Goal: Task Accomplishment & Management: Manage account settings

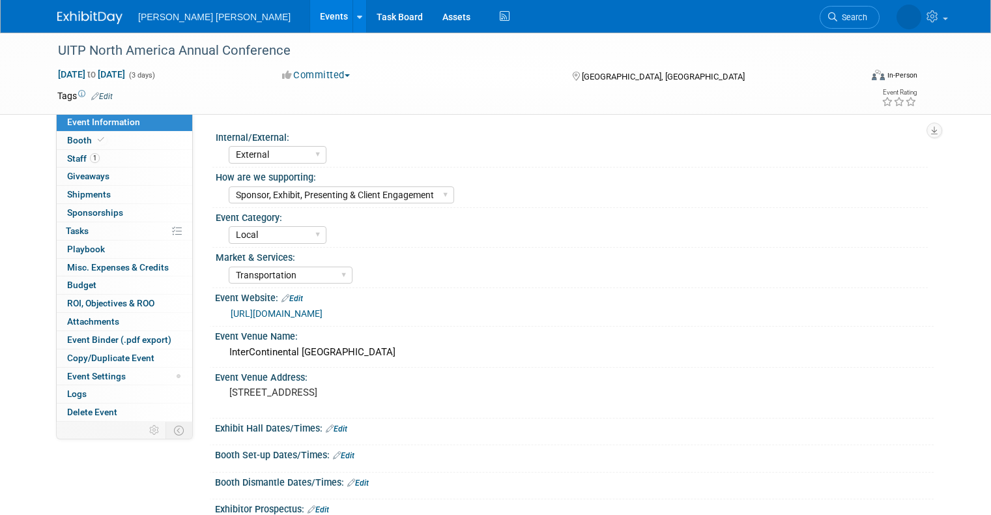
select select "External"
select select "Sponsor, Exhibit, Presenting & Client Engagement"
select select "Local"
select select "Transportation"
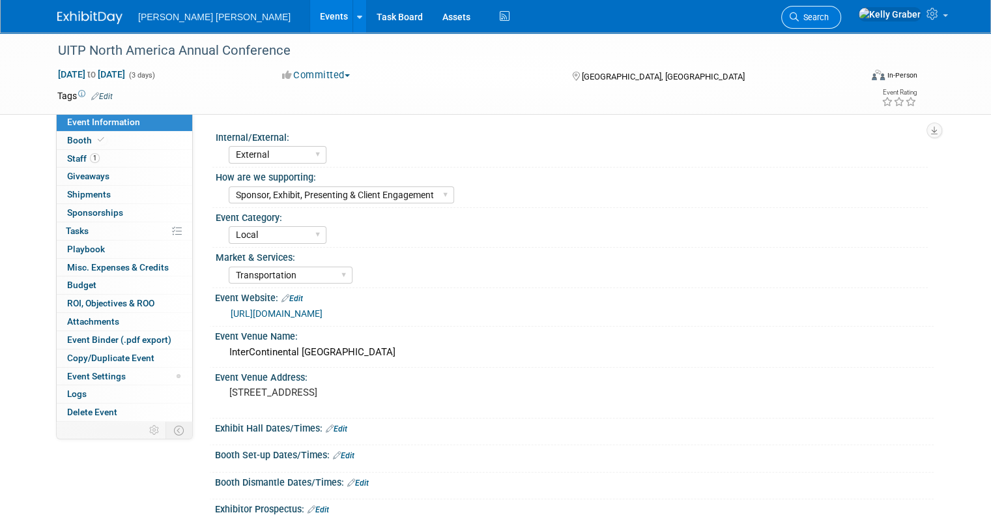
click at [829, 14] on span "Search" at bounding box center [814, 17] width 30 height 10
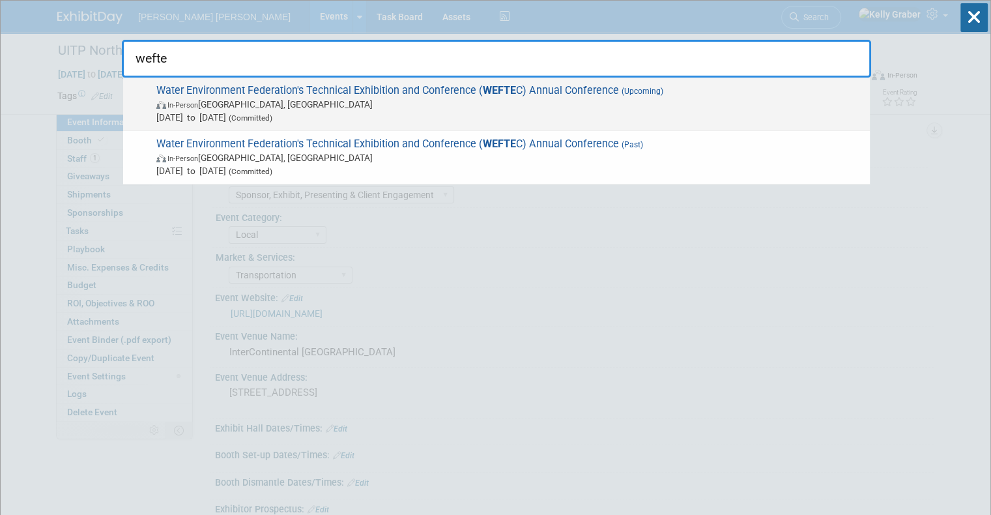
type input "wefte"
click at [401, 102] on span "In-Person Chicago, IL" at bounding box center [509, 104] width 707 height 13
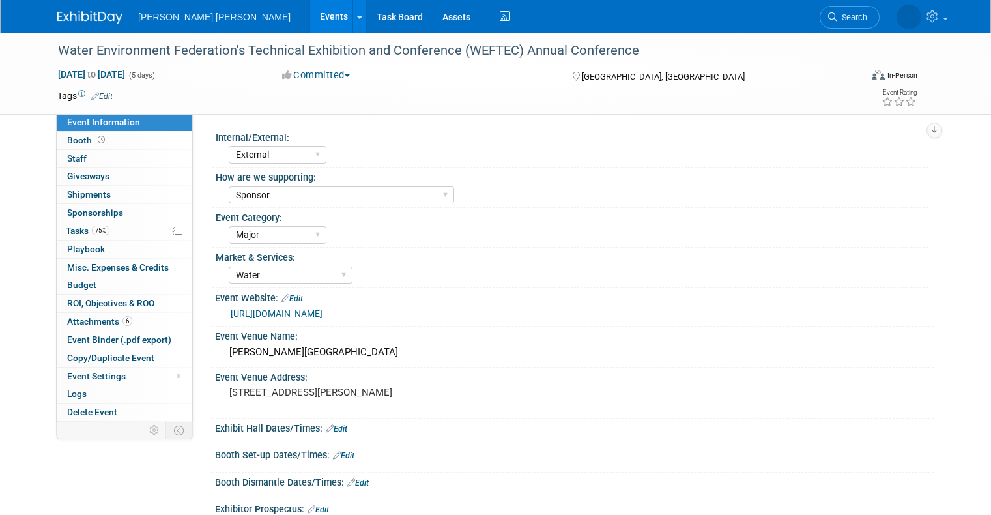
select select "External"
select select "Sponsor"
select select "Major"
select select "Water"
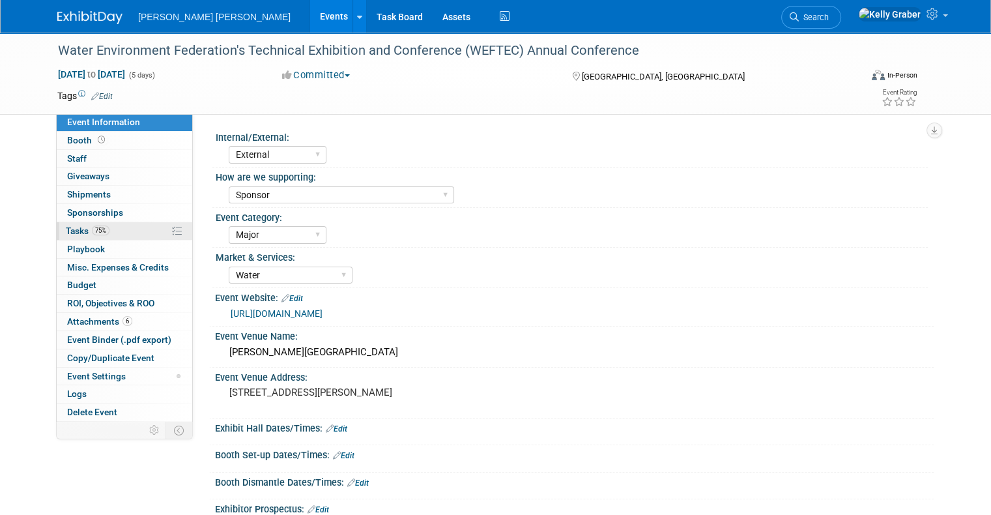
click at [92, 234] on span "75%" at bounding box center [101, 230] width 18 height 10
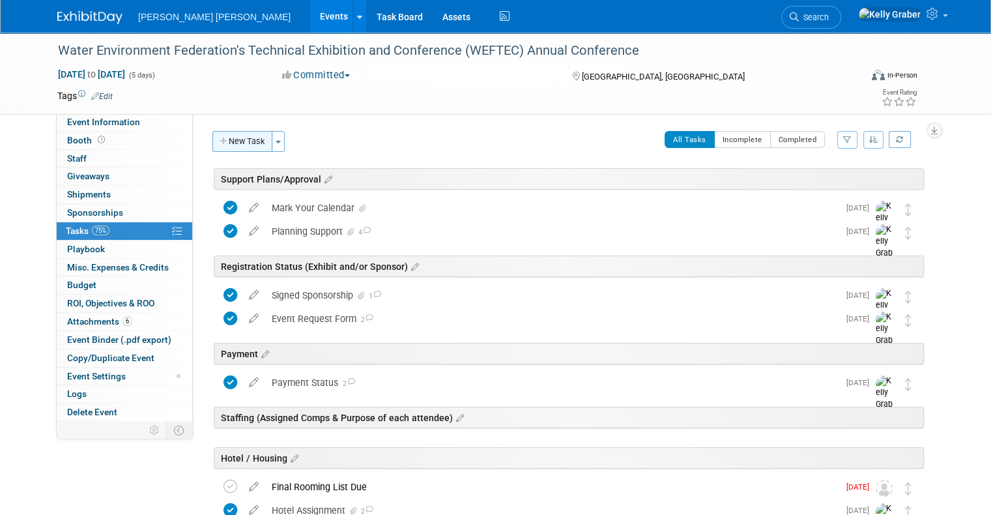
click at [231, 139] on button "New Task" at bounding box center [242, 141] width 60 height 21
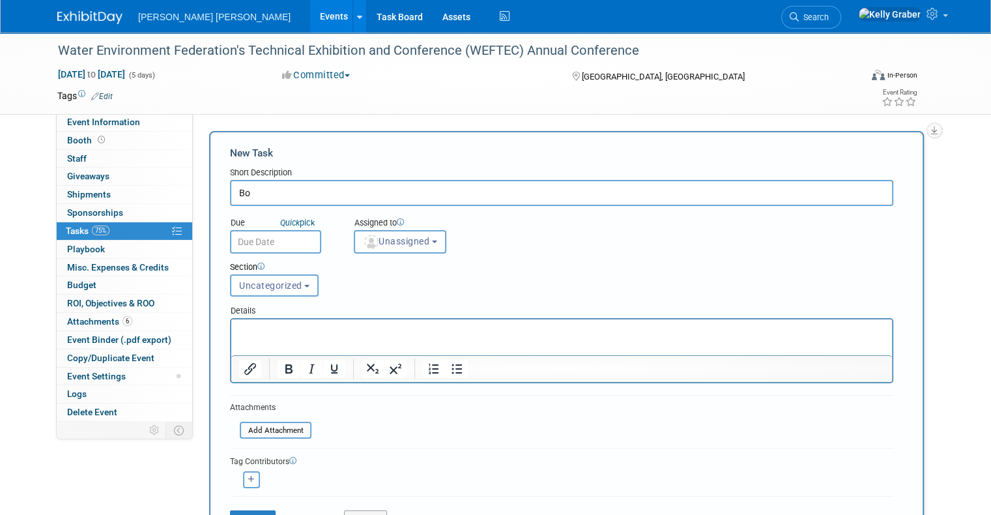
type input "B"
type input "Skyline Order"
click at [282, 241] on input "text" at bounding box center [275, 241] width 91 height 23
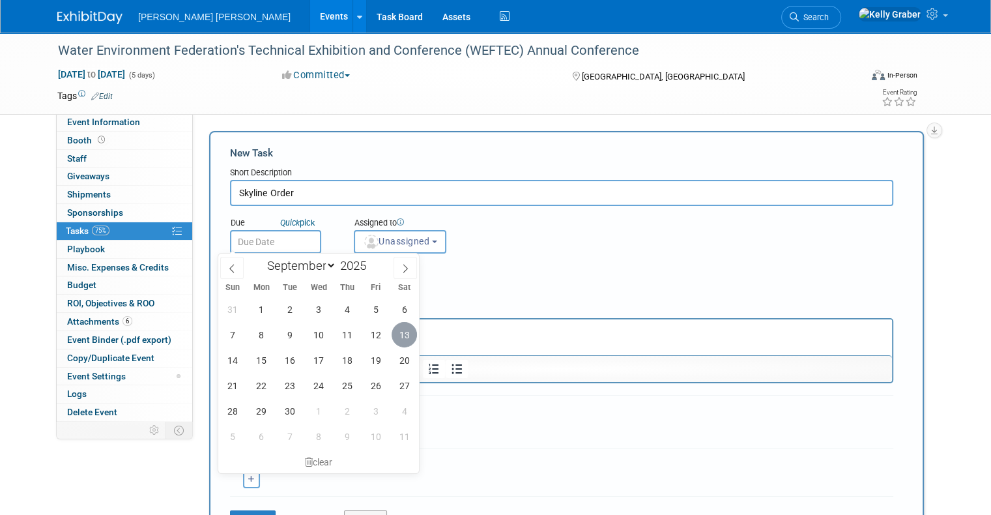
drag, startPoint x: 401, startPoint y: 329, endPoint x: 180, endPoint y: 2, distance: 394.6
click at [401, 329] on span "13" at bounding box center [403, 334] width 25 height 25
type input "Sep 13, 2025"
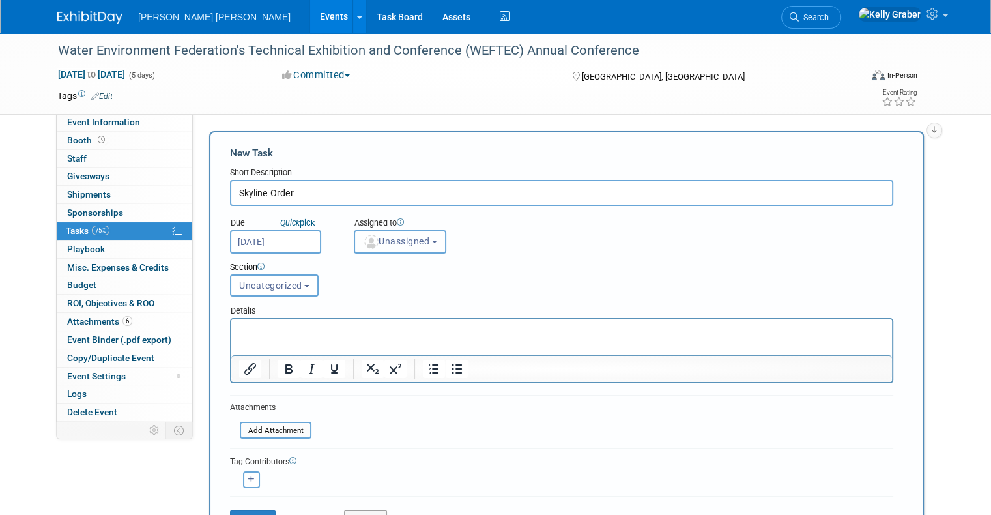
click at [381, 245] on span "Unassigned" at bounding box center [396, 241] width 66 height 10
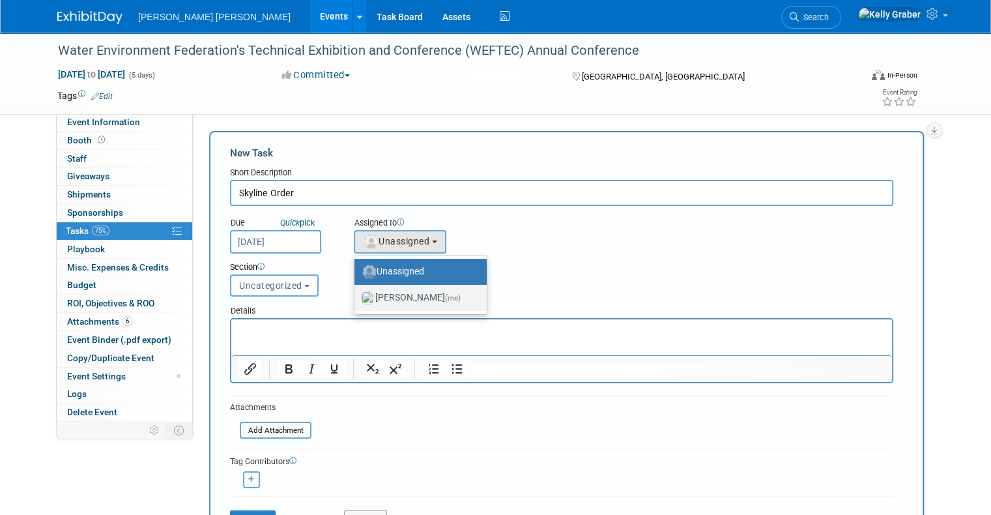
click at [388, 296] on label "Kelly Graber (me)" at bounding box center [417, 297] width 113 height 21
click at [356, 296] on input "Kelly Graber (me)" at bounding box center [352, 296] width 8 height 8
select select "ec37184c-c01f-4f21-939d-fe7fd02e2e7e"
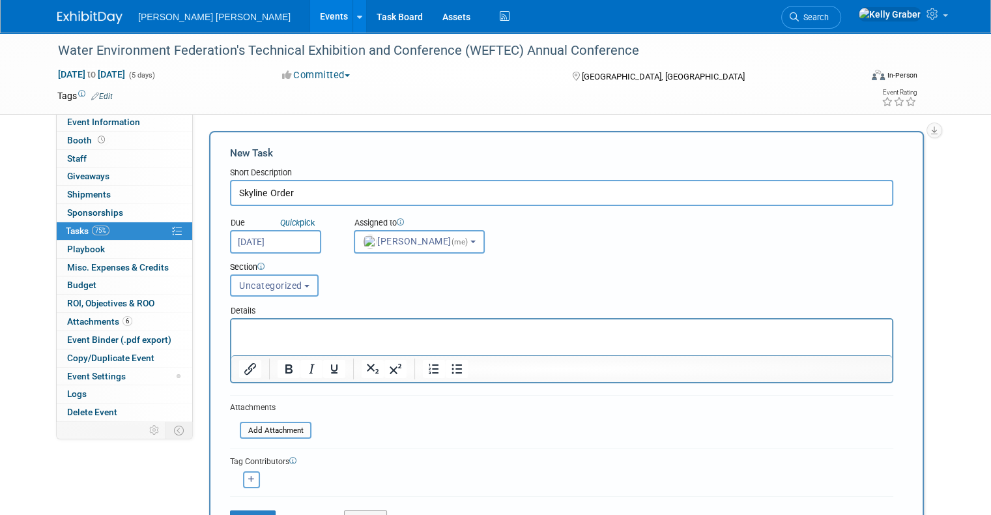
click at [248, 280] on span "Uncategorized" at bounding box center [270, 285] width 63 height 10
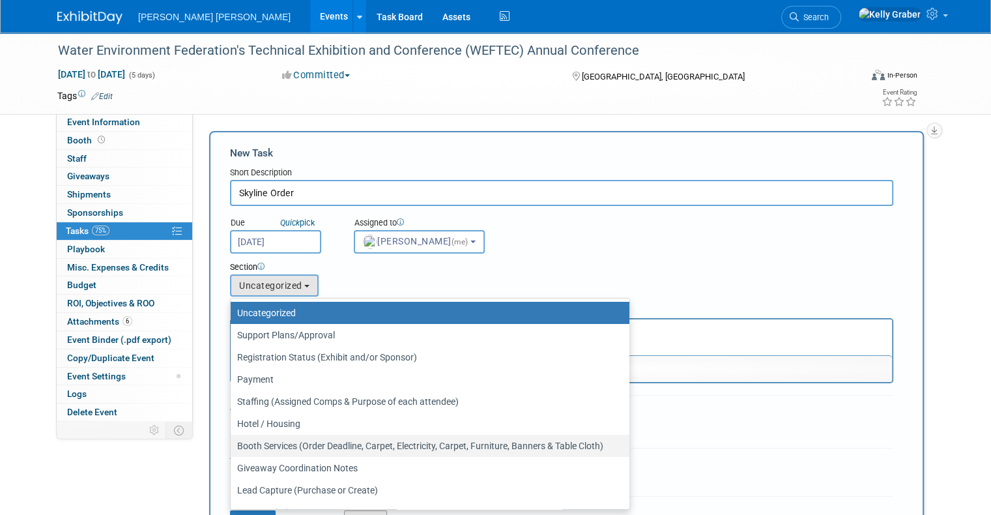
click at [272, 446] on label "Booth Services (Order Deadline, Carpet, Electricity, Carpet, Furniture, Banners…" at bounding box center [426, 445] width 379 height 17
click at [233, 446] on input "Booth Services (Order Deadline, Carpet, Electricity, Carpet, Furniture, Banners…" at bounding box center [228, 446] width 8 height 8
select select "11256478"
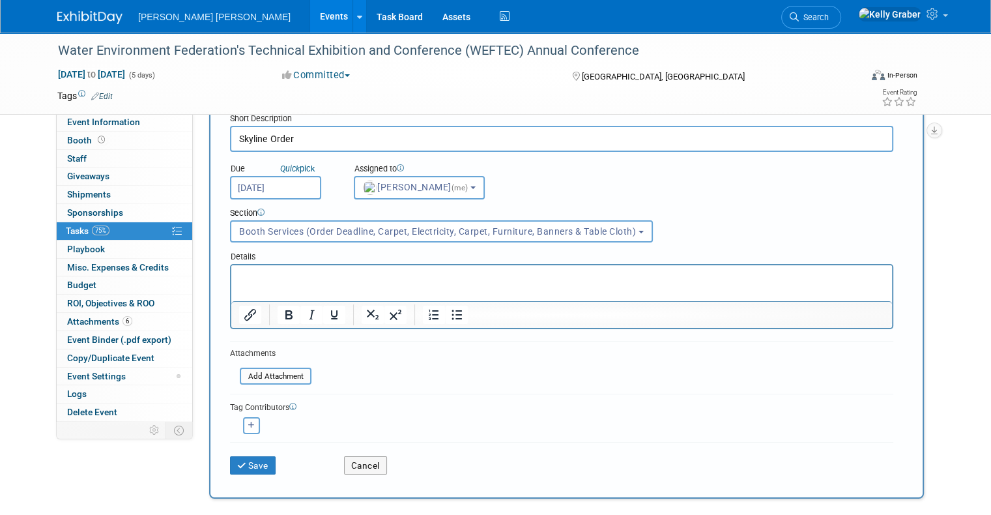
scroll to position [130, 0]
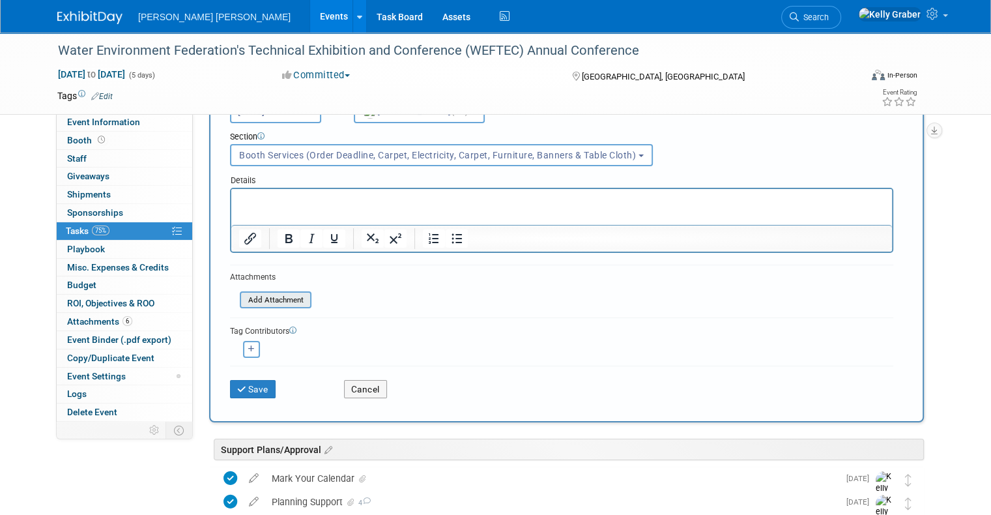
click at [268, 293] on input "file" at bounding box center [232, 299] width 155 height 15
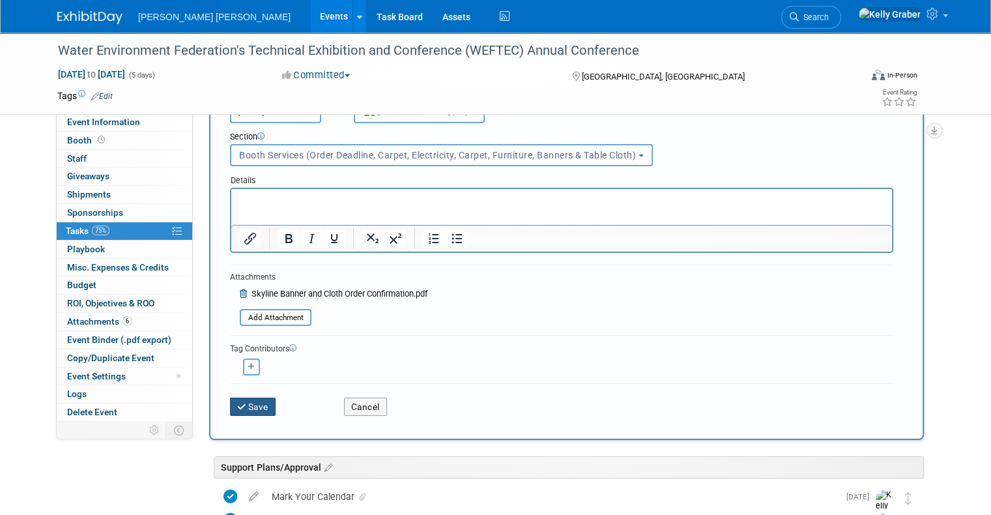
click at [248, 401] on button "Save" at bounding box center [253, 406] width 46 height 18
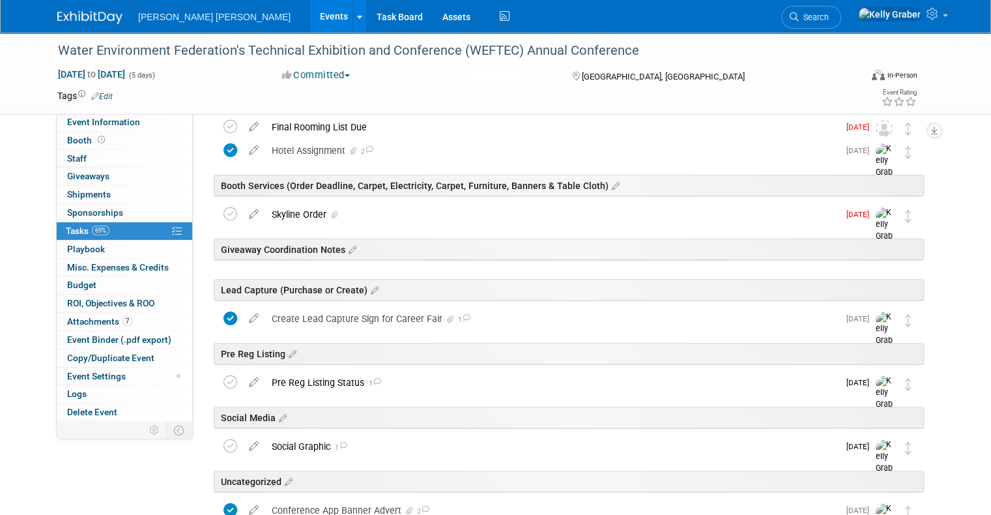
scroll to position [391, 0]
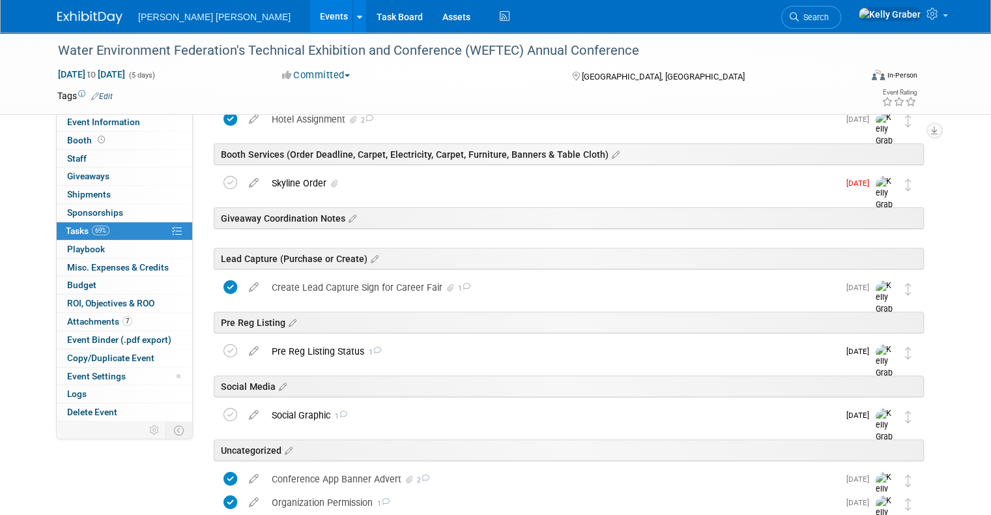
click at [314, 182] on div "Skyline Order" at bounding box center [551, 183] width 573 height 22
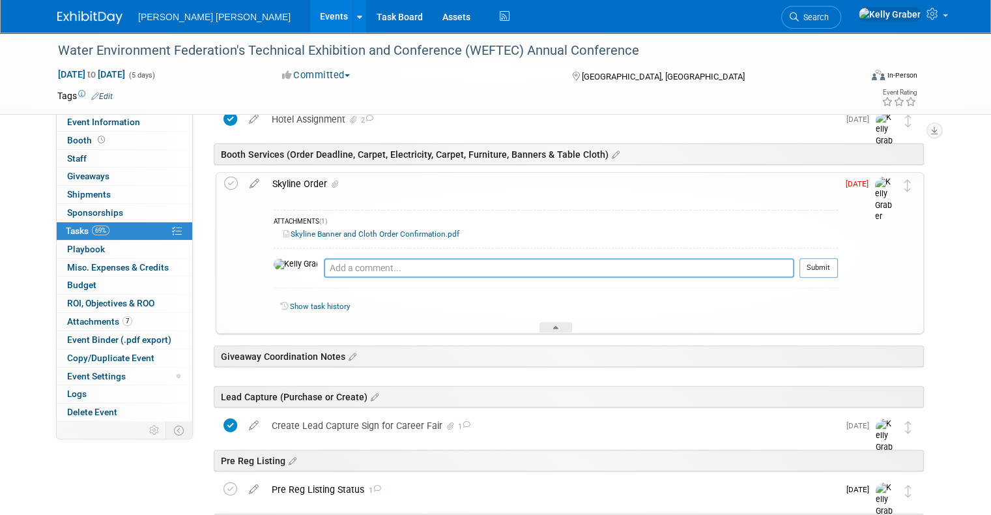
click at [331, 264] on textarea at bounding box center [559, 268] width 470 height 20
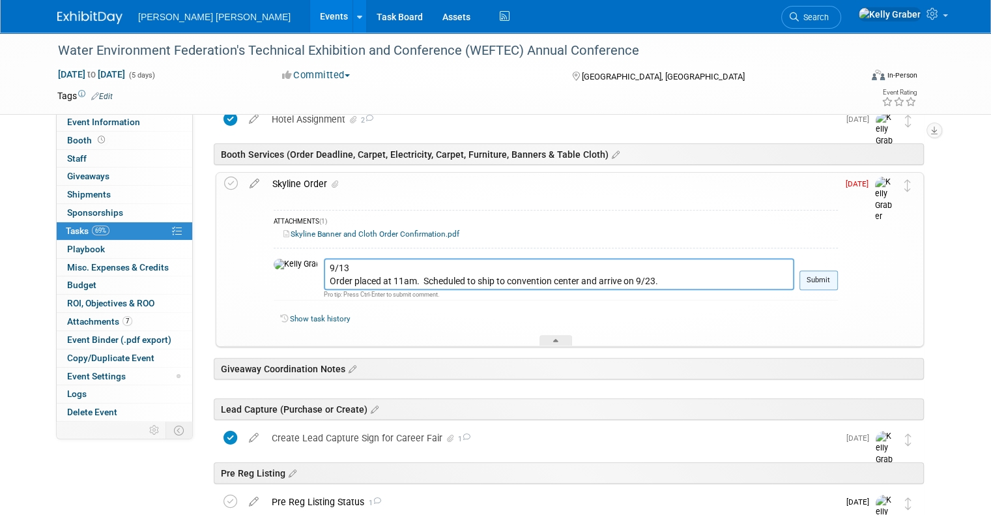
type textarea "9/13 Order placed at 11am. Scheduled to ship to convention center and arrive on…"
click at [826, 281] on button "Submit" at bounding box center [818, 280] width 38 height 20
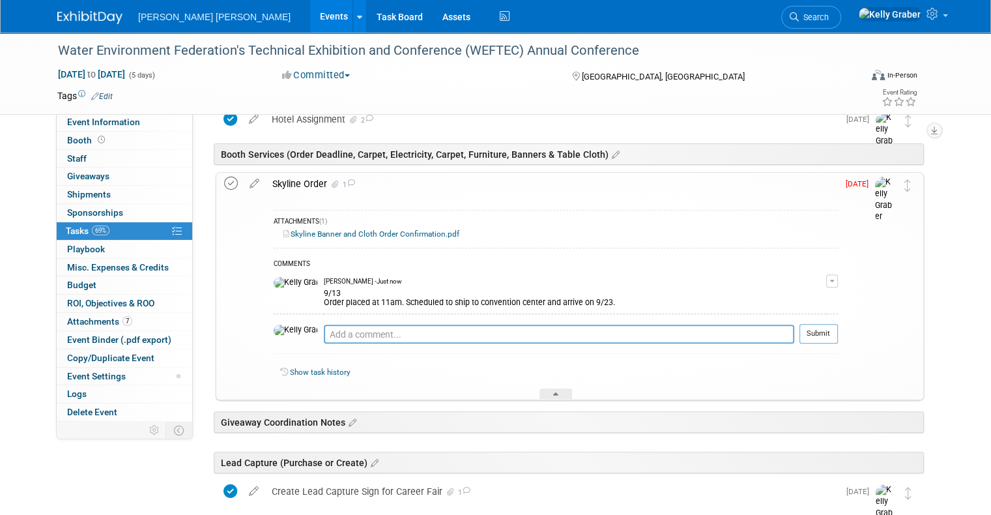
click at [224, 183] on icon at bounding box center [231, 184] width 14 height 14
click at [558, 388] on div at bounding box center [555, 393] width 33 height 11
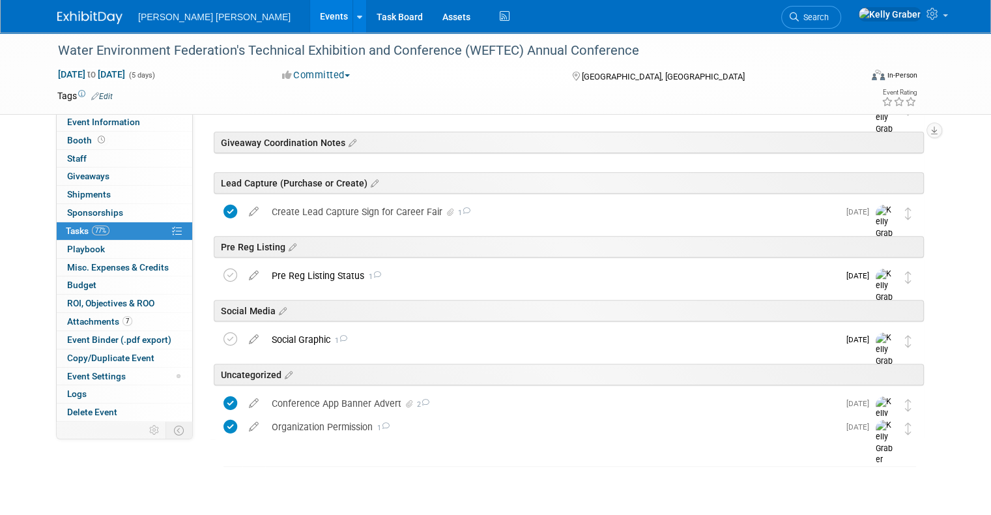
scroll to position [469, 0]
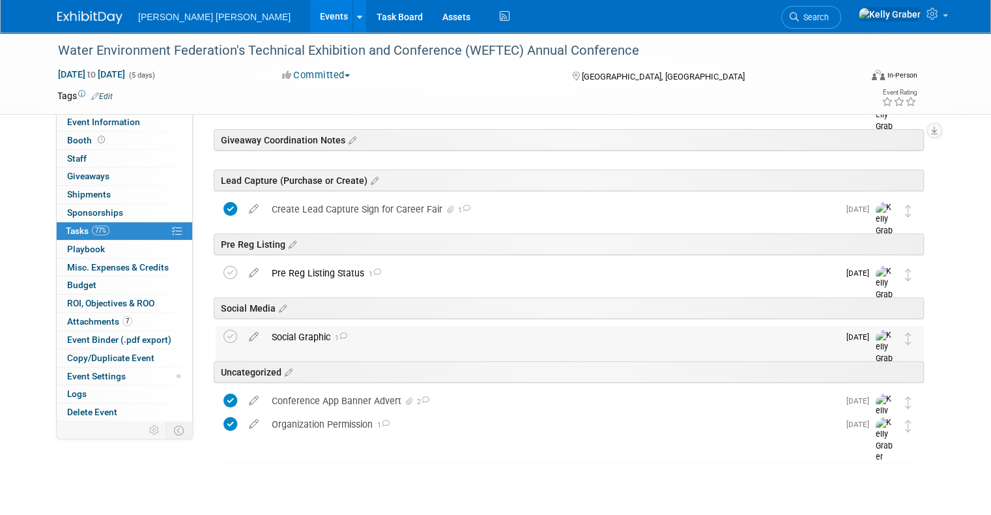
click at [359, 336] on div "Social Graphic 1" at bounding box center [551, 337] width 573 height 22
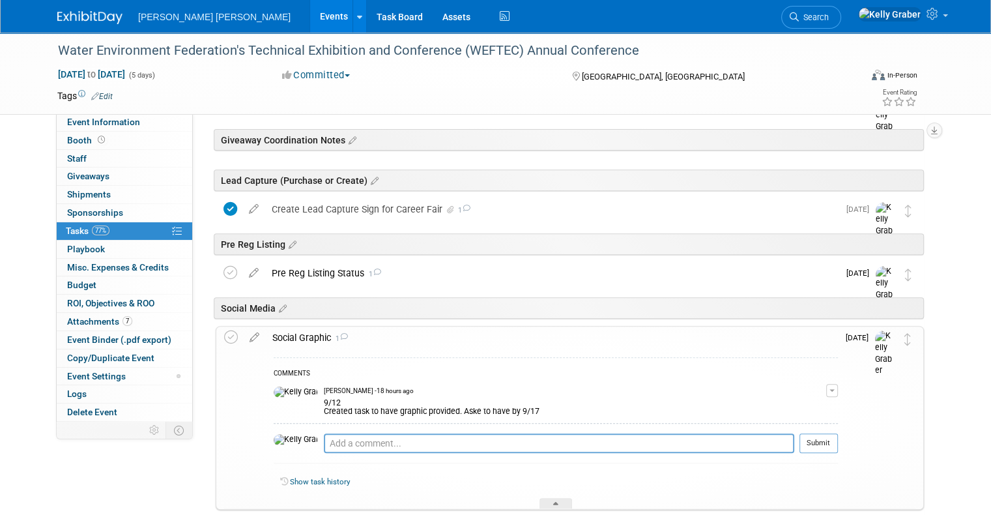
click at [359, 336] on div "Social Graphic 1" at bounding box center [552, 337] width 572 height 22
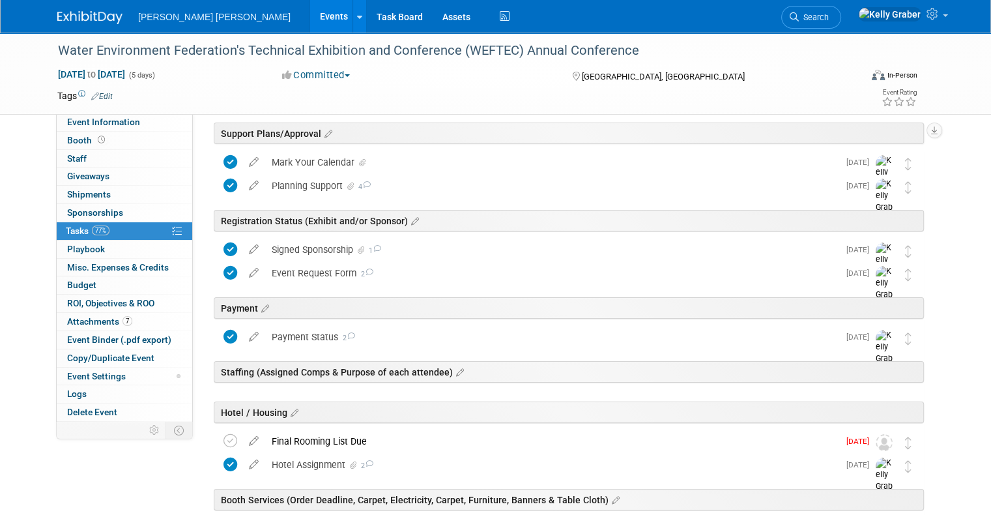
scroll to position [13, 0]
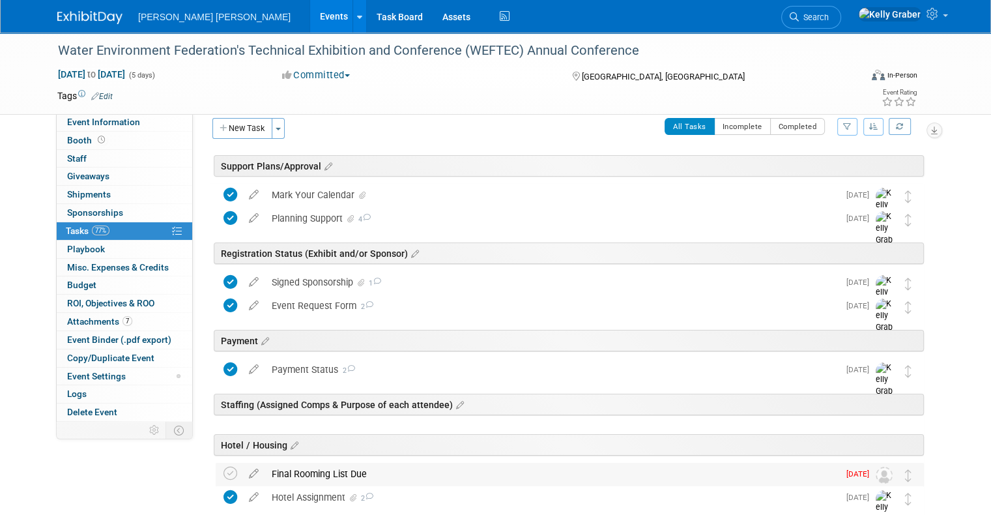
click at [309, 462] on div "Final Rooming List Due" at bounding box center [551, 473] width 573 height 22
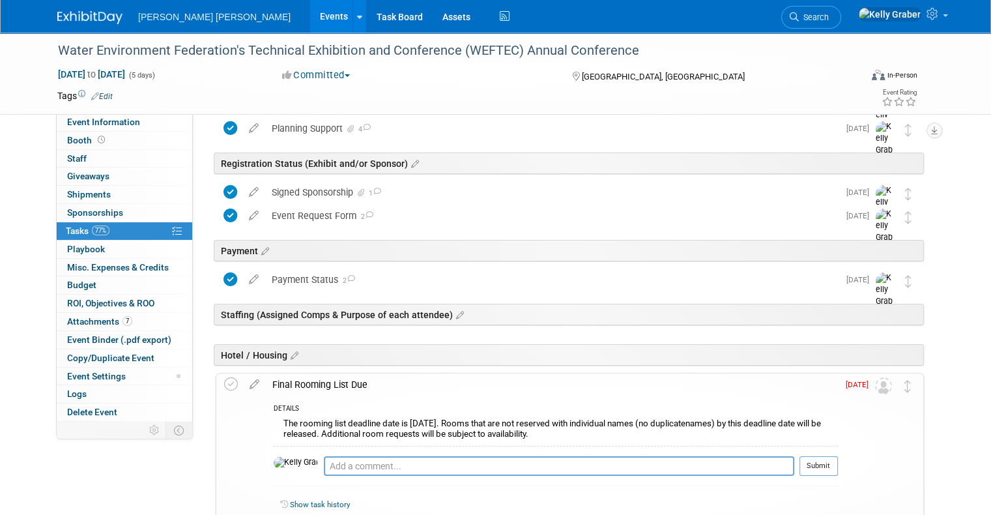
scroll to position [274, 0]
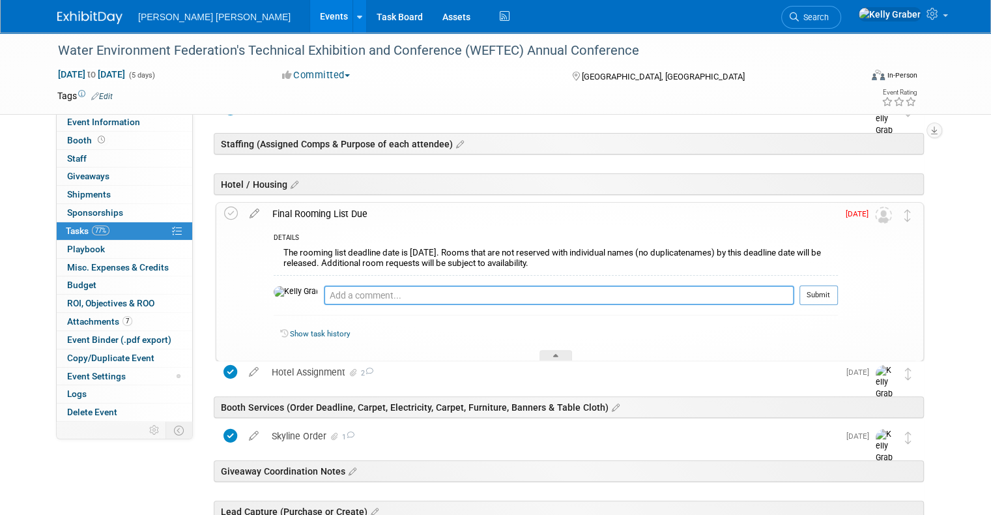
click at [340, 296] on textarea at bounding box center [559, 295] width 470 height 20
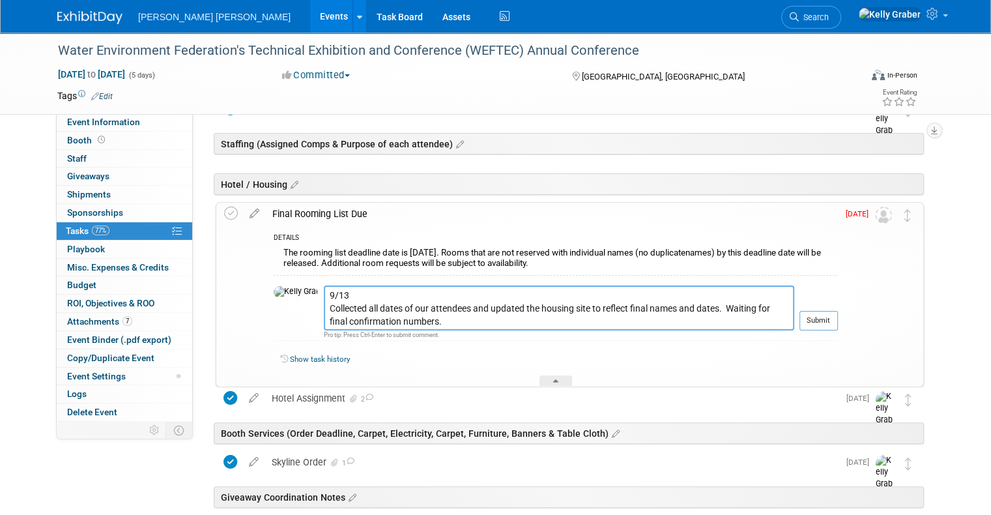
scroll to position [208, 0]
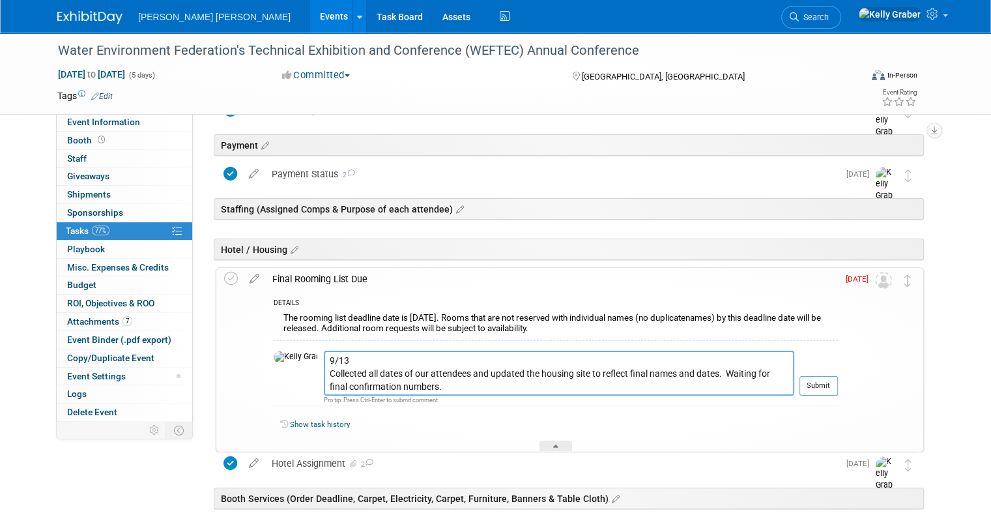
type textarea "9/13 Collected all dates of our attendees and updated the housing site to refle…"
click at [857, 389] on td "Jul 31" at bounding box center [856, 359] width 37 height 183
click at [825, 387] on button "Submit" at bounding box center [818, 386] width 38 height 20
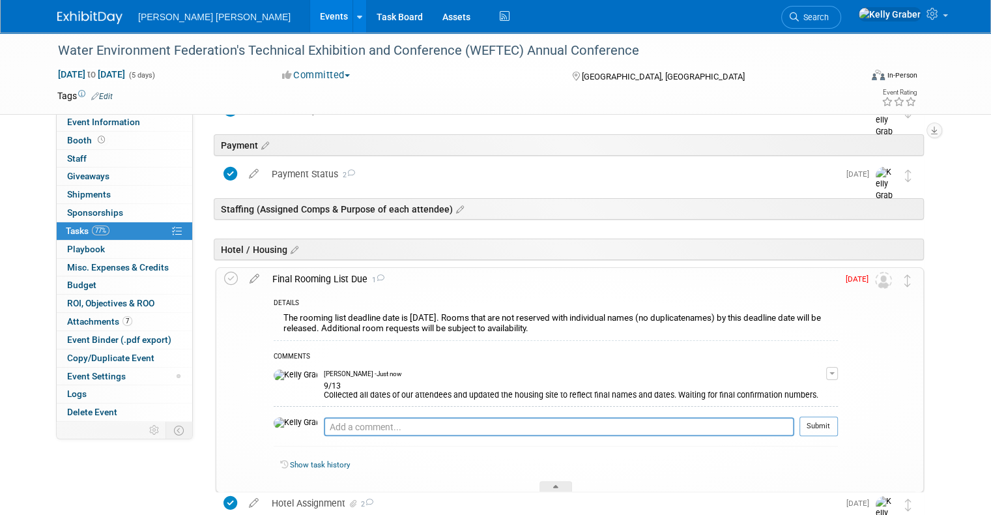
click at [229, 273] on td at bounding box center [233, 379] width 19 height 223
click at [224, 276] on icon at bounding box center [231, 279] width 14 height 14
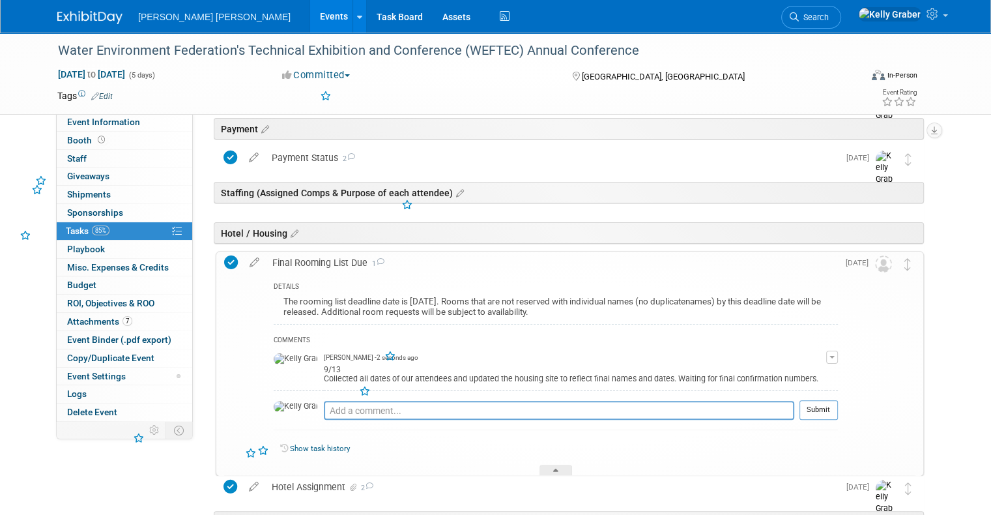
scroll to position [339, 0]
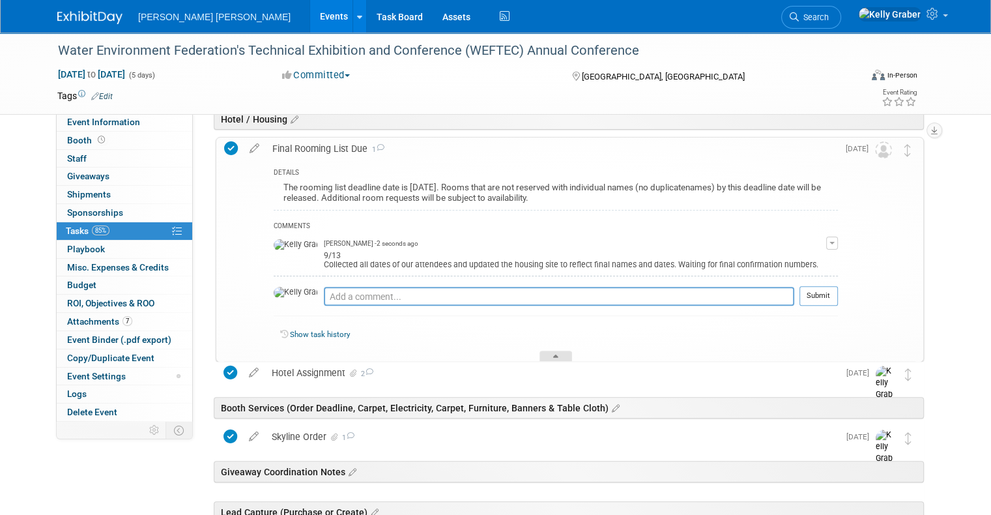
click at [552, 350] on div at bounding box center [555, 355] width 33 height 11
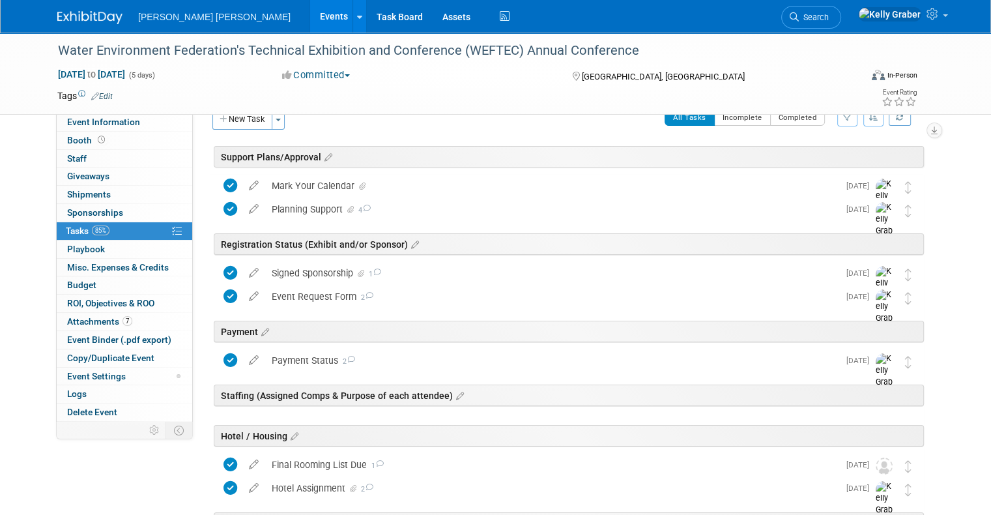
scroll to position [0, 0]
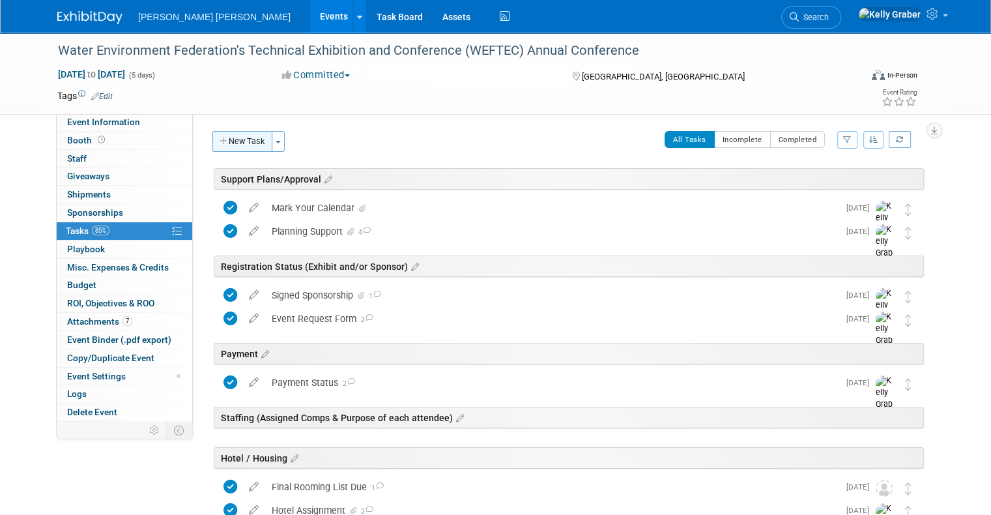
click at [241, 141] on button "New Task" at bounding box center [242, 141] width 60 height 21
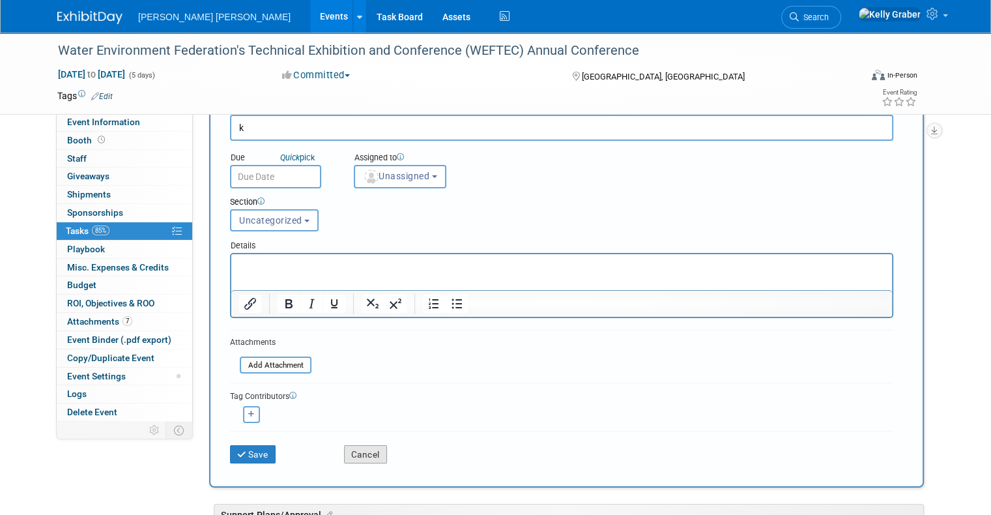
type input "k"
click at [362, 455] on button "Cancel" at bounding box center [365, 454] width 43 height 18
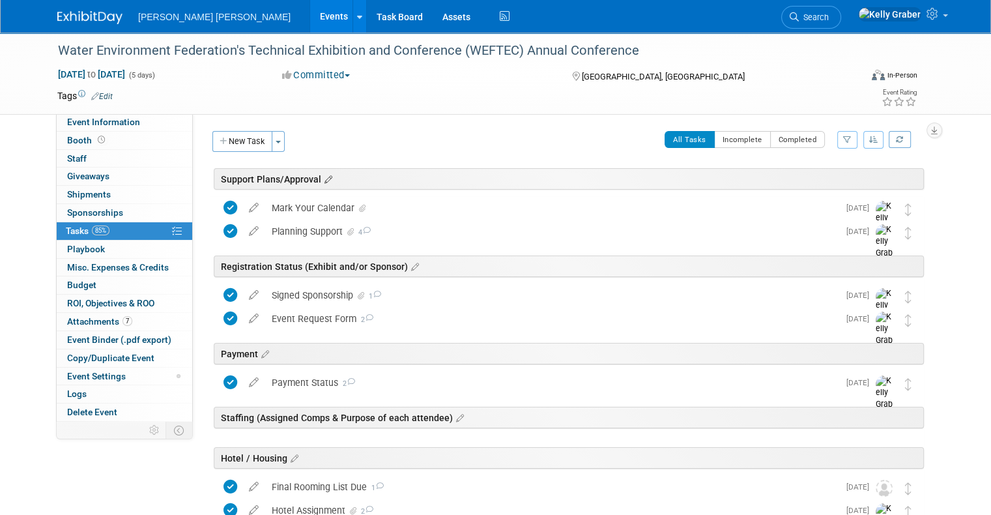
click at [321, 175] on icon at bounding box center [326, 180] width 11 height 12
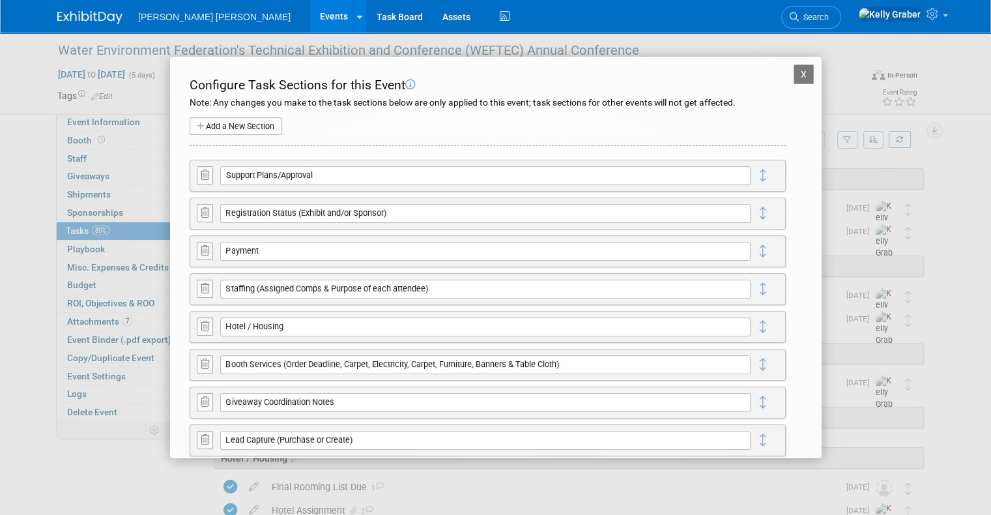
click at [249, 124] on button "Add a New Section" at bounding box center [236, 126] width 92 height 18
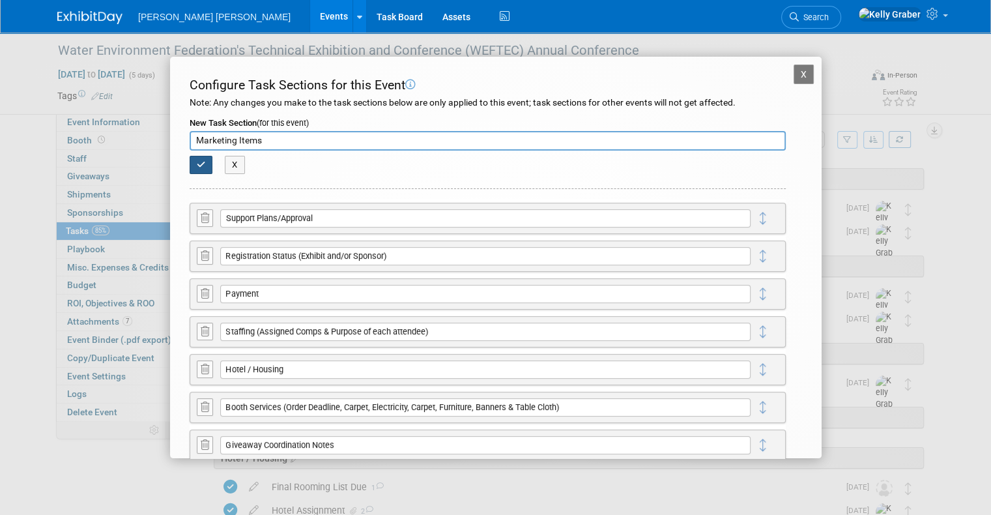
type input "Marketing Items"
click at [201, 158] on button "button" at bounding box center [201, 165] width 23 height 18
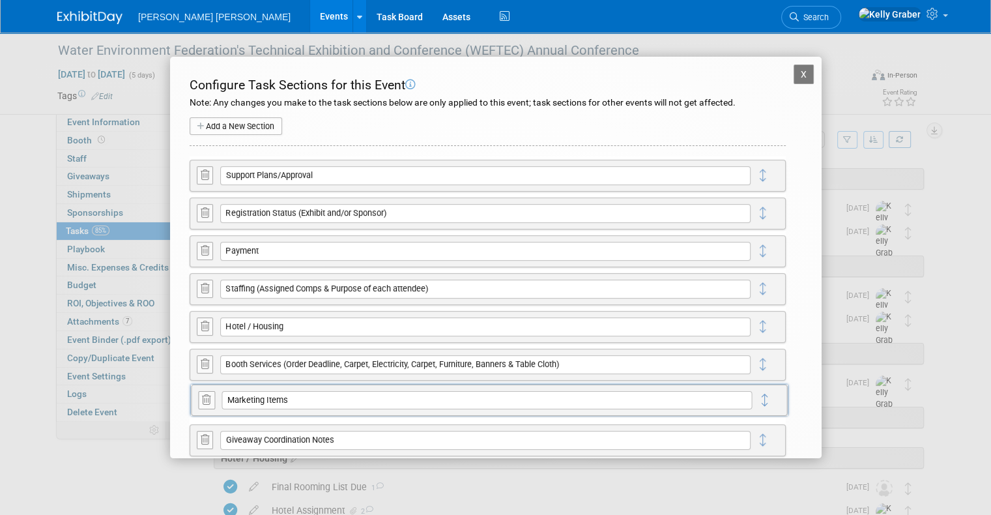
drag, startPoint x: 759, startPoint y: 175, endPoint x: 761, endPoint y: 399, distance: 224.7
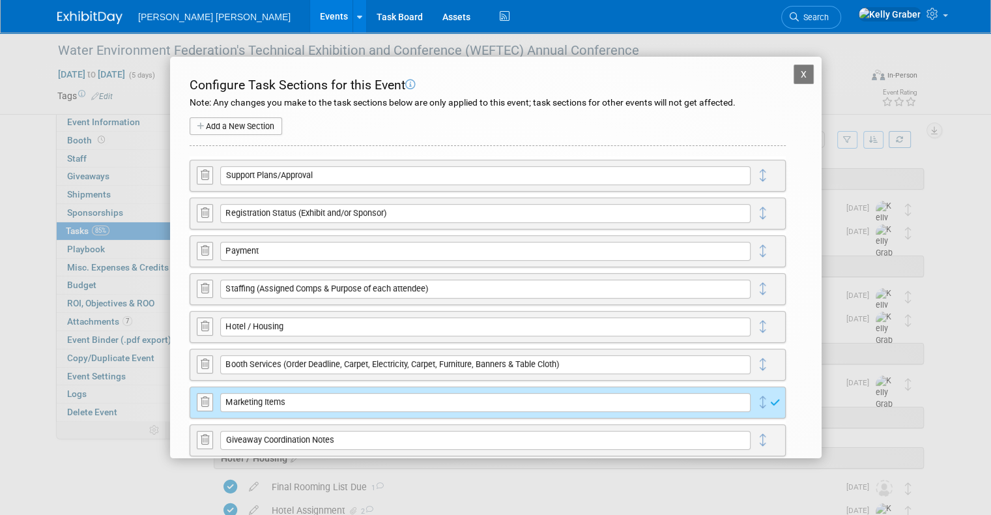
click at [793, 77] on button "X" at bounding box center [803, 74] width 21 height 20
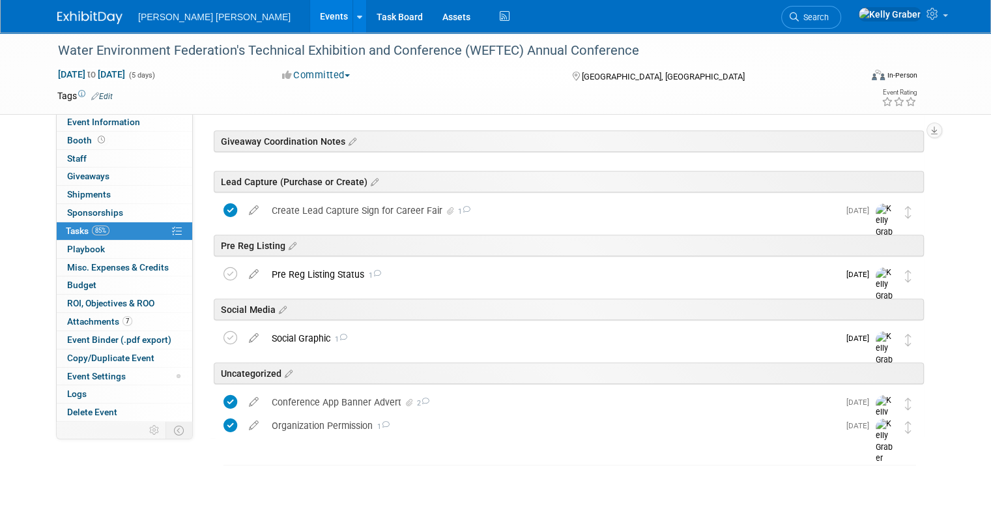
scroll to position [510, 0]
click at [490, 403] on div "Conference App Banner Advert 2" at bounding box center [551, 400] width 573 height 22
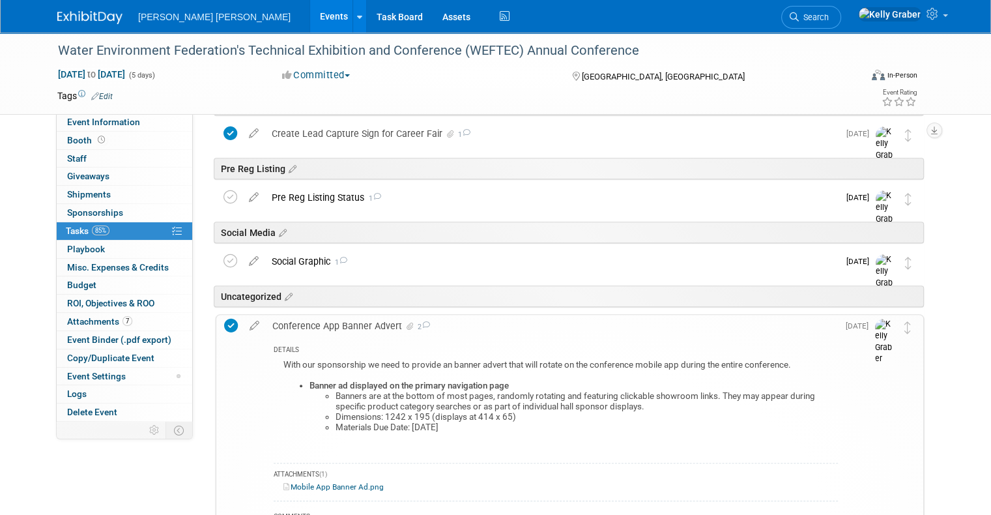
scroll to position [640, 0]
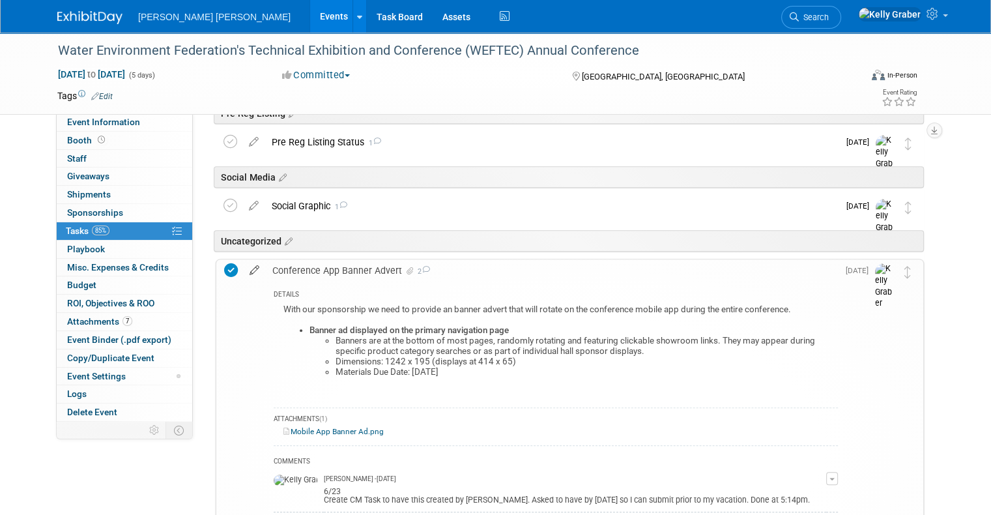
click at [243, 266] on icon at bounding box center [254, 267] width 23 height 16
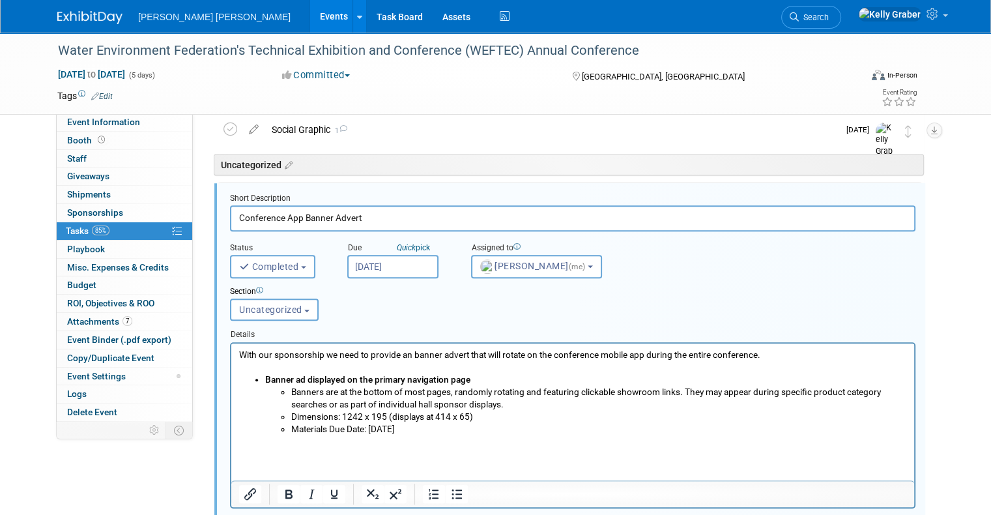
scroll to position [834, 0]
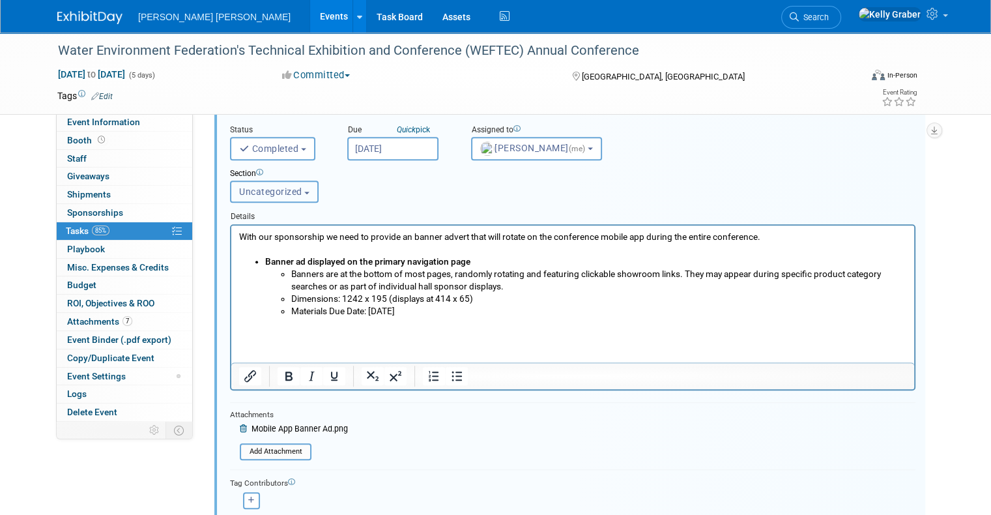
click at [275, 186] on span "Uncategorized" at bounding box center [270, 191] width 63 height 10
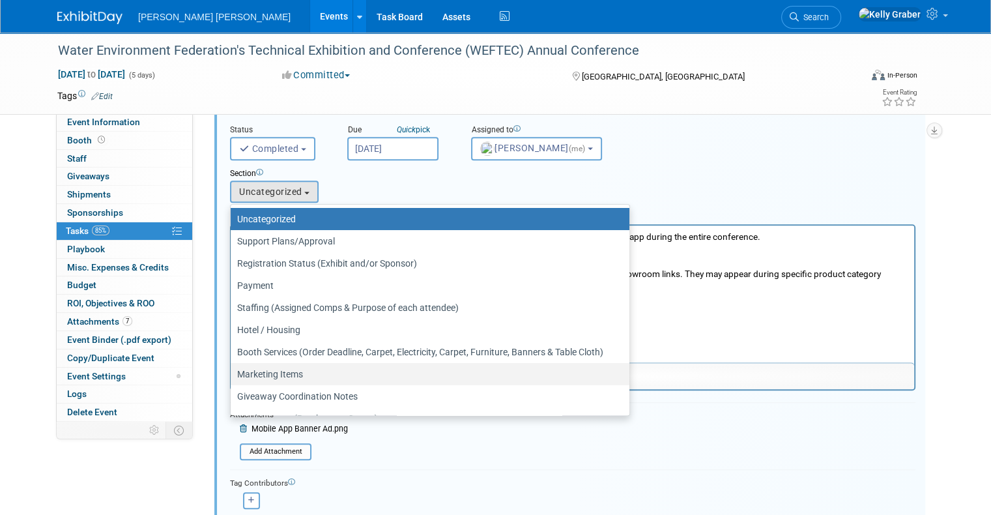
click at [261, 373] on label "Marketing Items" at bounding box center [426, 373] width 379 height 17
click at [233, 373] on input "Marketing Items" at bounding box center [228, 374] width 8 height 8
select select "11274704"
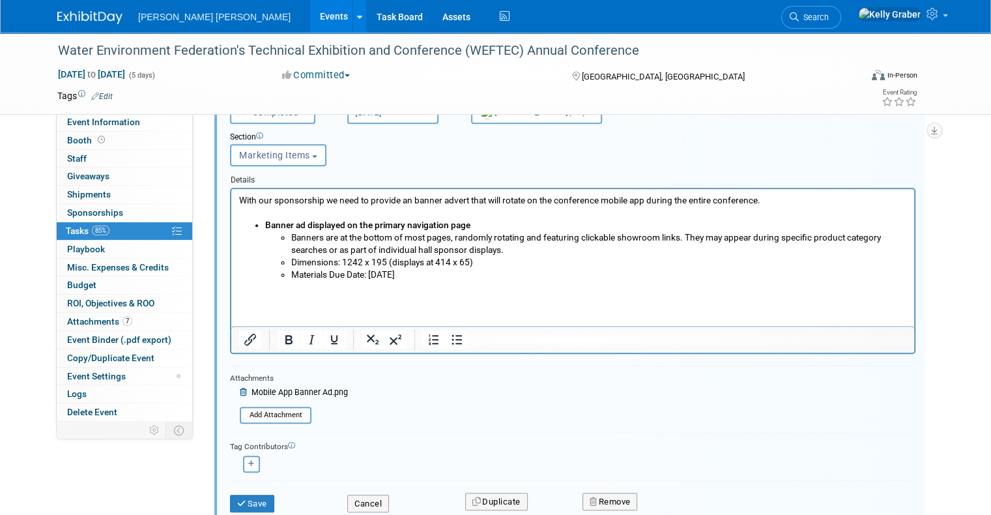
scroll to position [900, 0]
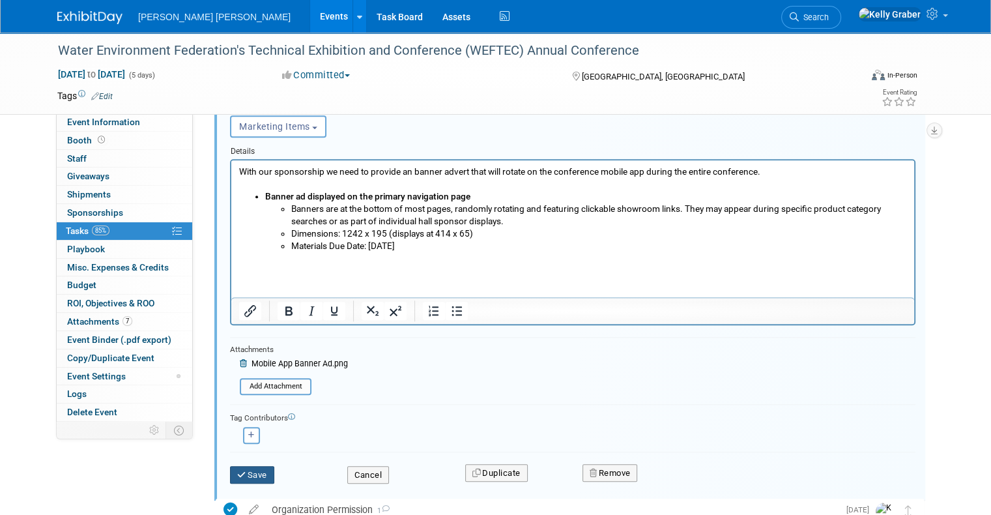
click at [239, 466] on button "Save" at bounding box center [252, 475] width 44 height 18
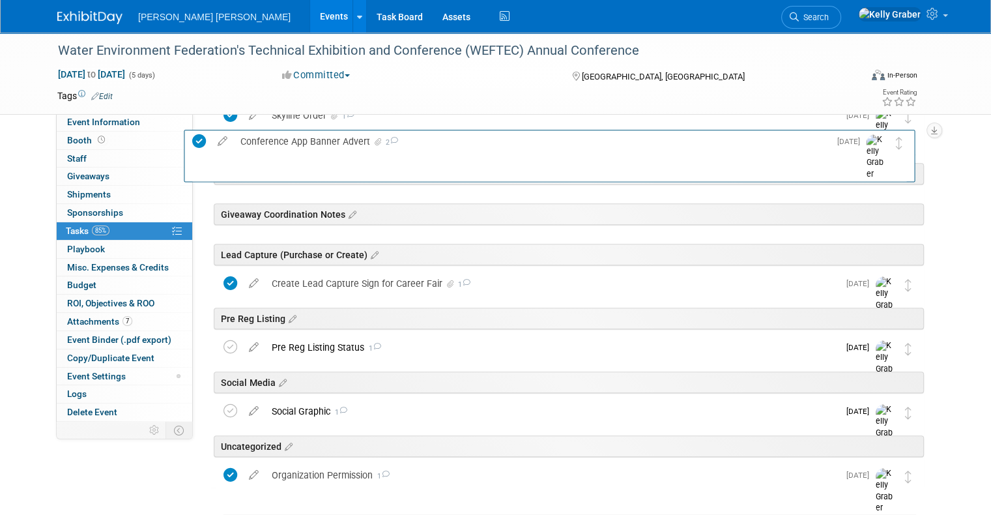
scroll to position [458, 0]
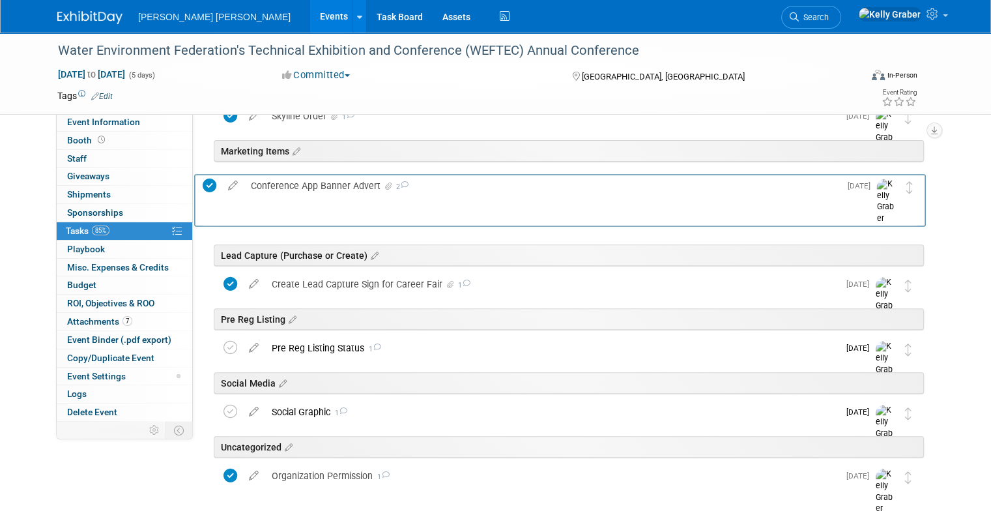
drag, startPoint x: 922, startPoint y: 409, endPoint x: 913, endPoint y: 194, distance: 215.2
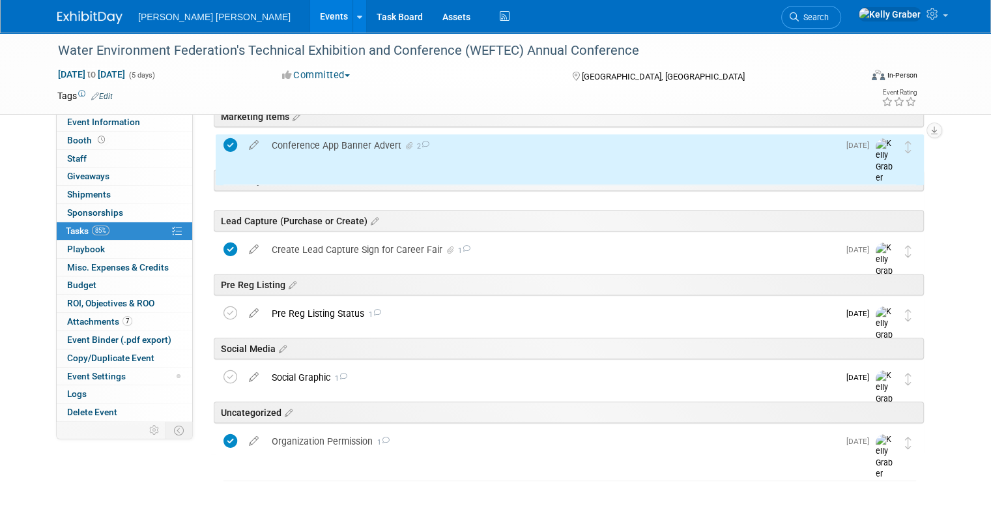
scroll to position [510, 0]
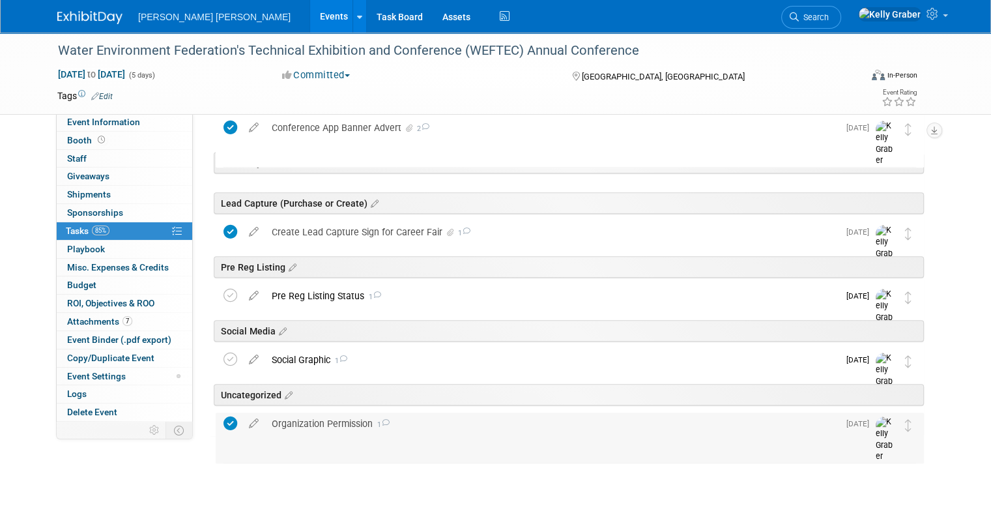
click at [387, 420] on div "Organization Permission 1" at bounding box center [551, 423] width 573 height 22
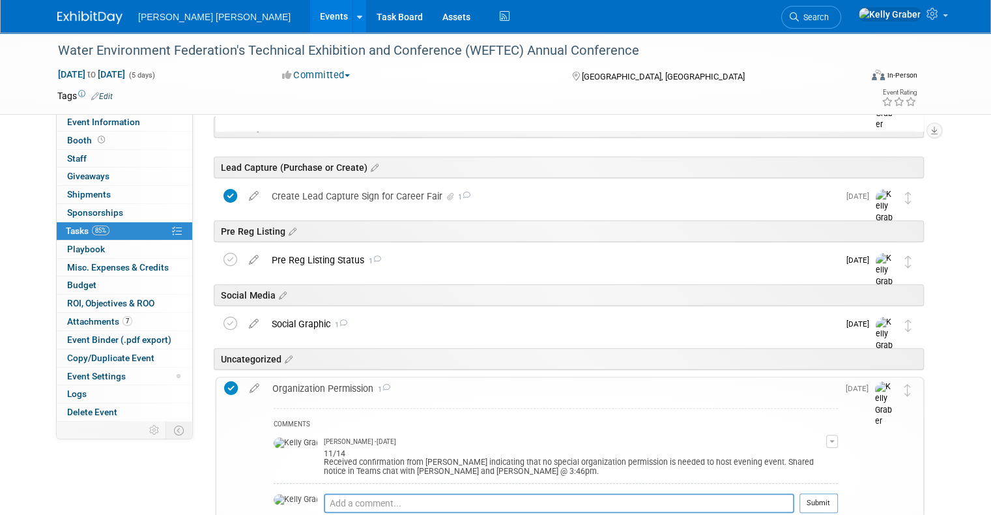
scroll to position [575, 0]
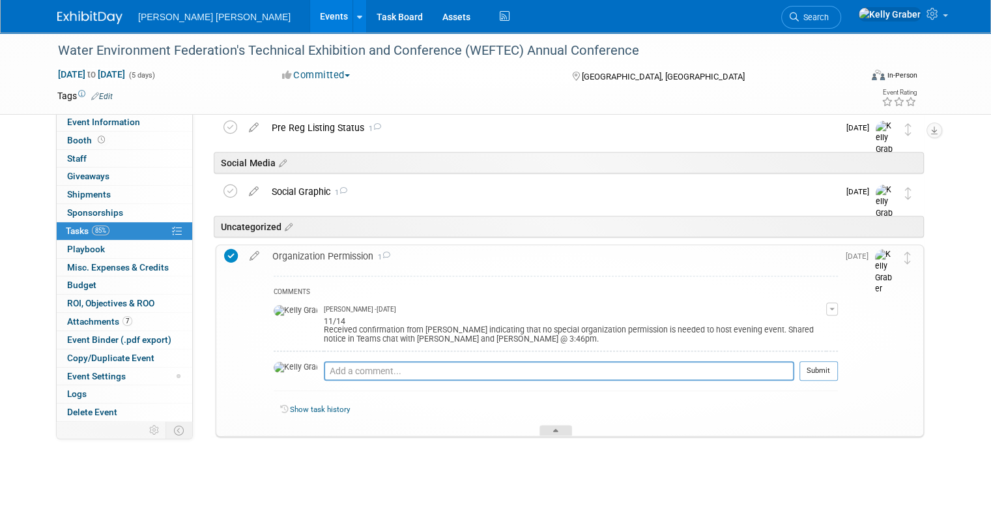
click at [553, 429] on icon at bounding box center [555, 433] width 5 height 8
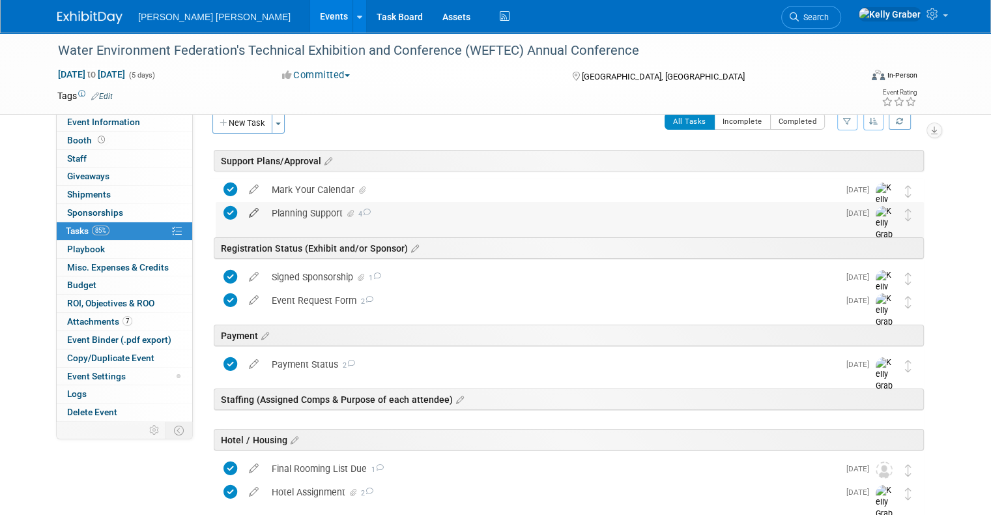
scroll to position [0, 0]
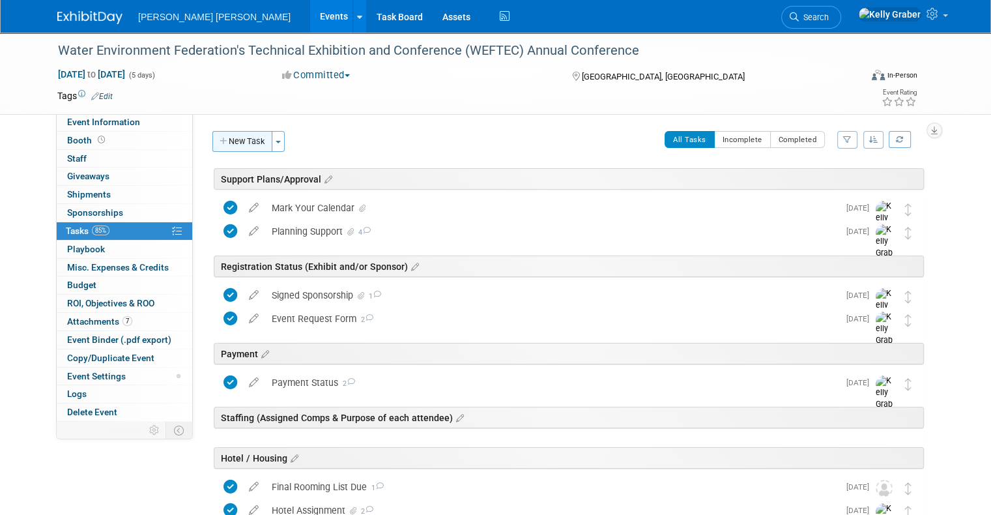
click at [238, 141] on button "New Task" at bounding box center [242, 141] width 60 height 21
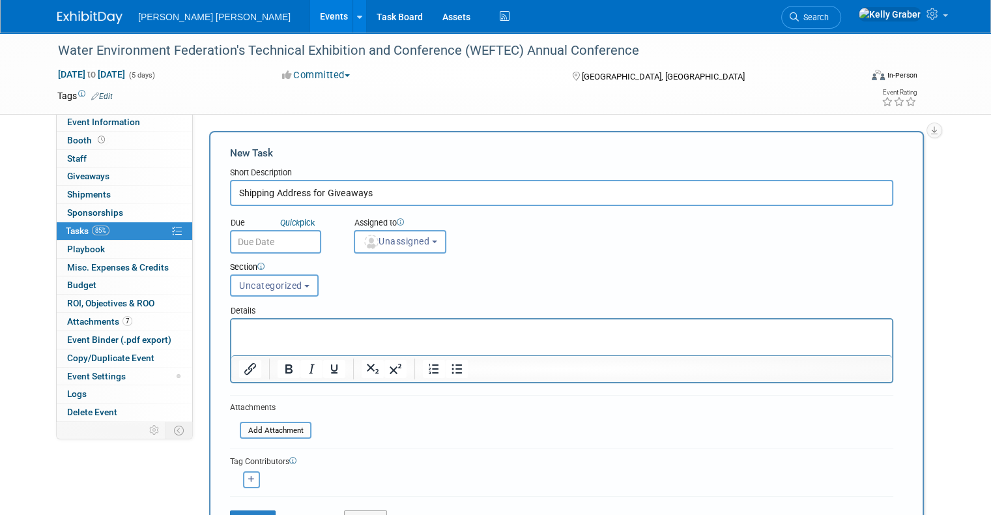
type input "Shipping Address for Giveaways"
click at [279, 326] on p "Rich Text Area. Press ALT-0 for help." at bounding box center [562, 330] width 646 height 13
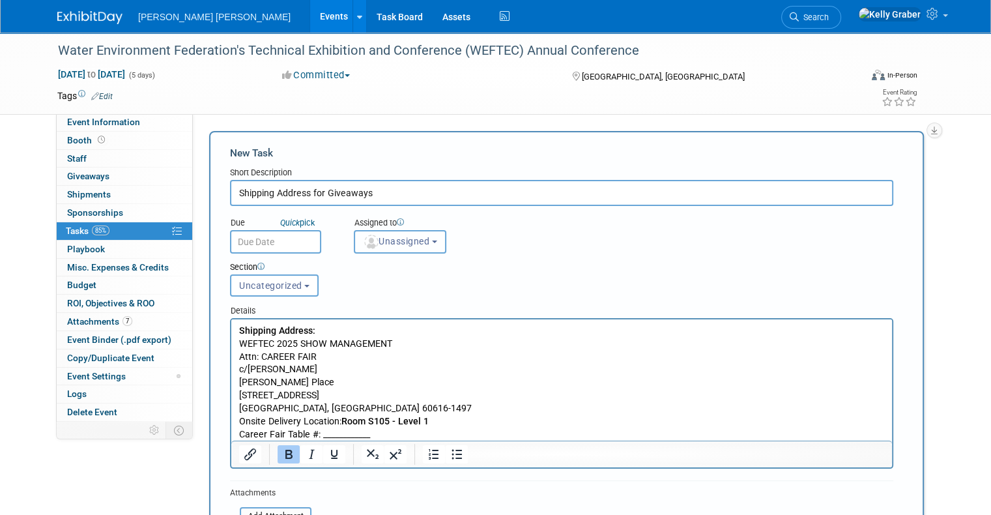
click at [406, 246] on button "Unassigned" at bounding box center [400, 241] width 92 height 23
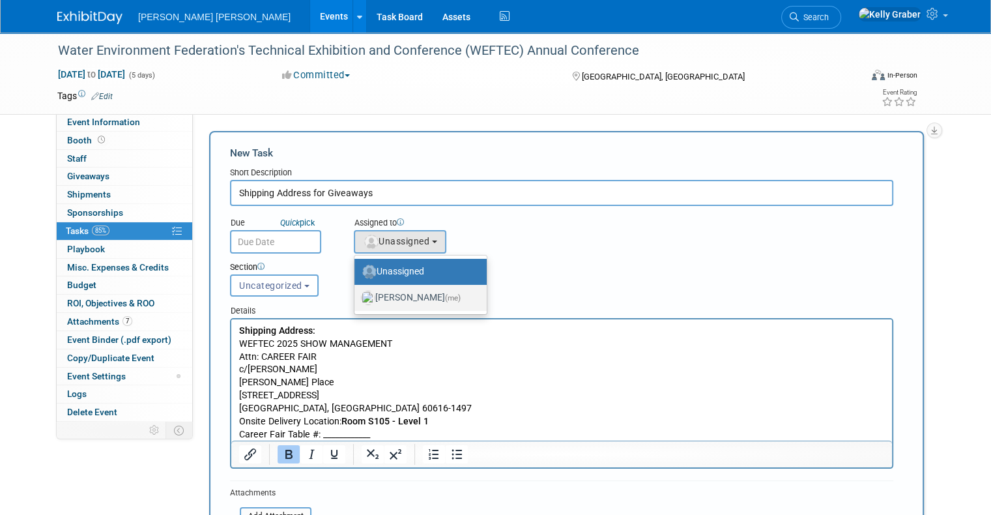
click at [404, 289] on label "Kelly Graber (me)" at bounding box center [417, 297] width 113 height 21
click at [356, 292] on input "Kelly Graber (me)" at bounding box center [352, 296] width 8 height 8
select select "ec37184c-c01f-4f21-939d-fe7fd02e2e7e"
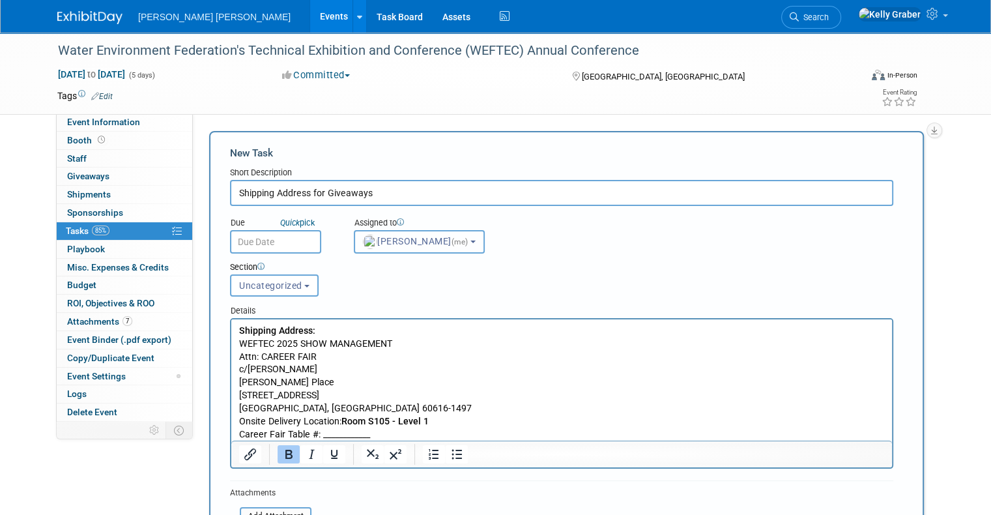
click at [395, 244] on span "Kelly Graber (me)" at bounding box center [416, 241] width 107 height 10
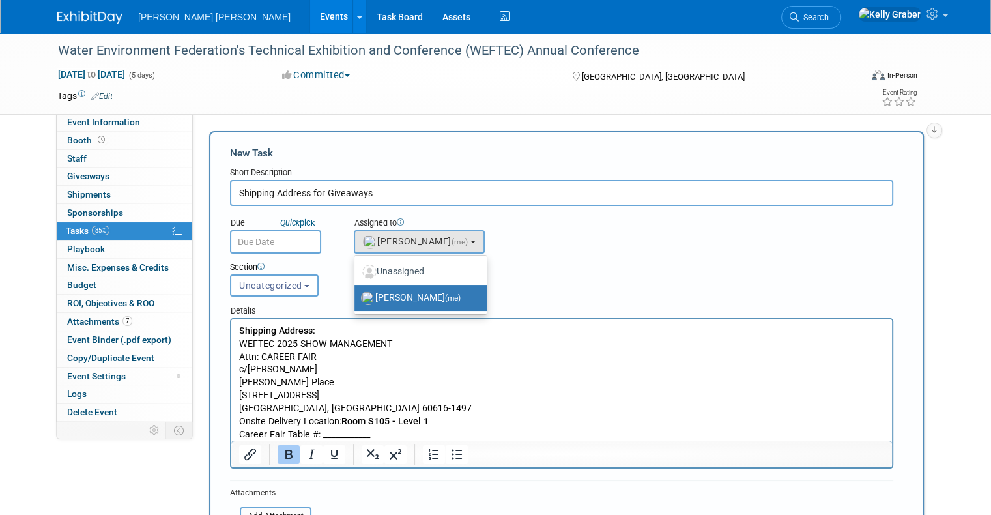
click at [378, 291] on label "Kelly Graber (me)" at bounding box center [417, 297] width 113 height 21
click at [356, 292] on input "Kelly Graber (me)" at bounding box center [352, 296] width 8 height 8
click at [251, 276] on button "Uncategorized" at bounding box center [274, 285] width 89 height 22
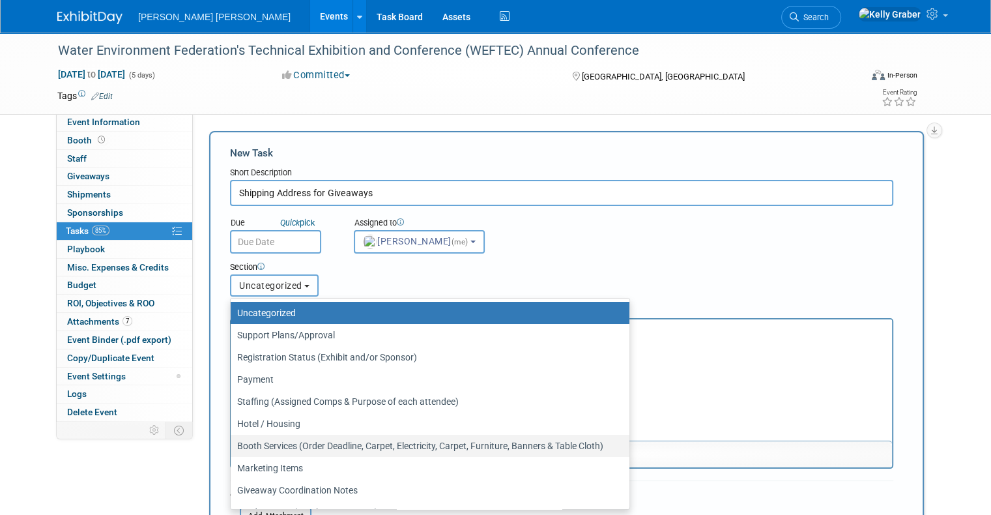
scroll to position [61, 0]
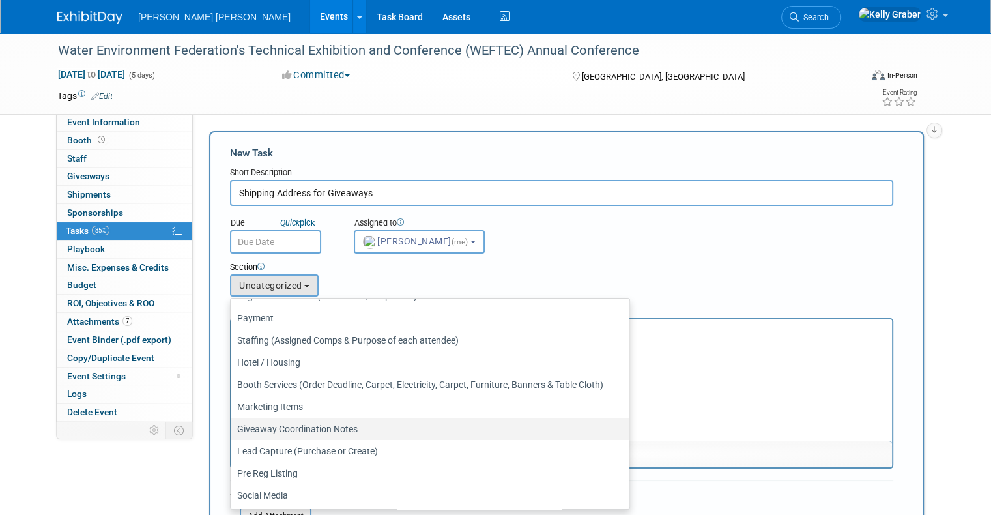
click at [271, 421] on label "Giveaway Coordination Notes" at bounding box center [426, 428] width 379 height 17
click at [233, 425] on input "Giveaway Coordination Notes" at bounding box center [228, 429] width 8 height 8
select select "11256479"
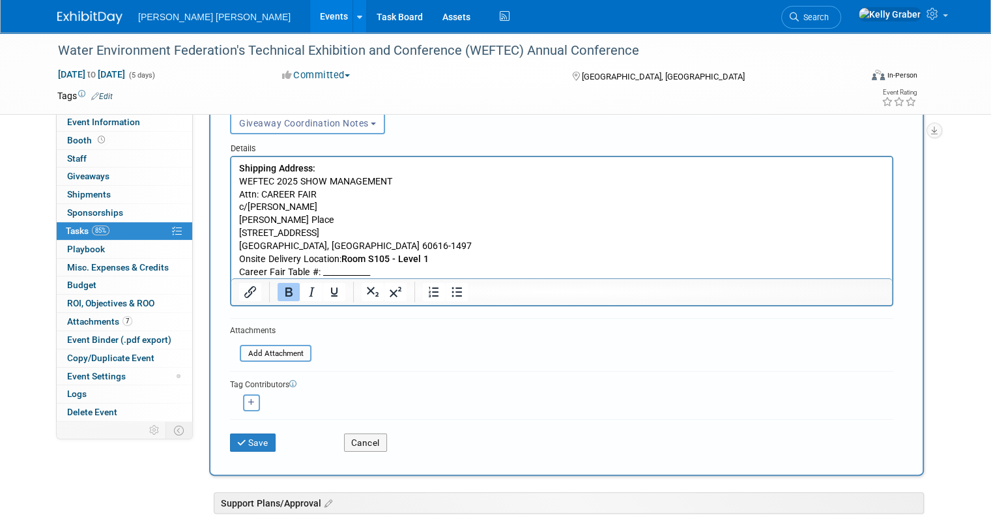
scroll to position [195, 0]
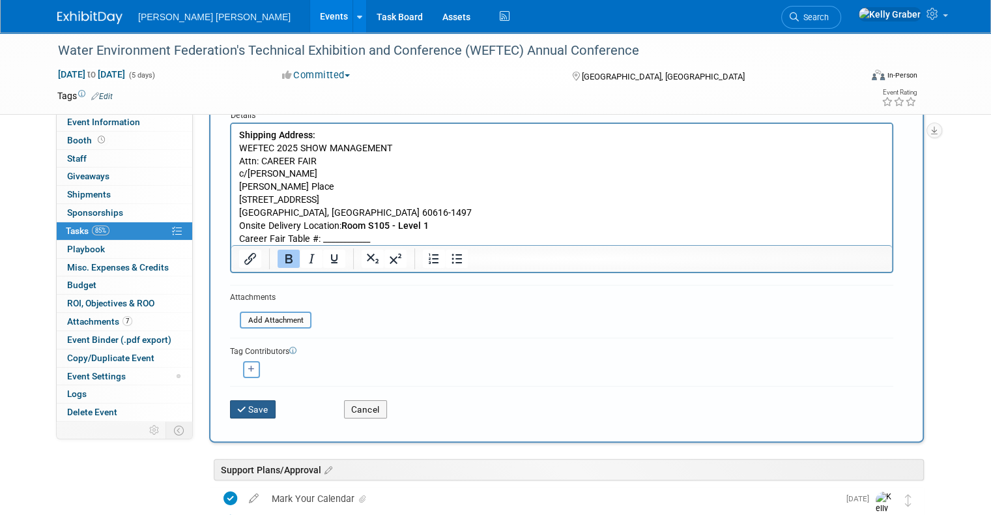
click at [241, 404] on button "Save" at bounding box center [253, 409] width 46 height 18
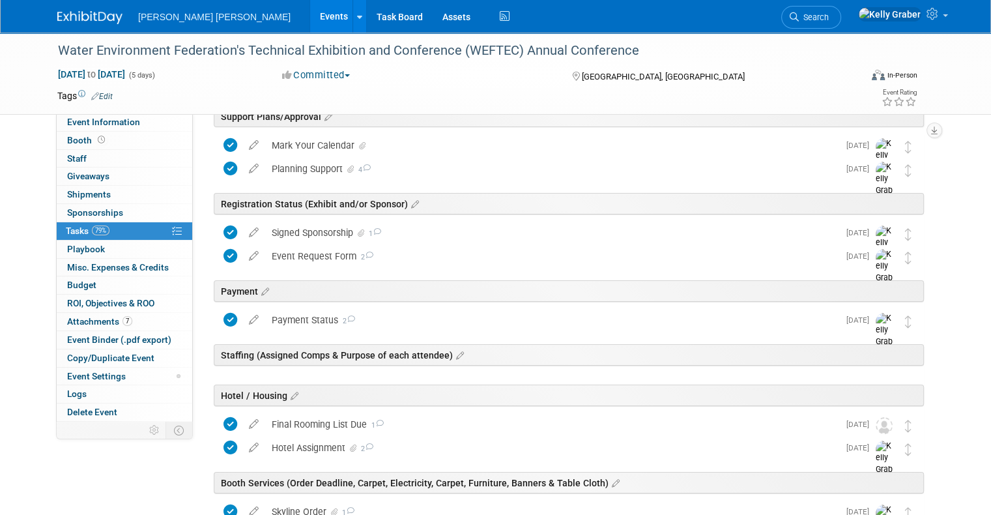
scroll to position [0, 0]
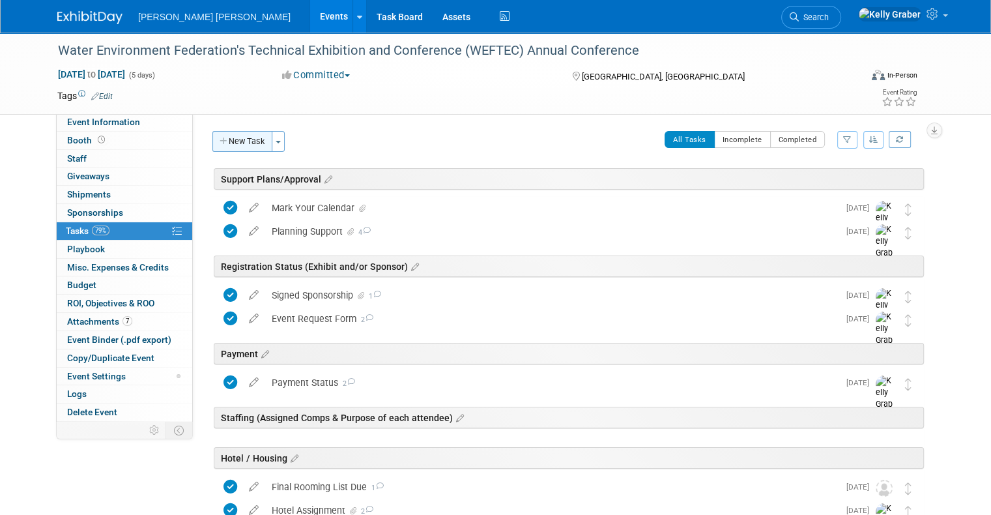
click at [254, 142] on button "New Task" at bounding box center [242, 141] width 60 height 21
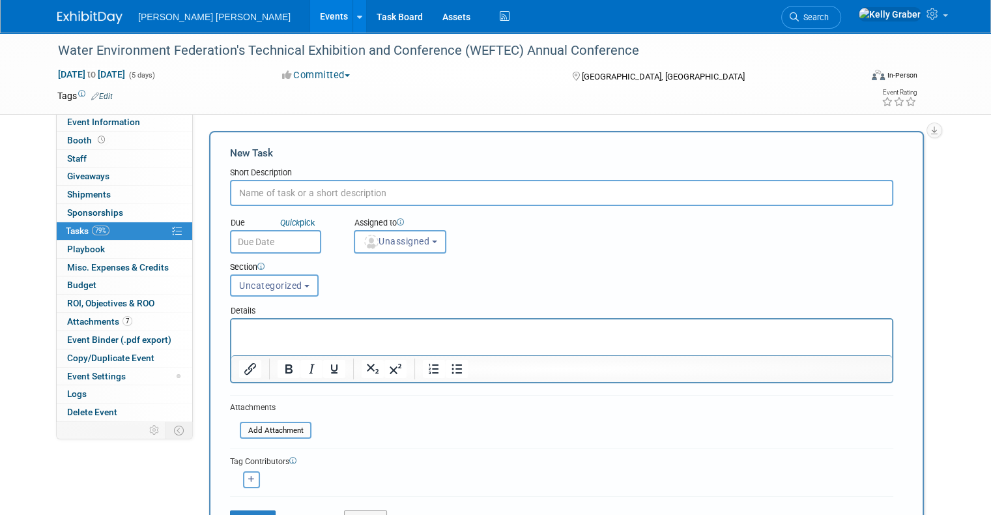
click at [287, 193] on input "text" at bounding box center [561, 193] width 663 height 26
type input "List of Giveaway Options"
click at [264, 285] on span "Uncategorized" at bounding box center [270, 285] width 63 height 10
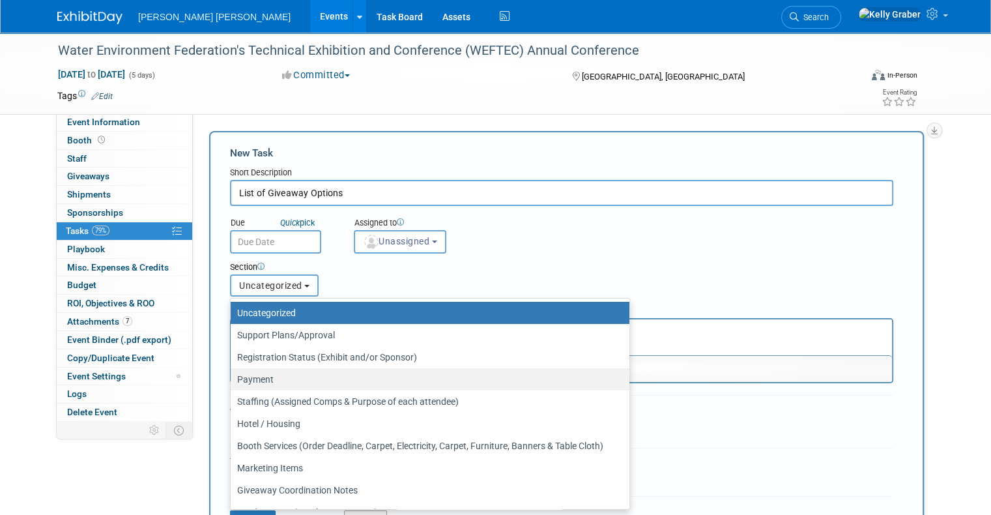
scroll to position [61, 0]
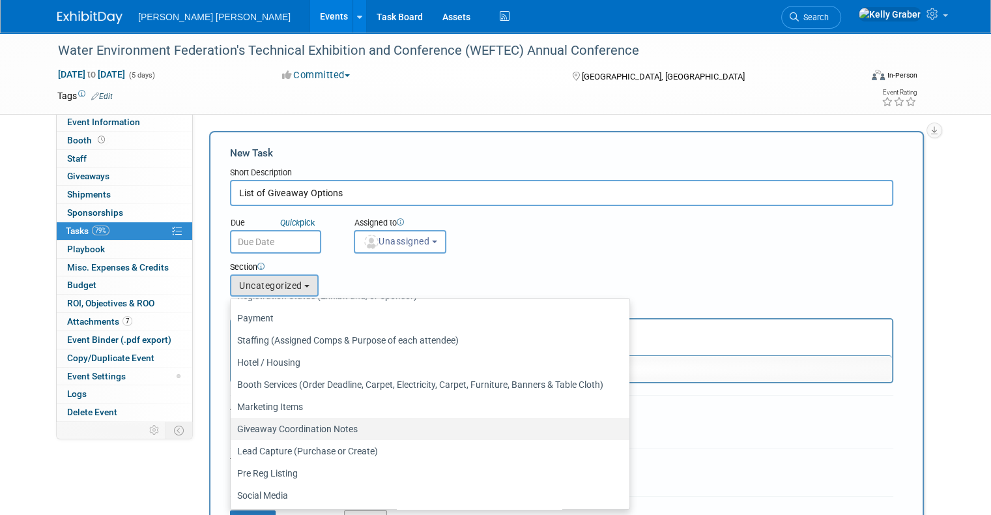
click at [258, 423] on label "Giveaway Coordination Notes" at bounding box center [426, 428] width 379 height 17
click at [233, 425] on input "Giveaway Coordination Notes" at bounding box center [228, 429] width 8 height 8
select select "11256479"
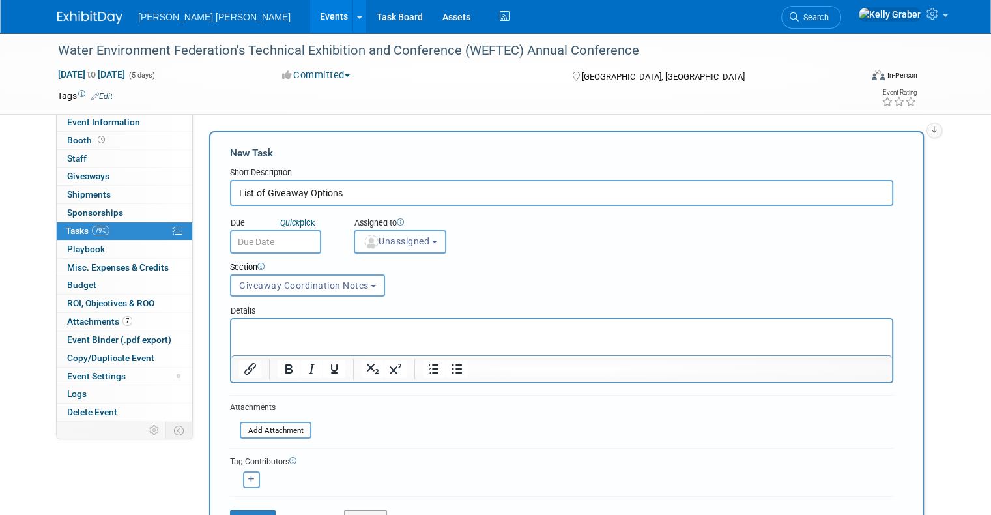
click at [386, 246] on button "Unassigned" at bounding box center [400, 241] width 92 height 23
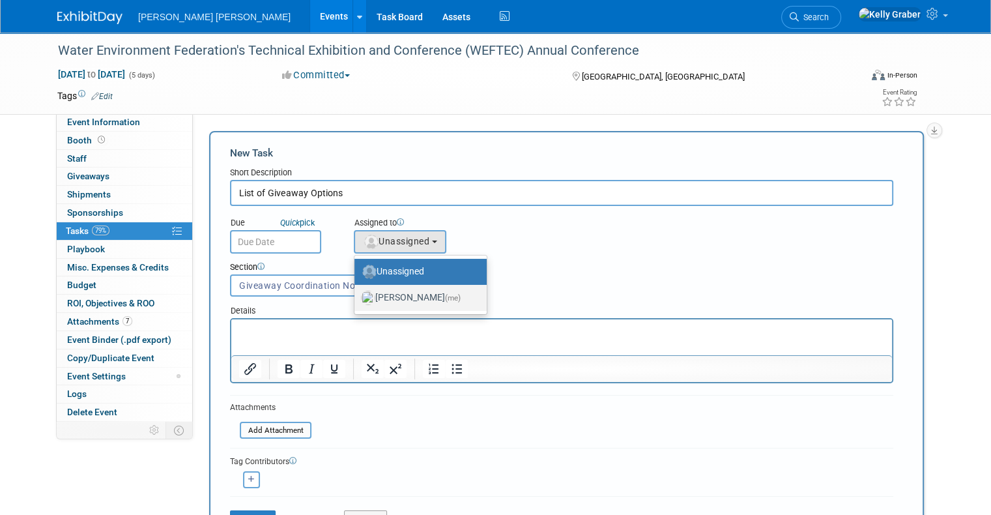
click at [393, 300] on label "Kelly Graber (me)" at bounding box center [417, 297] width 113 height 21
click at [356, 300] on input "Kelly Graber (me)" at bounding box center [352, 296] width 8 height 8
select select "ec37184c-c01f-4f21-939d-fe7fd02e2e7e"
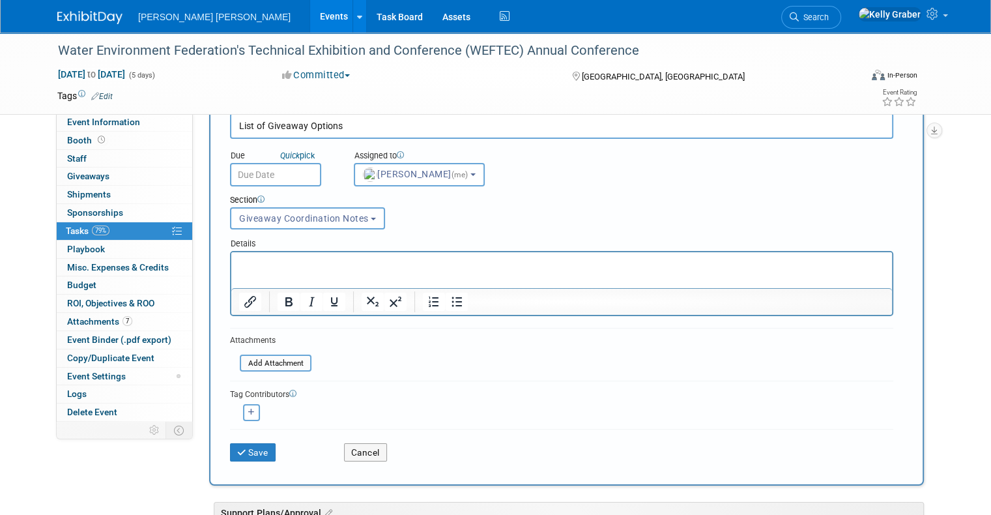
scroll to position [195, 0]
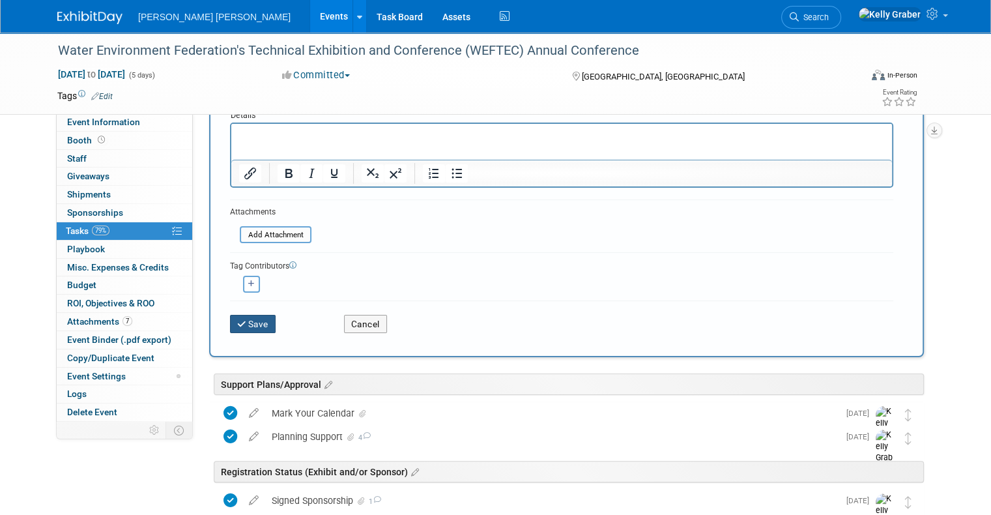
click at [255, 319] on button "Save" at bounding box center [253, 324] width 46 height 18
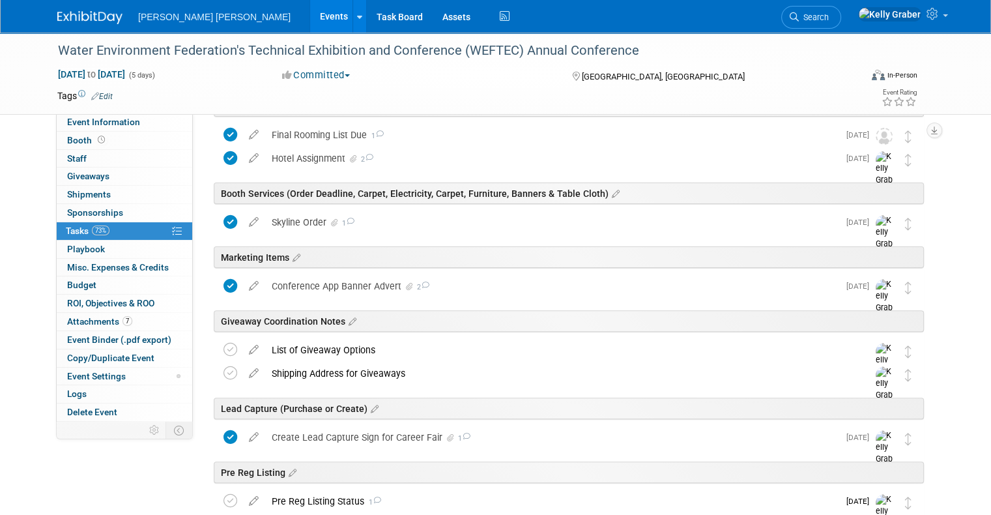
scroll to position [391, 0]
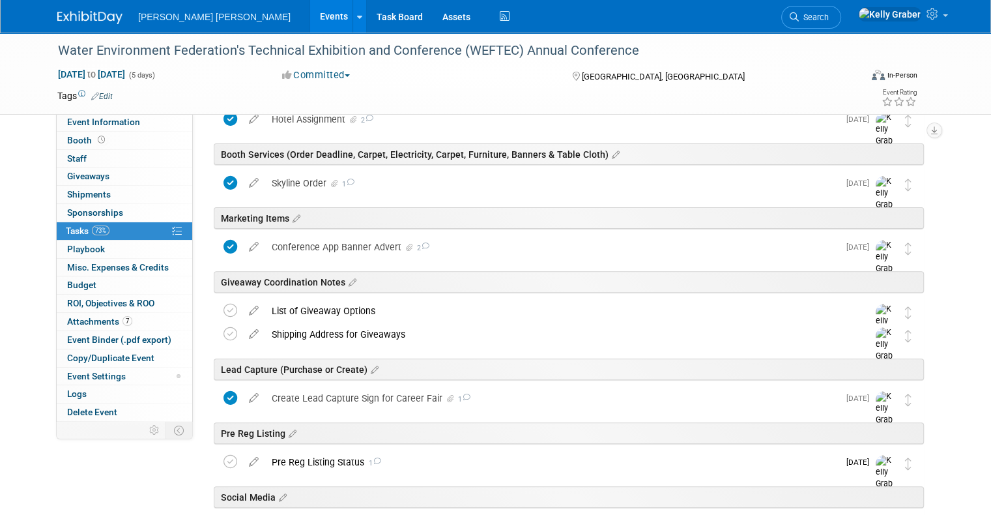
click at [348, 314] on div "List of Giveaway Options" at bounding box center [557, 311] width 584 height 22
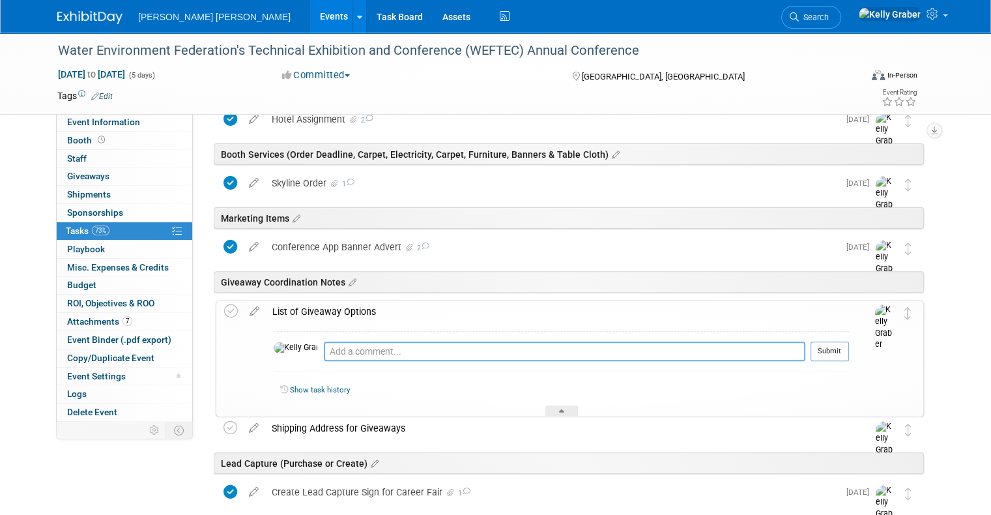
click at [357, 345] on textarea at bounding box center [564, 351] width 481 height 20
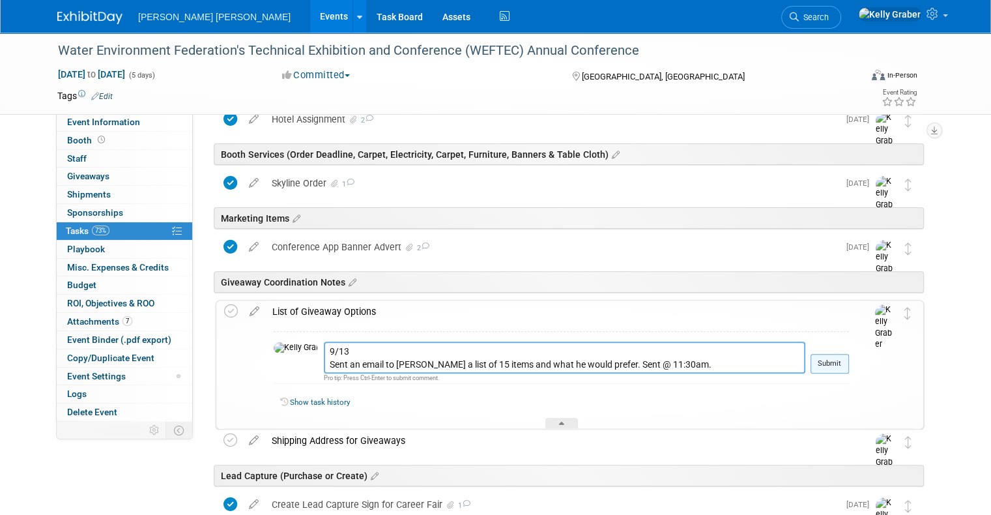
type textarea "9/13 Sent an email to Sam a list of 15 items and what he would prefer. Sent @ 1…"
click at [849, 363] on button "Submit" at bounding box center [829, 364] width 38 height 20
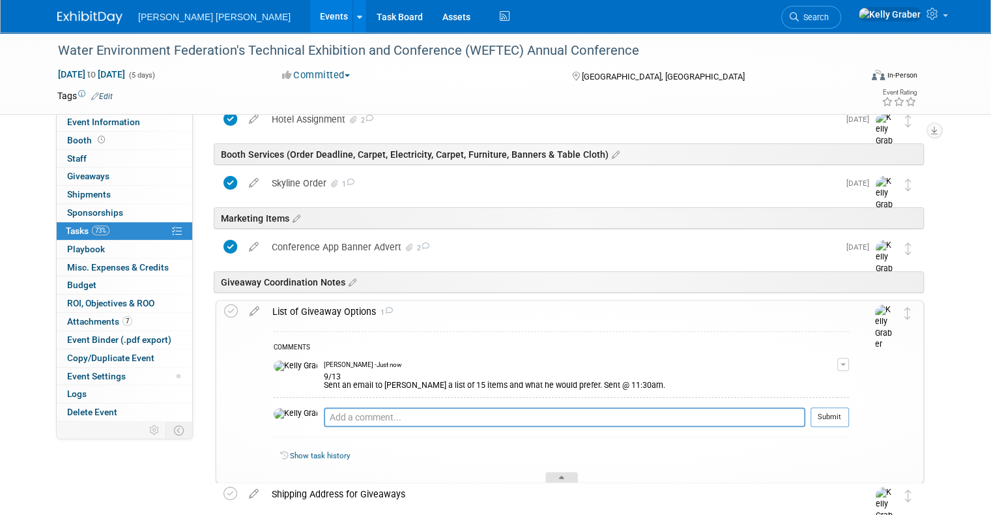
click at [560, 472] on div at bounding box center [561, 477] width 33 height 11
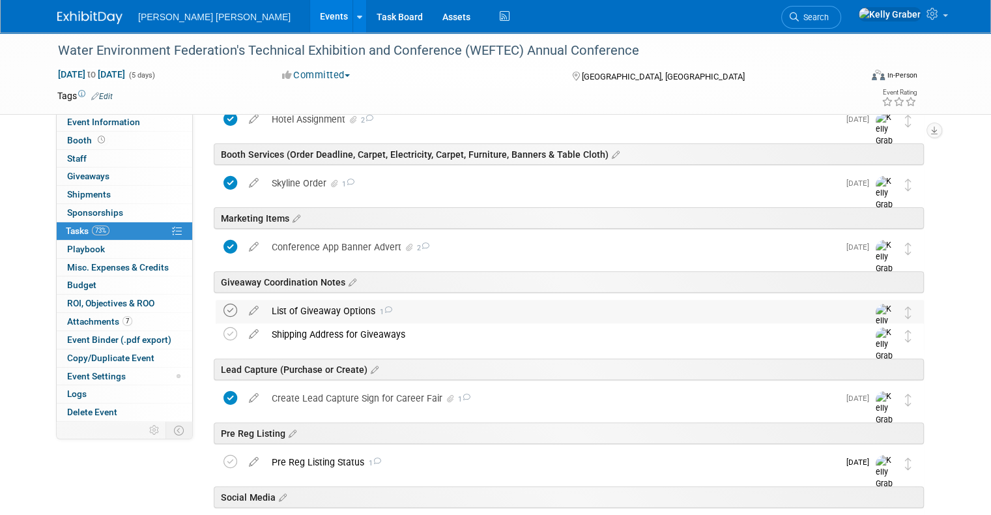
click at [223, 309] on icon at bounding box center [230, 311] width 14 height 14
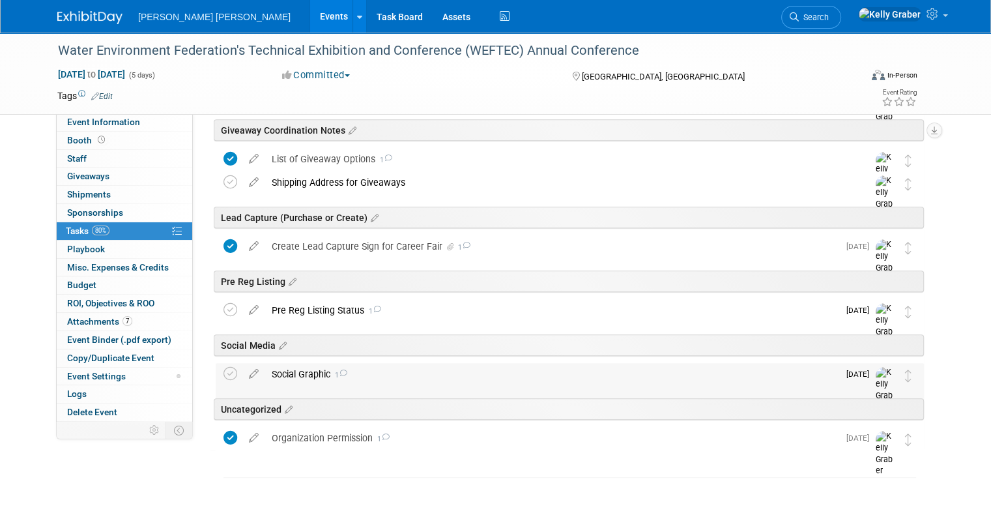
scroll to position [557, 0]
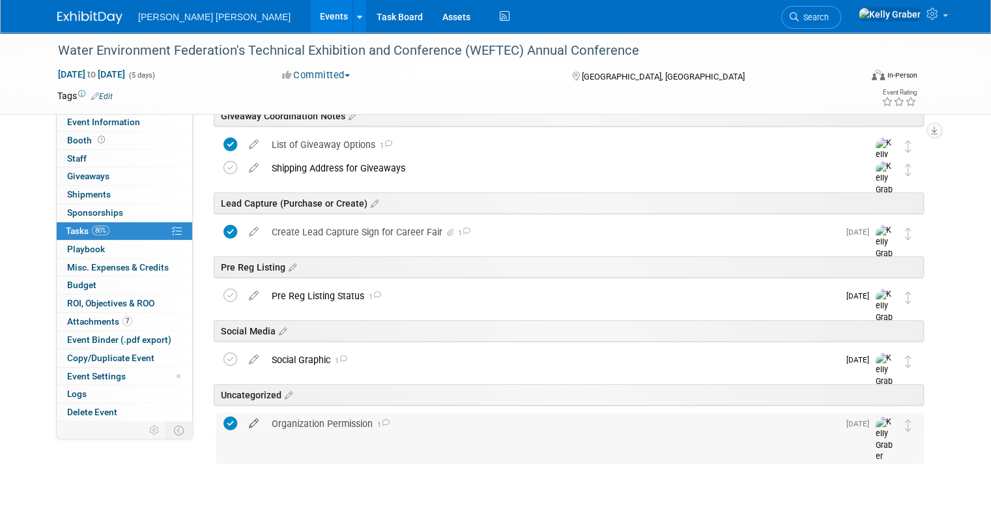
click at [242, 423] on icon at bounding box center [253, 420] width 23 height 16
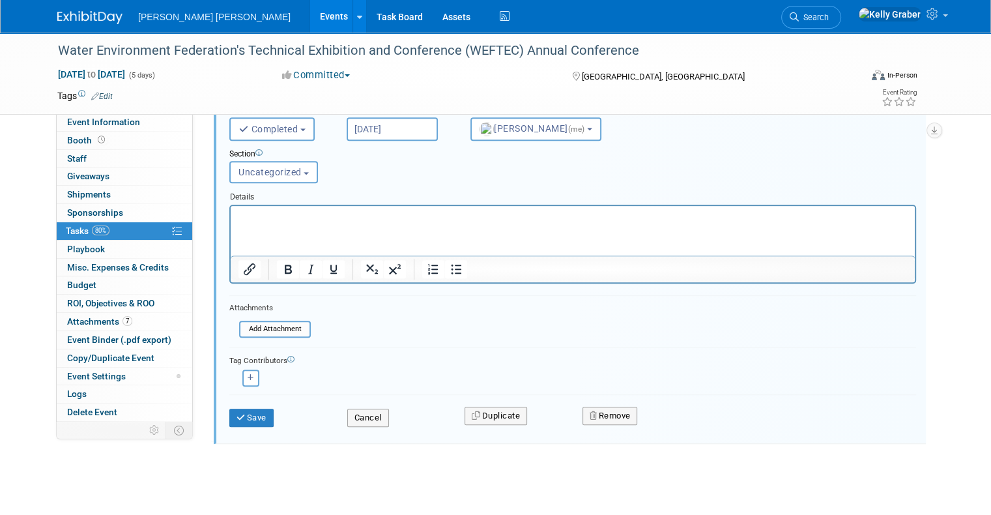
scroll to position [928, 0]
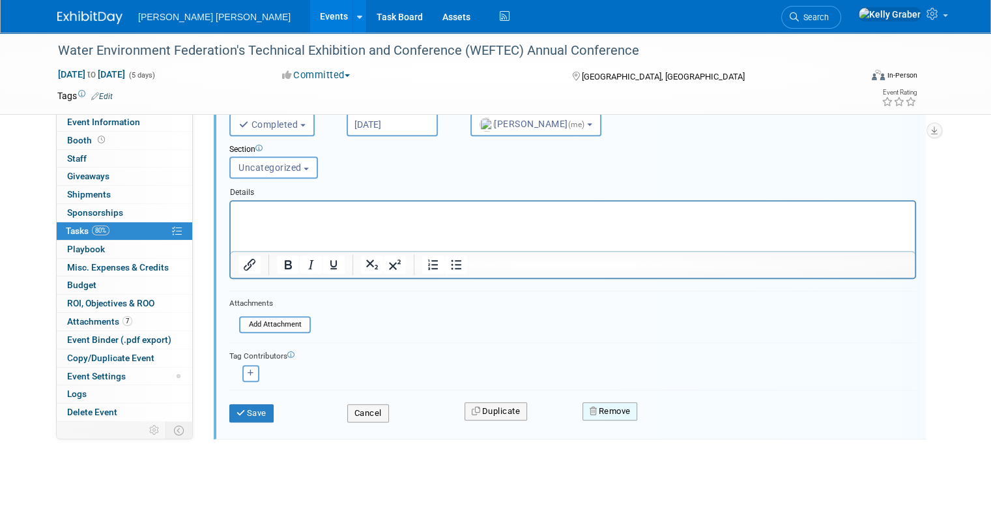
click at [612, 411] on button "Remove" at bounding box center [609, 411] width 55 height 18
click at [655, 413] on div "Yes No" at bounding box center [699, 422] width 103 height 33
click at [676, 419] on icon at bounding box center [674, 422] width 8 height 7
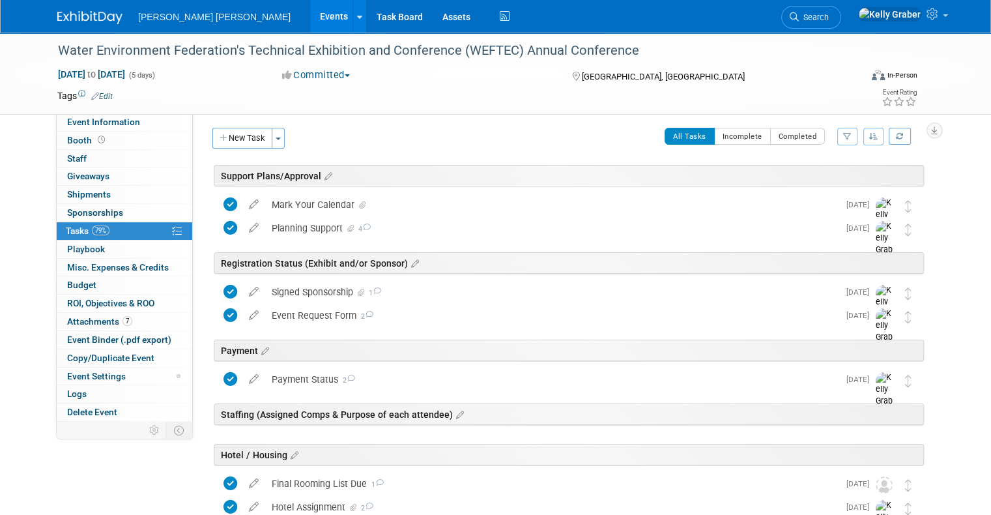
scroll to position [0, 0]
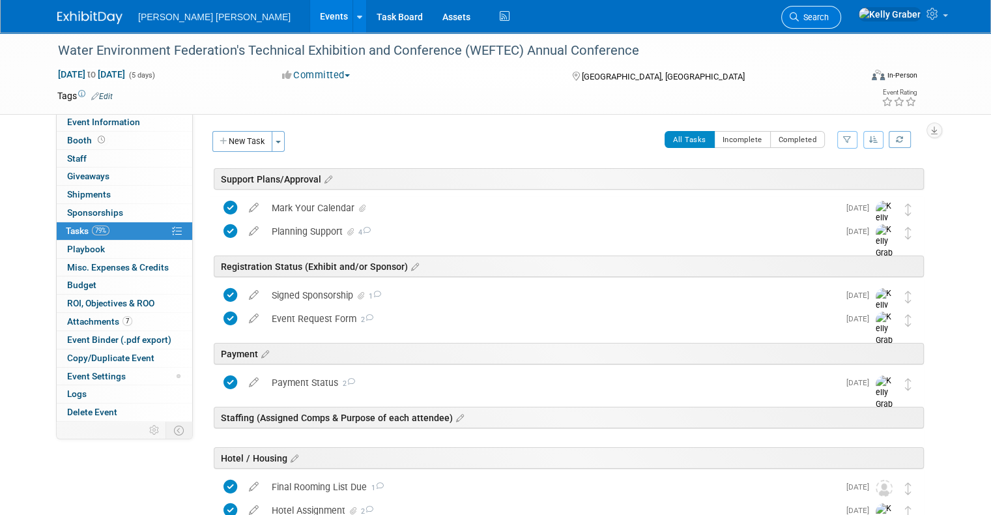
click at [841, 28] on li "Search" at bounding box center [811, 16] width 60 height 32
click at [841, 22] on link "Search" at bounding box center [811, 17] width 60 height 23
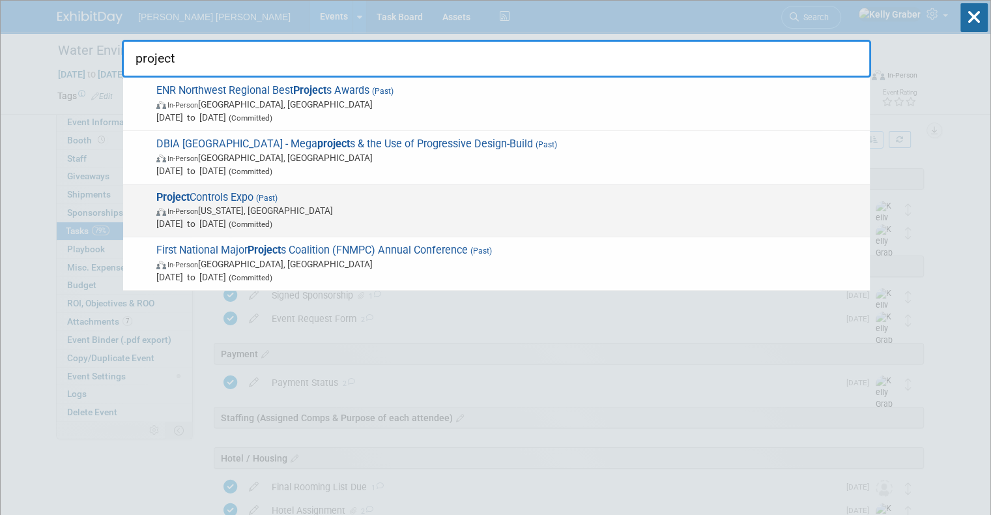
type input "project"
click at [246, 203] on span "Project Controls Expo (Past) In-Person Washington, DC Oct 7, 2024 to Oct 9, 202…" at bounding box center [507, 211] width 711 height 40
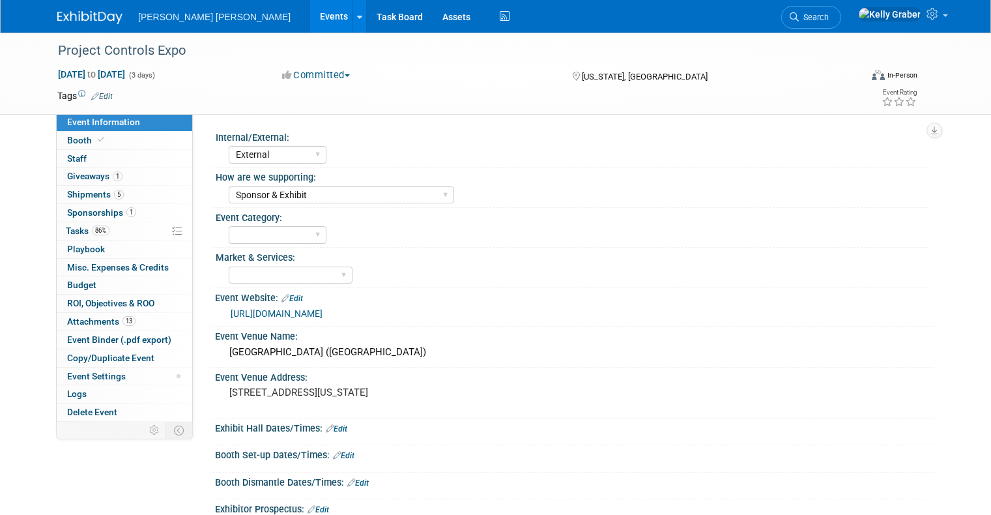
select select "External"
select select "Sponsor & Exhibit"
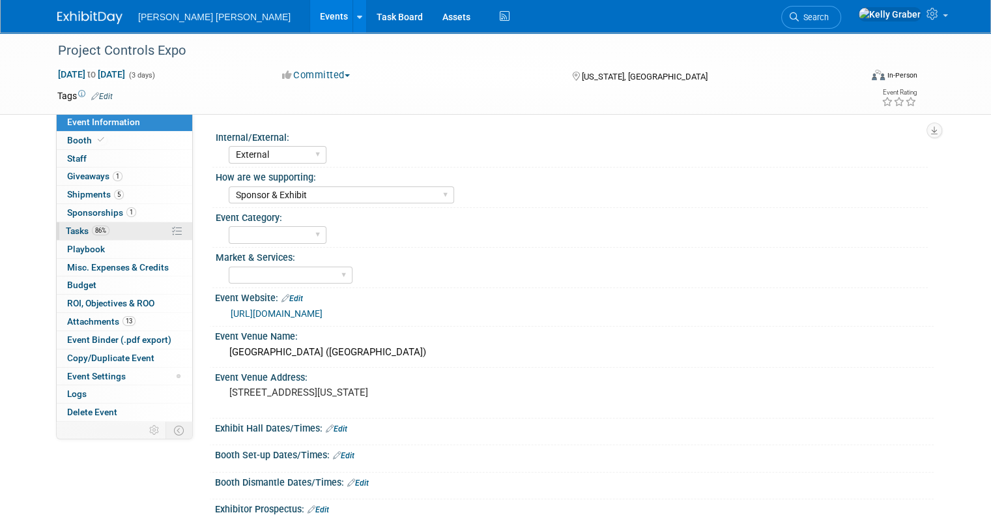
click at [63, 223] on link "86% Tasks 86%" at bounding box center [124, 231] width 135 height 18
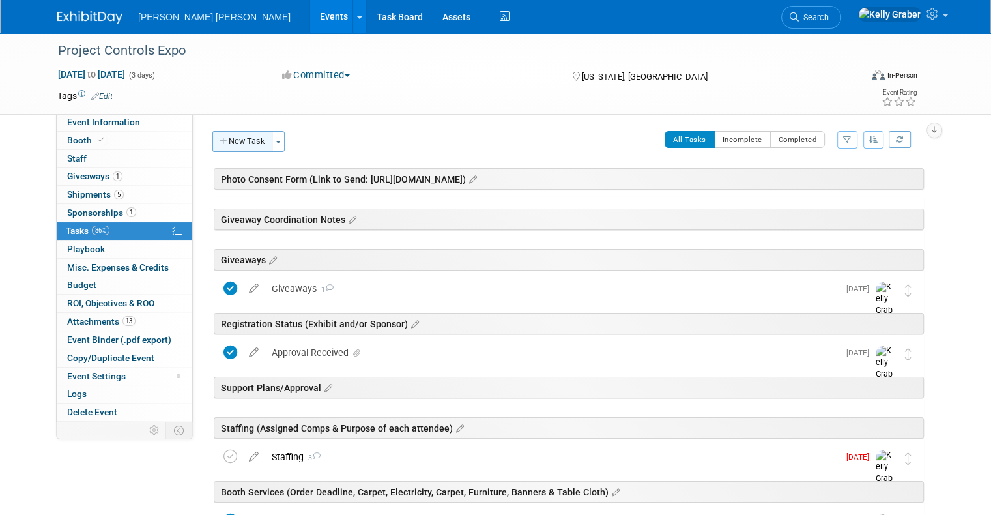
click at [231, 137] on button "New Task" at bounding box center [242, 141] width 60 height 21
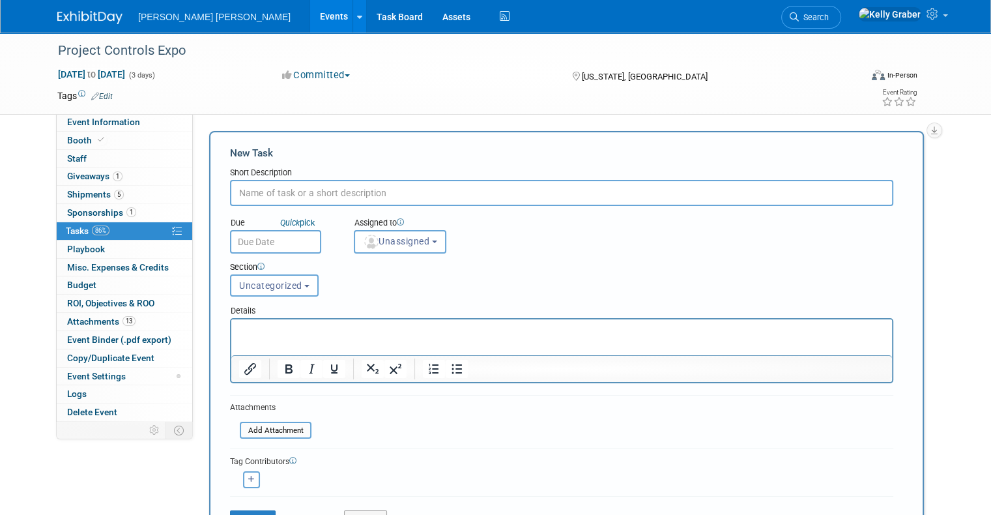
click at [259, 189] on input "text" at bounding box center [561, 193] width 663 height 26
type input "Who's Attending"
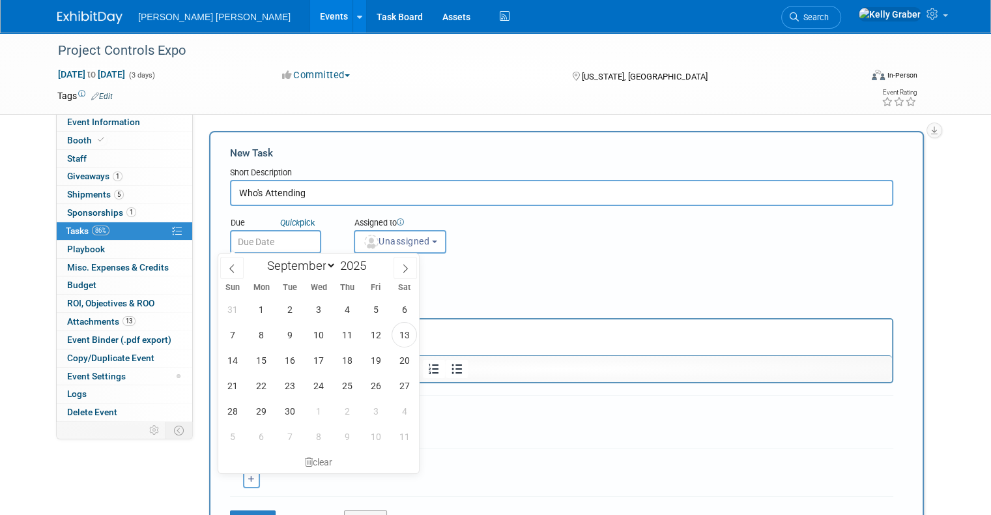
click at [261, 240] on input "text" at bounding box center [275, 241] width 91 height 23
click at [401, 339] on span "13" at bounding box center [403, 334] width 25 height 25
type input "Sep 13, 2025"
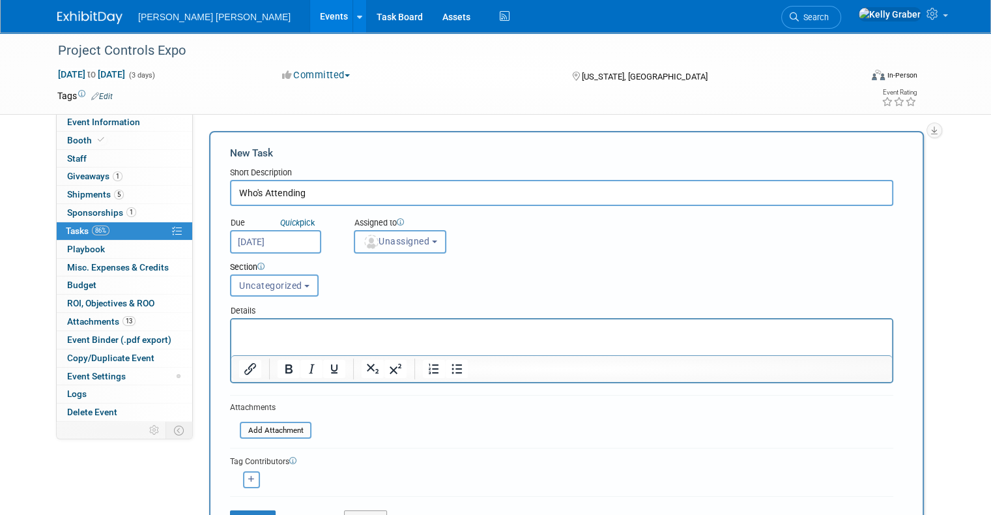
click at [383, 244] on span "Unassigned" at bounding box center [396, 241] width 66 height 10
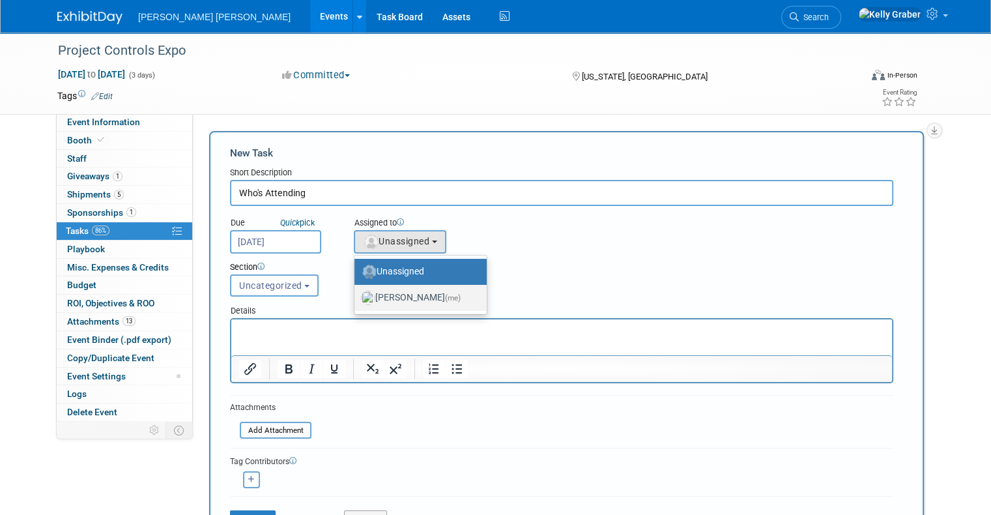
click at [388, 294] on label "Kelly Graber (me)" at bounding box center [417, 297] width 113 height 21
click at [356, 294] on input "Kelly Graber (me)" at bounding box center [352, 296] width 8 height 8
select select "ec37184c-c01f-4f21-939d-fe7fd02e2e7e"
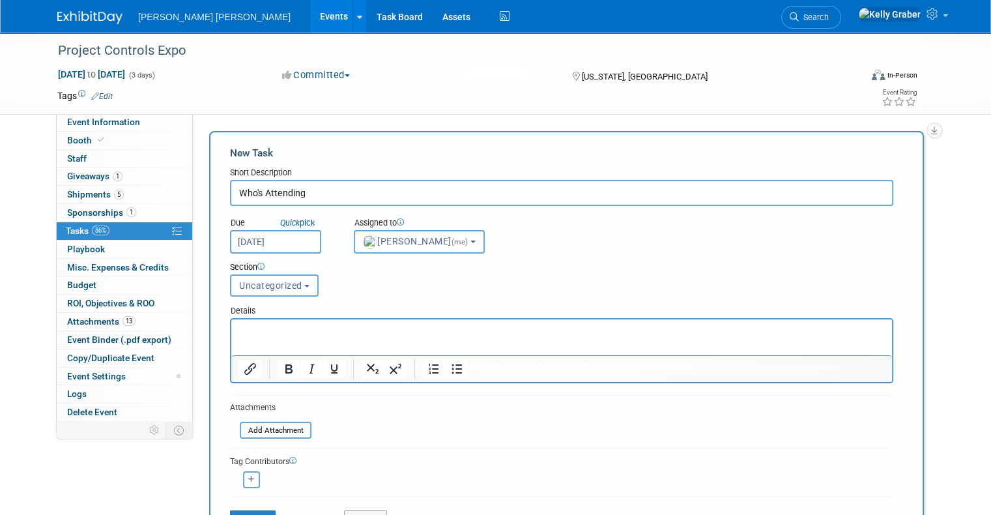
click at [274, 283] on span "Uncategorized" at bounding box center [270, 285] width 63 height 10
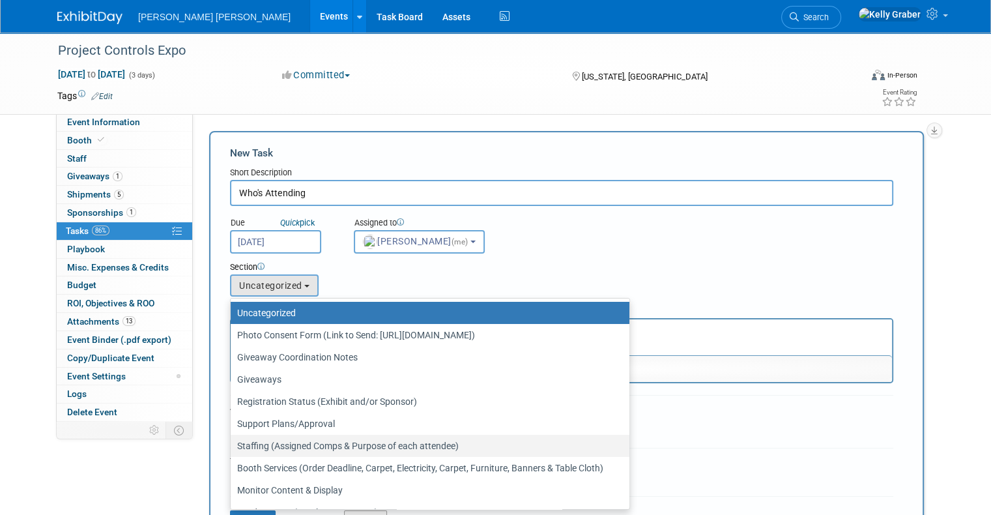
click at [275, 442] on label "Staffing (Assigned Comps & Purpose of each attendee)" at bounding box center [426, 445] width 379 height 17
click at [233, 442] on input "Staffing (Assigned Comps & Purpose of each attendee)" at bounding box center [228, 446] width 8 height 8
select select "11251537"
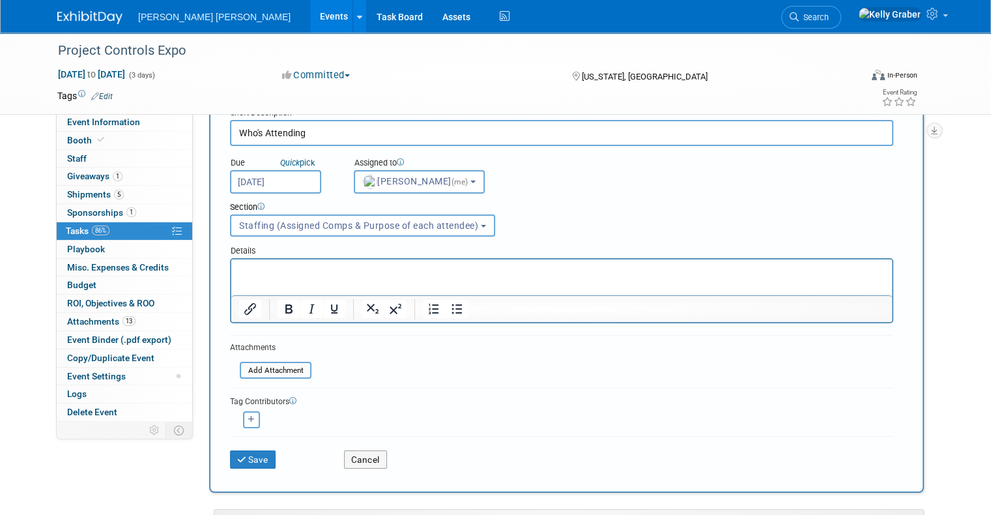
scroll to position [65, 0]
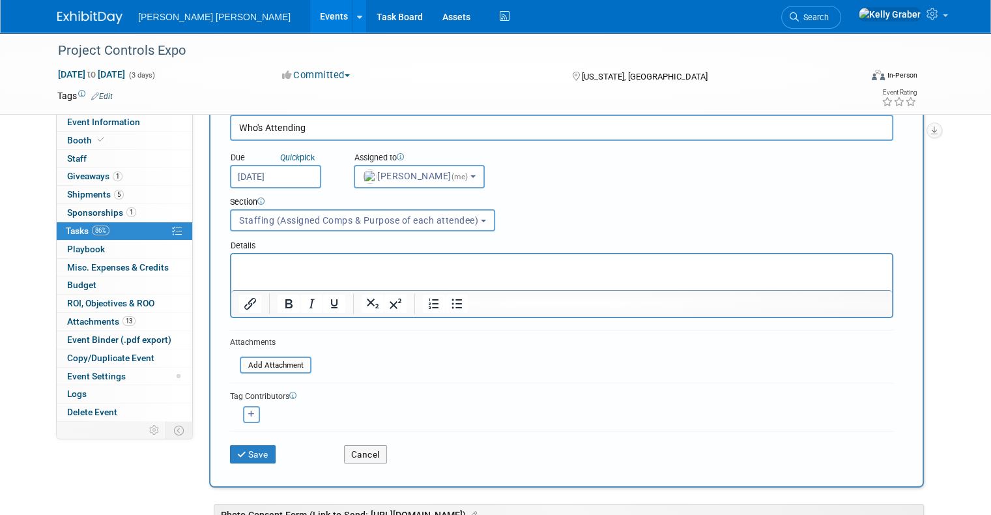
click at [247, 440] on div "Save" at bounding box center [277, 449] width 114 height 27
click at [246, 445] on button "Save" at bounding box center [253, 454] width 46 height 18
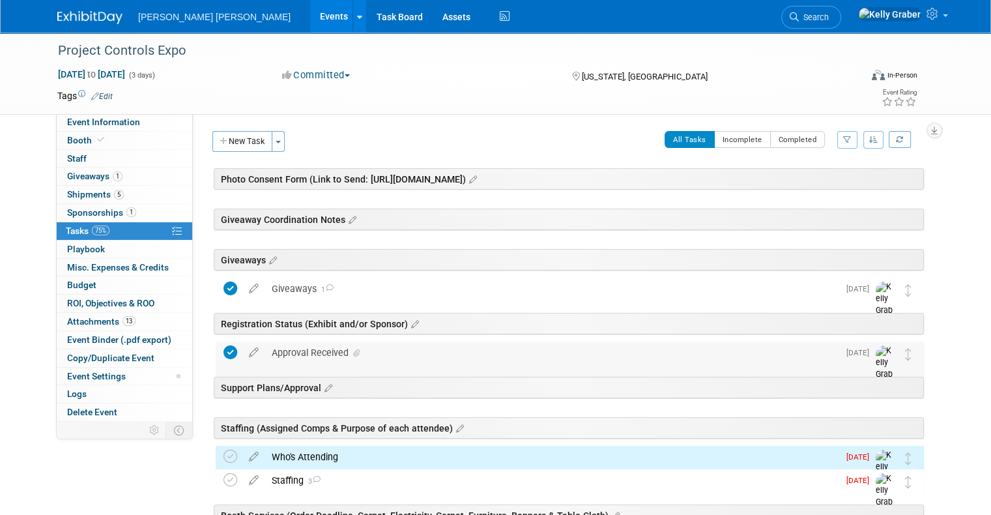
scroll to position [130, 0]
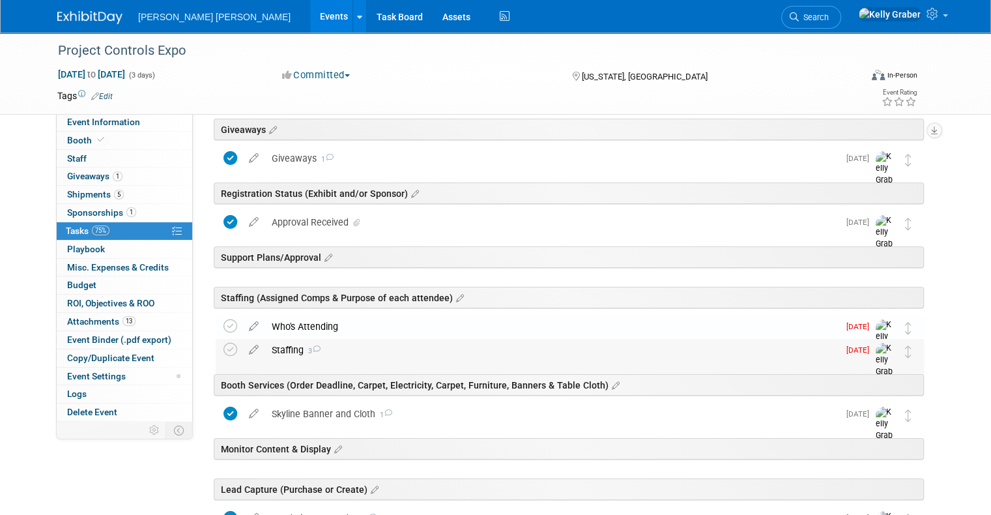
click at [288, 349] on div "Staffing 3" at bounding box center [551, 350] width 573 height 22
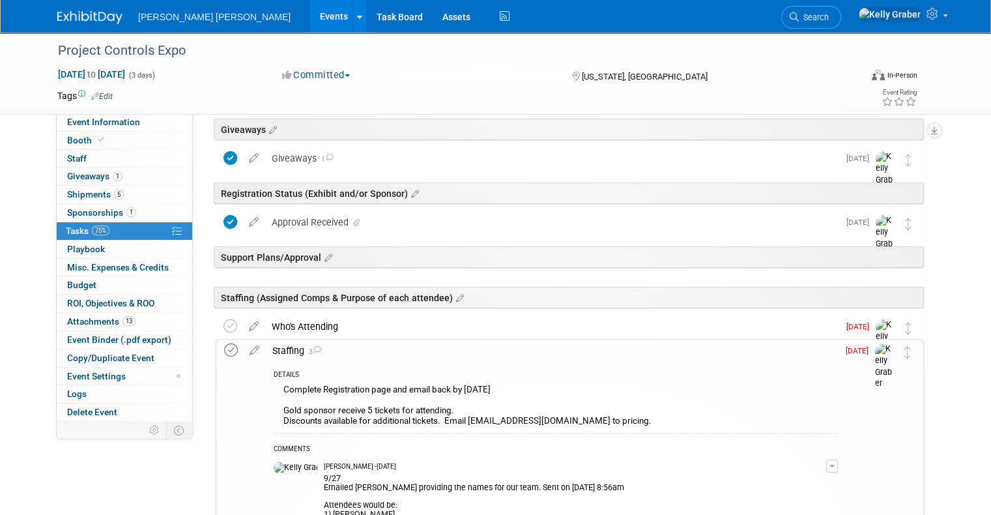
click at [224, 348] on icon at bounding box center [231, 350] width 14 height 14
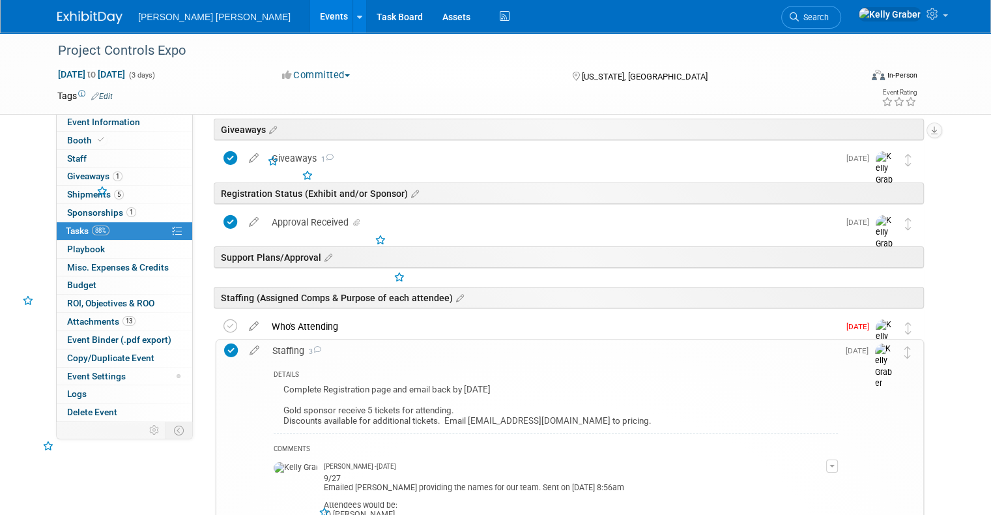
click at [224, 348] on icon at bounding box center [231, 350] width 14 height 14
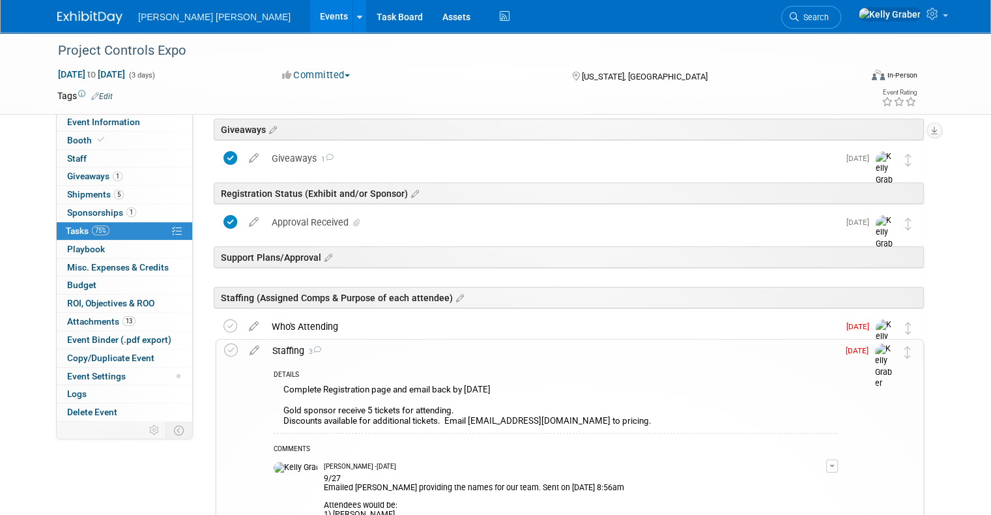
click at [316, 323] on div "Who's Attending" at bounding box center [551, 326] width 573 height 22
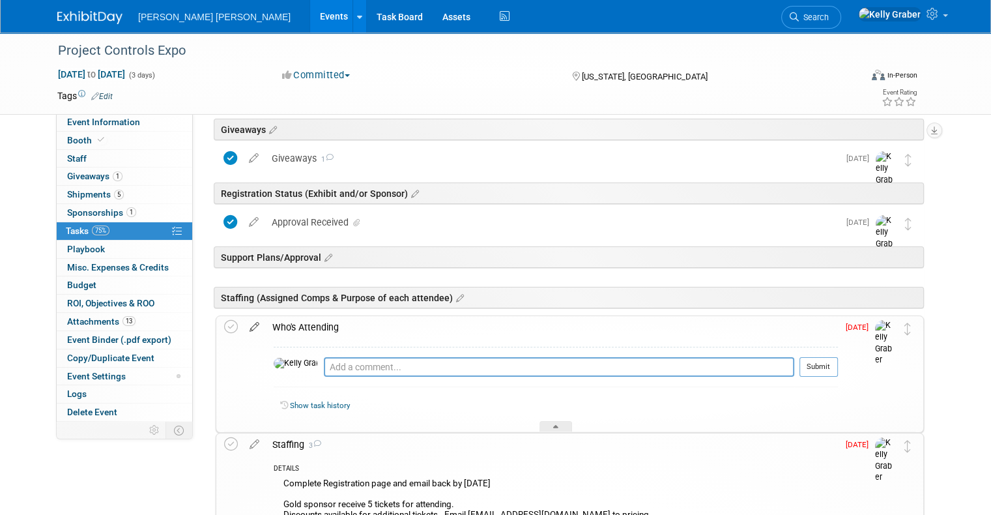
click at [244, 322] on icon at bounding box center [254, 324] width 23 height 16
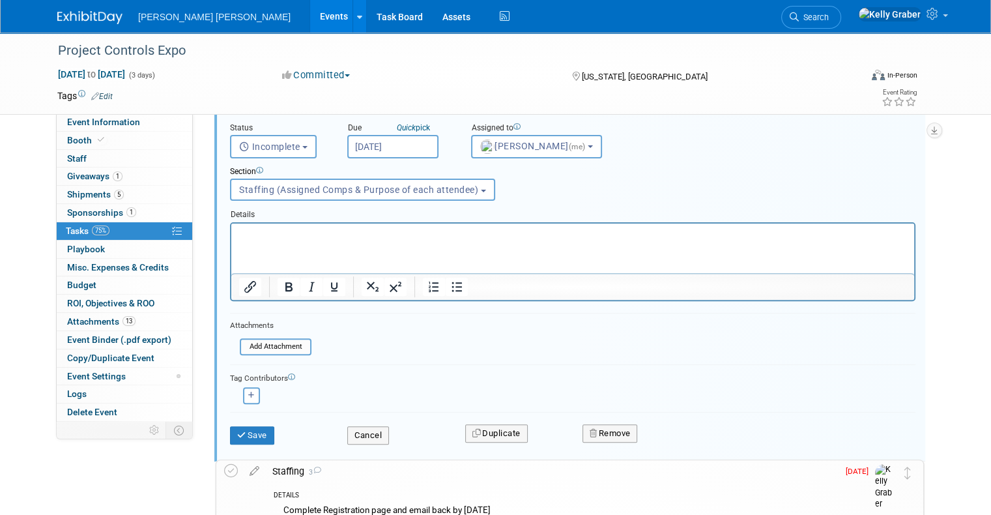
scroll to position [386, 0]
click at [610, 429] on button "Remove" at bounding box center [609, 430] width 55 height 18
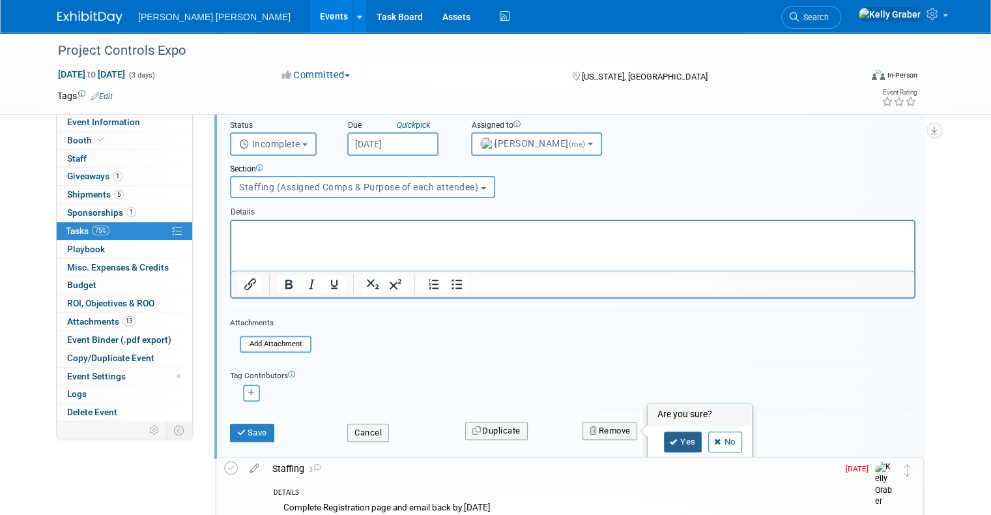
click at [688, 435] on link "Yes" at bounding box center [683, 441] width 38 height 21
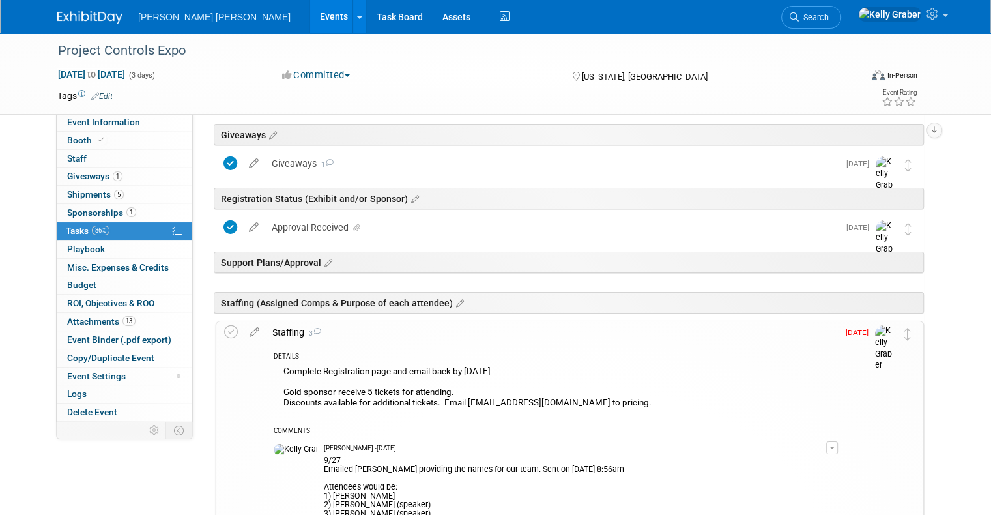
scroll to position [125, 0]
click at [224, 333] on icon at bounding box center [231, 332] width 14 height 14
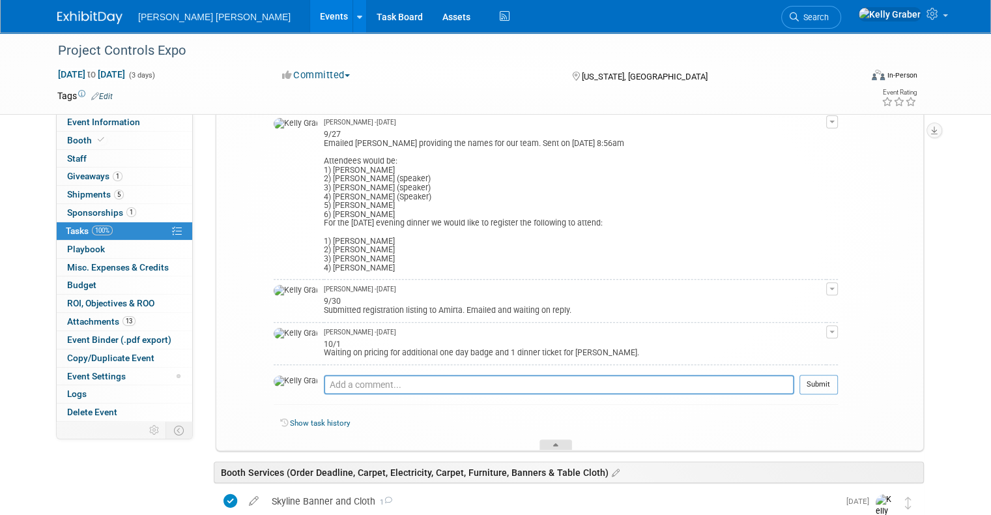
click at [540, 440] on div at bounding box center [555, 444] width 33 height 11
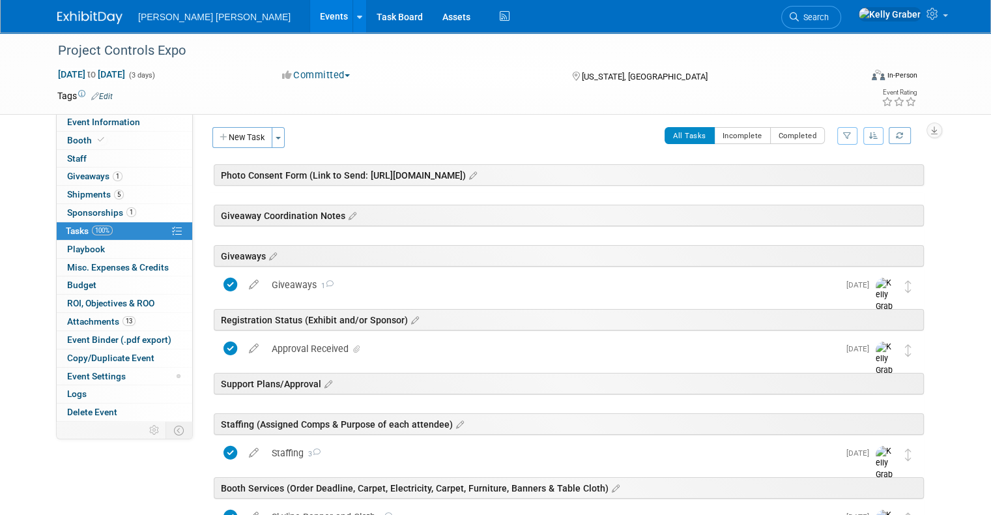
scroll to position [0, 0]
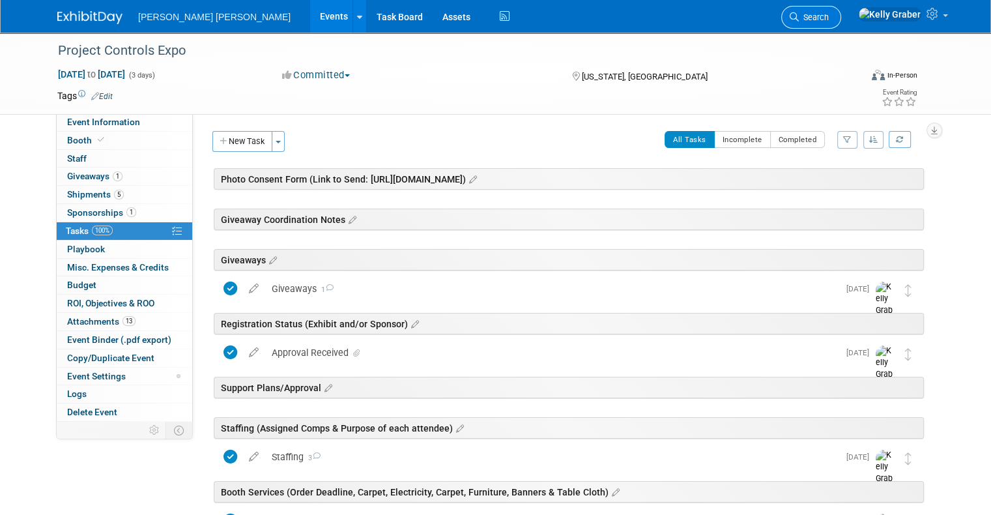
click at [829, 13] on span "Search" at bounding box center [814, 17] width 30 height 10
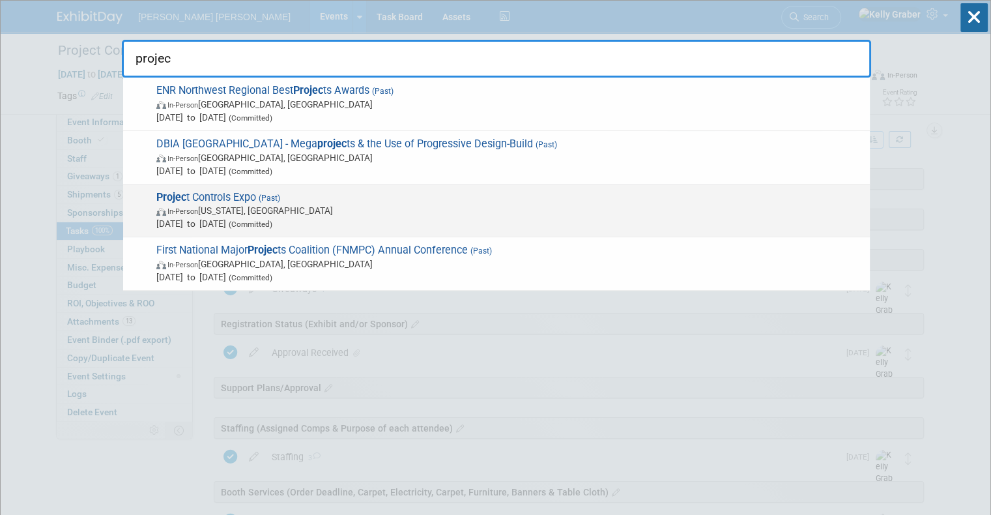
type input "projec"
click at [386, 220] on span "Oct 7, 2024 to Oct 9, 2024 (Committed)" at bounding box center [509, 223] width 707 height 13
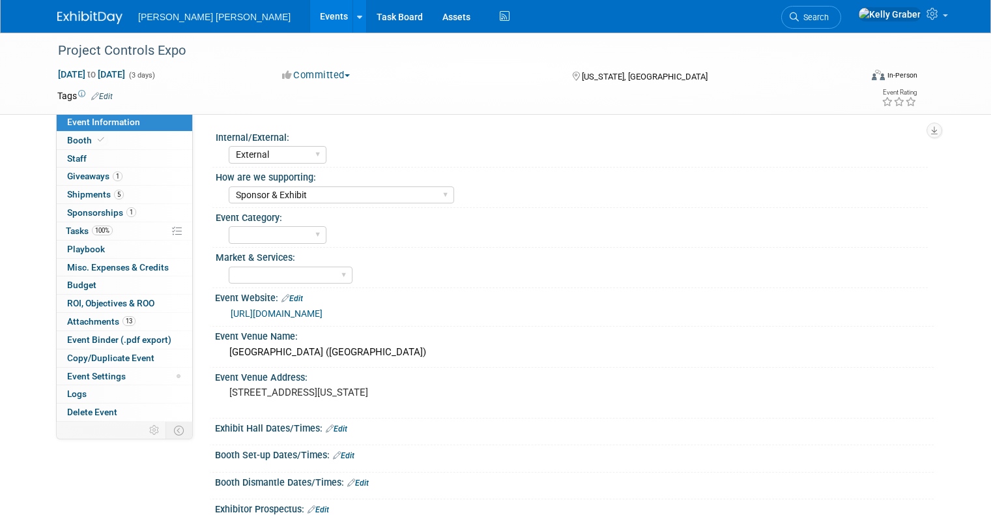
select select "External"
select select "Sponsor & Exhibit"
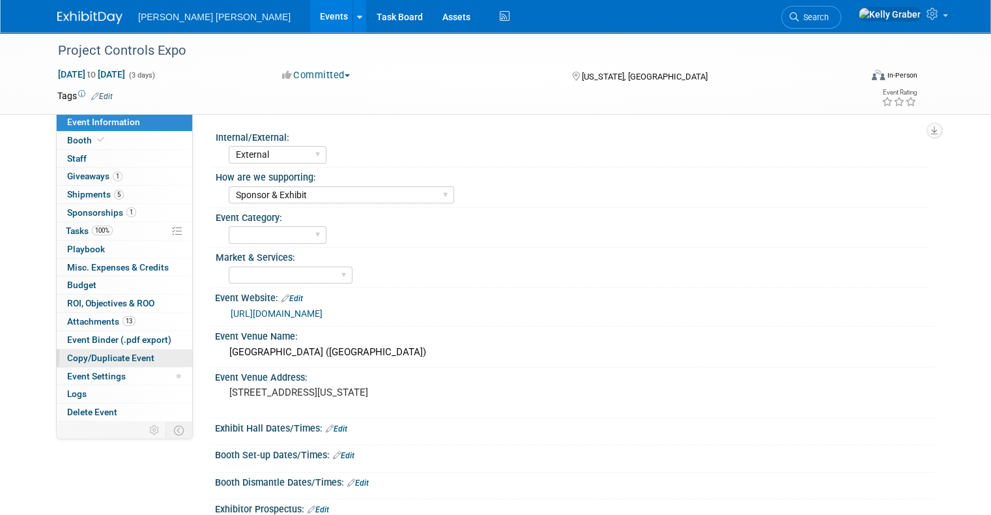
click at [95, 356] on span "Copy/Duplicate Event" at bounding box center [110, 357] width 87 height 10
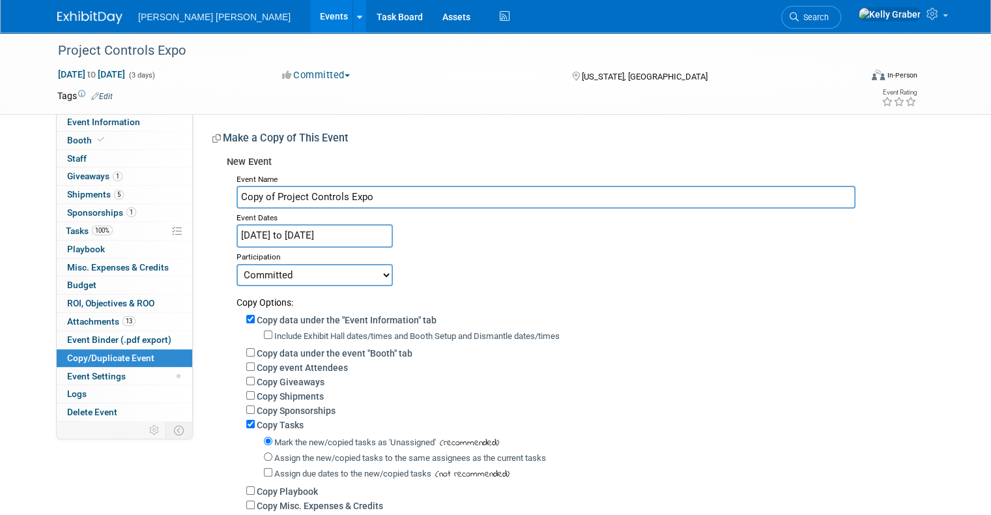
drag, startPoint x: 264, startPoint y: 194, endPoint x: 192, endPoint y: 199, distance: 73.1
click at [197, 199] on div "Internal/External: Internal External How are we supporting: Sponsor Exhibit Pre…" at bounding box center [563, 344] width 741 height 462
type input "Project Controls Expo"
click at [279, 233] on input "Oct 7, 2024 to Oct 9, 2024" at bounding box center [314, 235] width 156 height 23
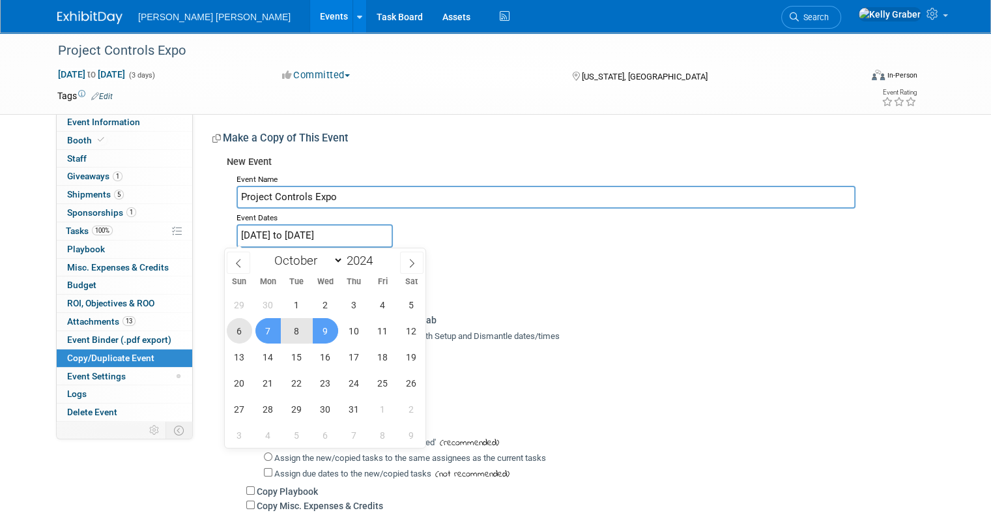
click at [241, 324] on span "6" at bounding box center [239, 330] width 25 height 25
click at [304, 328] on span "8" at bounding box center [296, 330] width 25 height 25
type input "[DATE] to [DATE]"
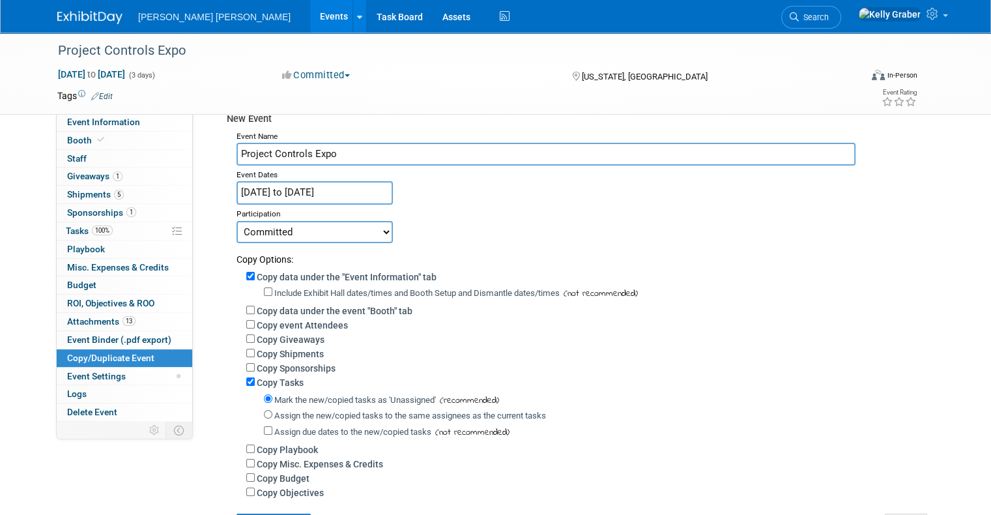
scroll to position [65, 0]
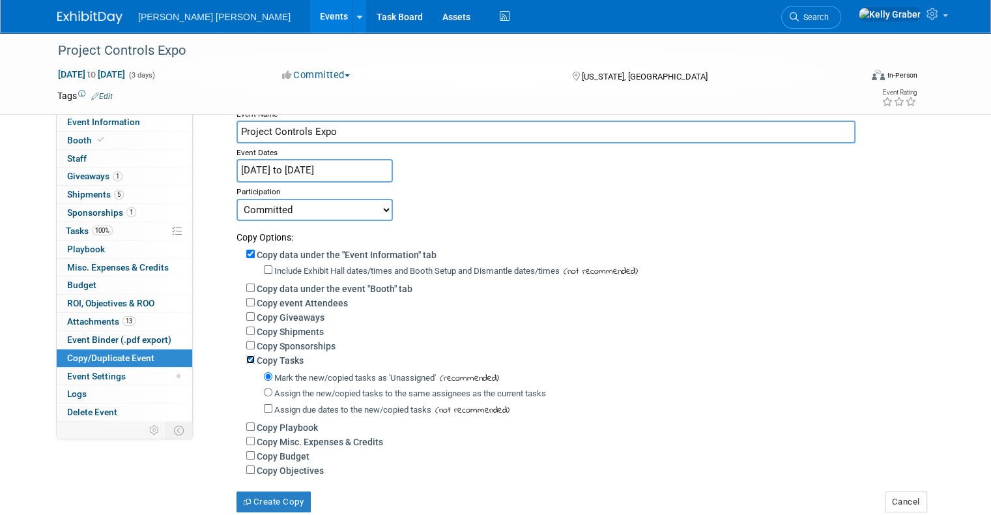
click at [246, 358] on input "Copy Tasks" at bounding box center [250, 359] width 8 height 8
checkbox input "false"
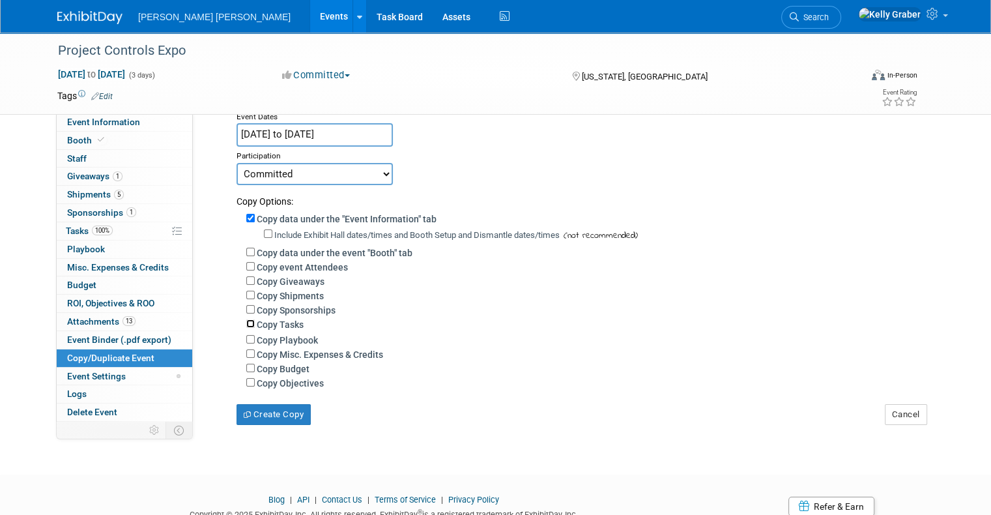
scroll to position [130, 0]
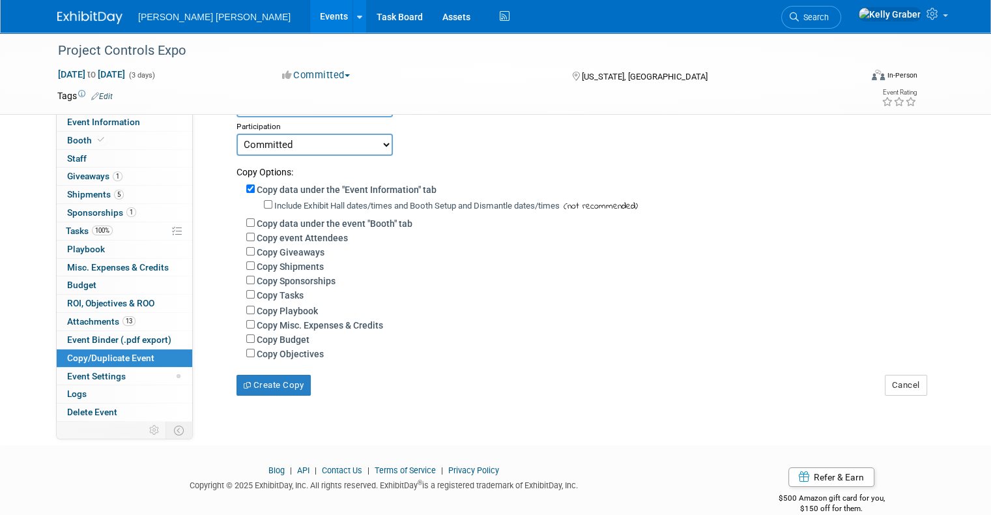
click at [307, 223] on label "Copy data under the event "Booth" tab" at bounding box center [335, 223] width 156 height 10
click at [255, 223] on input "Copy data under the event "Booth" tab" at bounding box center [250, 222] width 8 height 8
checkbox input "true"
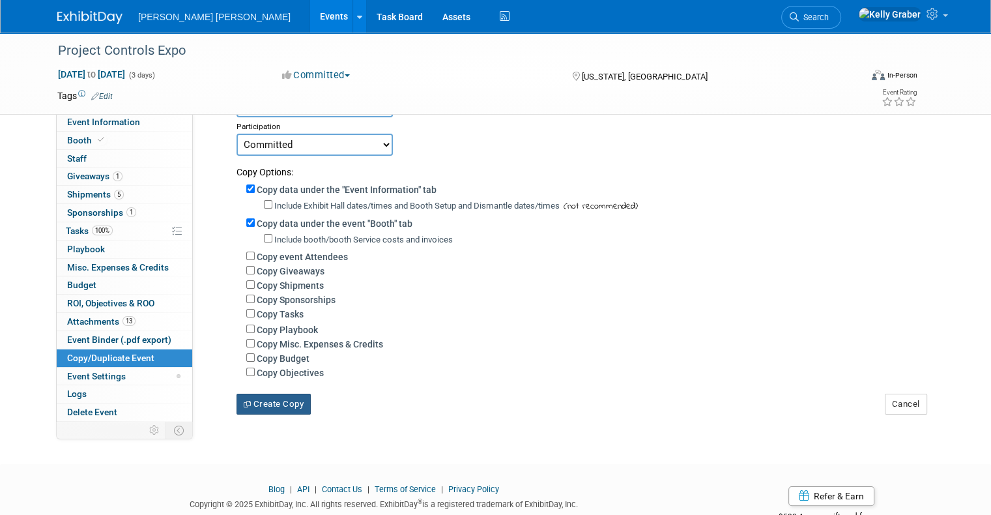
click at [278, 401] on button "Create Copy" at bounding box center [273, 403] width 74 height 21
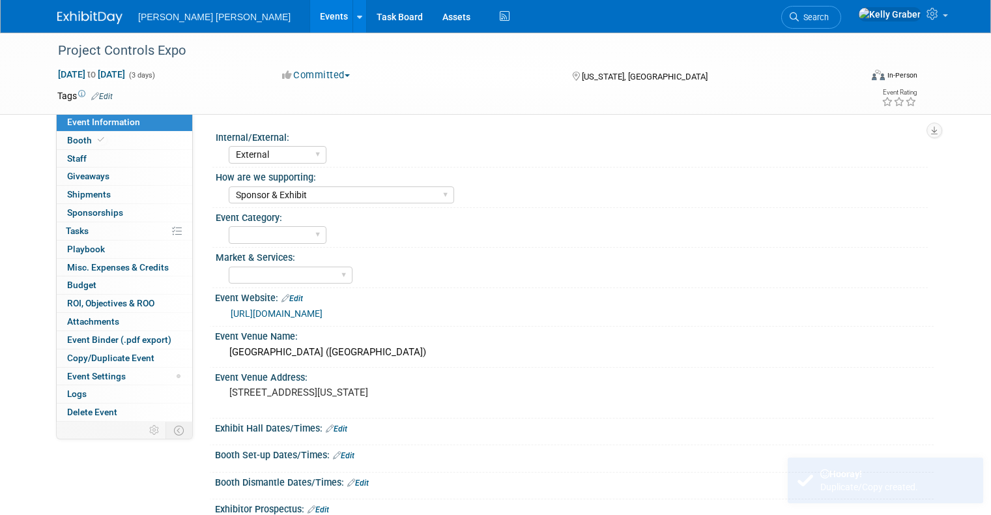
select select "External"
select select "Sponsor & Exhibit"
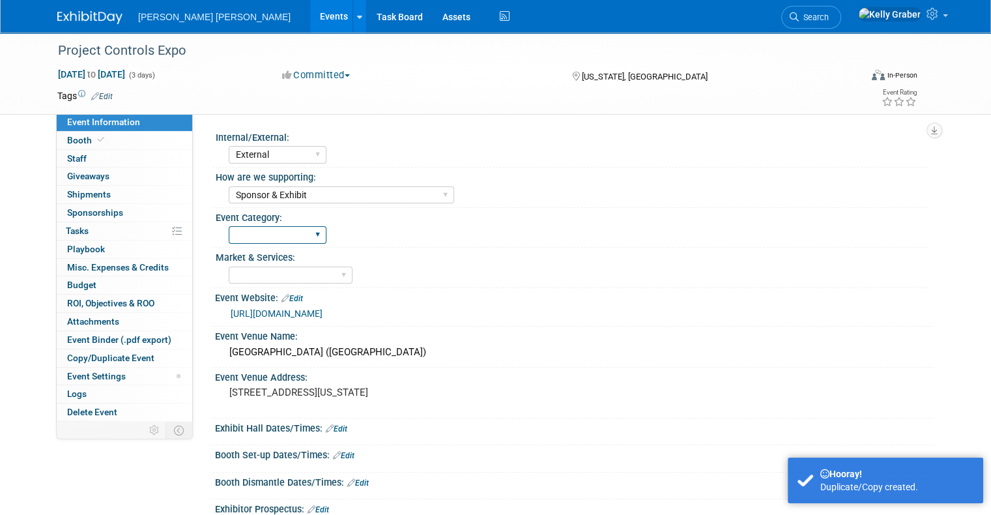
click at [276, 236] on select "Major Local" at bounding box center [278, 235] width 98 height 18
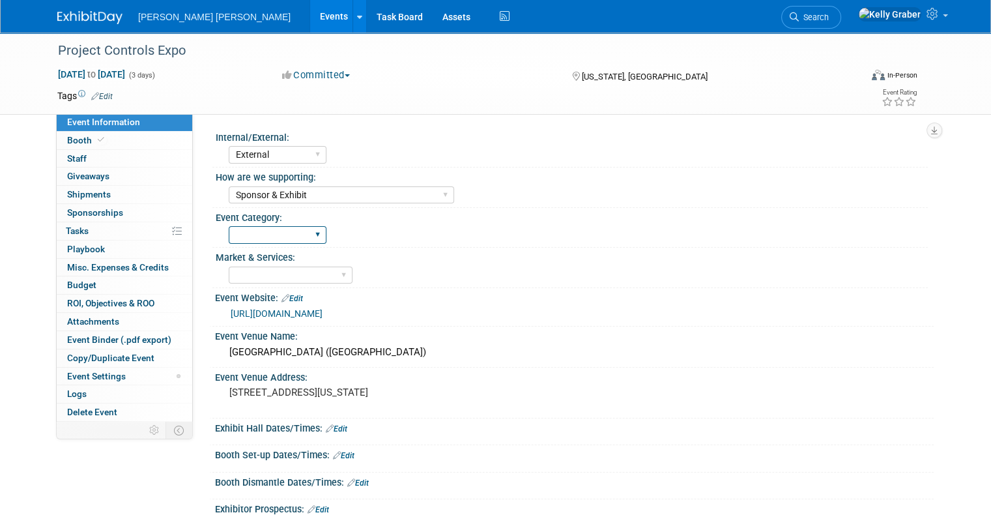
select select "Major"
click at [229, 226] on select "Major Local" at bounding box center [278, 235] width 98 height 18
click at [268, 268] on select "Water Transportation Underground Transit & Urban Mobility Energy Federal" at bounding box center [291, 275] width 124 height 18
click at [520, 326] on div "Event Venue Name:" at bounding box center [574, 334] width 718 height 16
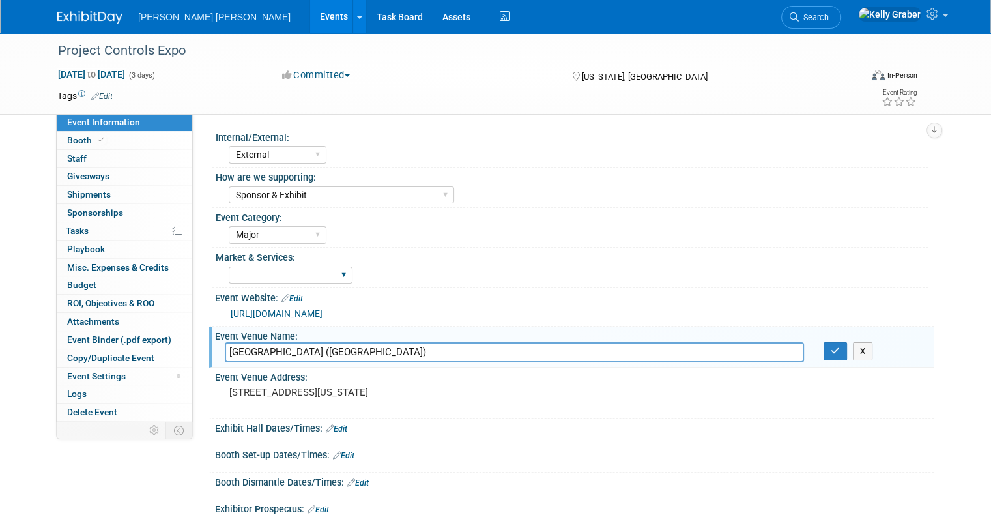
click at [302, 264] on div "Water Transportation Underground Transit & Urban Mobility Energy Federal" at bounding box center [291, 275] width 124 height 24
click at [302, 276] on select "Water Transportation Underground Transit & Urban Mobility Energy Federal" at bounding box center [291, 275] width 124 height 18
select select "Transportation"
click at [229, 266] on select "Water Transportation Underground Transit & Urban Mobility Energy Federal" at bounding box center [291, 275] width 124 height 18
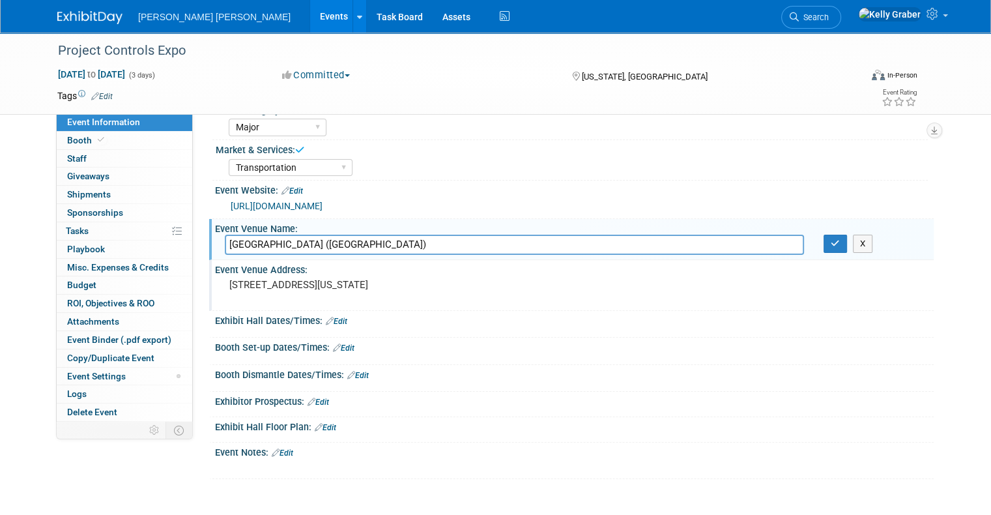
scroll to position [130, 0]
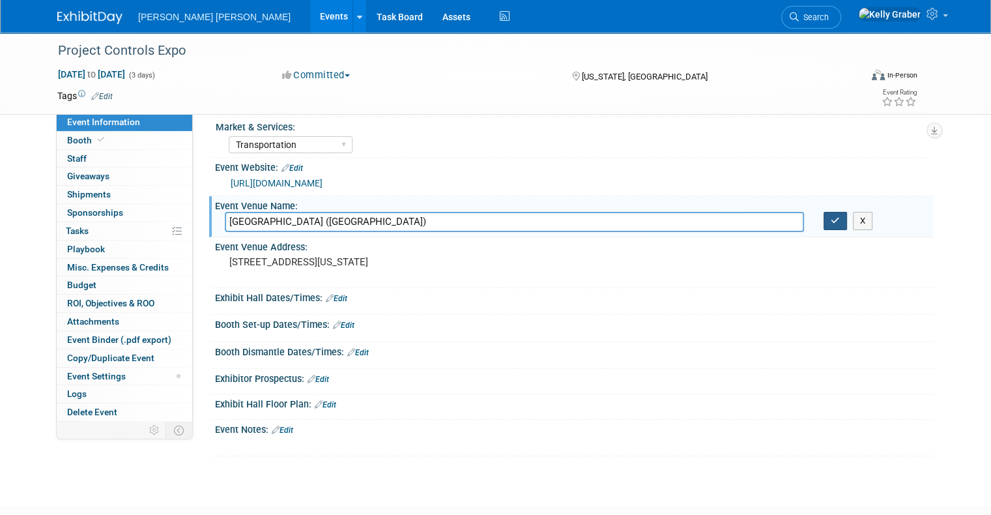
click at [840, 220] on icon "button" at bounding box center [834, 220] width 9 height 8
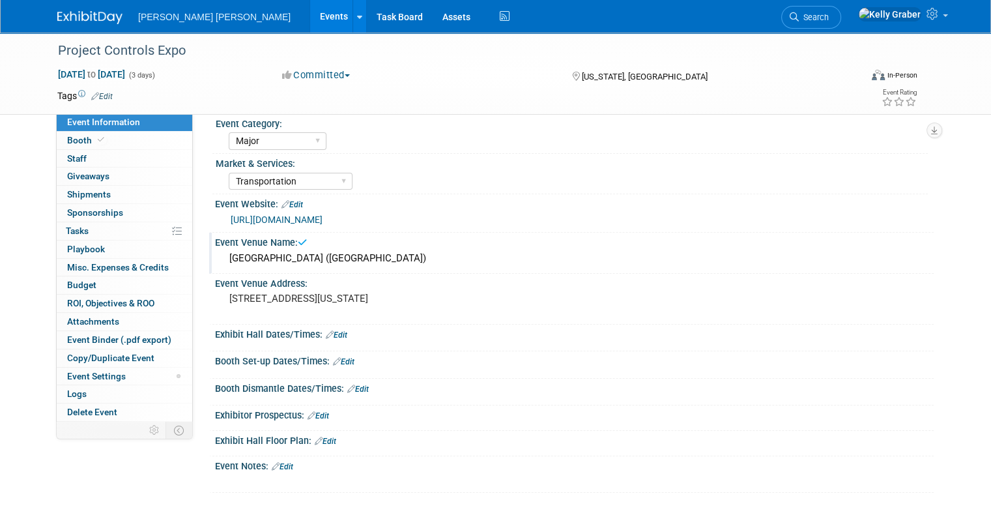
scroll to position [65, 0]
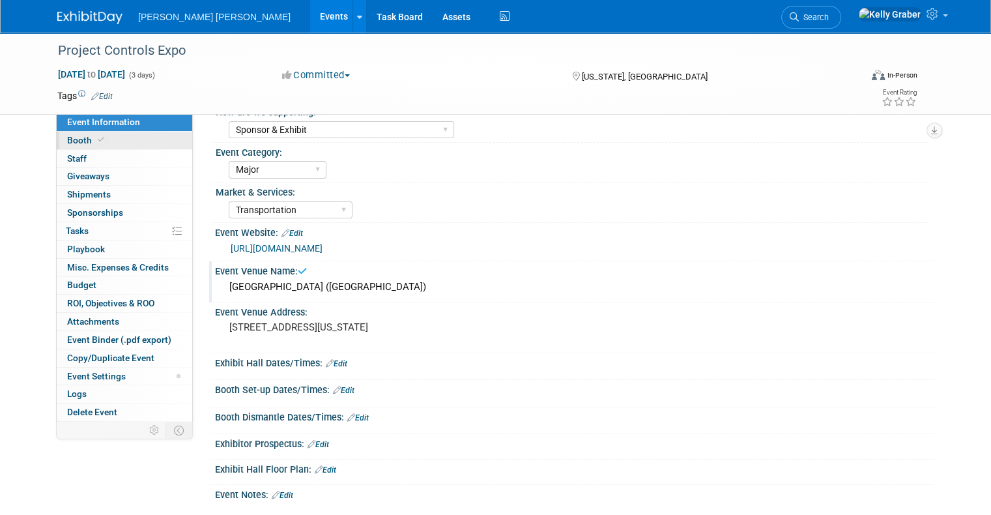
click at [145, 139] on link "Booth" at bounding box center [124, 141] width 135 height 18
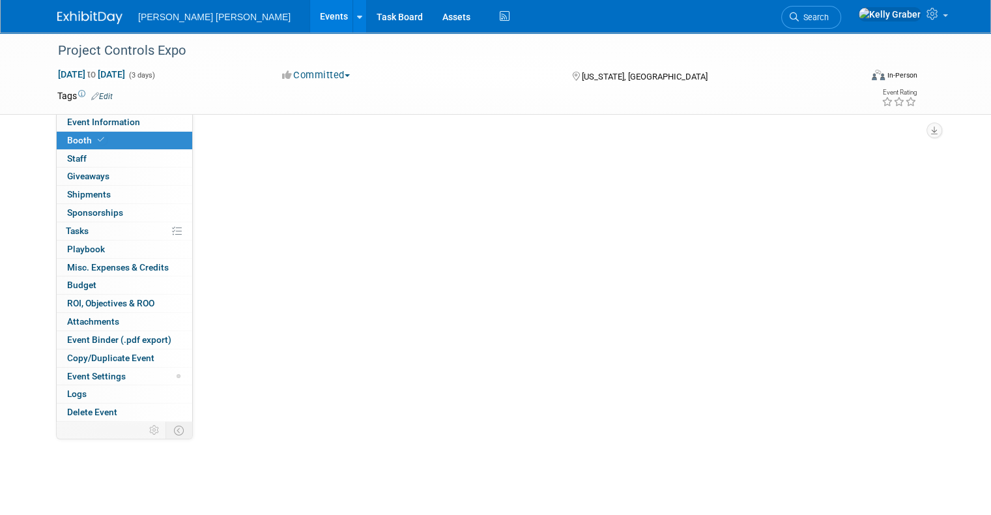
scroll to position [0, 0]
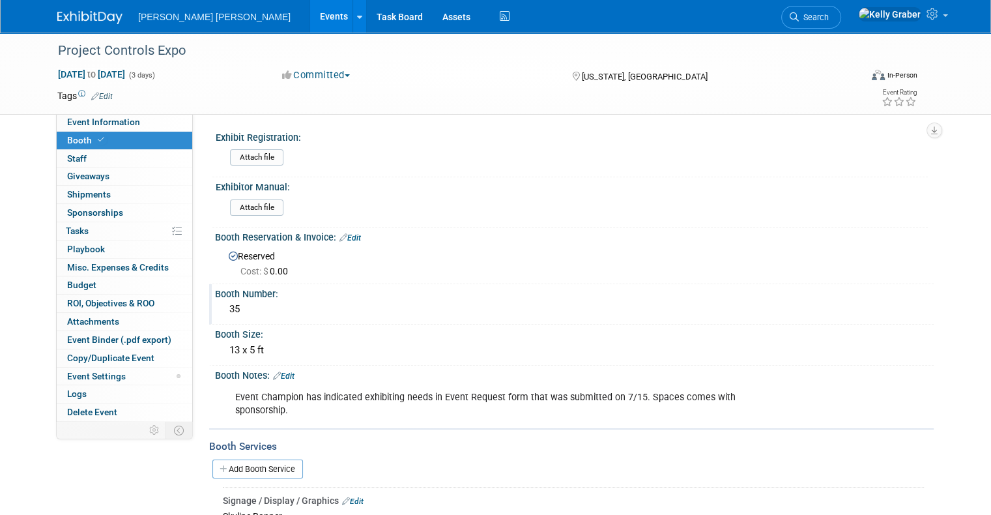
click at [235, 300] on div "35" at bounding box center [574, 309] width 699 height 20
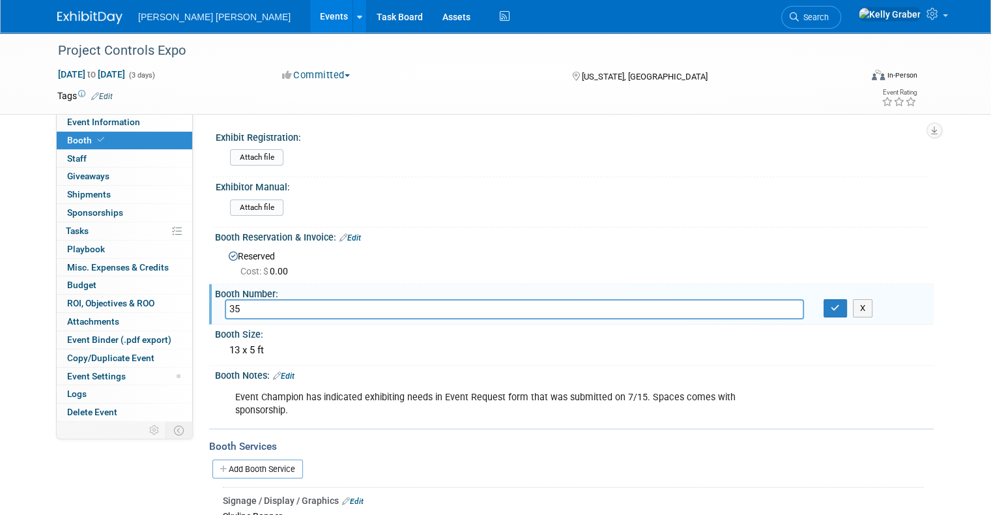
type input "3"
click at [346, 336] on div "Booth Size:" at bounding box center [574, 332] width 718 height 16
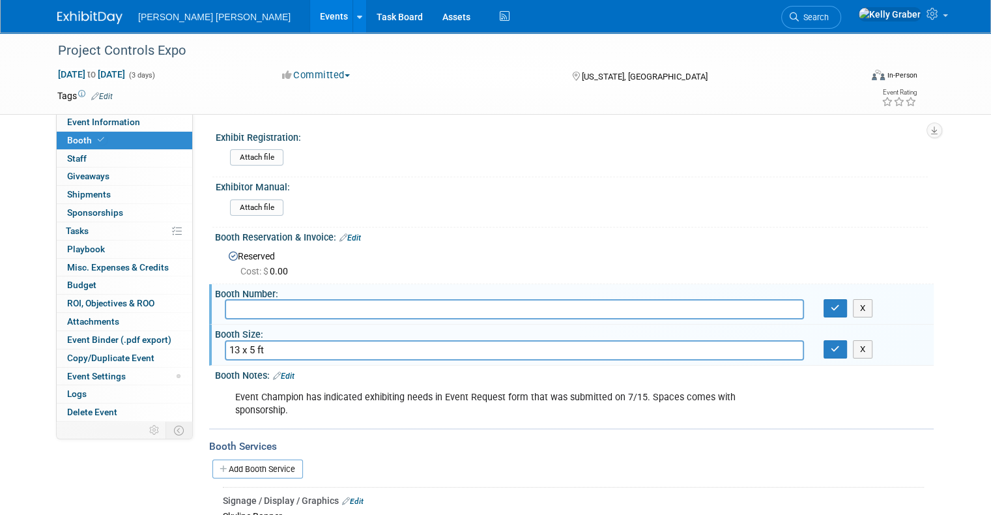
click at [354, 397] on div "Event Champion has indicated exhibiting needs in Event Request form that was su…" at bounding box center [510, 403] width 568 height 39
click at [436, 395] on div "Event Champion has indicated exhibiting needs in Event Request form that was su…" at bounding box center [510, 403] width 568 height 39
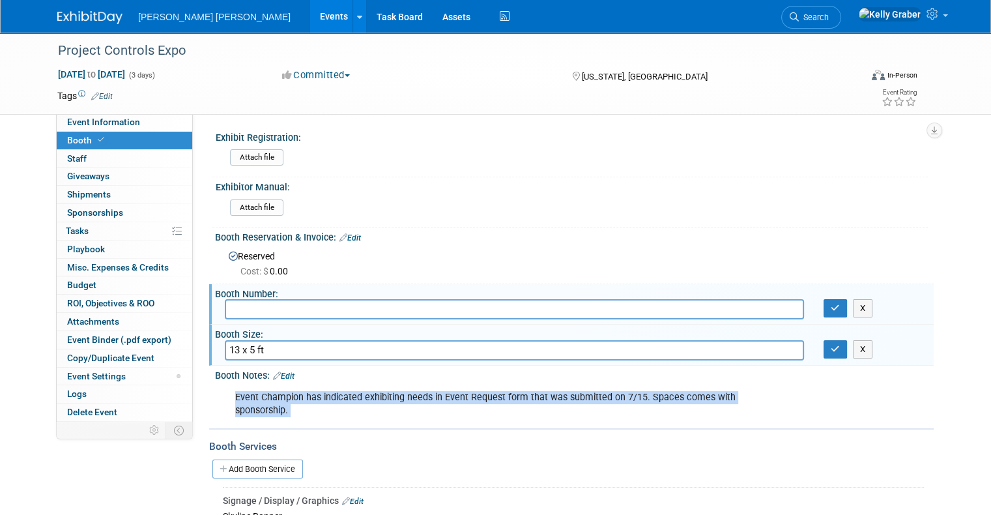
click at [436, 395] on div "Event Champion has indicated exhibiting needs in Event Request form that was su…" at bounding box center [510, 403] width 568 height 39
click at [277, 371] on link "Edit" at bounding box center [283, 375] width 21 height 9
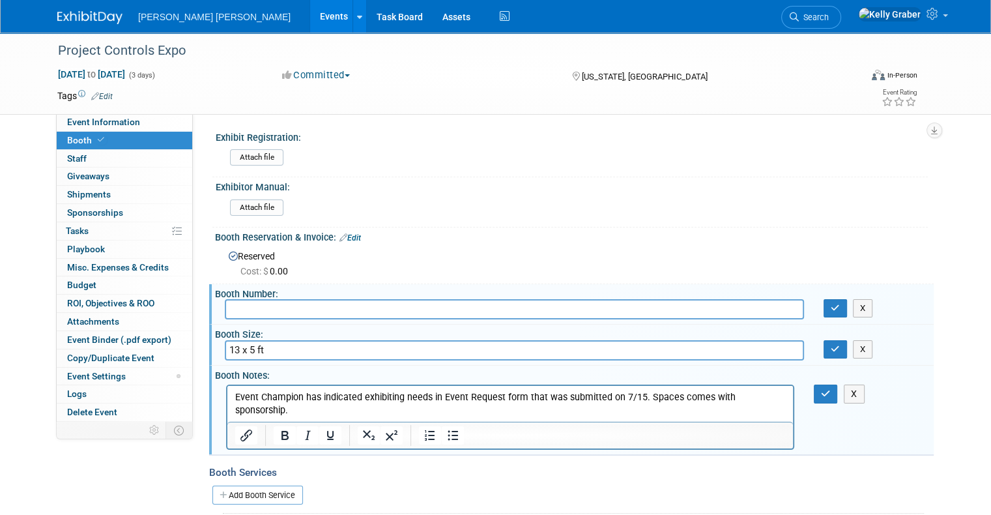
click at [335, 398] on p "Event Champion has indicated exhibiting needs in Event Request form that was su…" at bounding box center [510, 403] width 550 height 26
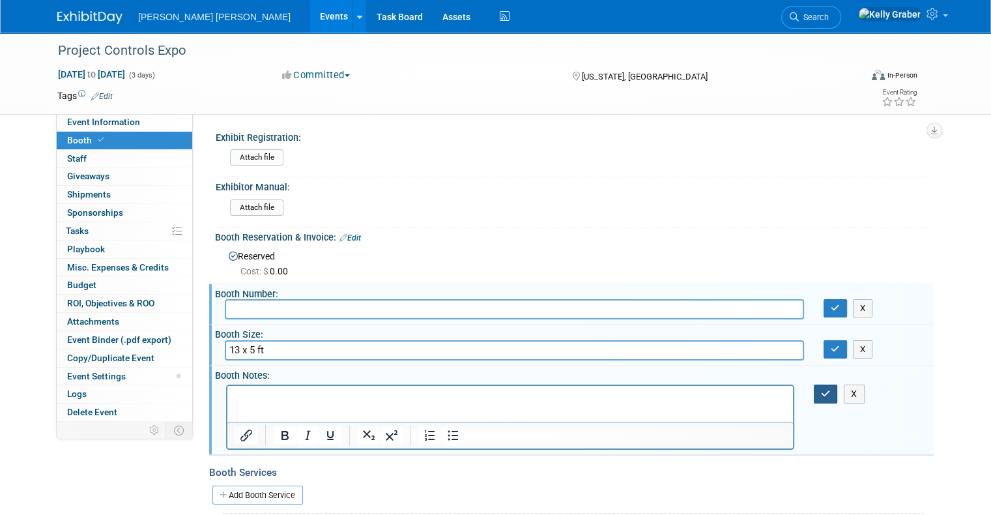
click at [830, 391] on icon "button" at bounding box center [826, 393] width 10 height 9
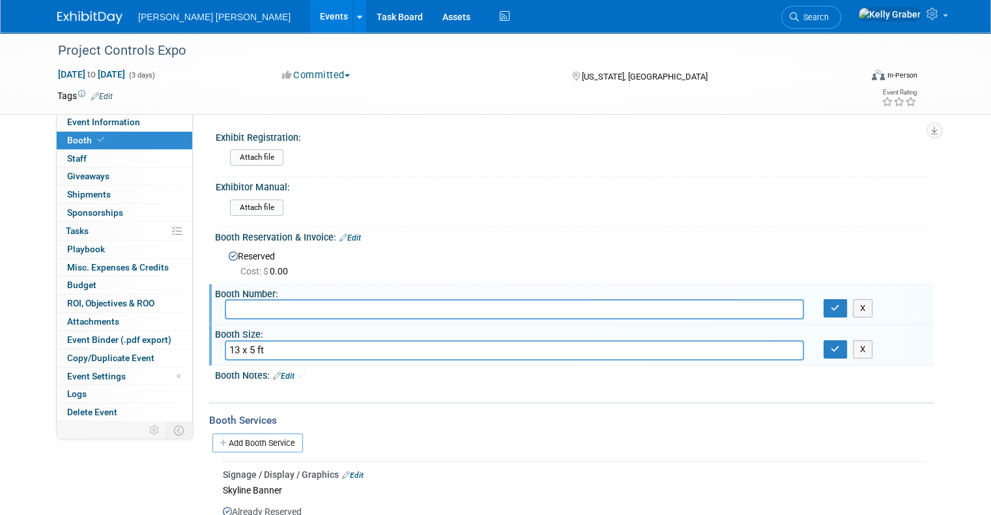
click at [658, 343] on input "13 x 5 ft" at bounding box center [514, 350] width 579 height 20
drag, startPoint x: 658, startPoint y: 343, endPoint x: 305, endPoint y: 350, distance: 352.5
click at [305, 350] on input "13 x 5 ft" at bounding box center [514, 350] width 579 height 20
type input "1"
click at [847, 345] on button "button" at bounding box center [834, 349] width 23 height 18
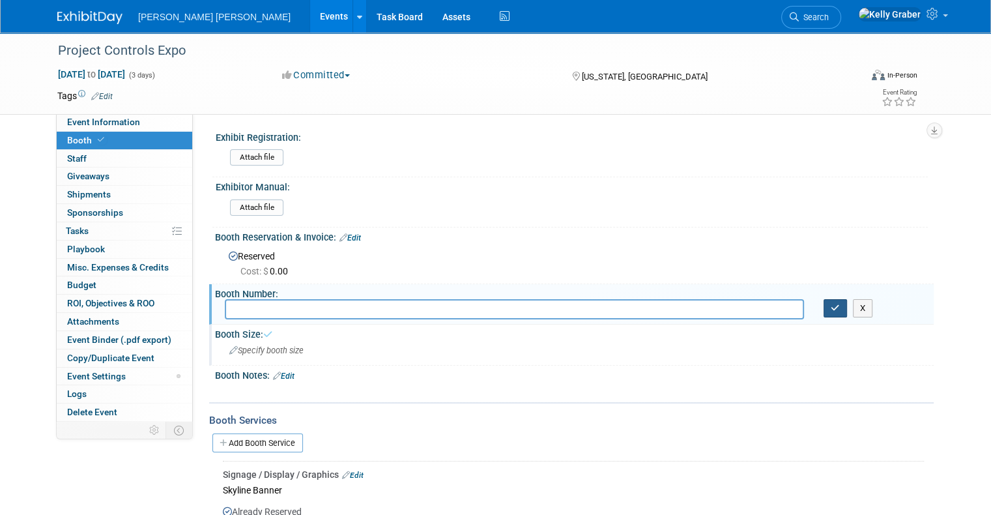
click at [840, 305] on icon "button" at bounding box center [834, 308] width 9 height 8
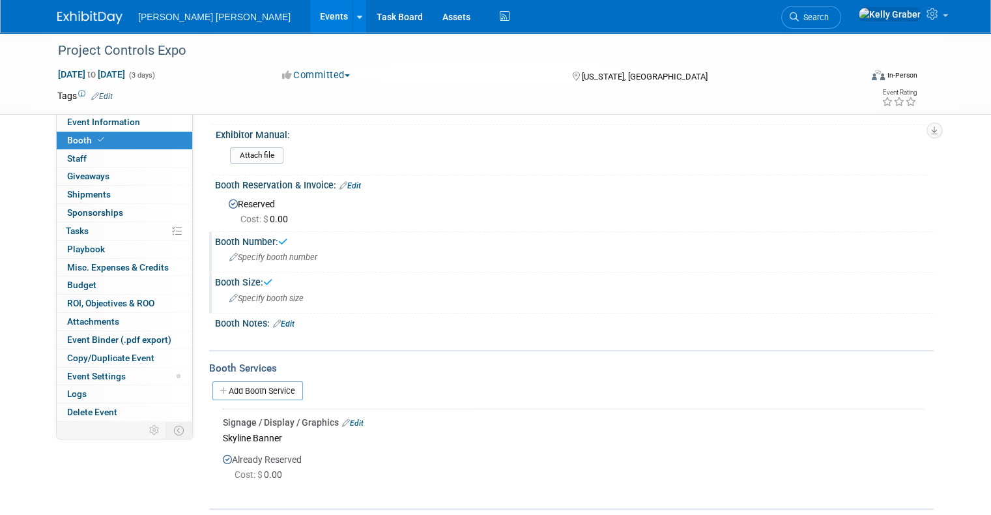
scroll to position [130, 0]
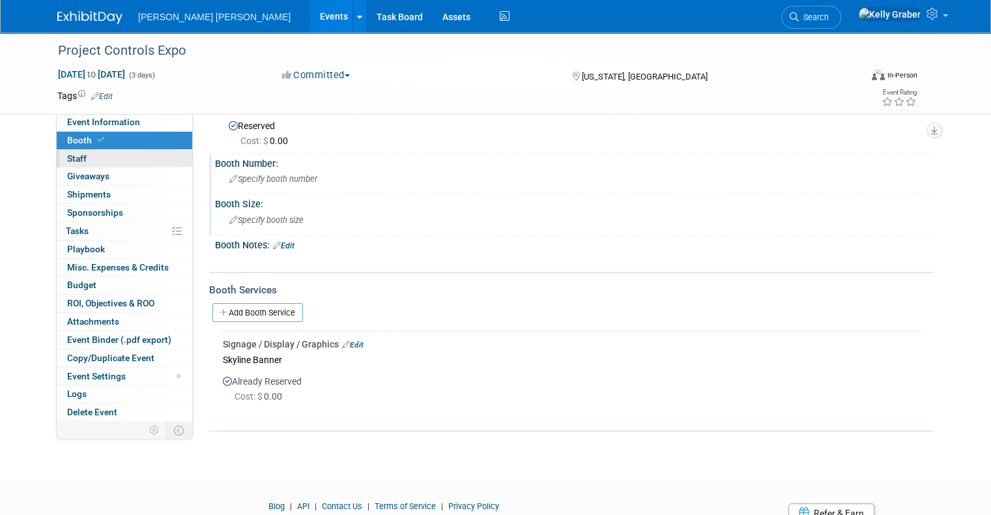
click at [109, 162] on link "0 Staff 0" at bounding box center [124, 159] width 135 height 18
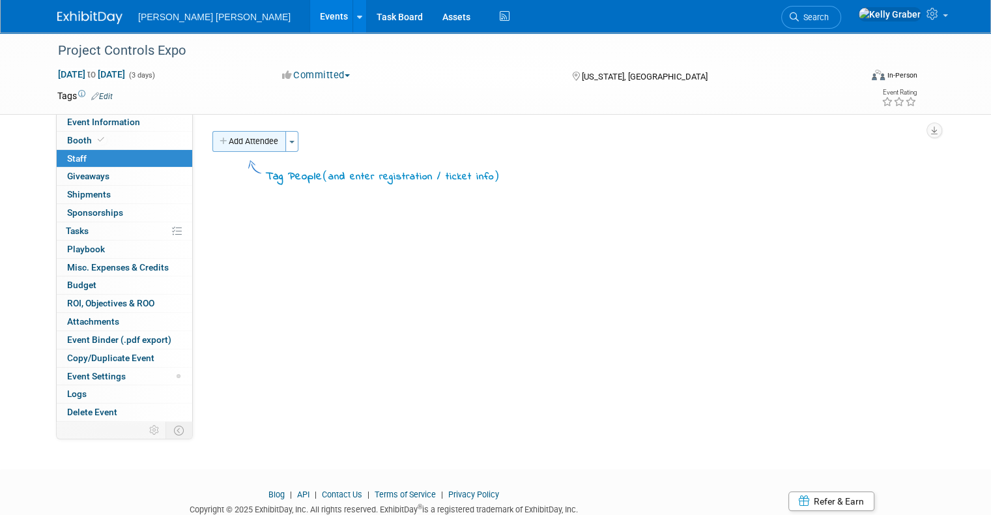
click at [241, 136] on button "Add Attendee" at bounding box center [249, 141] width 74 height 21
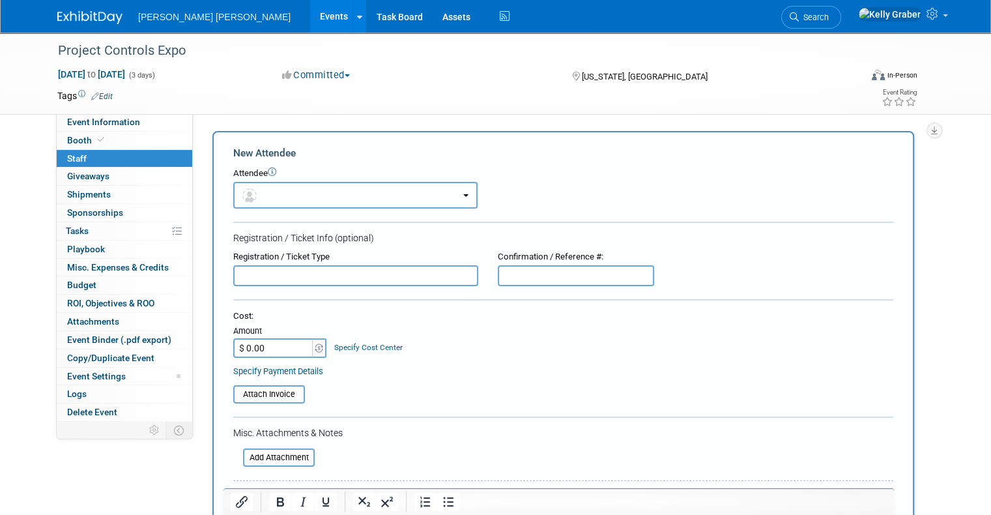
click at [284, 193] on button "button" at bounding box center [355, 195] width 244 height 27
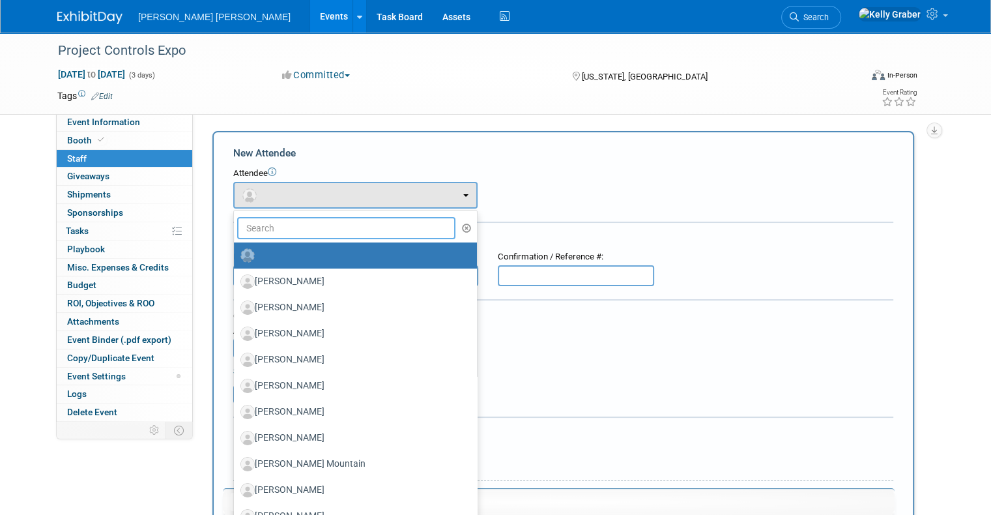
click at [281, 225] on input "text" at bounding box center [346, 228] width 218 height 22
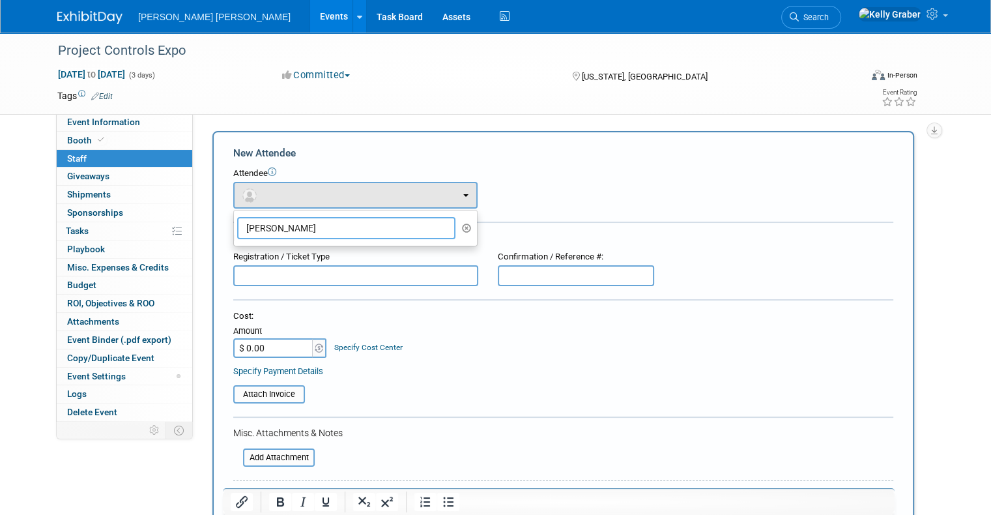
type input "[PERSON_NAME]"
click at [462, 227] on icon "button" at bounding box center [467, 227] width 10 height 9
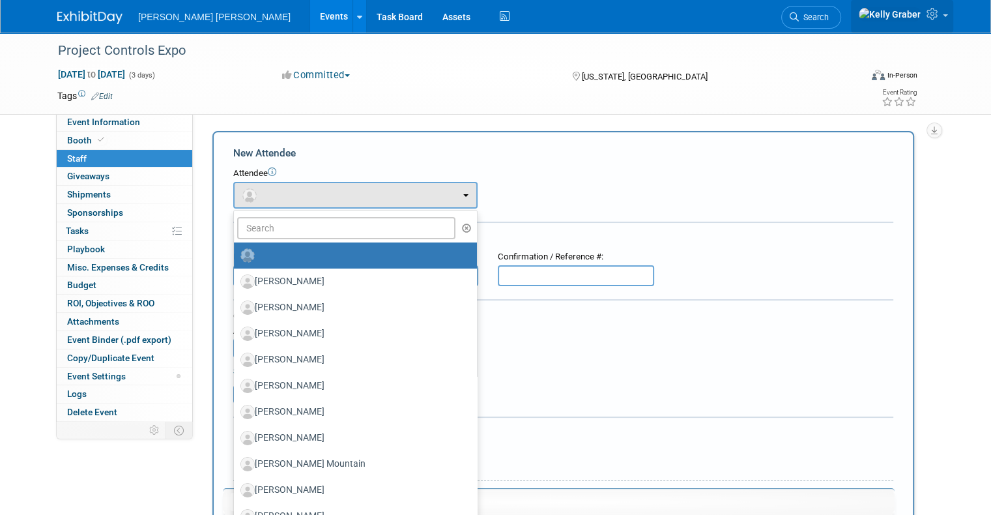
click at [941, 14] on icon at bounding box center [933, 14] width 15 height 12
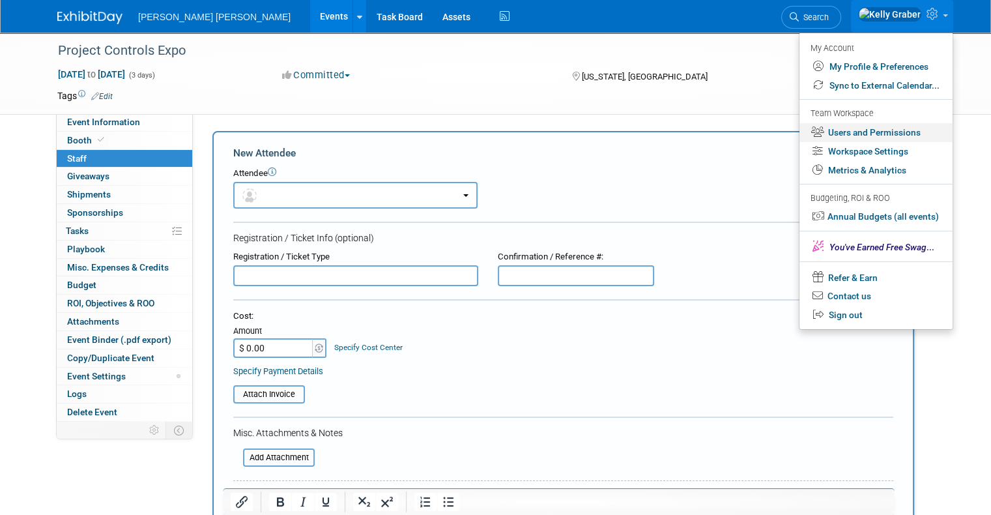
click at [874, 137] on link "Users and Permissions" at bounding box center [875, 132] width 153 height 19
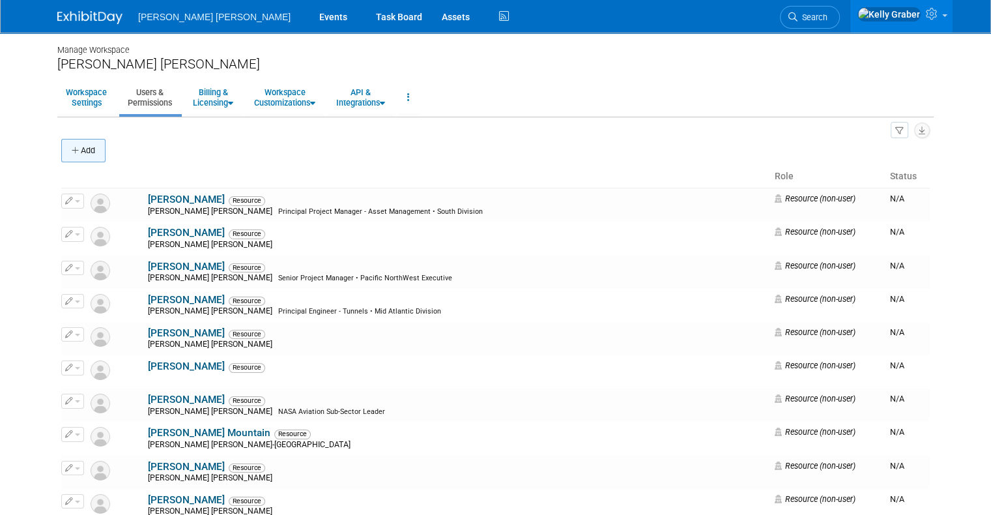
click at [73, 139] on button "Add" at bounding box center [83, 150] width 44 height 23
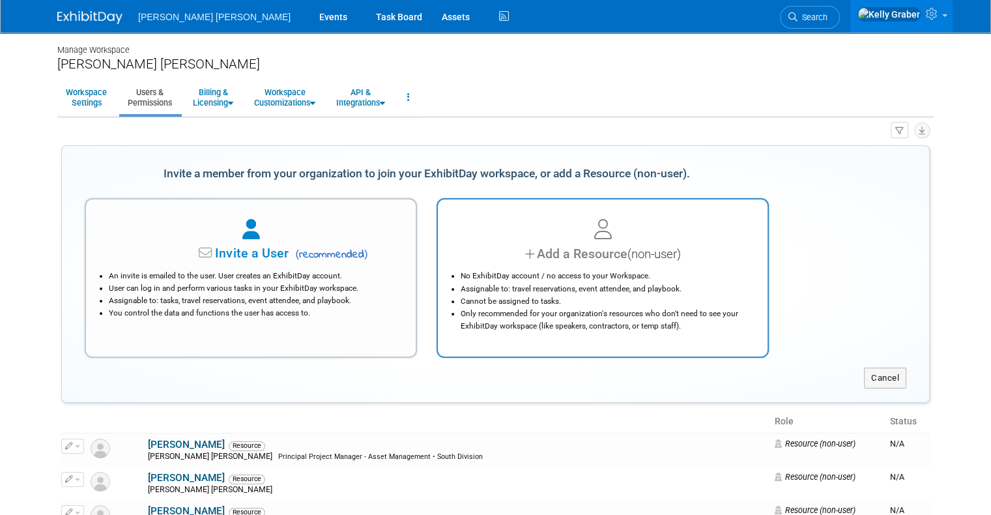
click at [621, 242] on div at bounding box center [602, 230] width 297 height 29
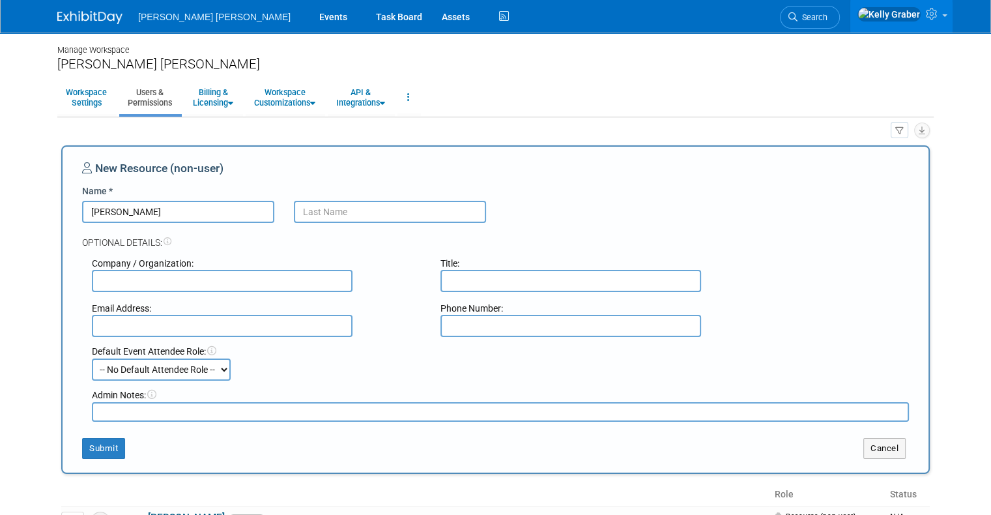
type input "[PERSON_NAME]"
click at [373, 217] on input "text" at bounding box center [390, 212] width 192 height 22
type input "[PERSON_NAME]"
type input "[PERSON_NAME] [PERSON_NAME]"
click at [68, 442] on div "Submit" at bounding box center [243, 448] width 361 height 21
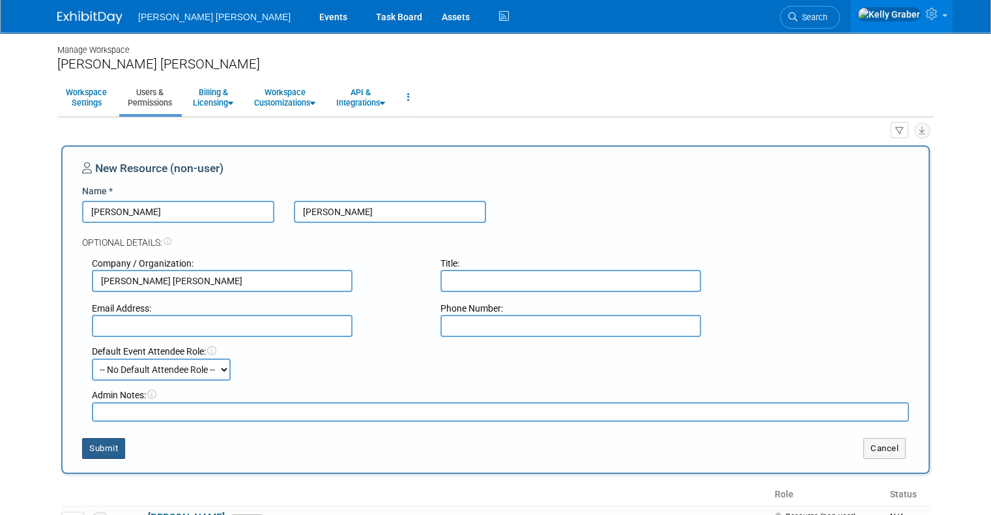
click at [84, 444] on button "Submit" at bounding box center [103, 448] width 43 height 21
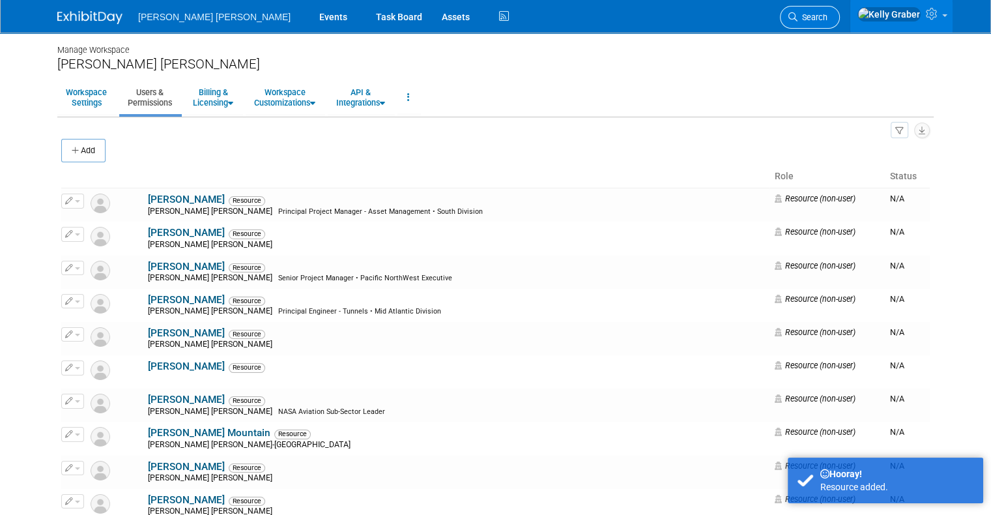
click at [827, 16] on span "Search" at bounding box center [812, 17] width 30 height 10
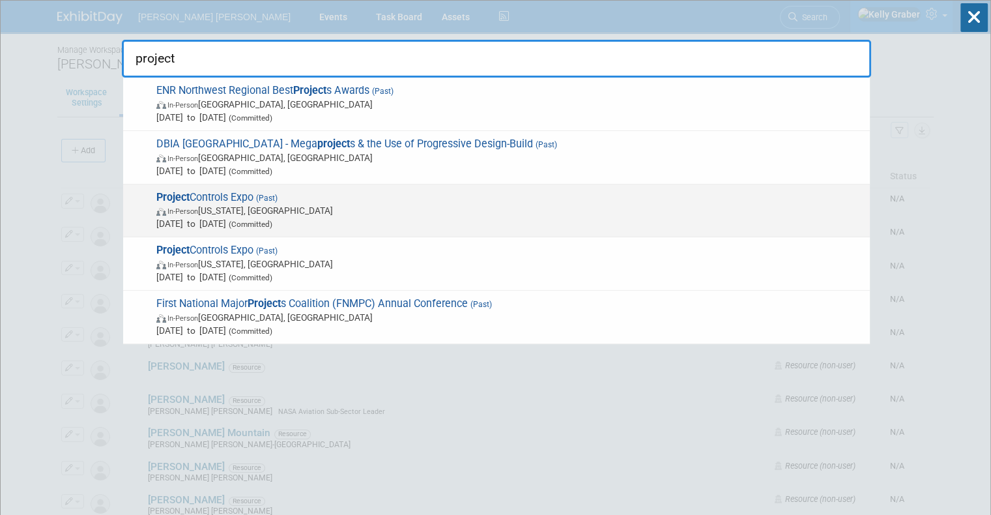
type input "project"
click at [236, 219] on span "[DATE] to [DATE] (Committed)" at bounding box center [509, 223] width 707 height 13
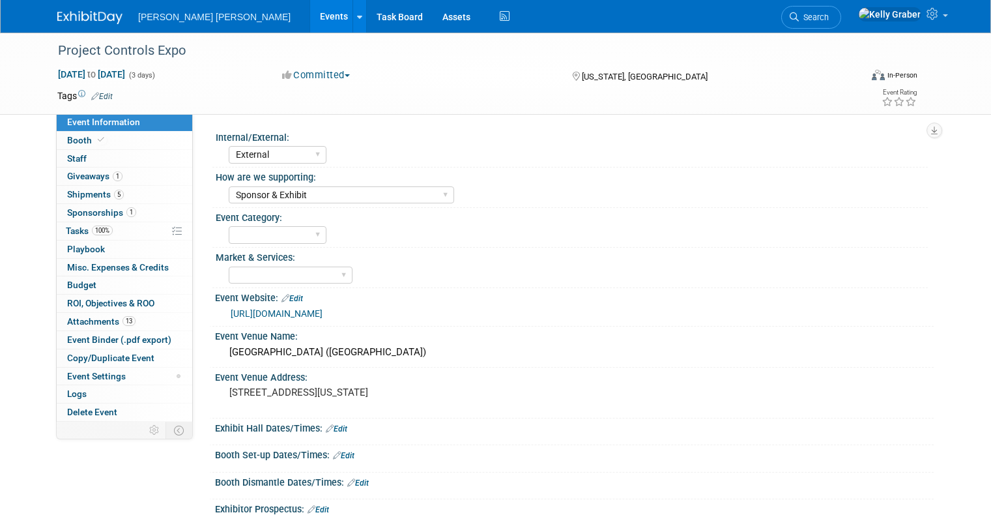
select select "External"
select select "Sponsor & Exhibit"
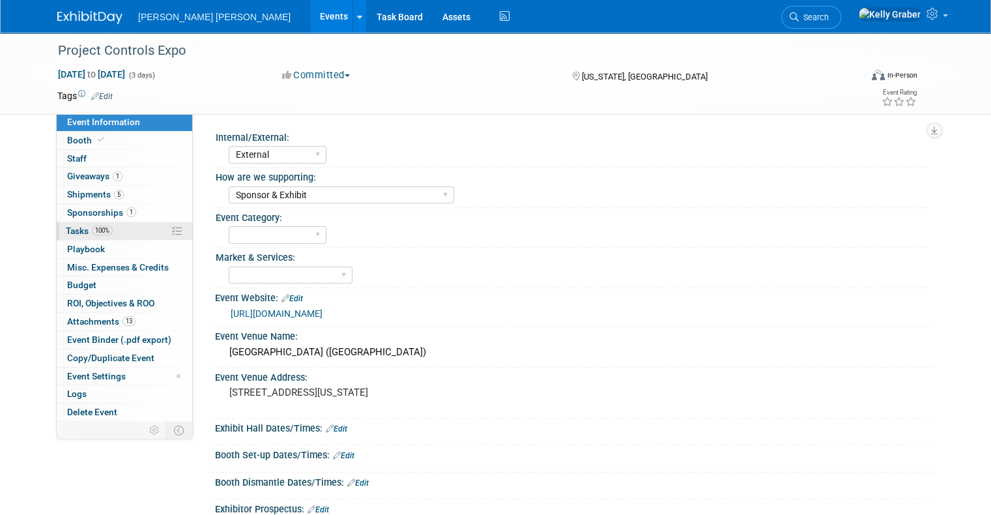
click at [71, 235] on span "Tasks 100%" at bounding box center [89, 230] width 47 height 10
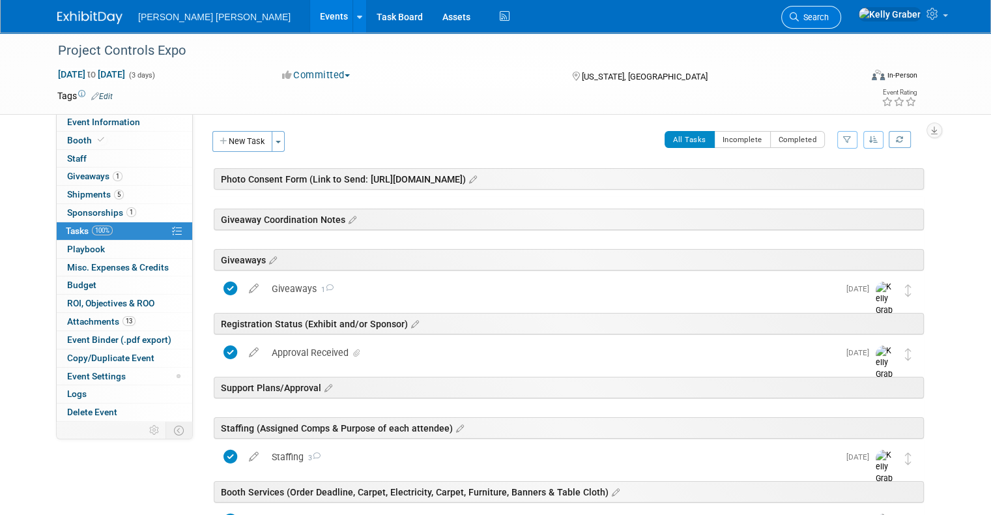
click at [829, 14] on span "Search" at bounding box center [814, 17] width 30 height 10
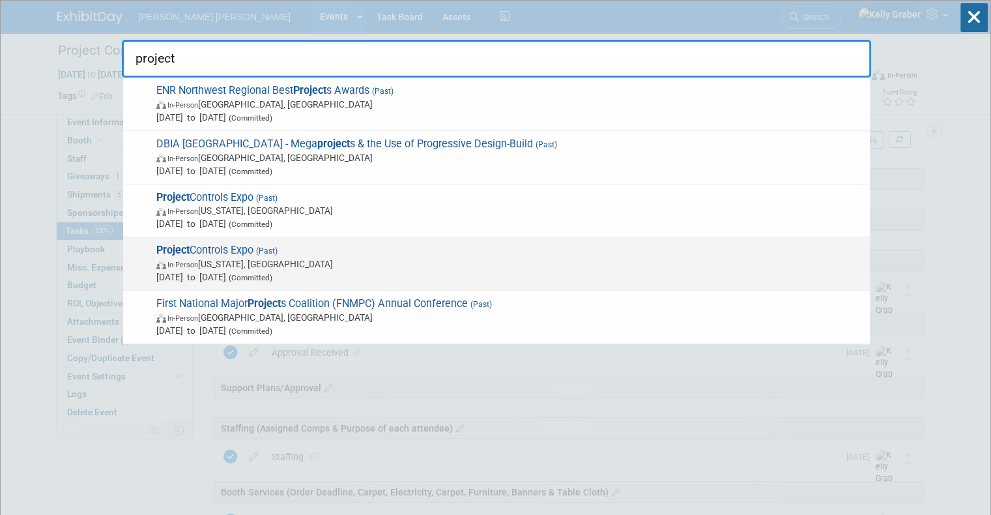
type input "project"
click at [389, 268] on span "In-Person [US_STATE], [GEOGRAPHIC_DATA]" at bounding box center [509, 263] width 707 height 13
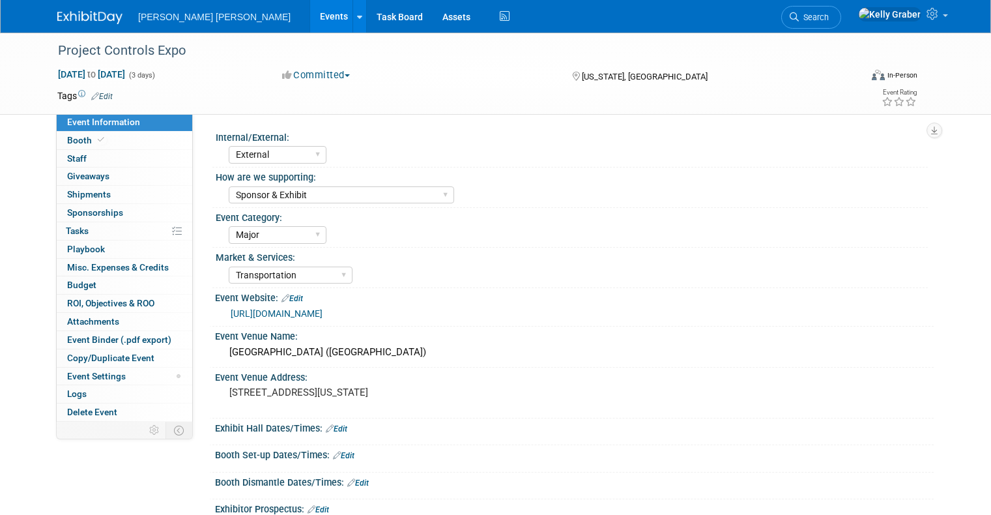
select select "External"
select select "Sponsor & Exhibit"
select select "Major"
select select "Transportation"
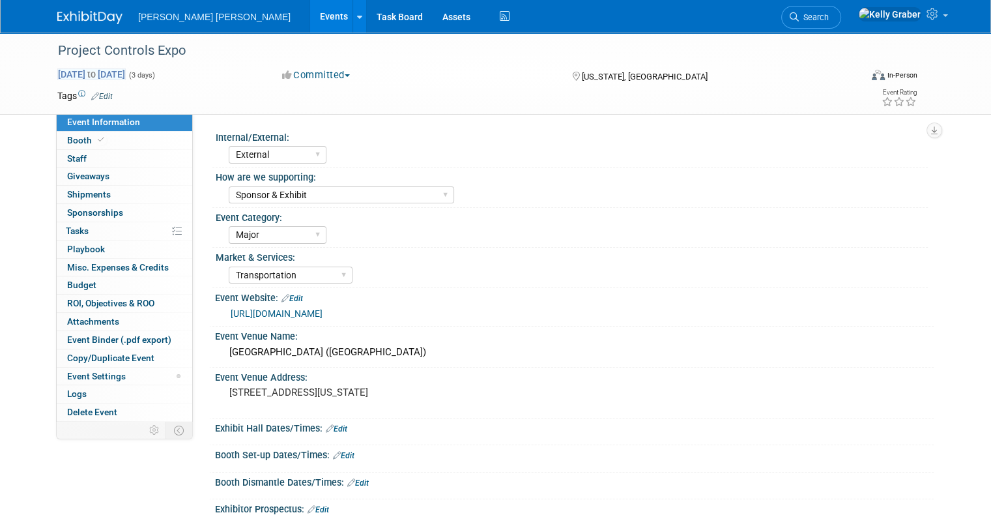
click at [126, 74] on span "[DATE] to [DATE]" at bounding box center [91, 74] width 68 height 12
select select "9"
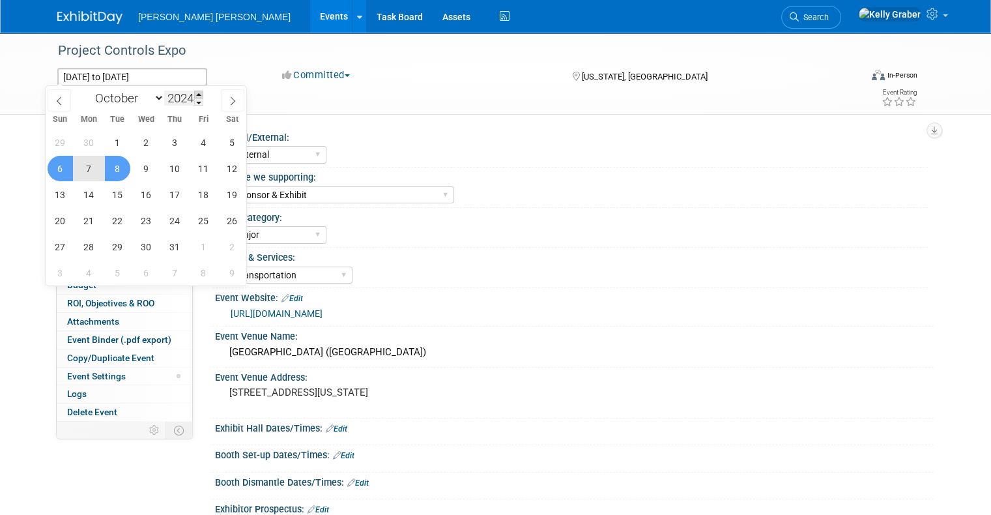
click at [199, 92] on span at bounding box center [198, 95] width 9 height 8
type input "2025"
click at [91, 167] on span "6" at bounding box center [88, 168] width 25 height 25
type input "Oct 6, 2025"
click at [151, 167] on span "8" at bounding box center [146, 168] width 25 height 25
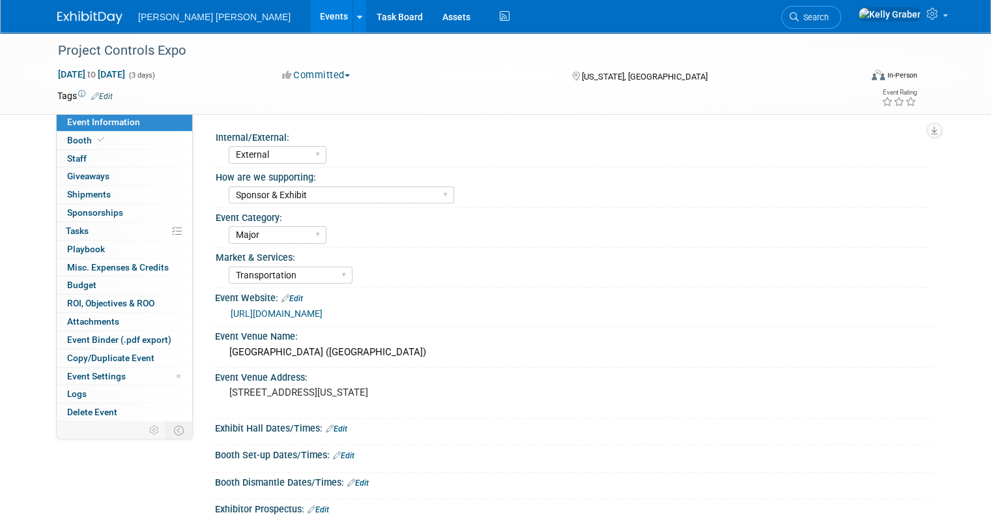
click at [427, 243] on div "Major Local" at bounding box center [578, 233] width 699 height 21
click at [71, 160] on span "Staff 0" at bounding box center [77, 158] width 20 height 10
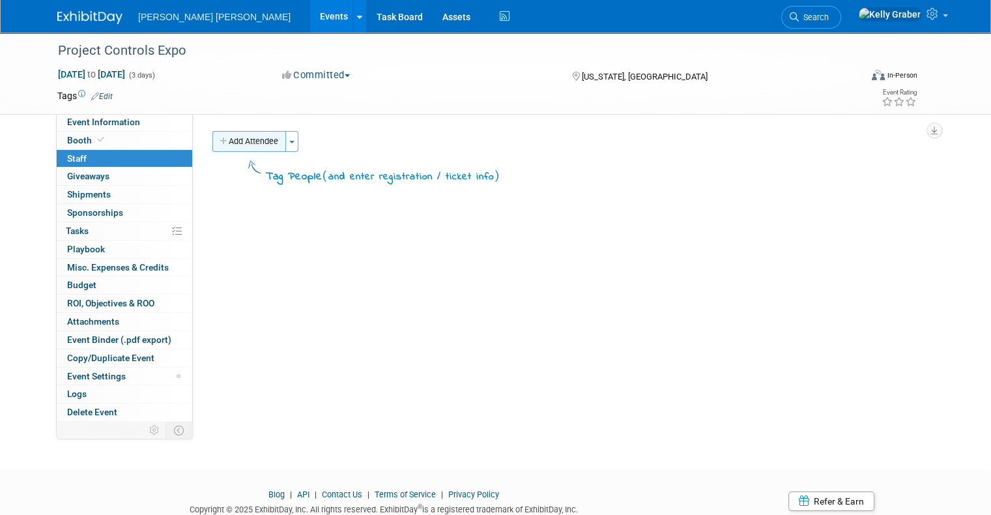
click at [238, 141] on button "Add Attendee" at bounding box center [249, 141] width 74 height 21
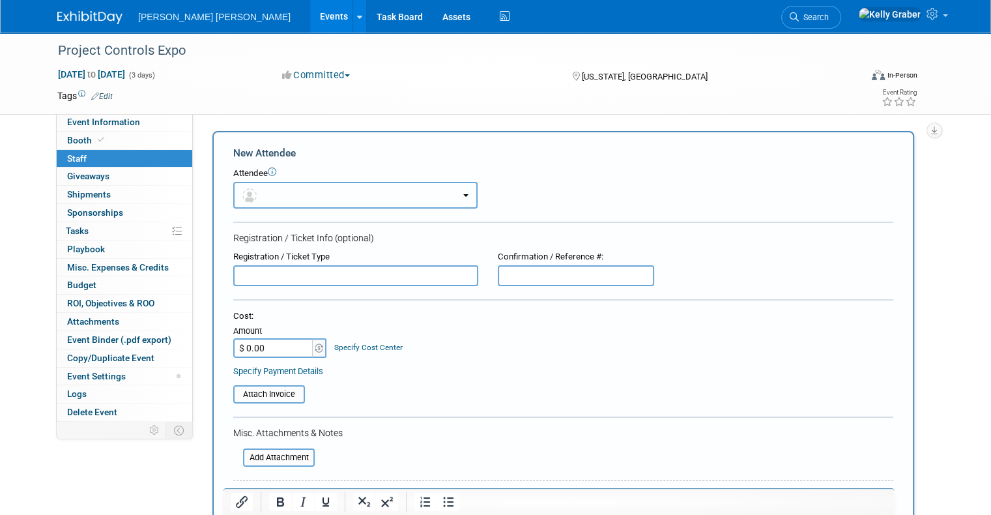
click at [284, 197] on button "button" at bounding box center [355, 195] width 244 height 27
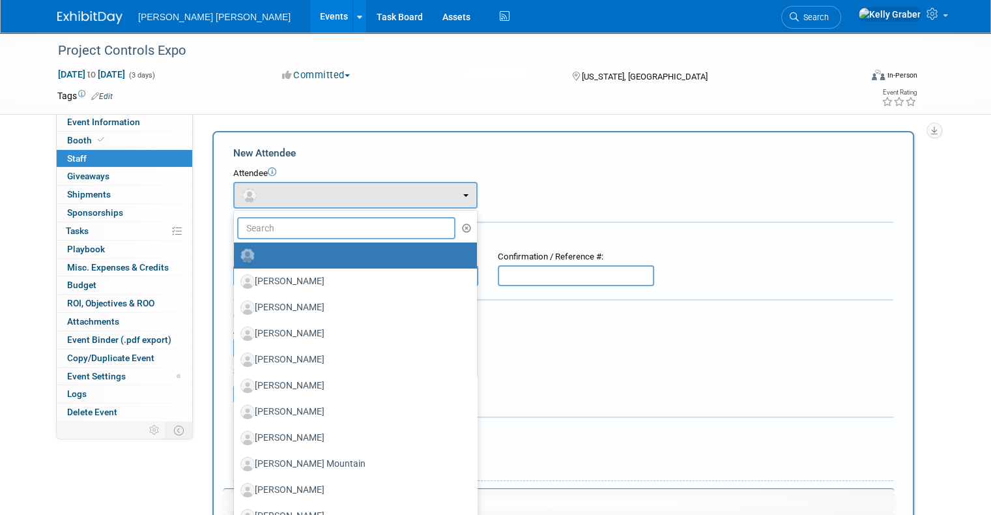
click at [277, 221] on input "text" at bounding box center [346, 228] width 218 height 22
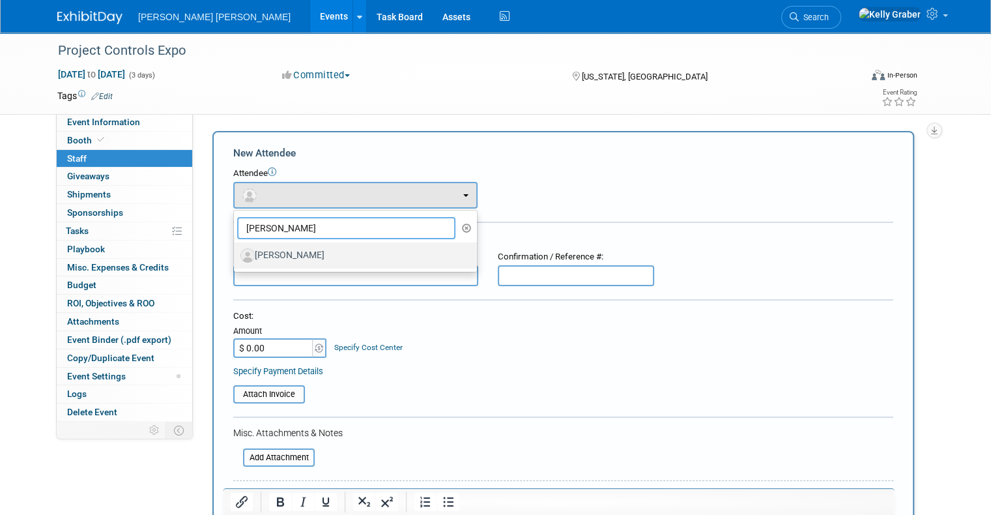
type input "tonja"
click at [271, 251] on label "[PERSON_NAME]" at bounding box center [351, 255] width 223 height 21
click at [236, 251] on input "[PERSON_NAME]" at bounding box center [231, 253] width 8 height 8
select select "0554180d-7a09-471e-9c7b-2f1c3d56c3c9"
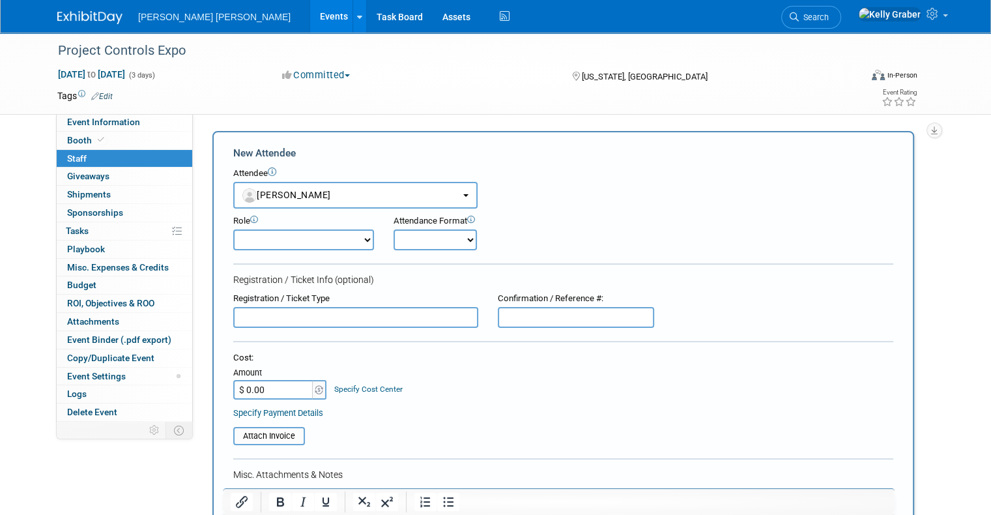
click at [307, 236] on select "Attendant Demonstrator Host MM Champion MM POC Planner Presenter" at bounding box center [303, 239] width 141 height 21
select select "100"
click at [233, 229] on select "Attendant Demonstrator Host MM Champion MM POC Planner Presenter" at bounding box center [303, 239] width 141 height 21
click at [410, 241] on select "Onsite Remote" at bounding box center [434, 239] width 83 height 21
select select "1"
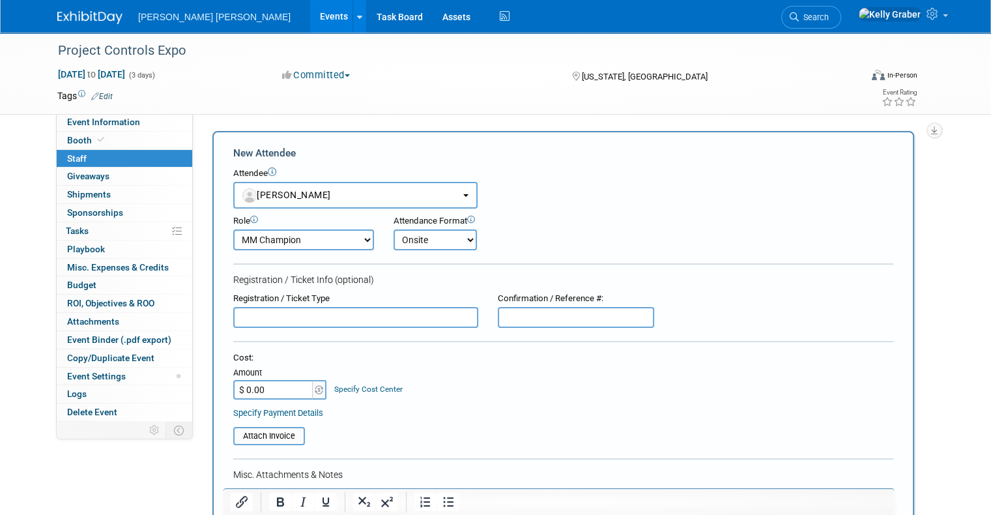
click at [393, 229] on select "Onsite Remote" at bounding box center [434, 239] width 83 height 21
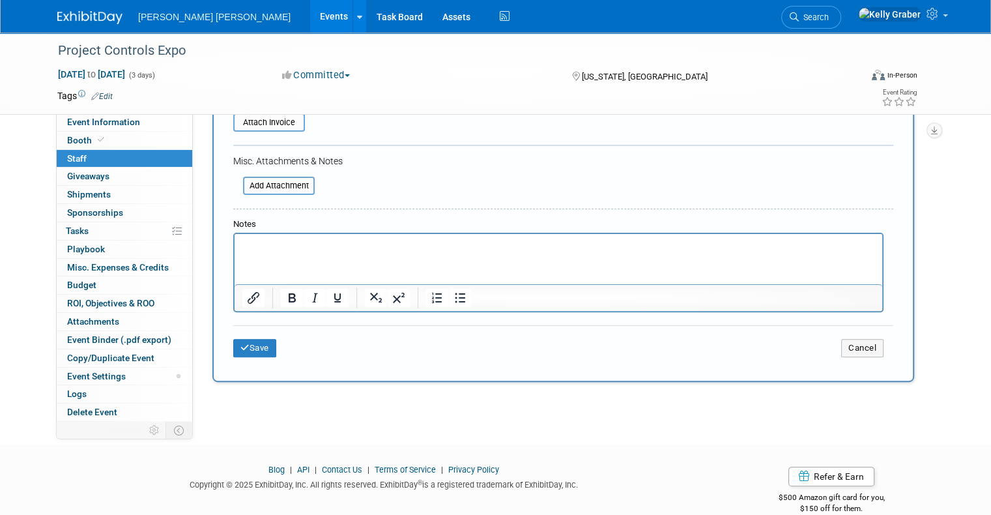
scroll to position [330, 0]
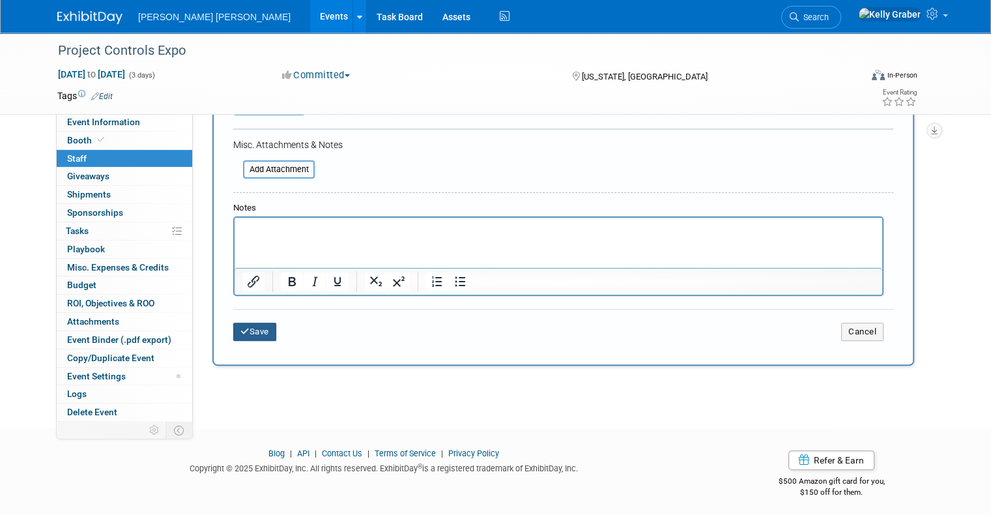
click at [248, 329] on button "Save" at bounding box center [254, 331] width 43 height 18
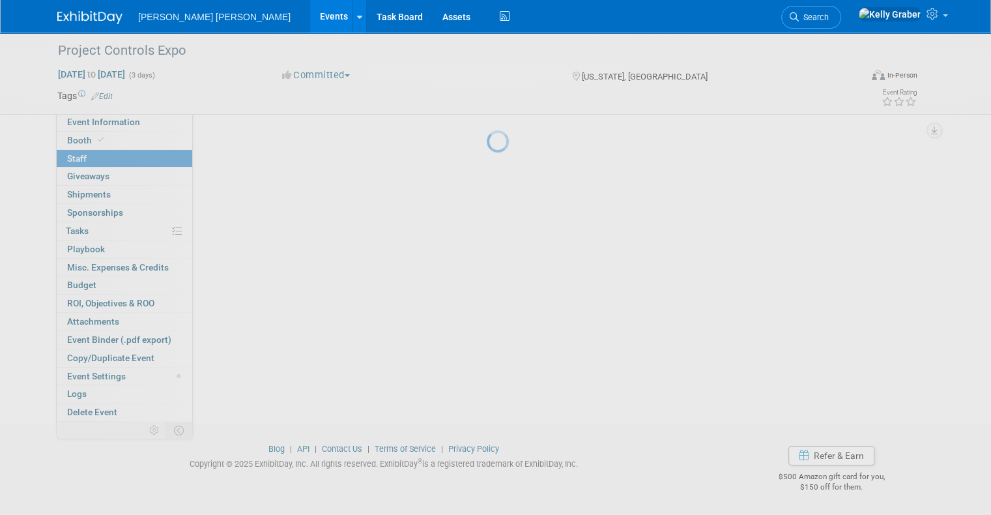
scroll to position [45, 0]
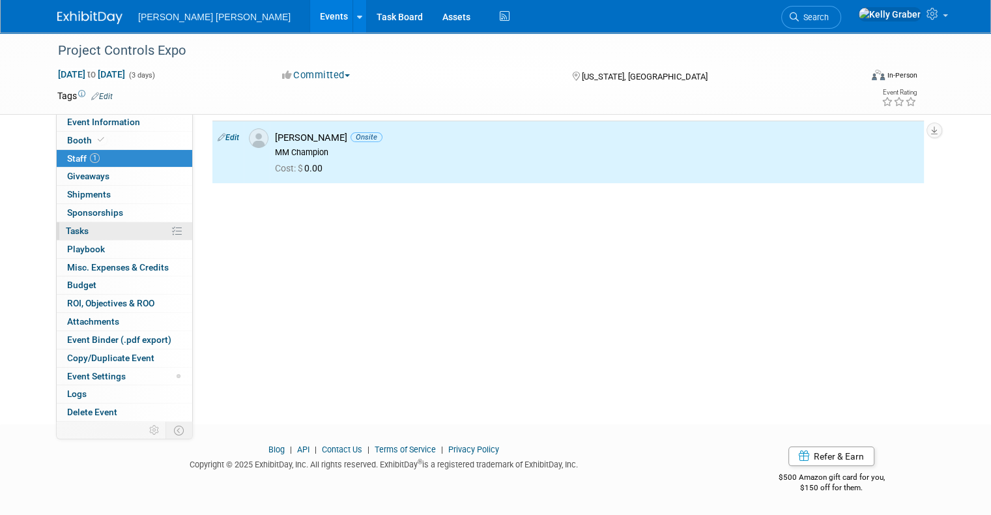
click at [98, 230] on link "0% Tasks 0%" at bounding box center [124, 231] width 135 height 18
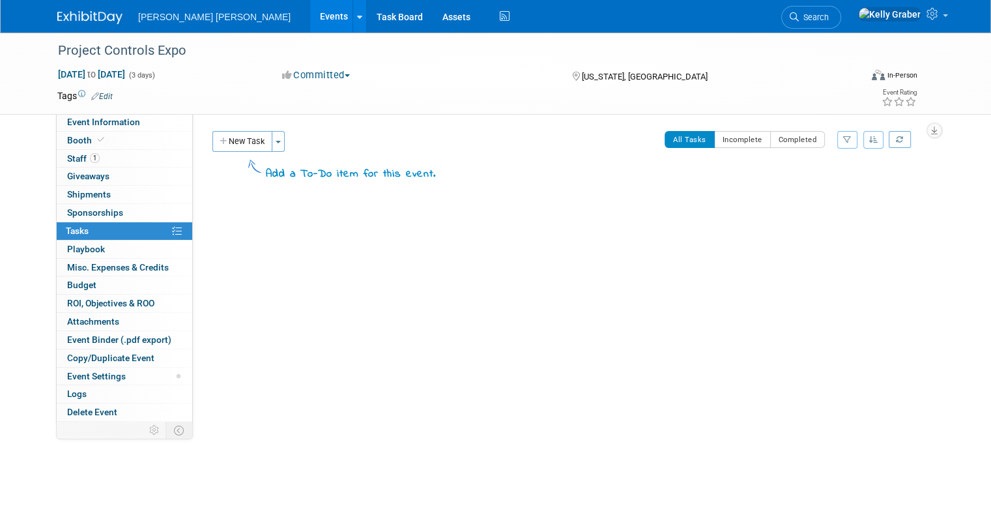
click at [878, 141] on icon "button" at bounding box center [873, 139] width 9 height 8
click at [851, 137] on icon "button" at bounding box center [847, 139] width 8 height 8
click at [903, 139] on icon at bounding box center [899, 138] width 7 height 7
click at [942, 127] on button "button" at bounding box center [934, 130] width 16 height 16
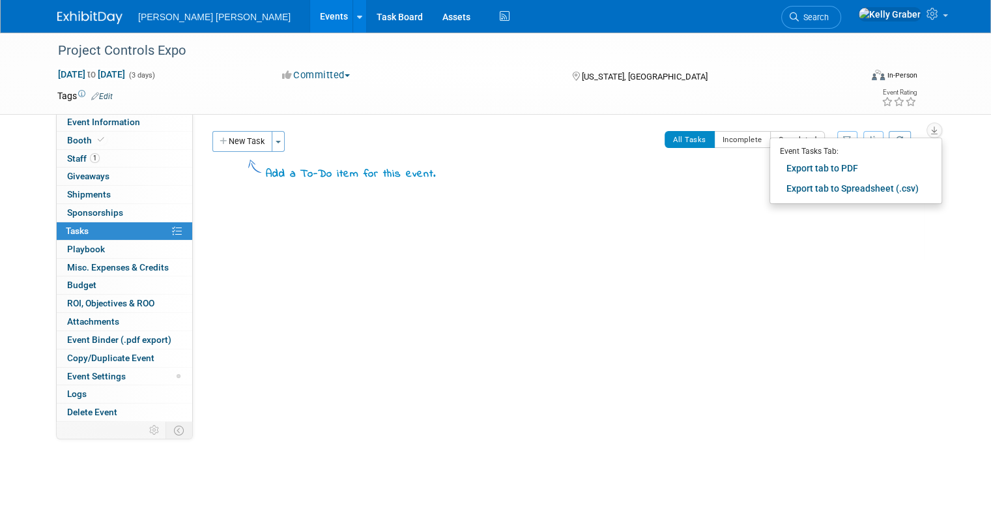
click at [706, 225] on div "Project Controls Expo Washington, DC Oct 6, 2025 to Oct 8, 2025 (Going)" at bounding box center [566, 230] width 715 height 62
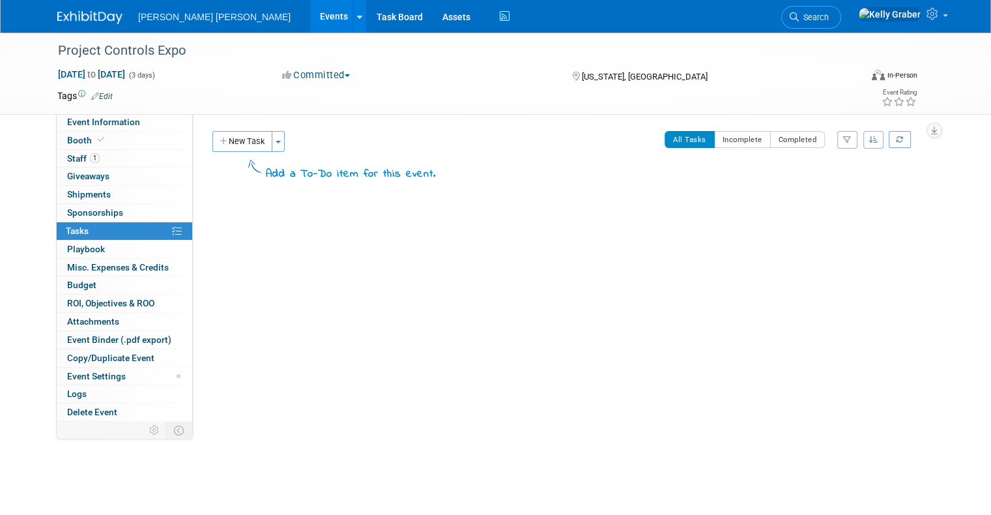
click at [709, 143] on button "All Tasks" at bounding box center [689, 139] width 50 height 17
click at [172, 230] on icon at bounding box center [177, 231] width 10 height 10
click at [948, 17] on span at bounding box center [945, 15] width 5 height 3
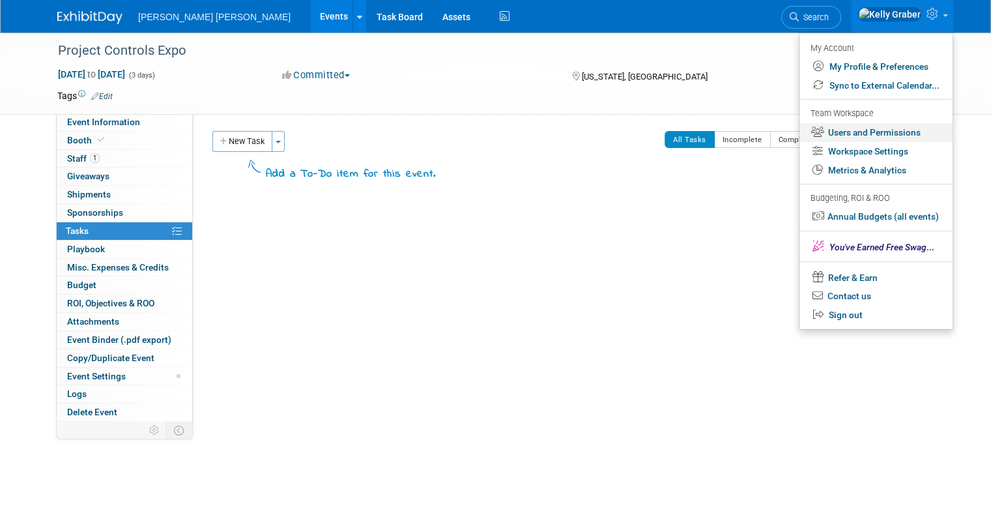
click at [859, 134] on link "Users and Permissions" at bounding box center [875, 132] width 153 height 19
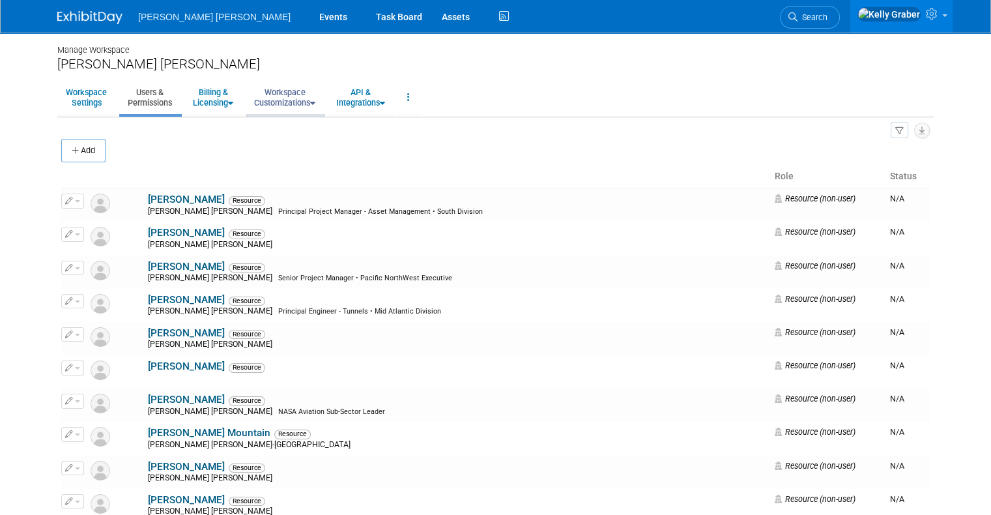
click at [274, 99] on link "Workspace Customizations" at bounding box center [285, 97] width 78 height 32
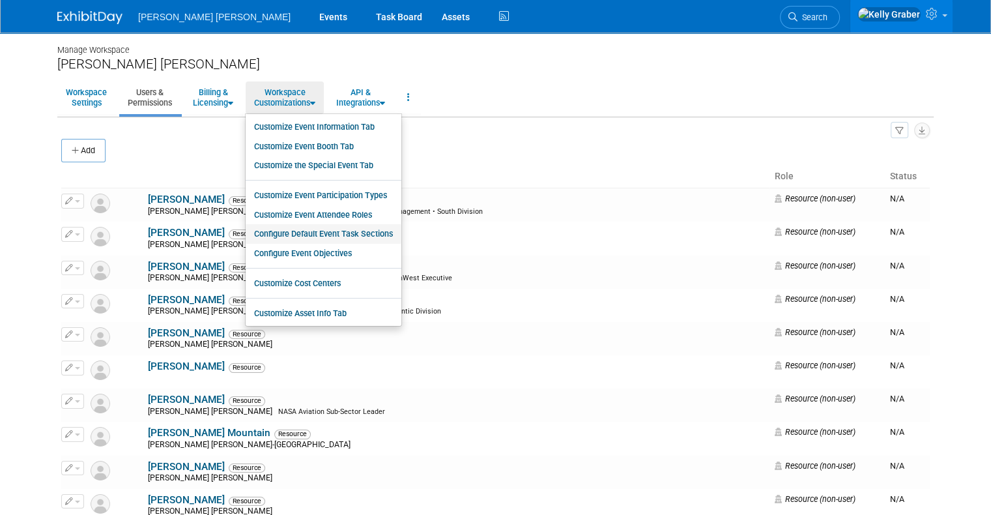
click at [276, 233] on link "Configure Default Event Task Sections" at bounding box center [324, 234] width 156 height 20
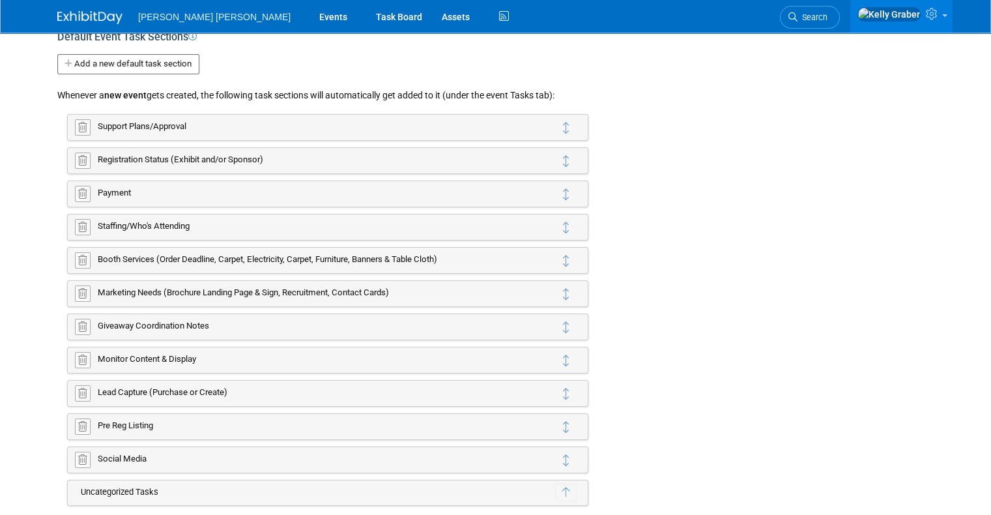
scroll to position [130, 0]
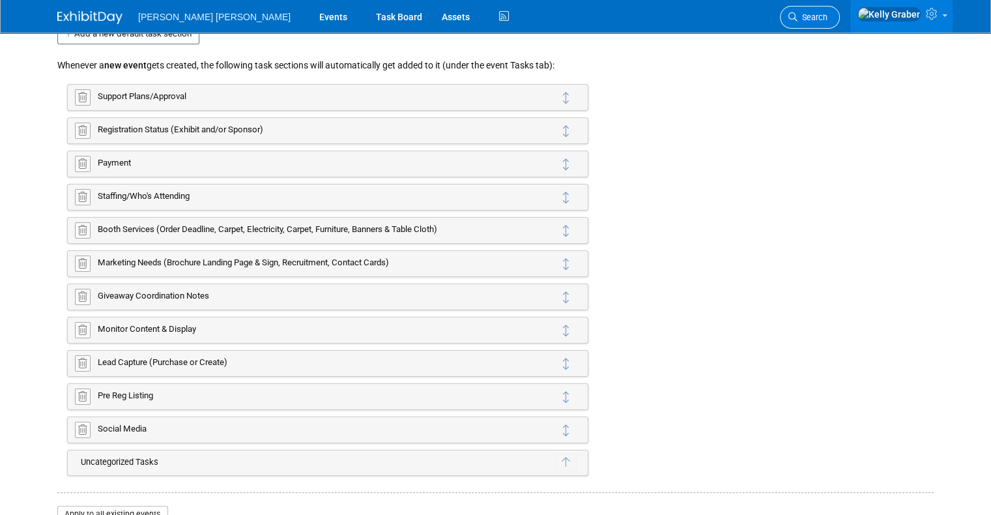
click at [840, 21] on link "Search" at bounding box center [810, 17] width 60 height 23
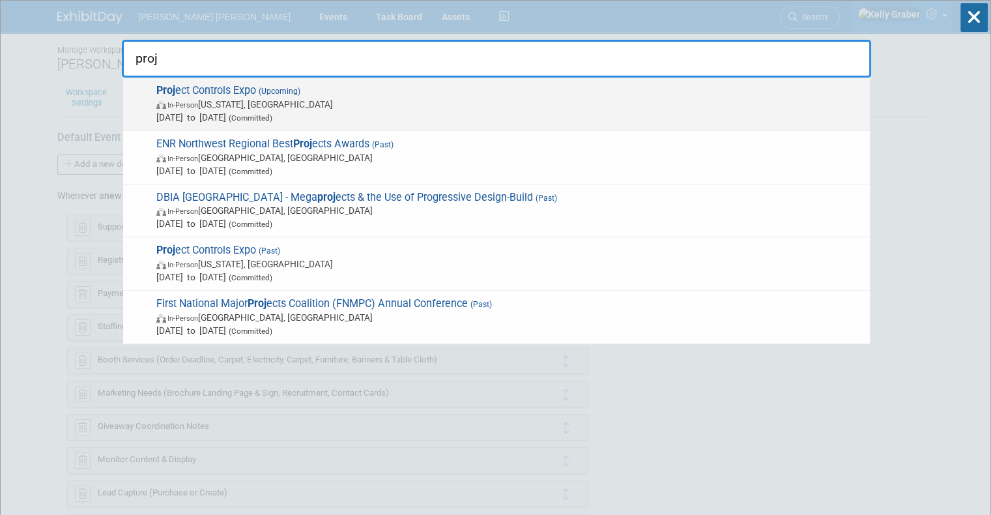
type input "proj"
click at [211, 102] on span "In-Person Washington, DC" at bounding box center [509, 104] width 707 height 13
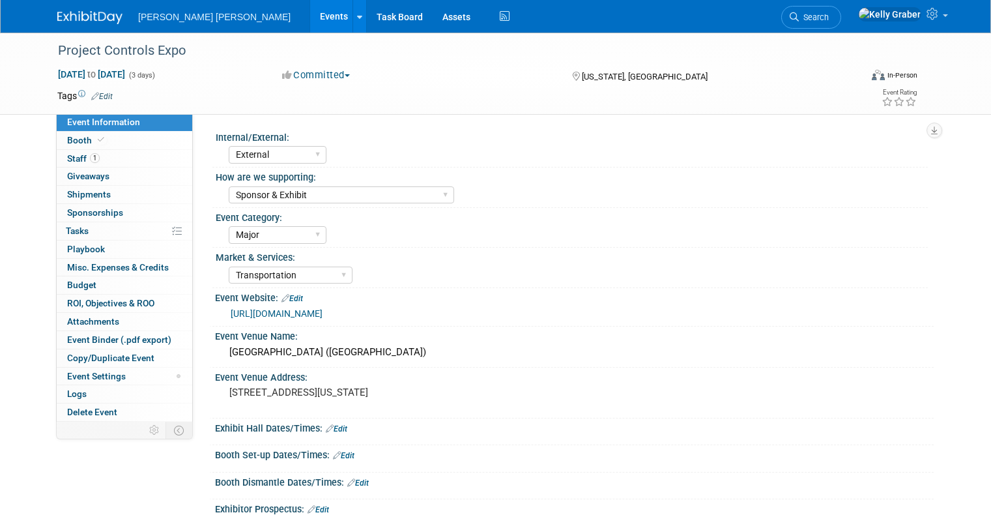
select select "External"
select select "Sponsor & Exhibit"
select select "Major"
select select "Transportation"
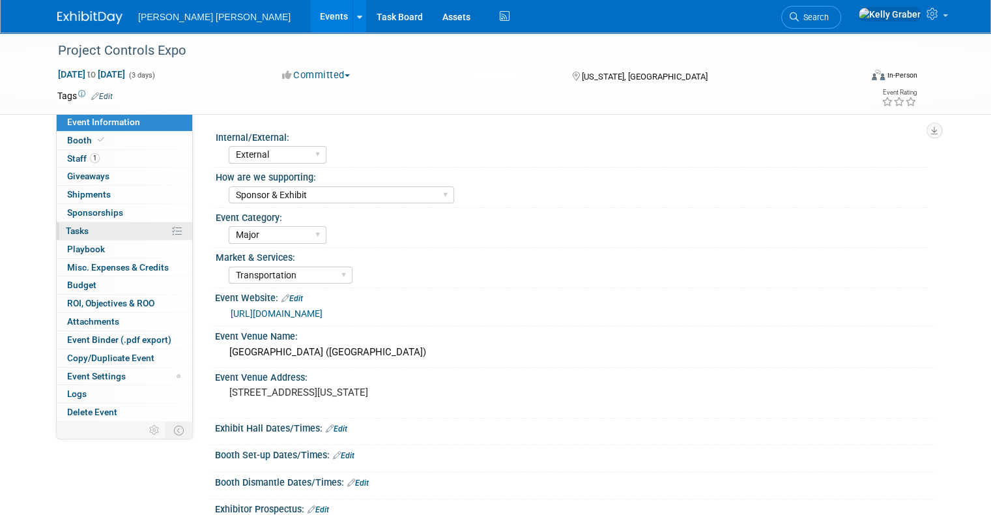
click at [70, 226] on span "Tasks 0%" at bounding box center [77, 230] width 23 height 10
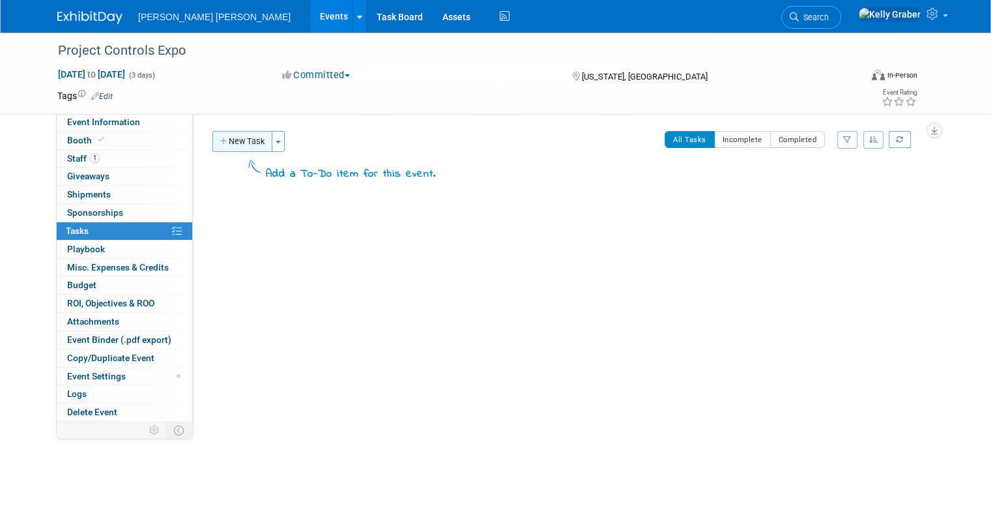
click at [260, 142] on button "New Task" at bounding box center [242, 141] width 60 height 21
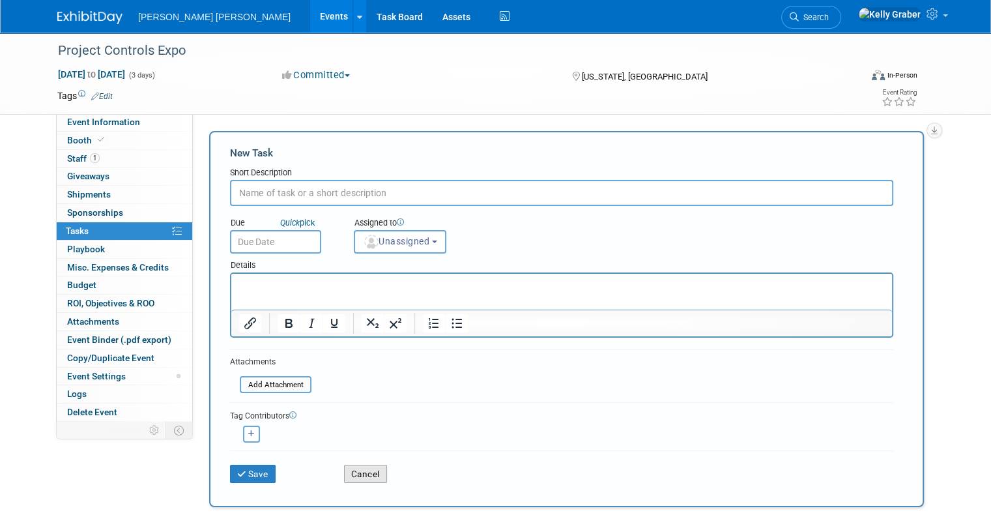
click at [351, 472] on button "Cancel" at bounding box center [365, 473] width 43 height 18
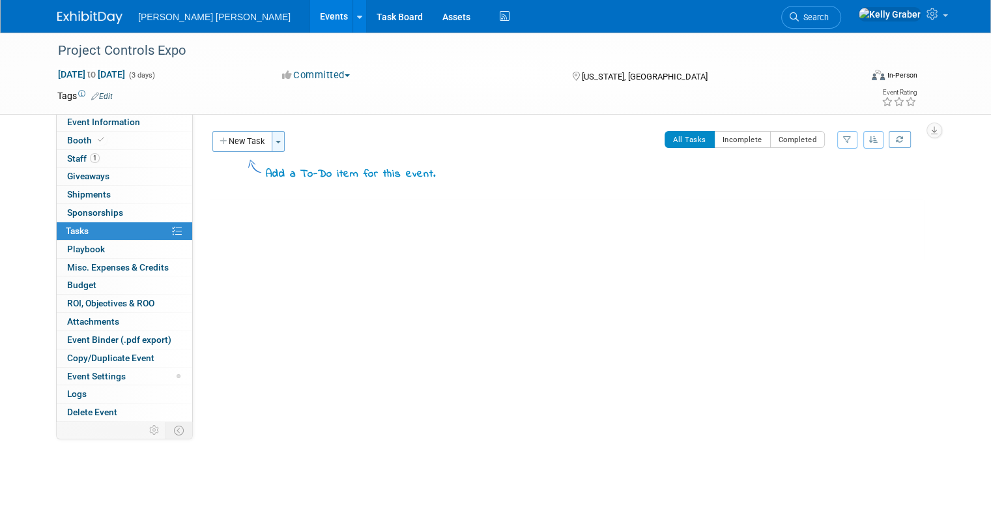
click at [272, 137] on button "Toggle Dropdown" at bounding box center [278, 141] width 13 height 21
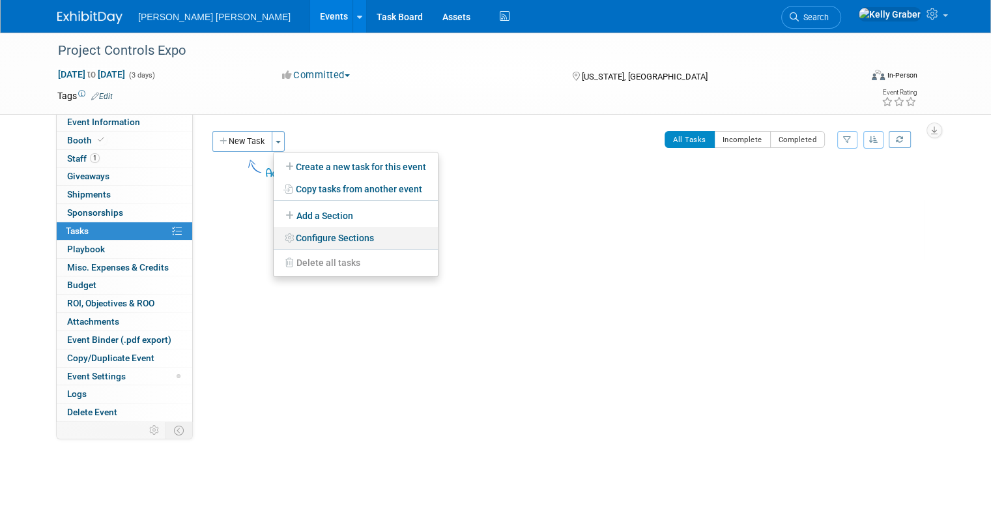
click at [307, 234] on link "Configure Sections" at bounding box center [356, 238] width 164 height 22
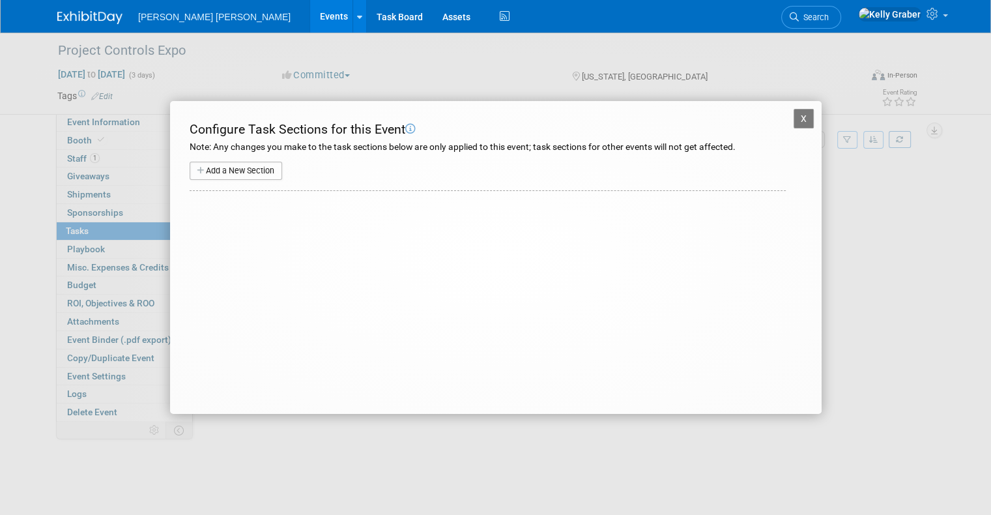
click at [242, 170] on button "Add a New Section" at bounding box center [236, 171] width 92 height 18
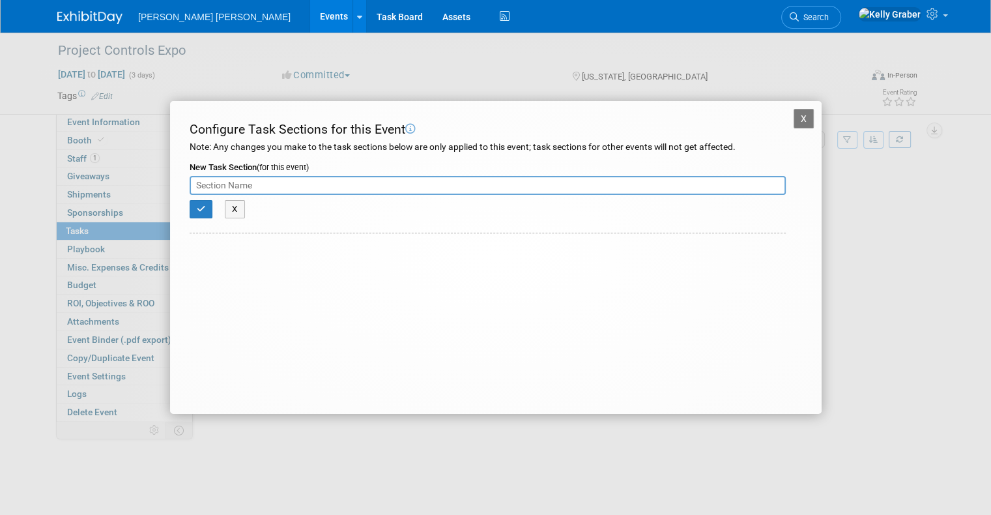
click at [244, 186] on input "text" at bounding box center [488, 186] width 596 height 20
type input "Support/Plans"
click at [194, 211] on button "button" at bounding box center [201, 209] width 23 height 18
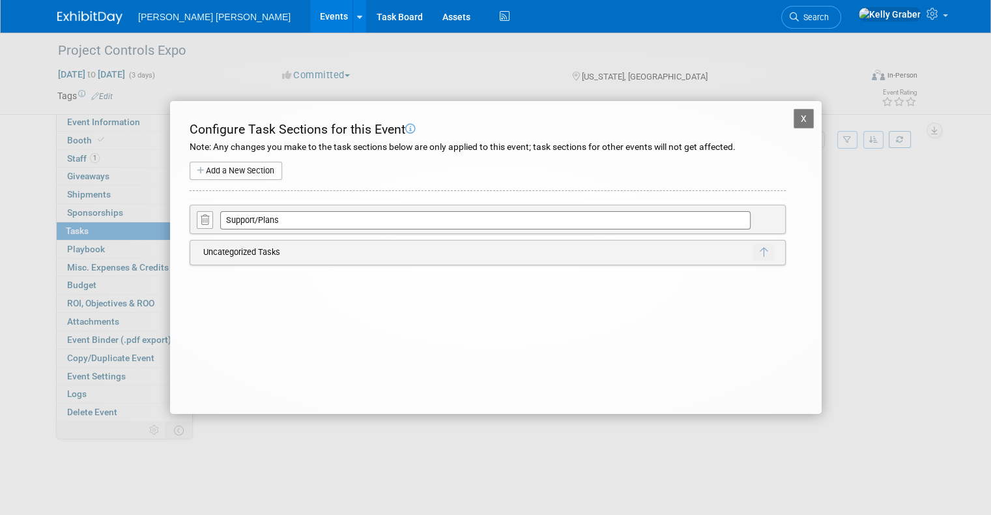
click at [271, 221] on input "Support/Plans" at bounding box center [485, 220] width 530 height 18
click at [279, 220] on input "Support/Plans" at bounding box center [485, 220] width 530 height 18
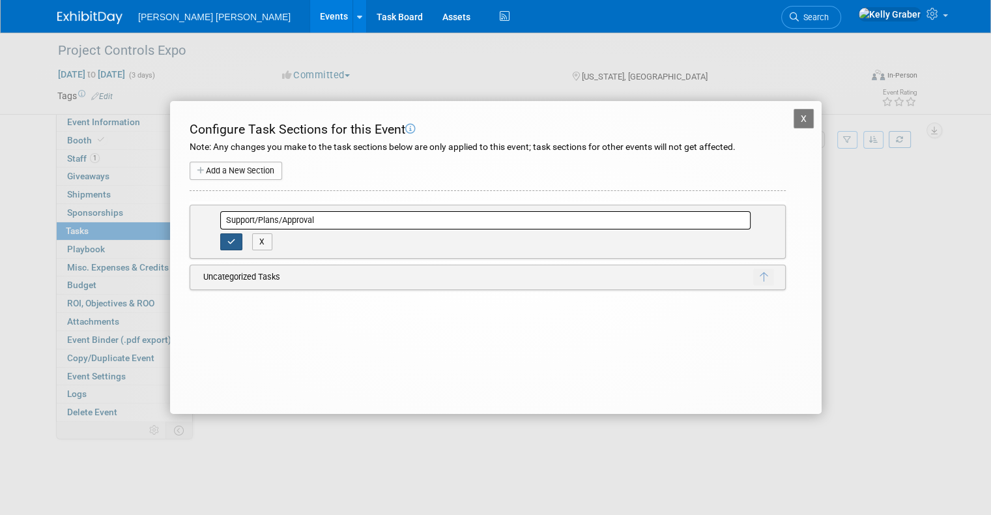
type input "Support/Plans/Approval"
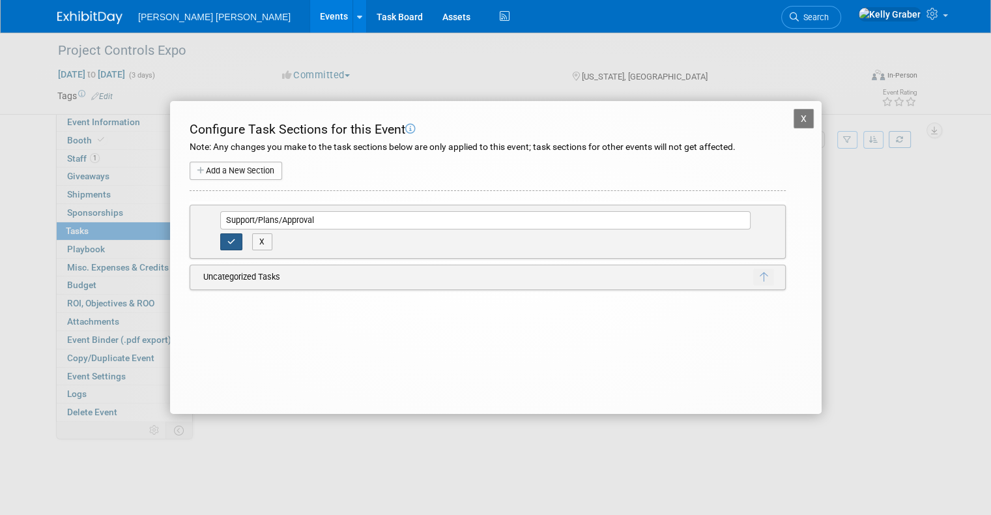
click at [231, 238] on icon "button" at bounding box center [231, 242] width 8 height 8
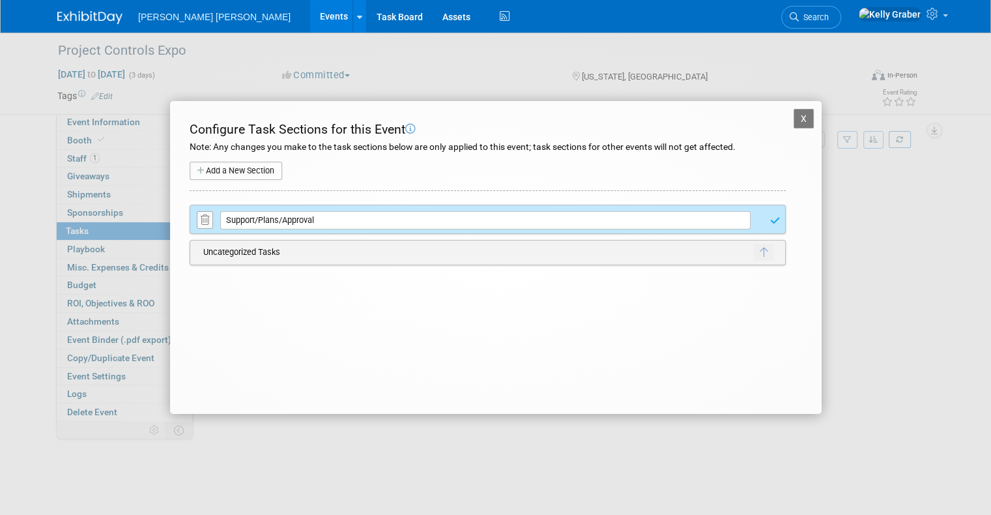
click at [236, 168] on button "Add a New Section" at bounding box center [236, 171] width 92 height 18
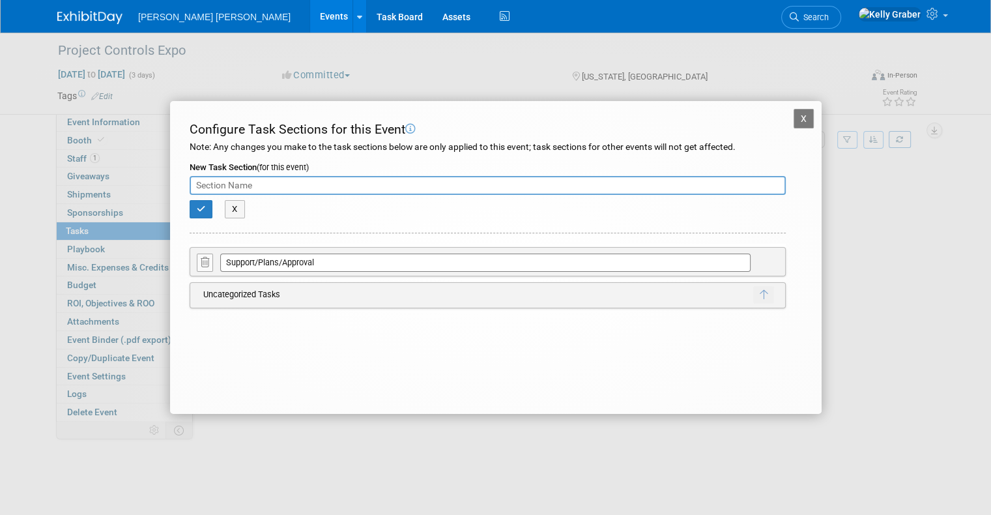
click at [320, 264] on input "Support/Plans/Approval" at bounding box center [485, 262] width 530 height 18
drag, startPoint x: 320, startPoint y: 262, endPoint x: 188, endPoint y: 259, distance: 132.9
click at [190, 259] on div "Support/Plans/Approval X Delete Section Cancel" at bounding box center [488, 261] width 596 height 29
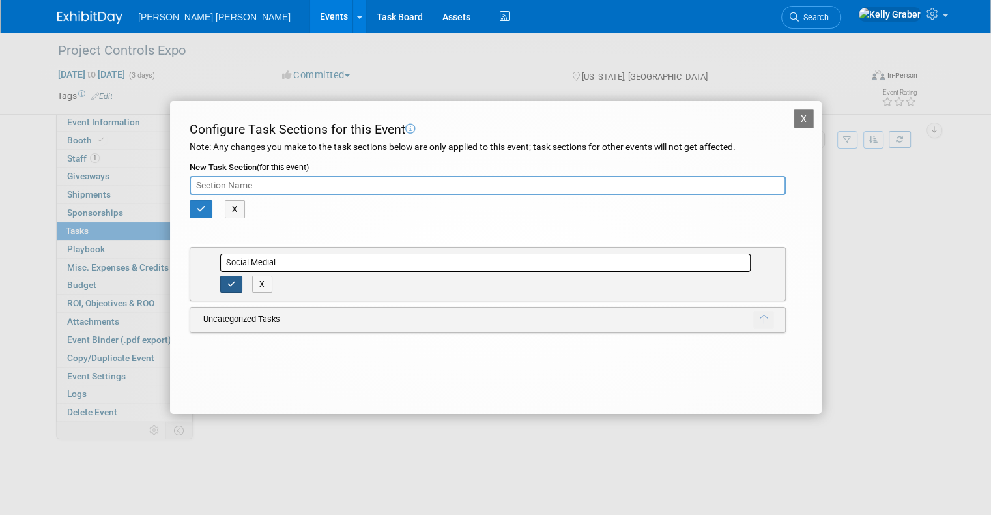
type input "Social Medial"
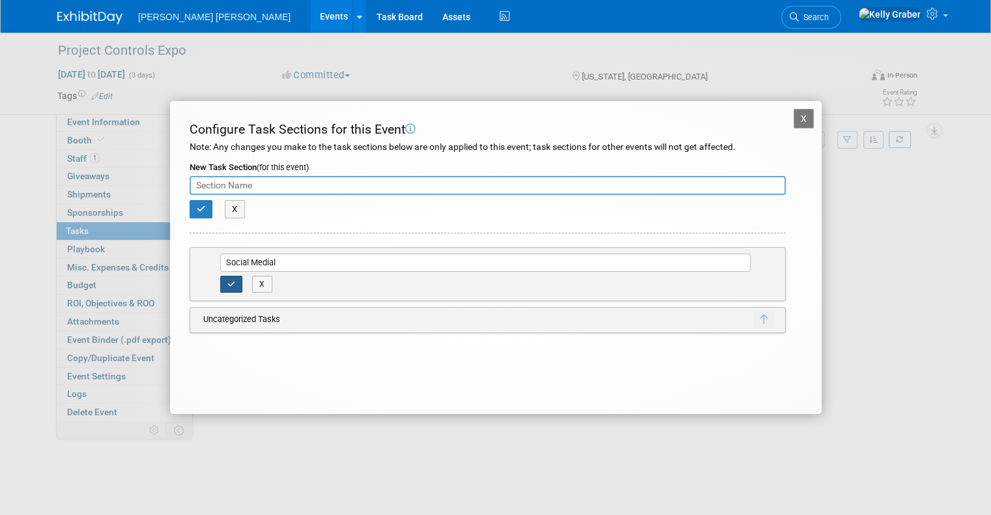
click at [228, 276] on button "button" at bounding box center [231, 284] width 23 height 17
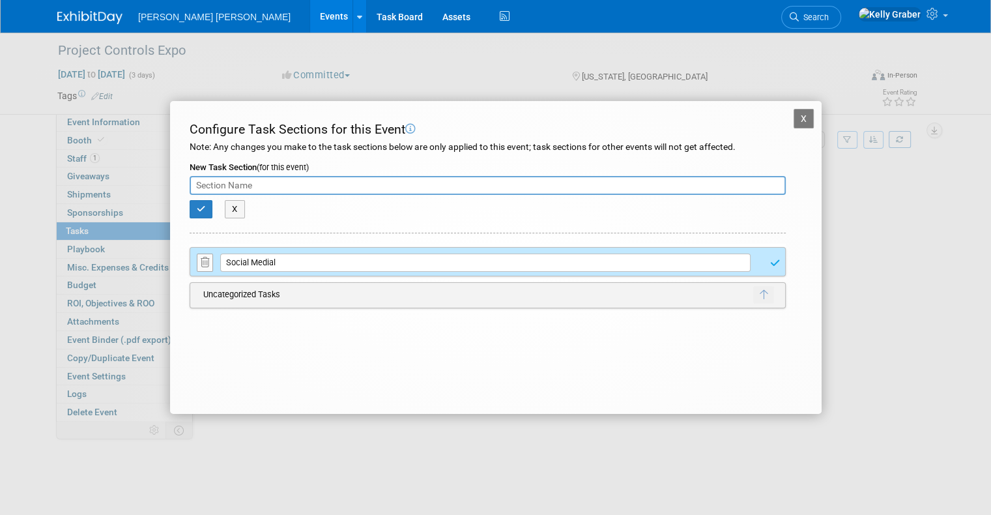
click at [243, 186] on input "text" at bounding box center [488, 186] width 596 height 20
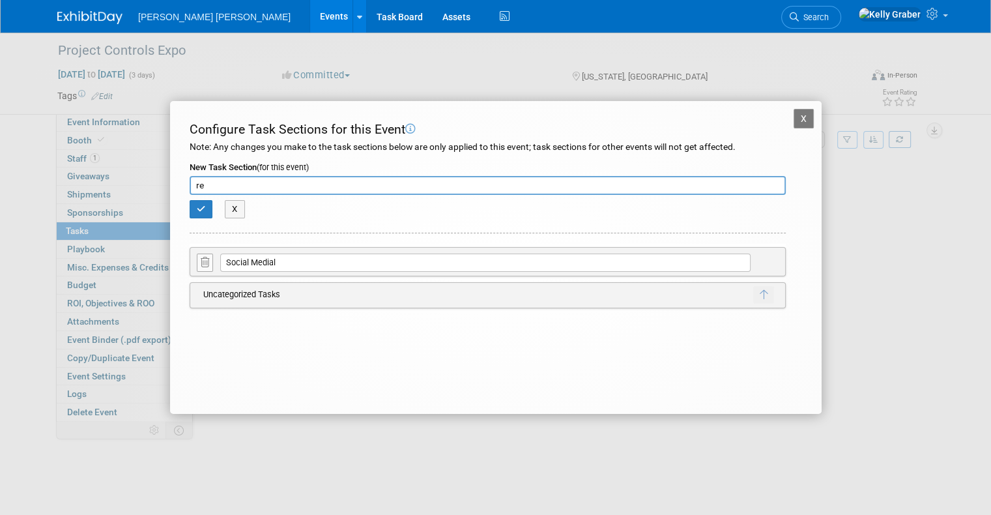
type input "r"
type input "Pre Reg Listing"
click at [201, 207] on icon "button" at bounding box center [201, 209] width 9 height 8
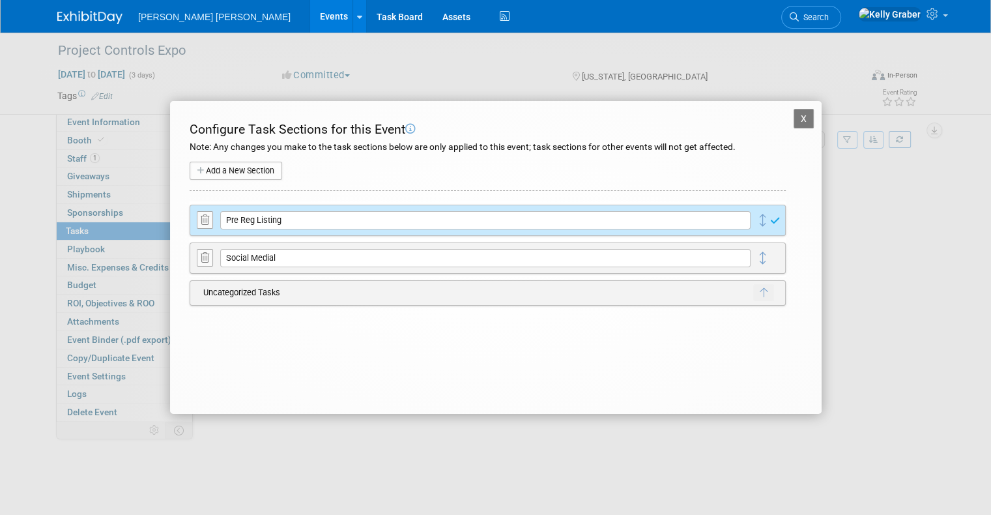
click at [227, 173] on button "Add a New Section" at bounding box center [236, 171] width 92 height 18
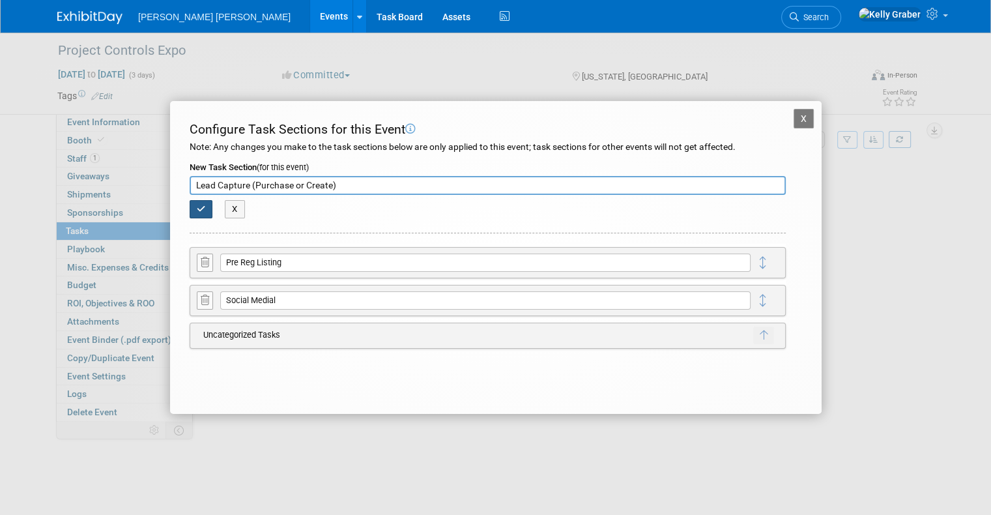
type input "Lead Capture (Purchase or Create)"
click at [202, 206] on icon "button" at bounding box center [201, 209] width 9 height 8
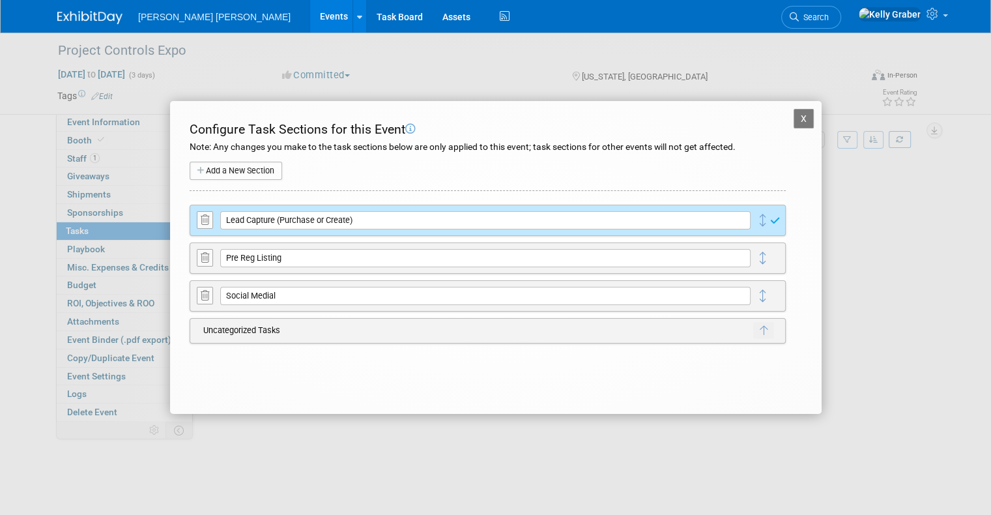
click at [232, 167] on button "Add a New Section" at bounding box center [236, 171] width 92 height 18
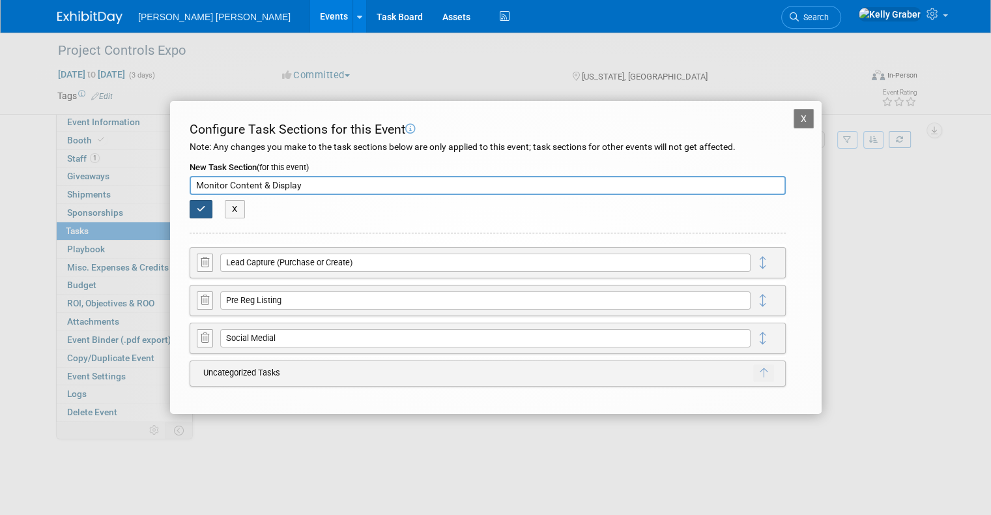
type input "Monitor Content & Display"
click at [190, 203] on button "button" at bounding box center [201, 209] width 23 height 18
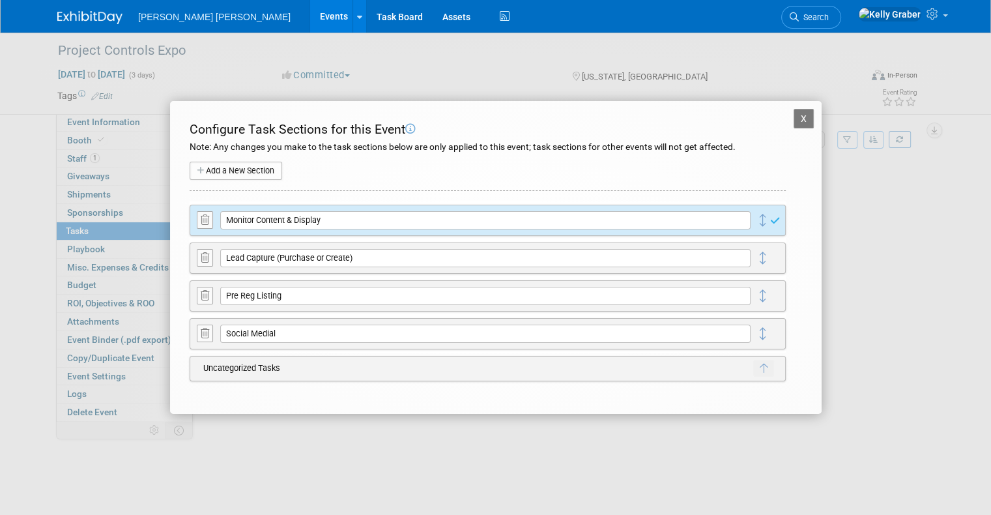
click at [233, 167] on button "Add a New Section" at bounding box center [236, 171] width 92 height 18
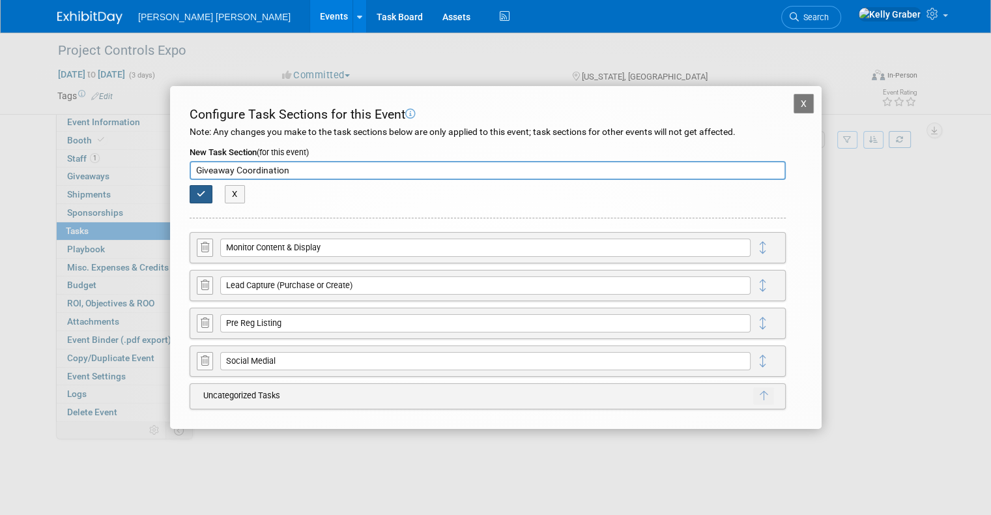
type input "Giveaway Coordination"
click at [201, 193] on icon "button" at bounding box center [201, 194] width 9 height 8
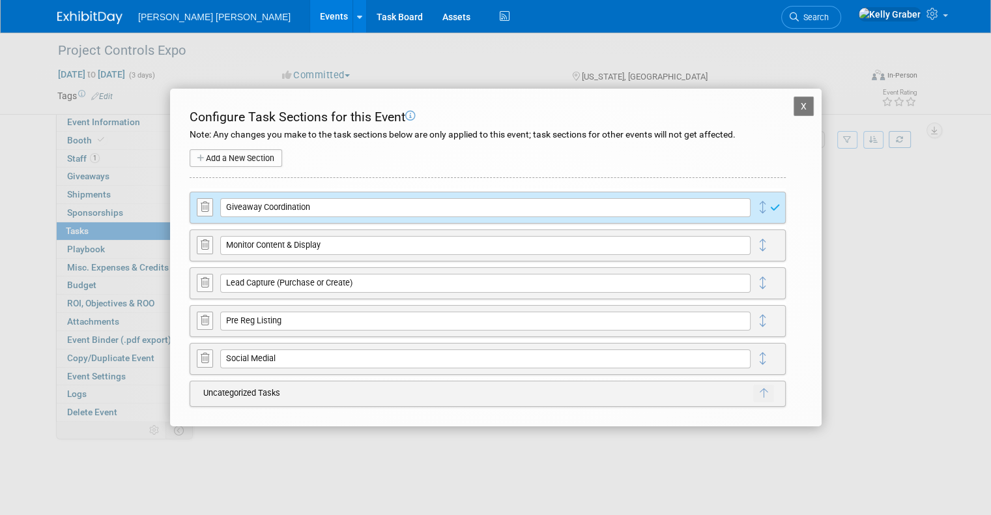
click at [231, 162] on button "Add a New Section" at bounding box center [236, 158] width 92 height 18
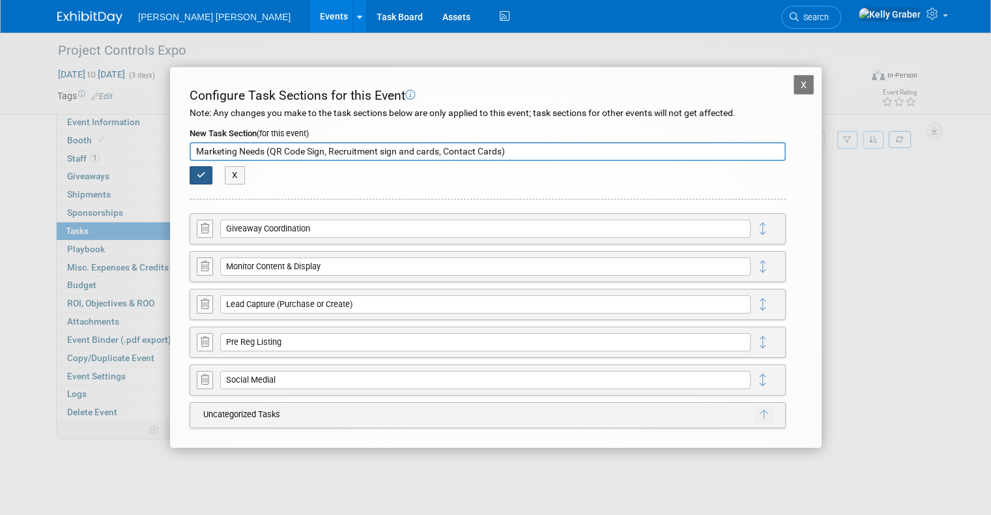
click at [199, 171] on icon "button" at bounding box center [201, 175] width 9 height 8
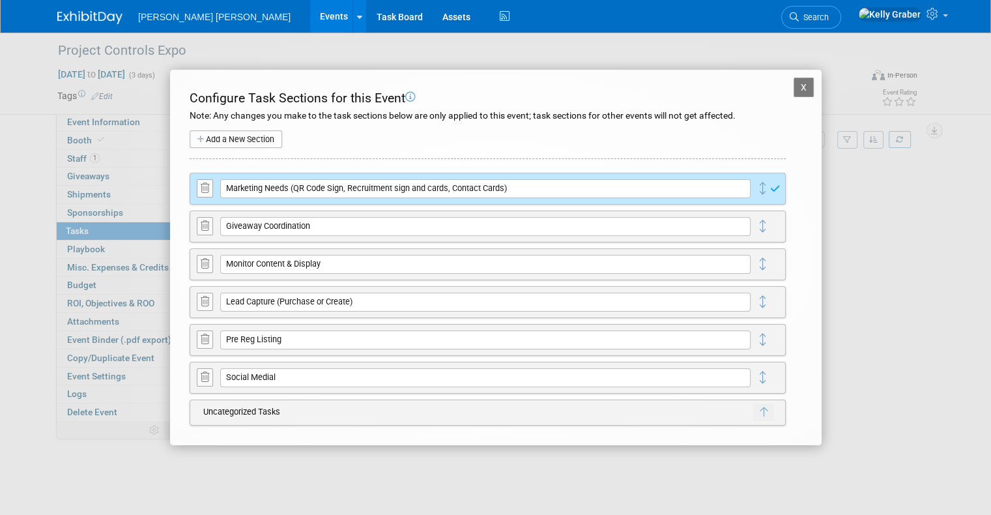
click at [228, 136] on button "Add a New Section" at bounding box center [236, 139] width 92 height 18
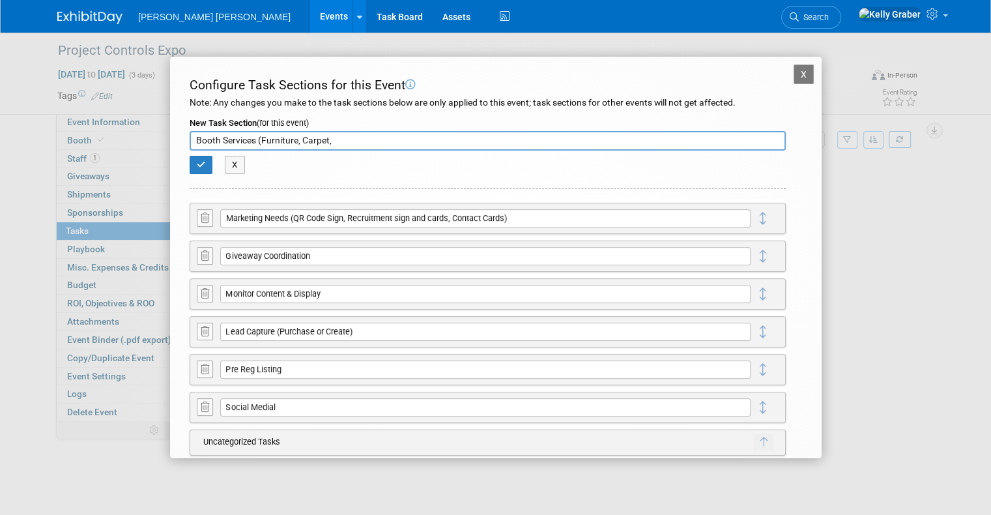
click at [261, 140] on input "Booth Services (Furniture, Carpet," at bounding box center [488, 141] width 596 height 20
click at [419, 143] on input "Booth Services (Order Deadline, Furniture, Carpet," at bounding box center [488, 141] width 596 height 20
type input "Booth Services (Order Deadline, Furniture, Carpet, Electricity, Banners & Table…"
click at [202, 161] on icon "button" at bounding box center [201, 164] width 9 height 8
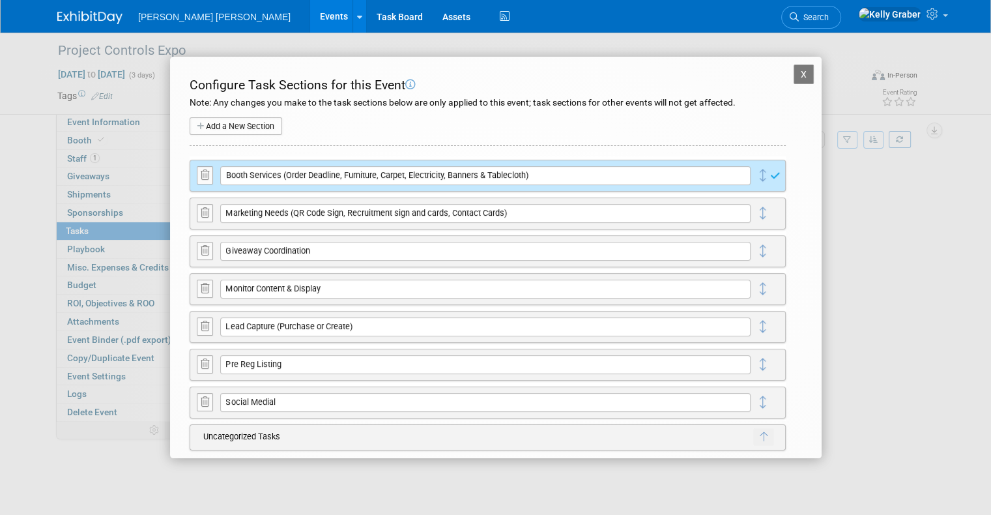
click at [242, 126] on button "Add a New Section" at bounding box center [236, 126] width 92 height 18
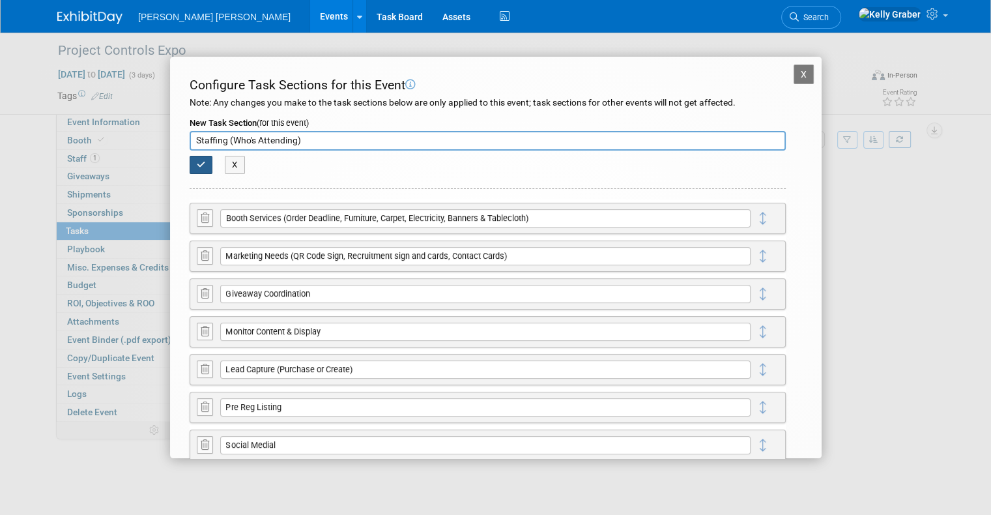
click at [203, 162] on icon "button" at bounding box center [201, 164] width 9 height 8
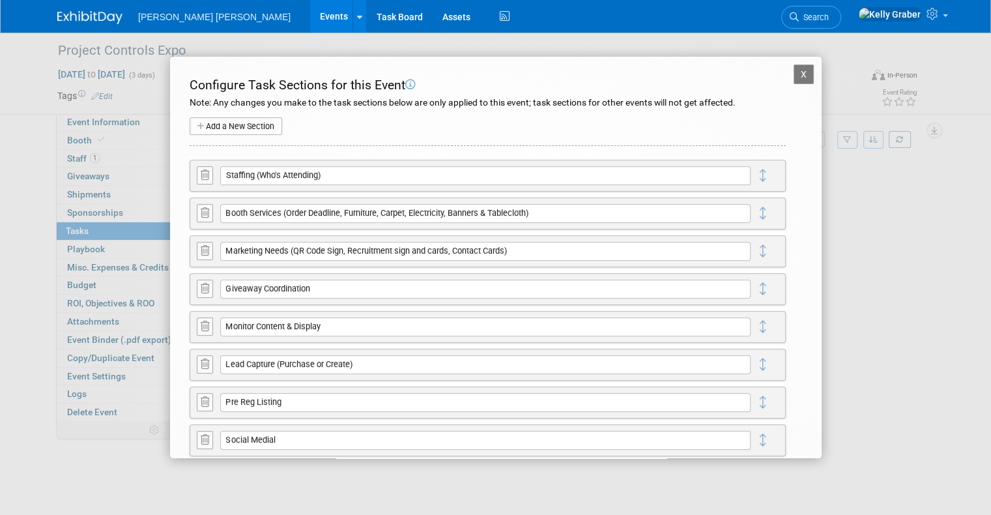
click at [215, 125] on button "Add a New Section" at bounding box center [236, 126] width 92 height 18
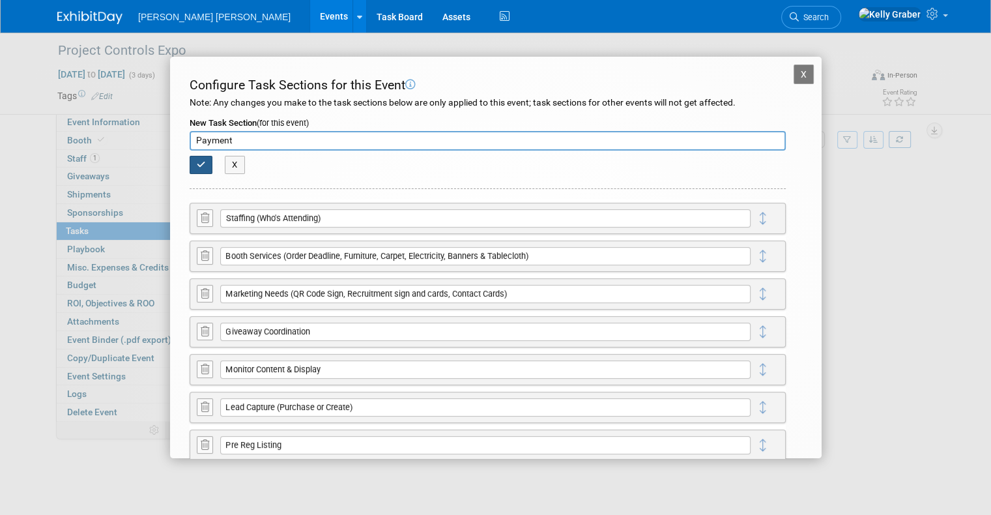
click at [197, 165] on icon "button" at bounding box center [201, 164] width 9 height 8
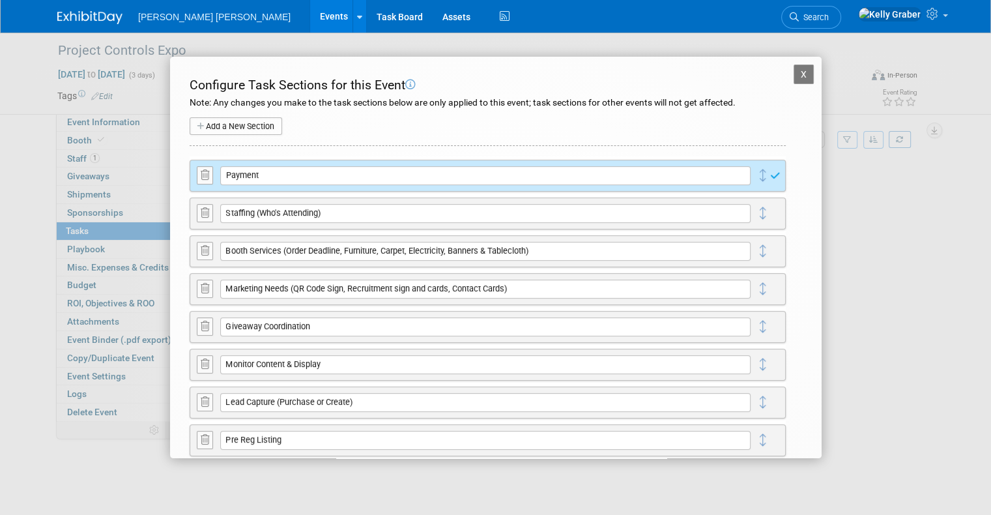
click at [245, 123] on button "Add a New Section" at bounding box center [236, 126] width 92 height 18
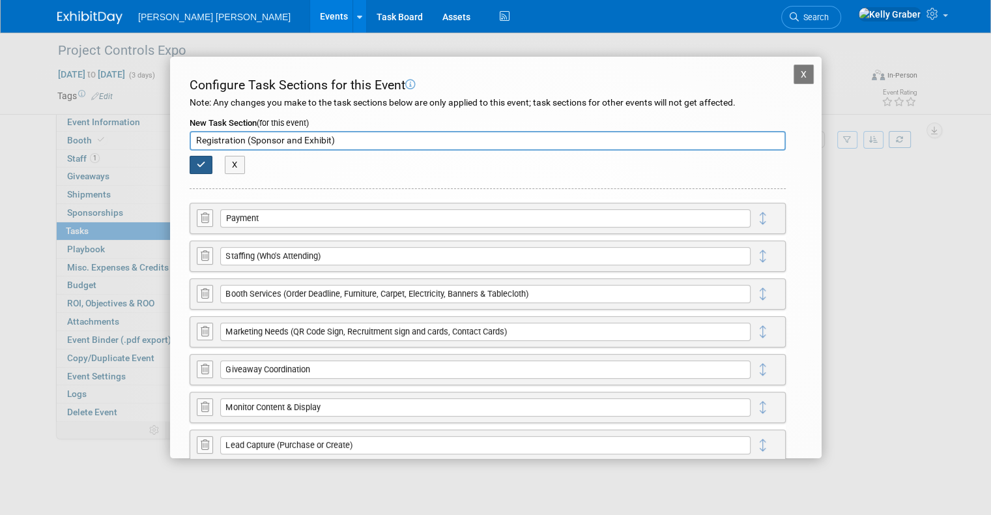
click at [195, 163] on button "button" at bounding box center [201, 165] width 23 height 18
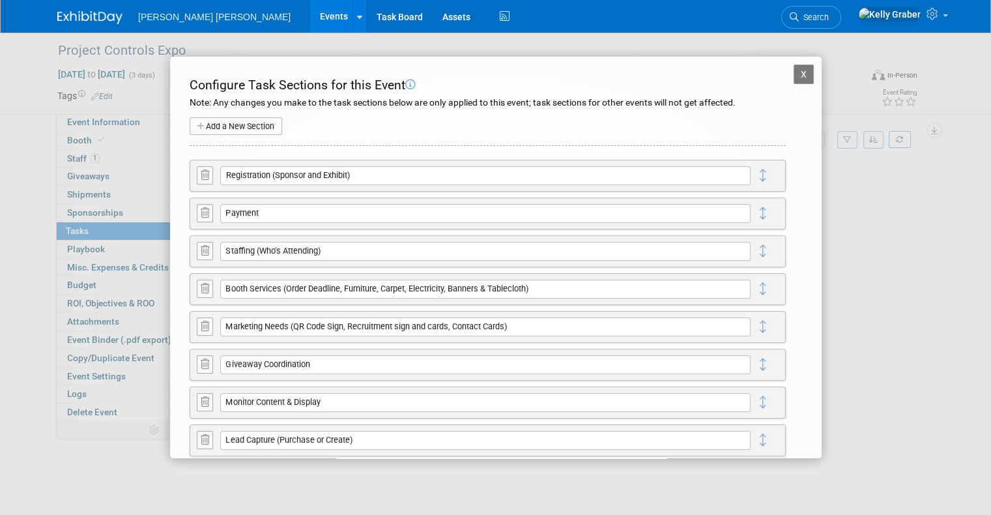
click at [249, 126] on button "Add a New Section" at bounding box center [236, 126] width 92 height 18
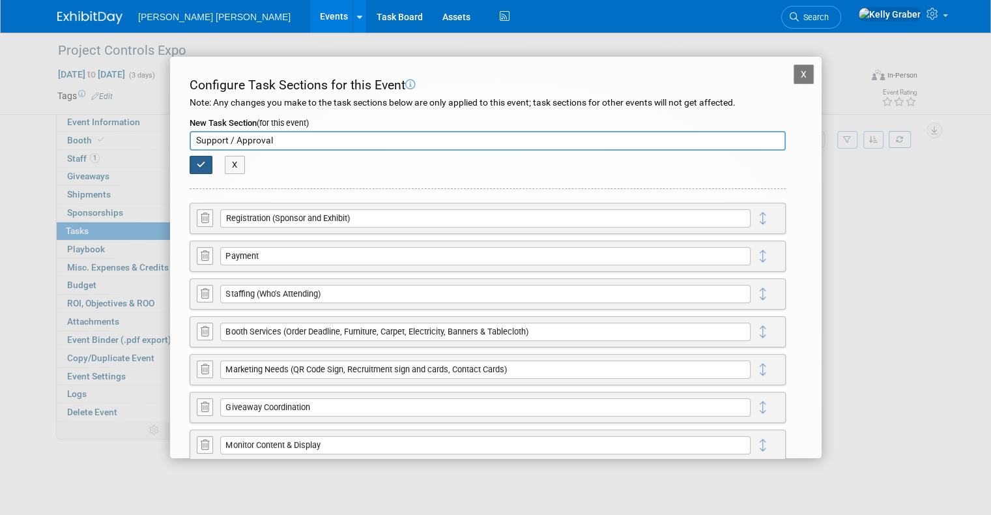
type input "Support / Approval"
click at [205, 161] on icon "button" at bounding box center [201, 164] width 9 height 8
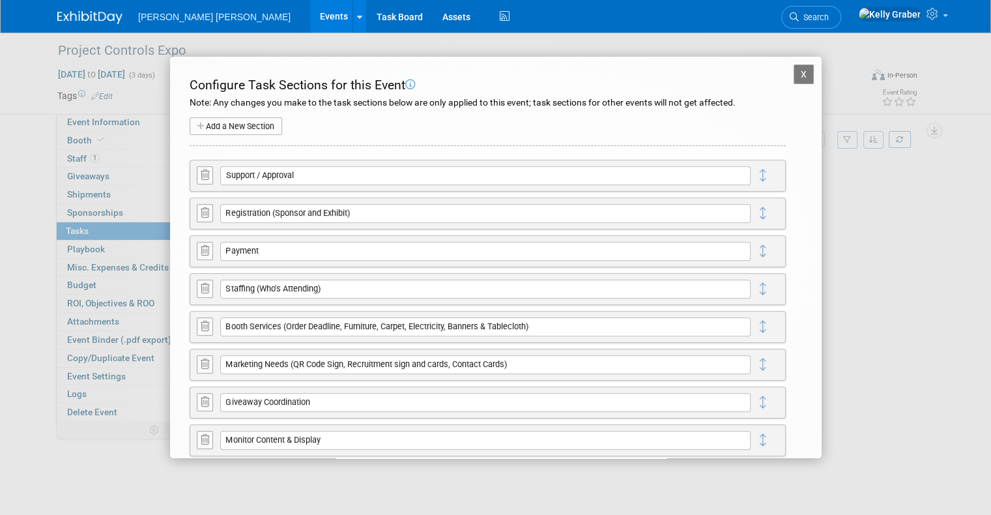
click at [793, 68] on button "X" at bounding box center [803, 74] width 21 height 20
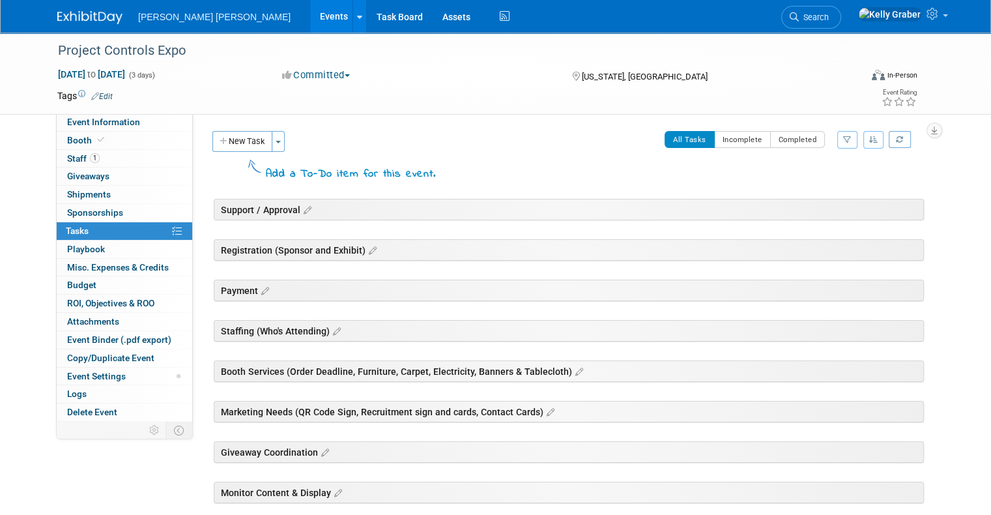
click at [234, 134] on button "New Task" at bounding box center [242, 141] width 60 height 21
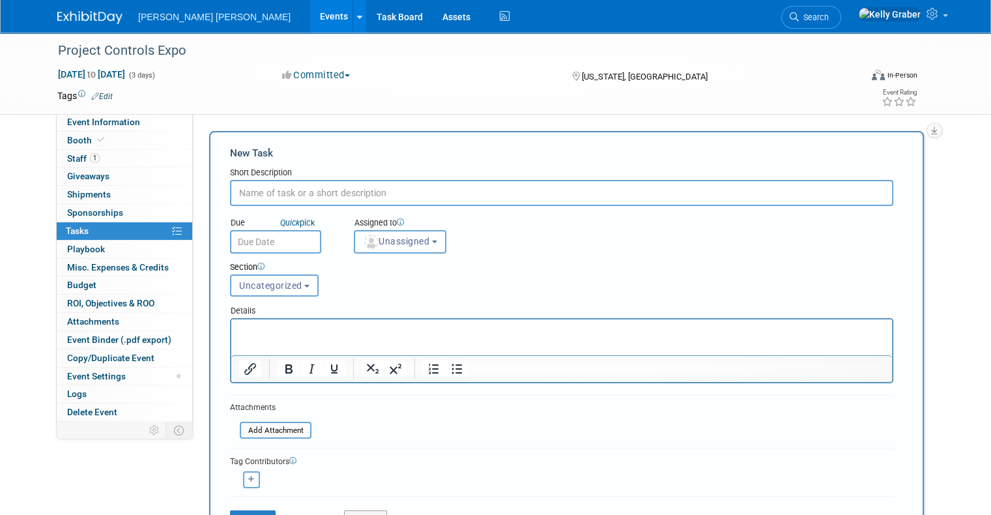
click at [280, 194] on input "text" at bounding box center [561, 193] width 663 height 26
type input "Approved Request Form"
click at [255, 425] on input "file" at bounding box center [232, 430] width 155 height 15
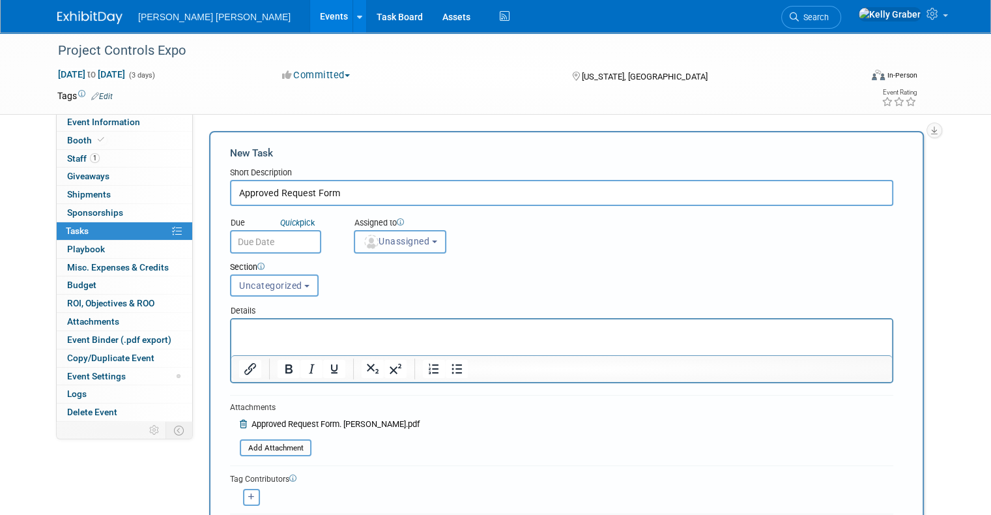
click at [375, 240] on span "Unassigned" at bounding box center [396, 241] width 66 height 10
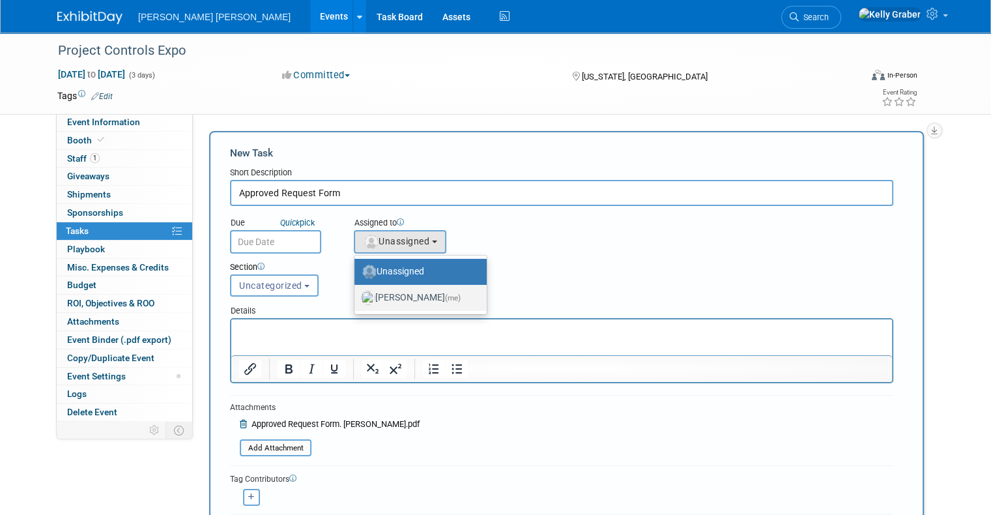
click at [378, 300] on label "[PERSON_NAME] (me)" at bounding box center [417, 297] width 113 height 21
click at [356, 300] on input "[PERSON_NAME] (me)" at bounding box center [352, 296] width 8 height 8
select select "ec37184c-c01f-4f21-939d-fe7fd02e2e7e"
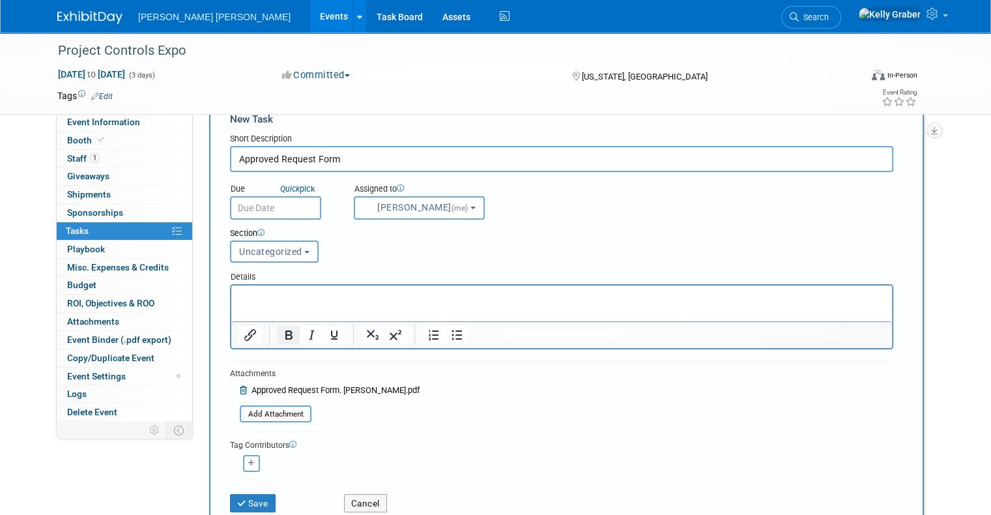
scroll to position [65, 0]
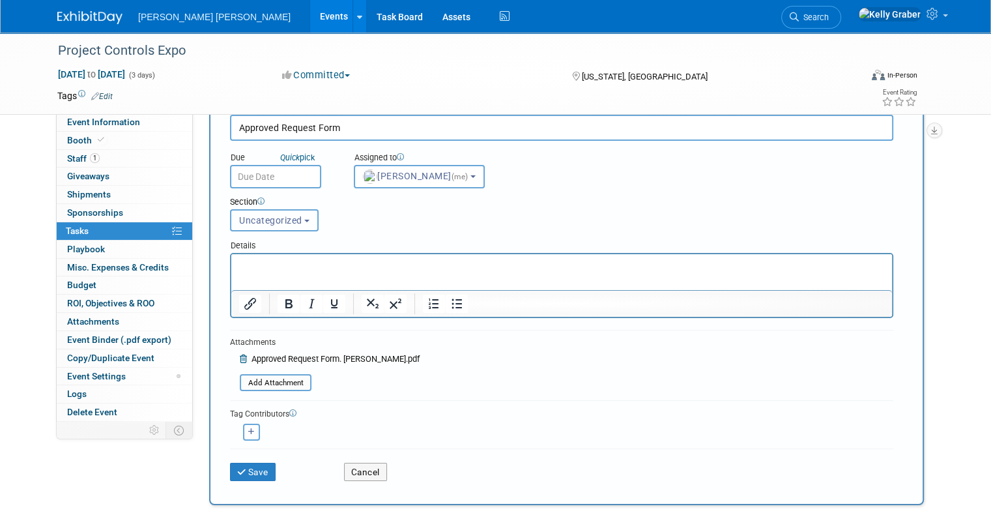
click at [258, 210] on button "Uncategorized" at bounding box center [274, 220] width 89 height 22
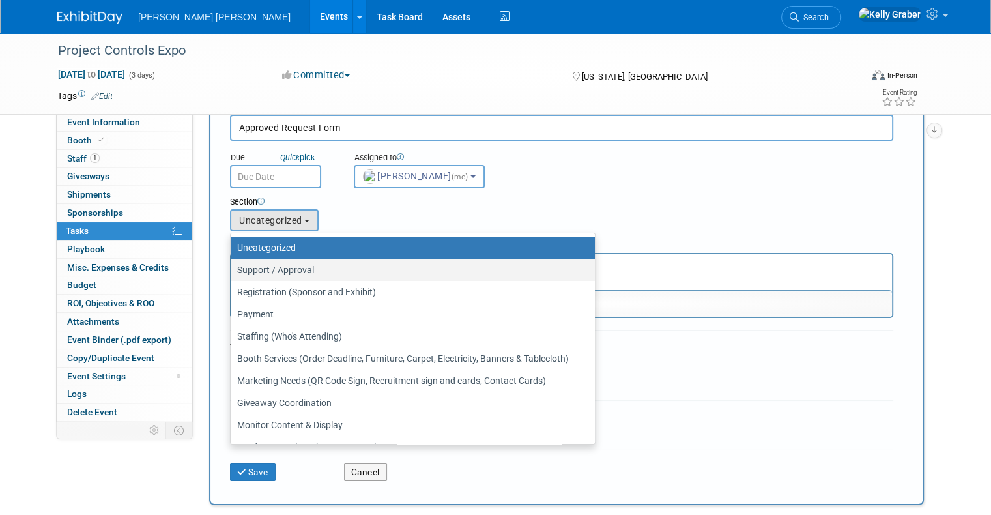
click at [267, 268] on label "Support / Approval" at bounding box center [409, 269] width 345 height 17
click at [233, 268] on input "Support / Approval" at bounding box center [228, 270] width 8 height 8
select select "11274715"
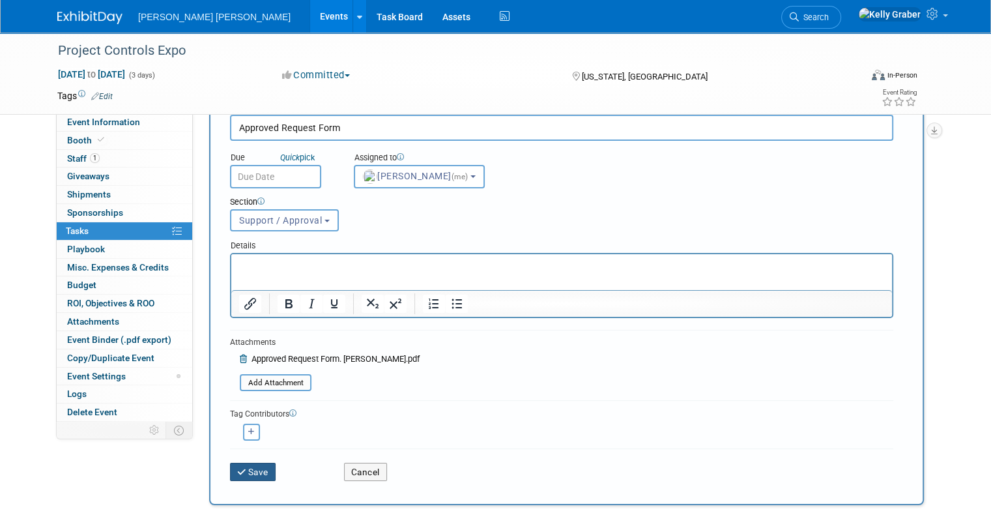
click at [249, 468] on button "Save" at bounding box center [253, 471] width 46 height 18
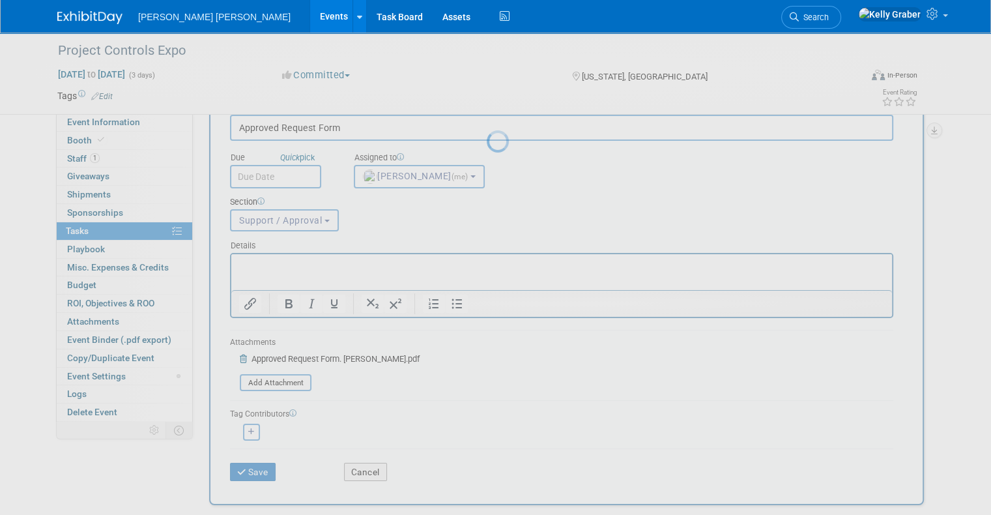
scroll to position [0, 0]
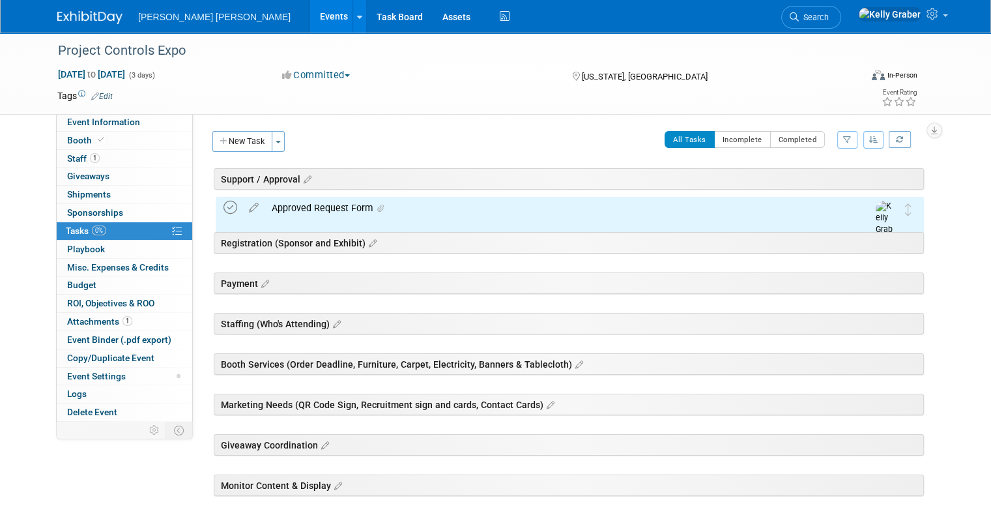
click at [223, 206] on icon at bounding box center [230, 208] width 14 height 14
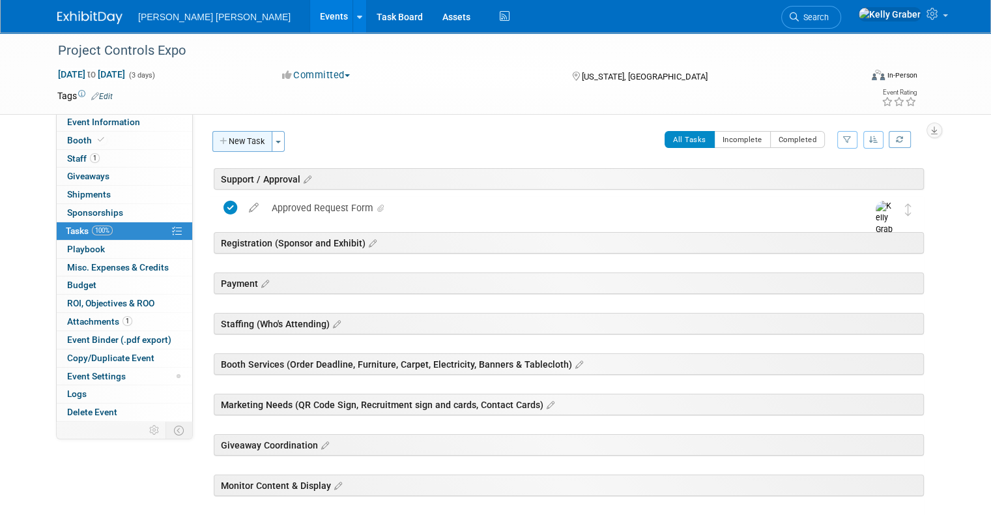
click at [246, 145] on button "New Task" at bounding box center [242, 141] width 60 height 21
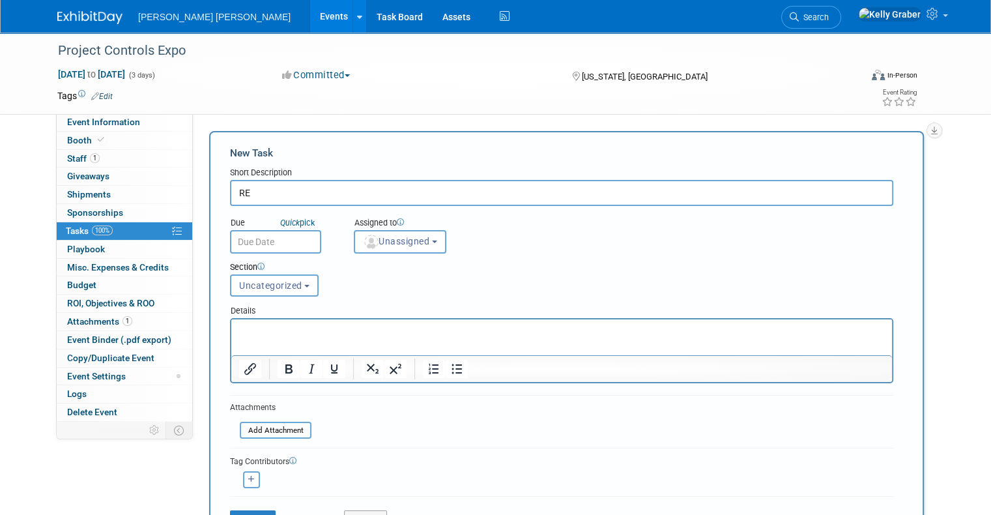
type input "R"
type input "I"
type input "O"
click at [259, 425] on input "file" at bounding box center [232, 430] width 155 height 15
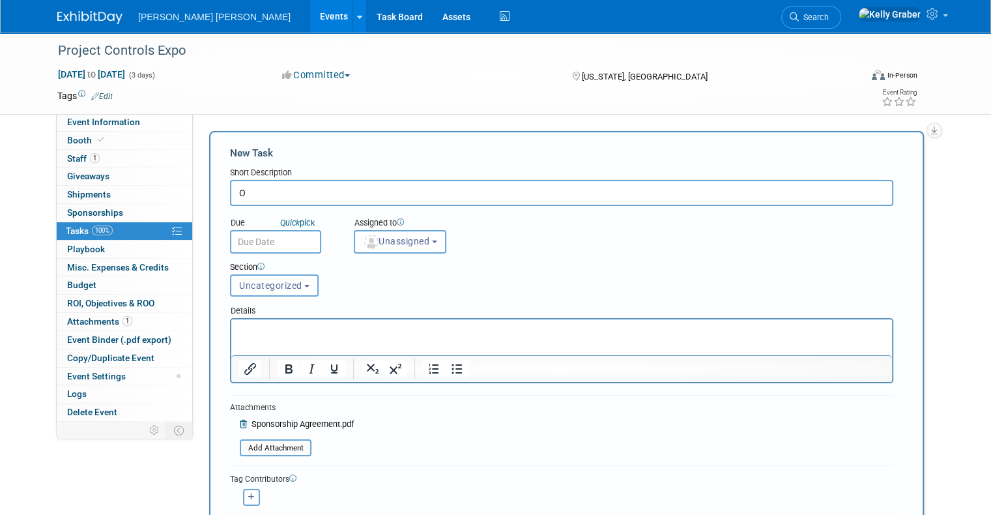
click at [263, 198] on input "O" at bounding box center [561, 193] width 663 height 26
click at [289, 197] on input "O" at bounding box center [561, 193] width 663 height 26
type input "Registration Submitted"
click at [277, 238] on input "text" at bounding box center [275, 241] width 91 height 23
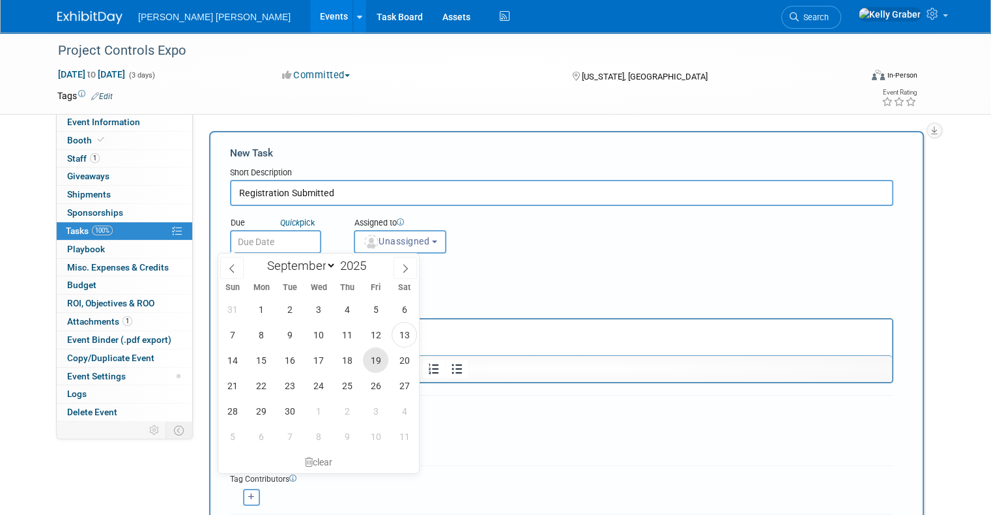
click at [367, 358] on span "19" at bounding box center [375, 359] width 25 height 25
type input "[DATE]"
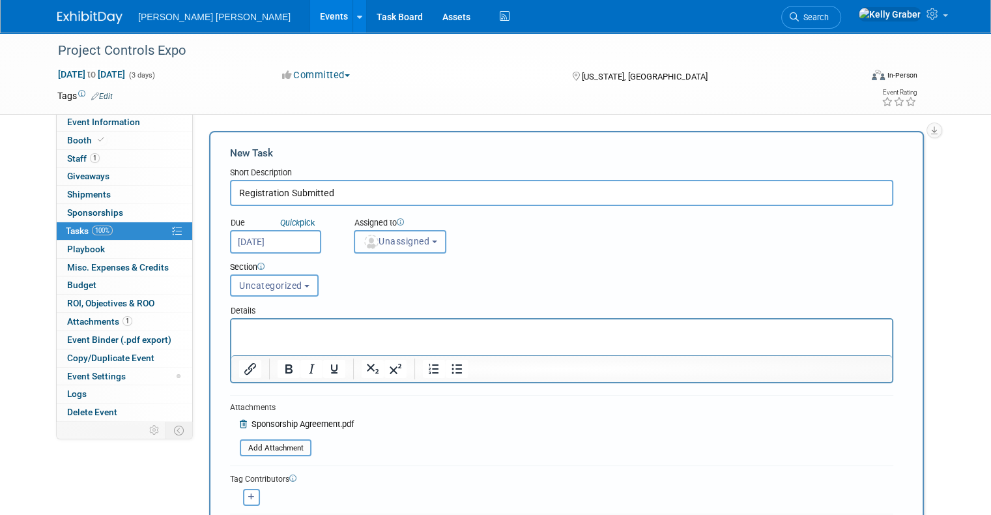
click at [373, 244] on span "Unassigned" at bounding box center [396, 241] width 66 height 10
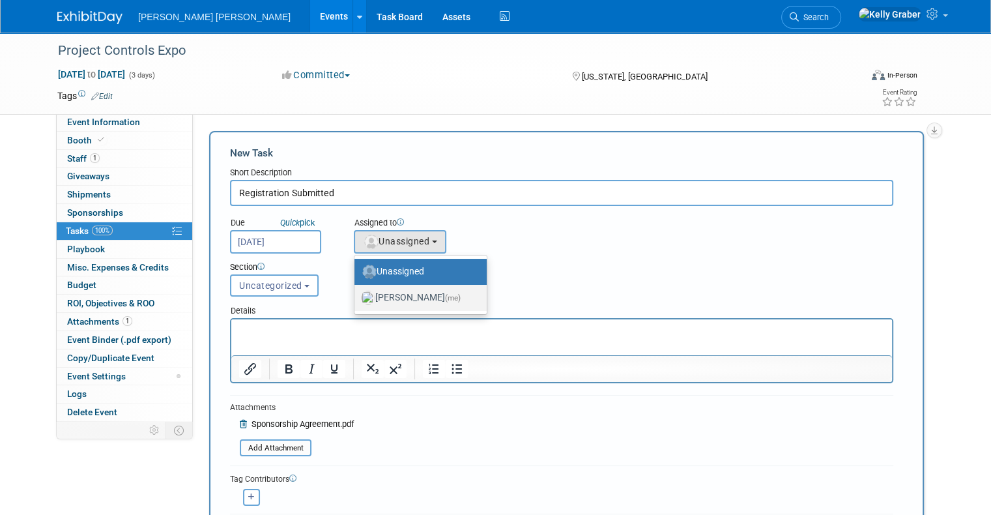
click at [376, 294] on label "[PERSON_NAME] (me)" at bounding box center [417, 297] width 113 height 21
click at [356, 294] on input "[PERSON_NAME] (me)" at bounding box center [352, 296] width 8 height 8
select select "ec37184c-c01f-4f21-939d-fe7fd02e2e7e"
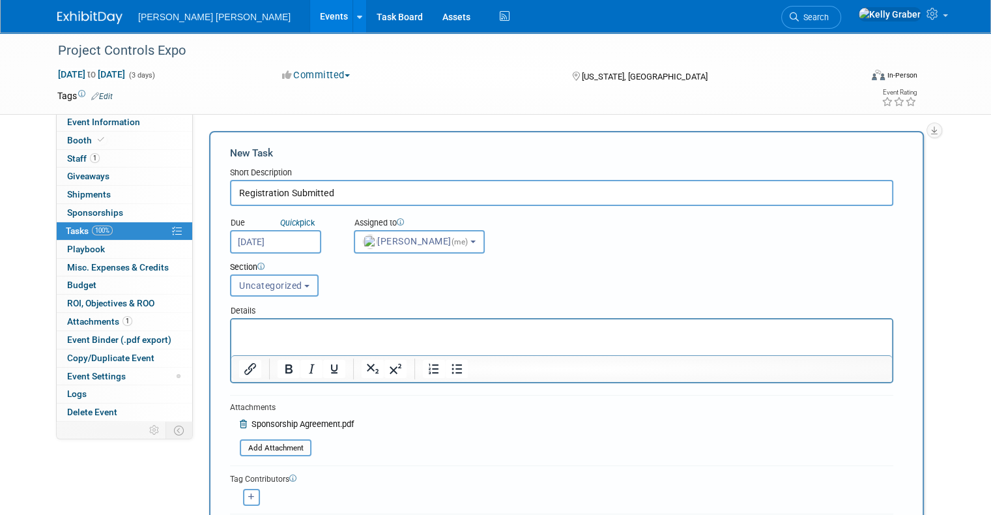
click at [271, 280] on span "Uncategorized" at bounding box center [270, 285] width 63 height 10
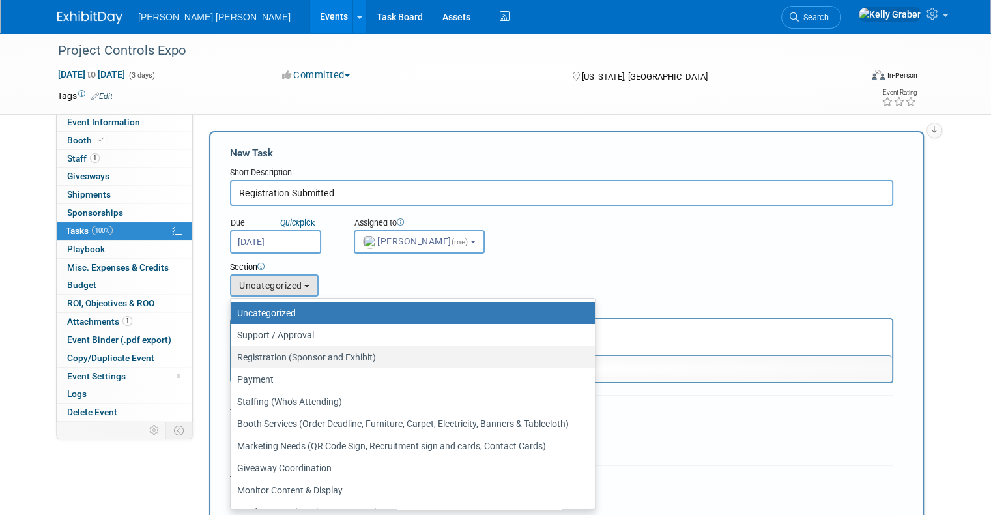
click at [263, 356] on label "Registration (Sponsor and Exhibit)" at bounding box center [409, 356] width 345 height 17
click at [233, 356] on input "Registration (Sponsor and Exhibit)" at bounding box center [228, 357] width 8 height 8
select select "11274714"
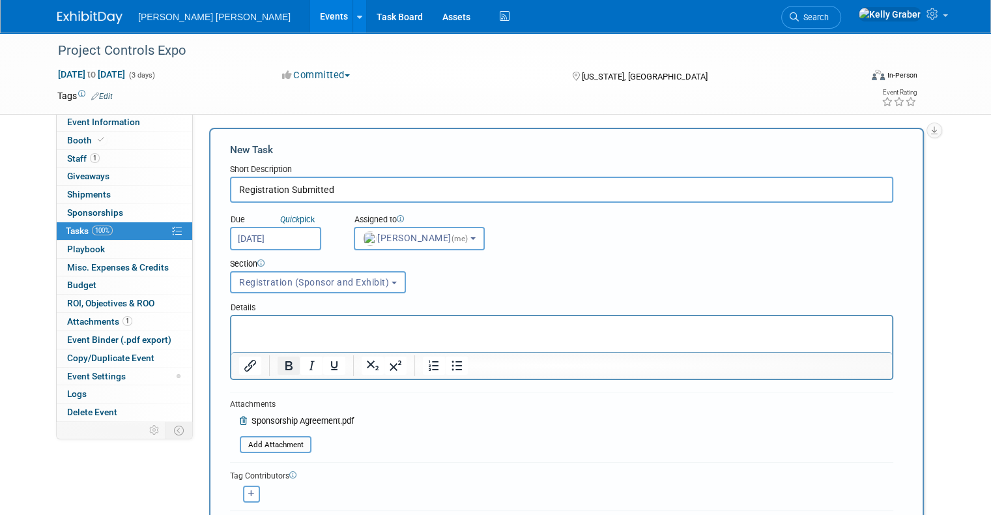
scroll to position [65, 0]
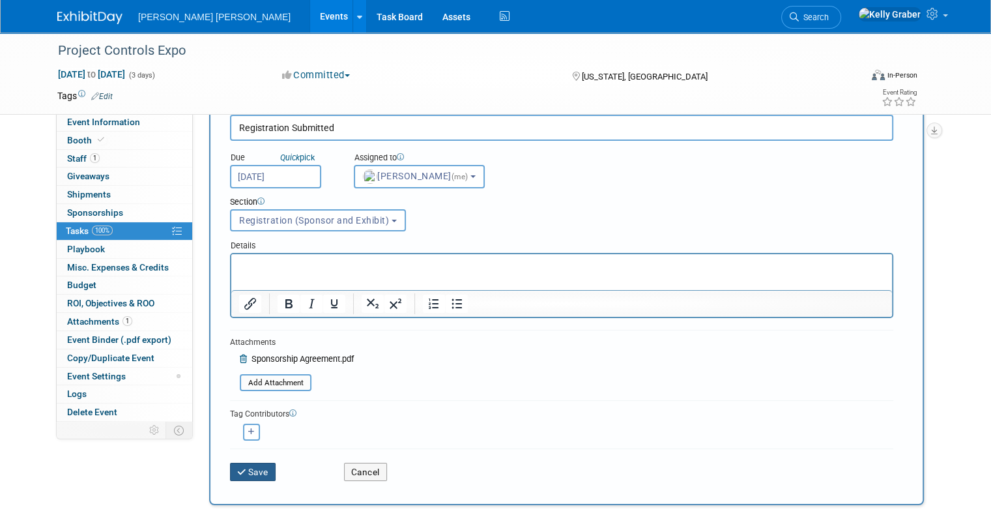
click at [240, 465] on button "Save" at bounding box center [253, 471] width 46 height 18
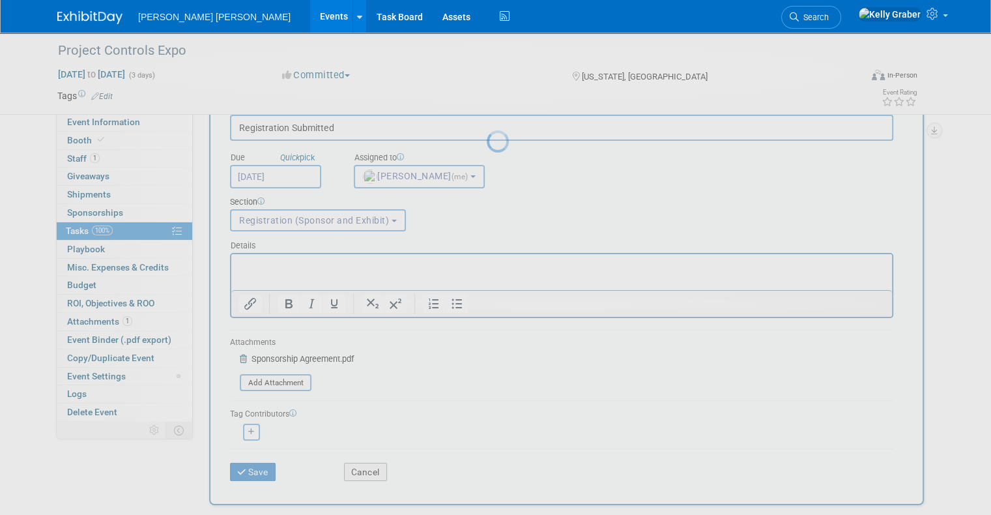
scroll to position [0, 0]
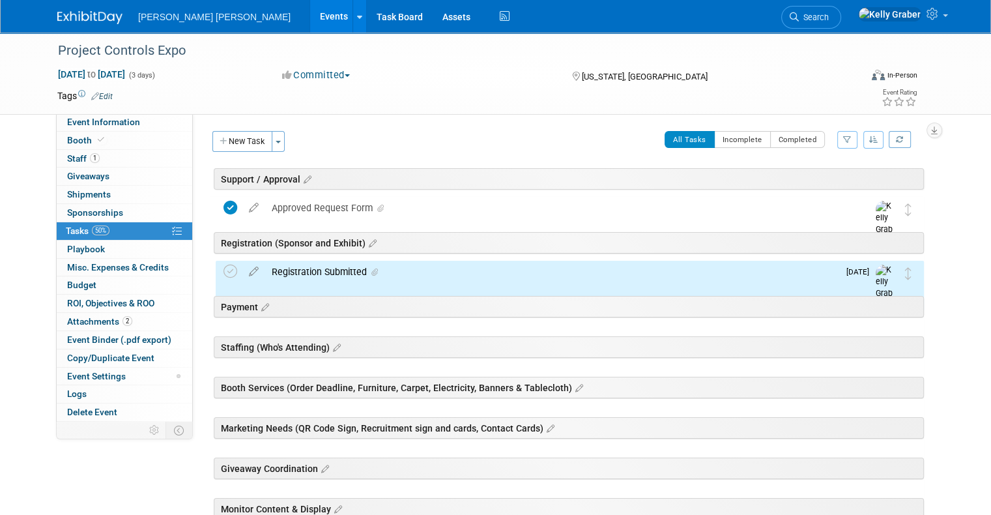
click at [309, 277] on div "Registration Submitted" at bounding box center [551, 272] width 573 height 22
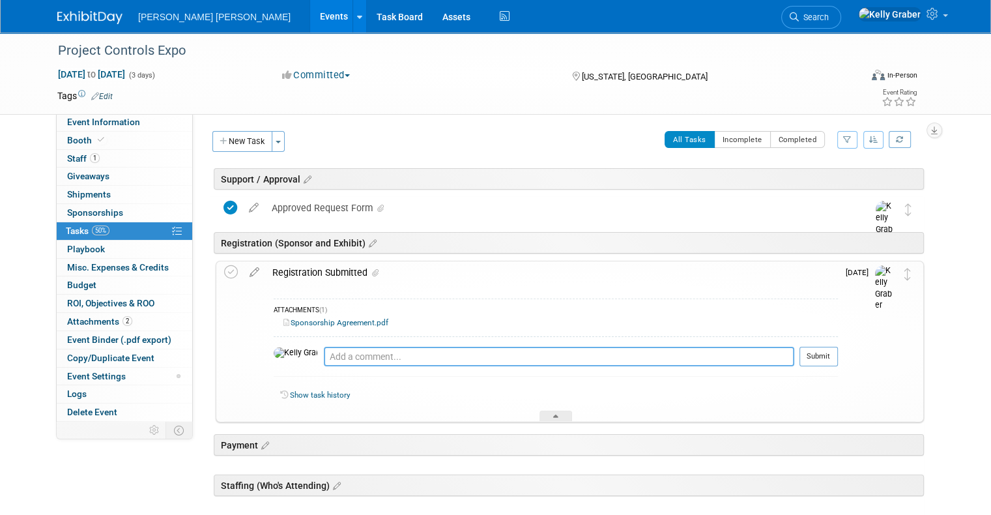
click at [324, 356] on textarea at bounding box center [559, 357] width 470 height 20
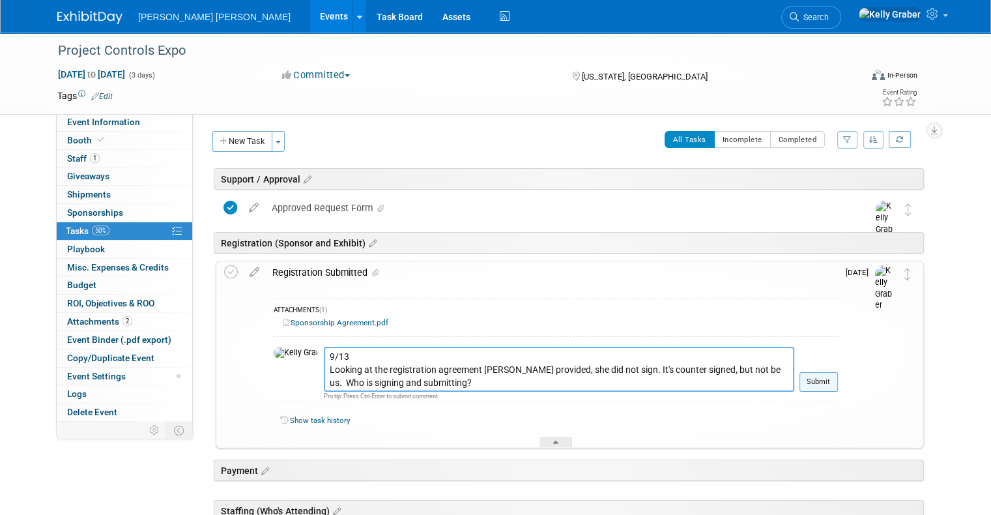
type textarea "9/13 Looking at the registration agreement [PERSON_NAME] provided, she did not …"
click at [832, 378] on button "Submit" at bounding box center [818, 382] width 38 height 20
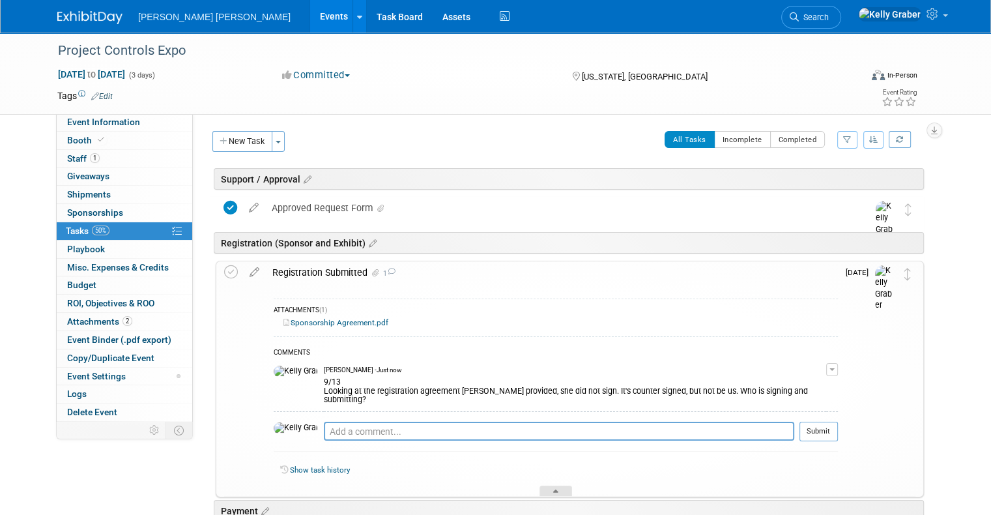
click at [546, 485] on div at bounding box center [555, 490] width 33 height 11
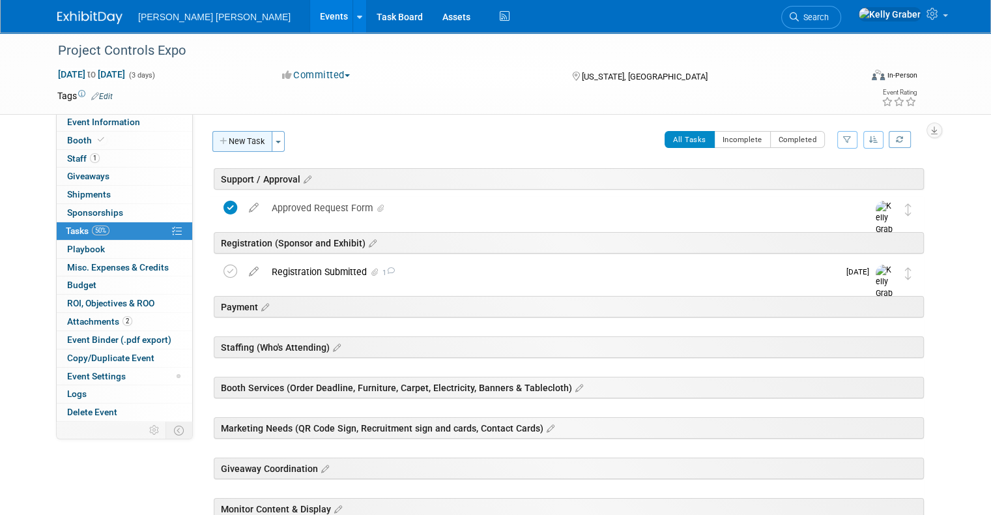
click at [232, 132] on button "New Task" at bounding box center [242, 141] width 60 height 21
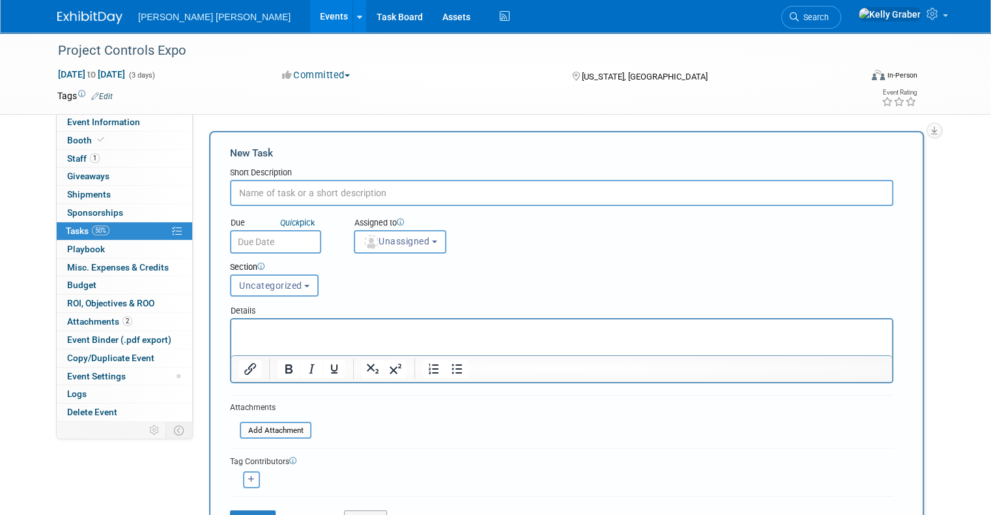
click at [271, 194] on input "text" at bounding box center [561, 193] width 663 height 26
type input "Online Payment Processed"
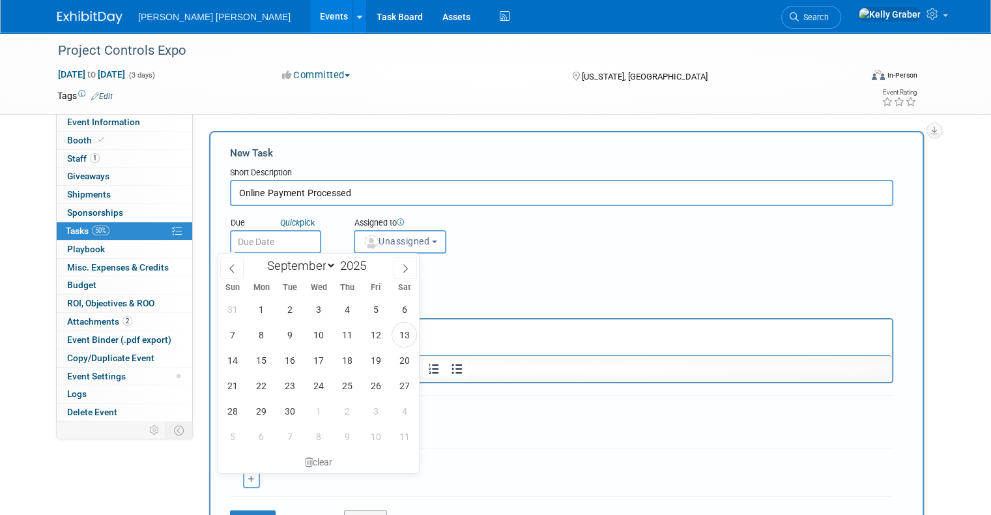
click at [266, 242] on input "text" at bounding box center [275, 241] width 91 height 23
click at [380, 249] on button "Unassigned" at bounding box center [400, 241] width 92 height 23
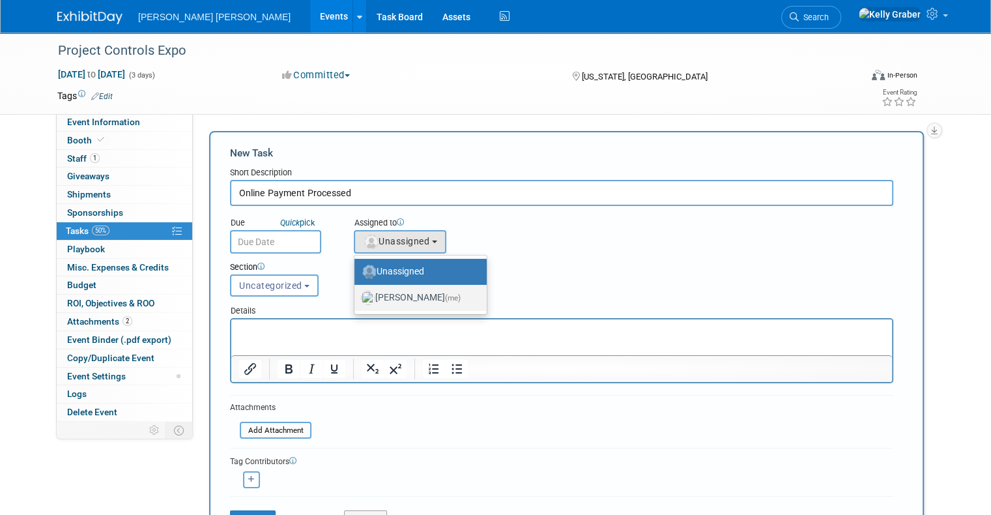
drag, startPoint x: 391, startPoint y: 293, endPoint x: 337, endPoint y: 293, distance: 54.1
click at [391, 293] on label "[PERSON_NAME] (me)" at bounding box center [417, 297] width 113 height 21
click at [356, 293] on input "[PERSON_NAME] (me)" at bounding box center [352, 296] width 8 height 8
select select "ec37184c-c01f-4f21-939d-fe7fd02e2e7e"
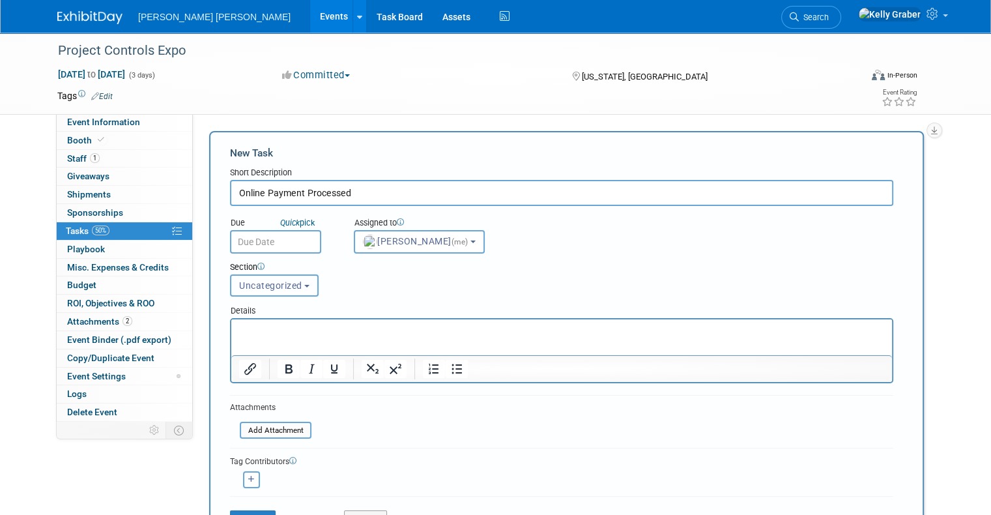
click at [284, 288] on span "Uncategorized" at bounding box center [270, 285] width 63 height 10
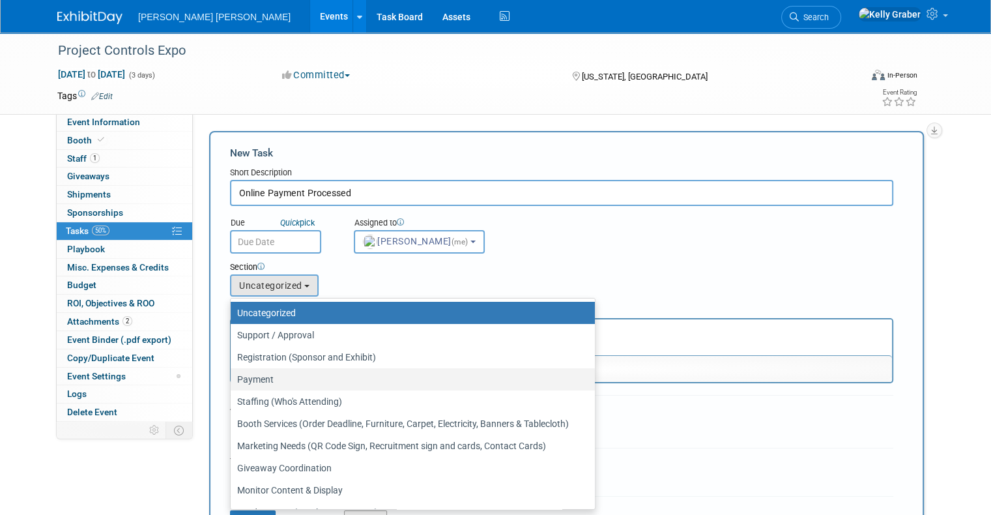
click at [286, 380] on label "Payment" at bounding box center [409, 379] width 345 height 17
click at [233, 380] on input "Payment" at bounding box center [228, 379] width 8 height 8
select select "11274713"
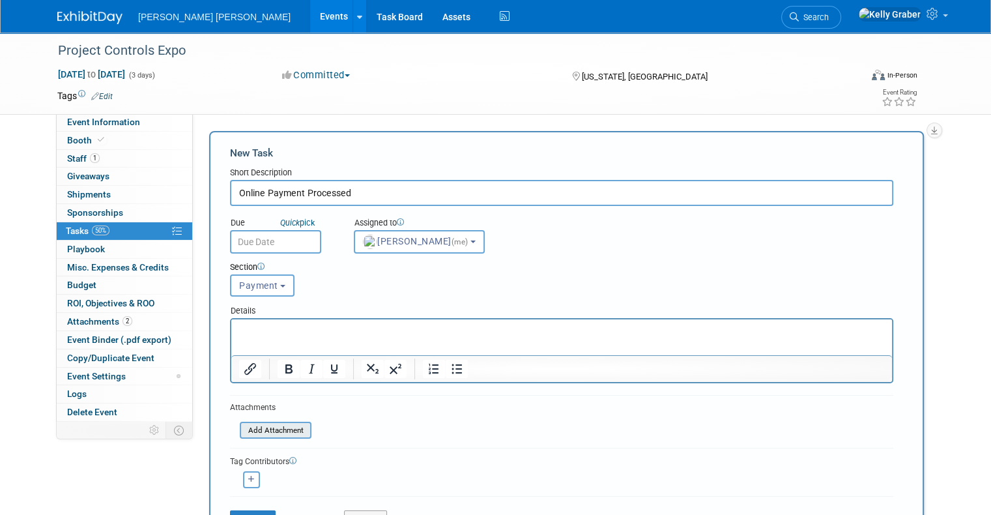
click at [263, 427] on input "file" at bounding box center [232, 430] width 155 height 15
click at [266, 244] on input "text" at bounding box center [275, 241] width 91 height 23
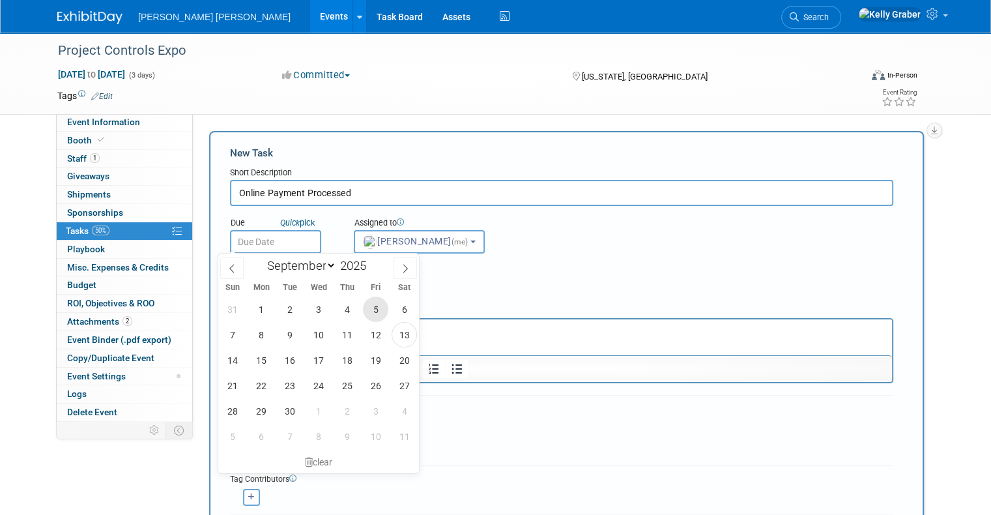
click at [376, 311] on span "5" at bounding box center [375, 308] width 25 height 25
type input "[DATE]"
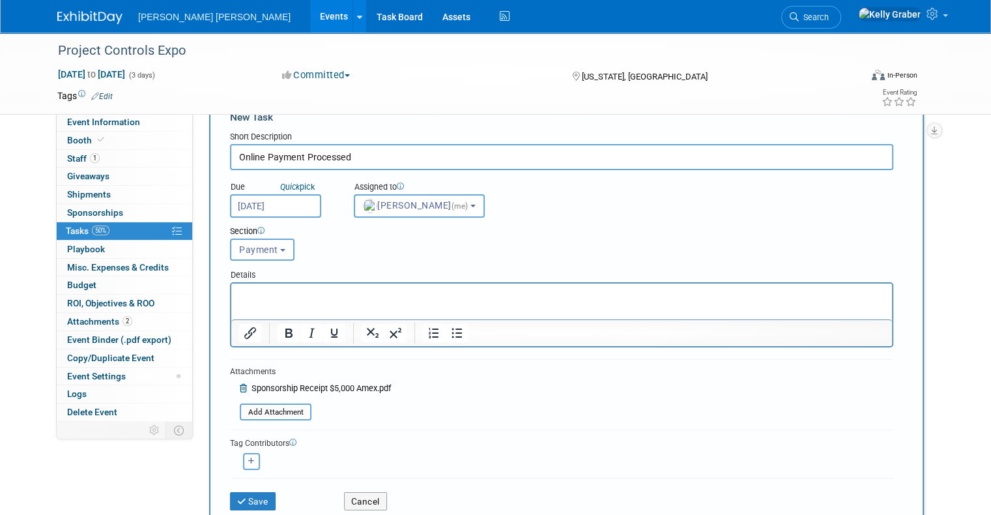
scroll to position [65, 0]
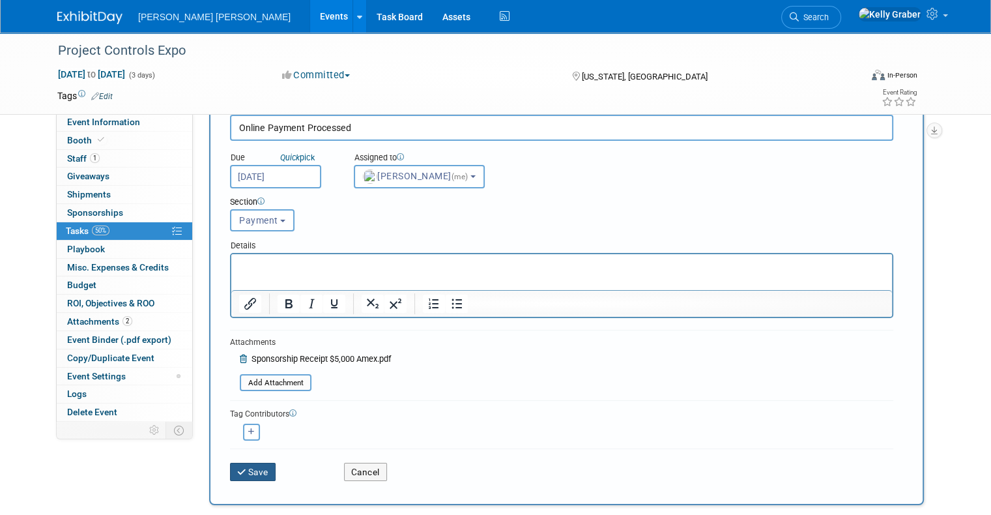
click at [248, 467] on button "Save" at bounding box center [253, 471] width 46 height 18
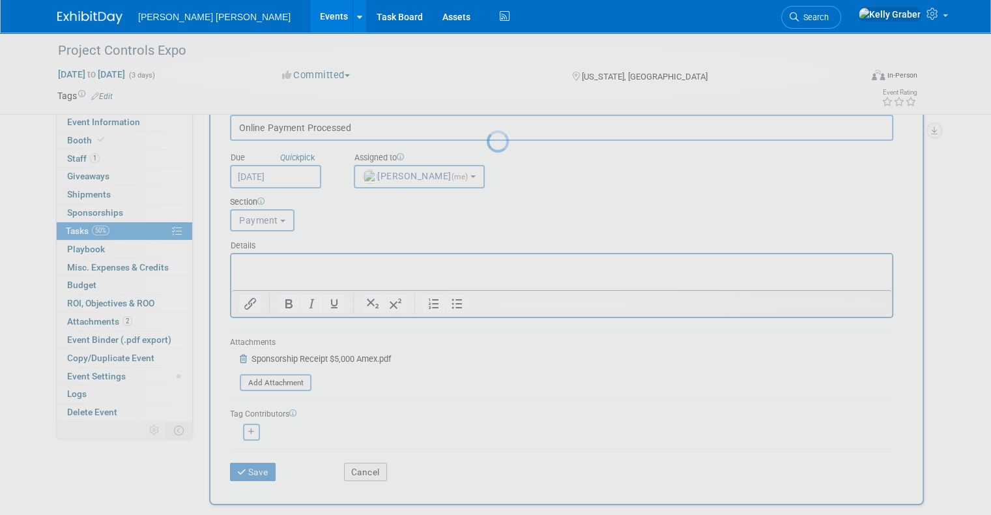
scroll to position [0, 0]
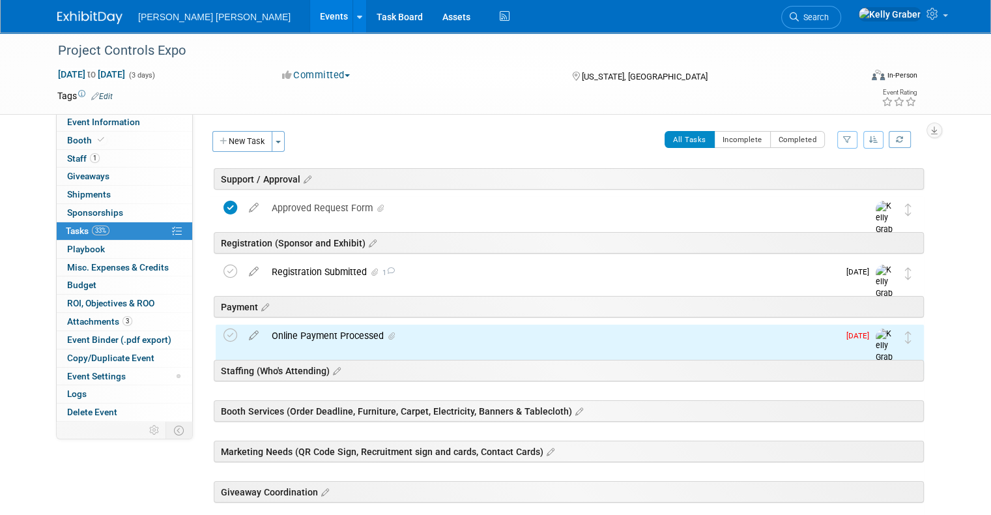
click at [319, 333] on div "Online Payment Processed" at bounding box center [551, 335] width 573 height 22
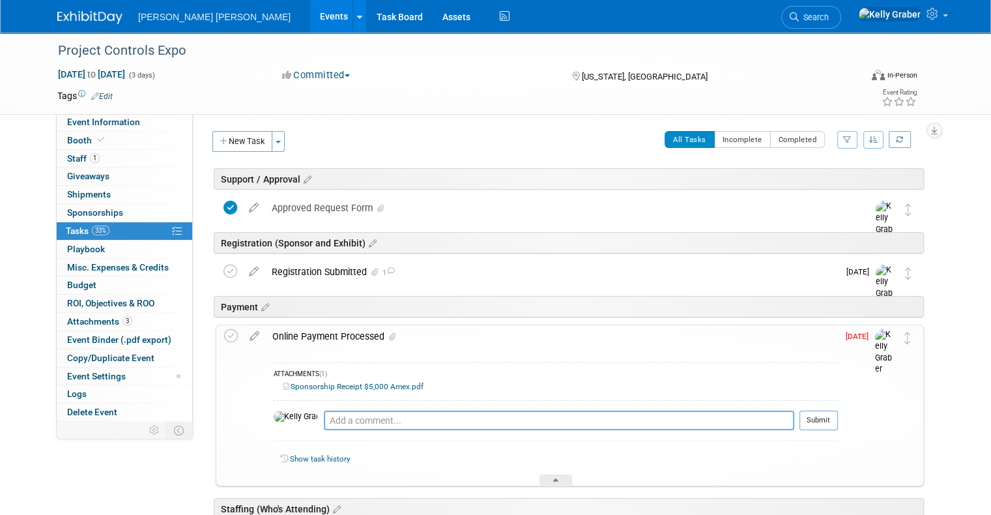
click at [330, 418] on textarea at bounding box center [559, 420] width 470 height 20
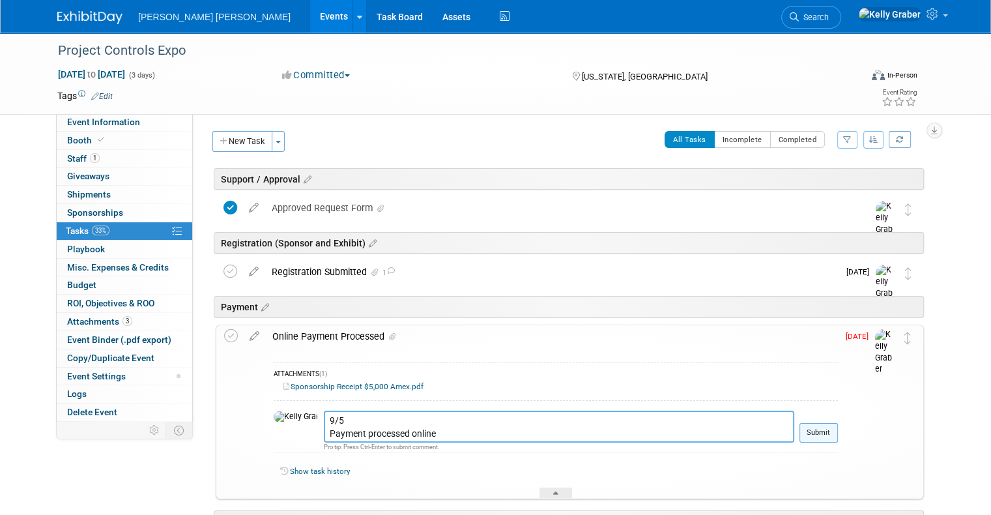
type textarea "9/5 Payment processed online"
click at [832, 434] on button "Submit" at bounding box center [818, 433] width 38 height 20
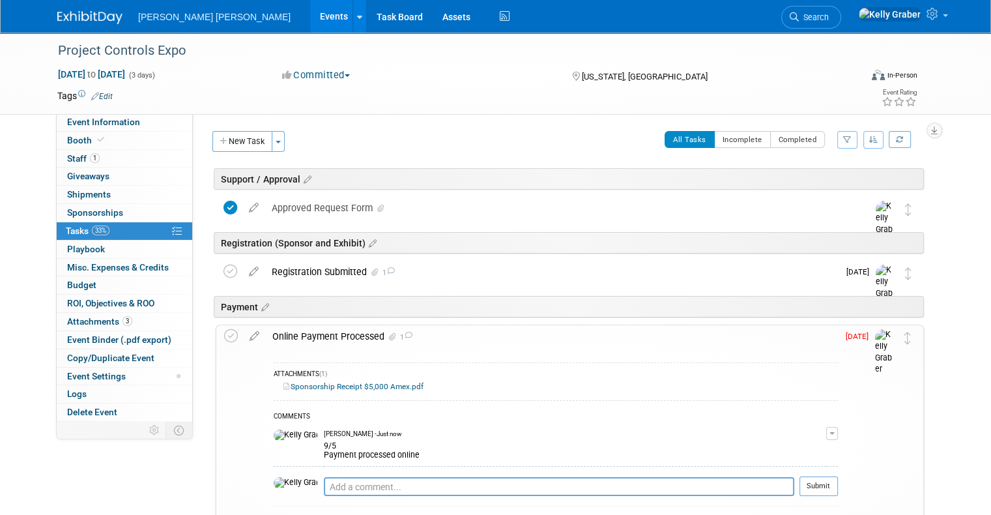
click at [228, 335] on td at bounding box center [233, 438] width 19 height 226
click at [216, 337] on div "Online Payment Processed 1 ATTACHMENTS (1) Sponsorship Receipt $5,000 Amex.pdf" at bounding box center [570, 438] width 708 height 228
click at [224, 340] on icon at bounding box center [231, 336] width 14 height 14
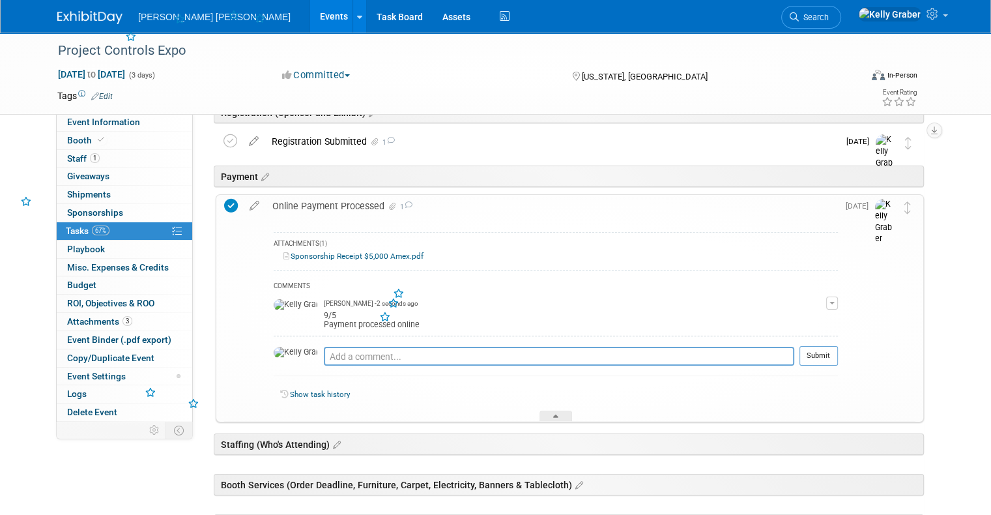
click at [551, 413] on div at bounding box center [555, 415] width 33 height 11
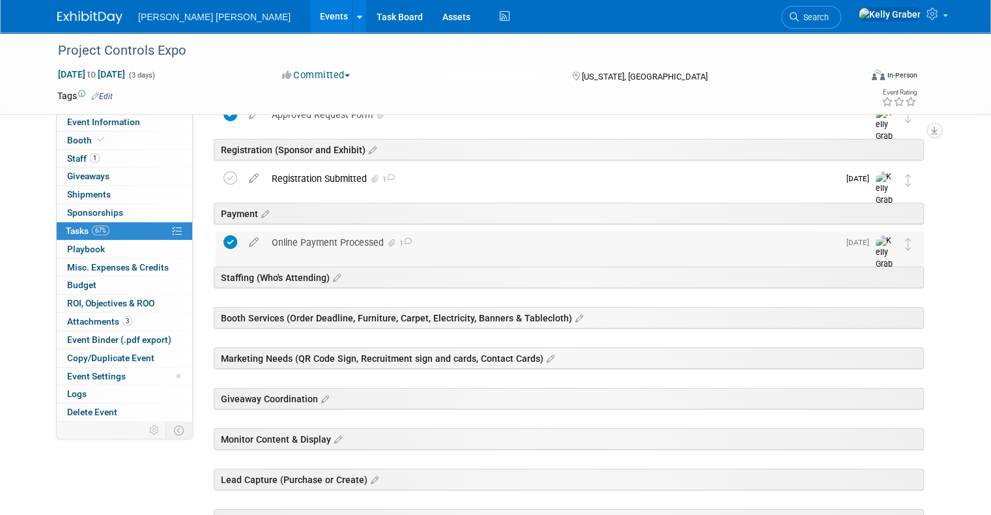
scroll to position [65, 0]
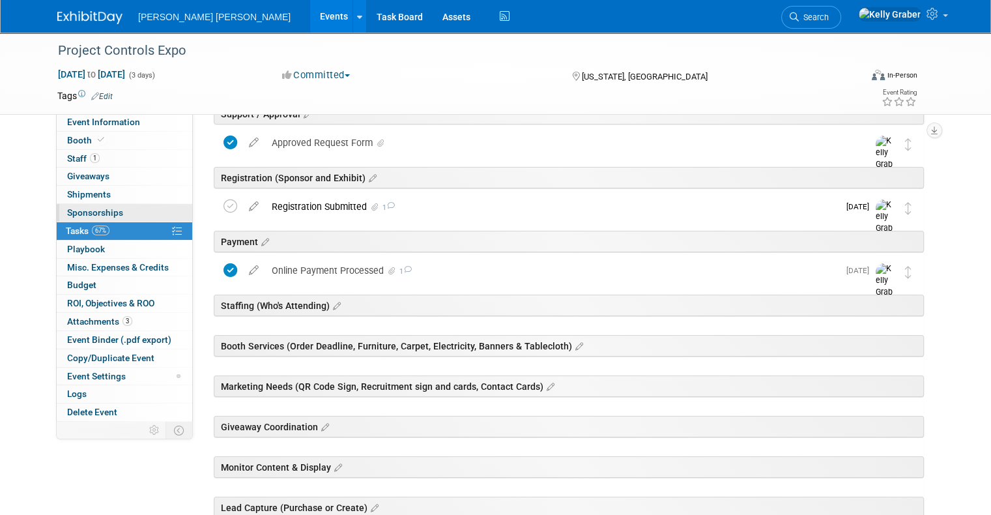
click at [68, 212] on span "Sponsorships 0" at bounding box center [95, 212] width 56 height 10
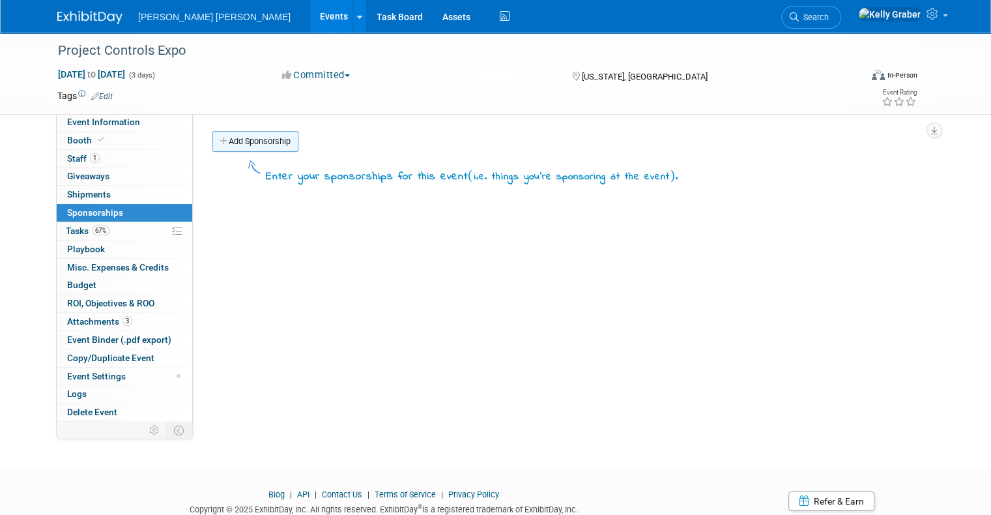
click at [240, 144] on link "Add Sponsorship" at bounding box center [255, 141] width 86 height 21
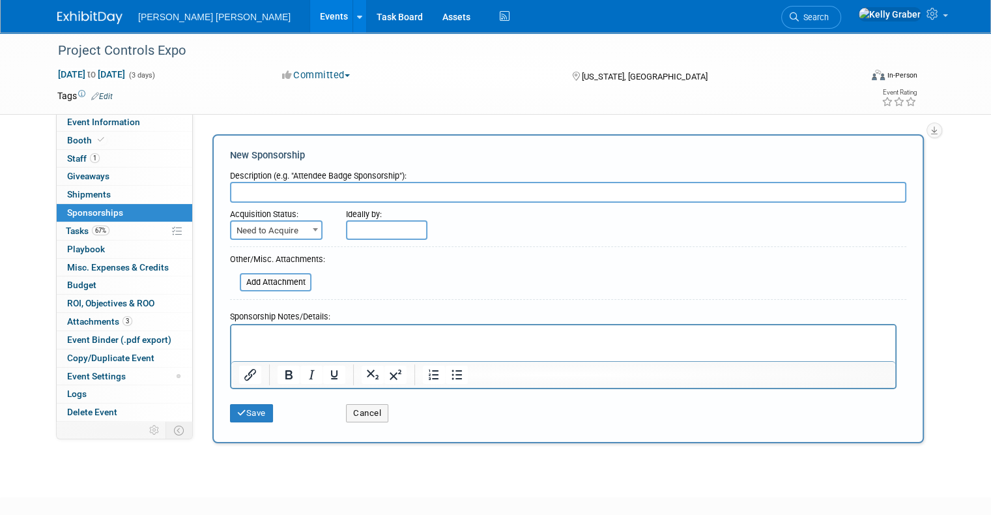
click at [258, 196] on input "text" at bounding box center [568, 192] width 676 height 21
type input "Silver Sponsorship"
click at [251, 228] on span "Need to Acquire" at bounding box center [276, 230] width 90 height 18
select select "2"
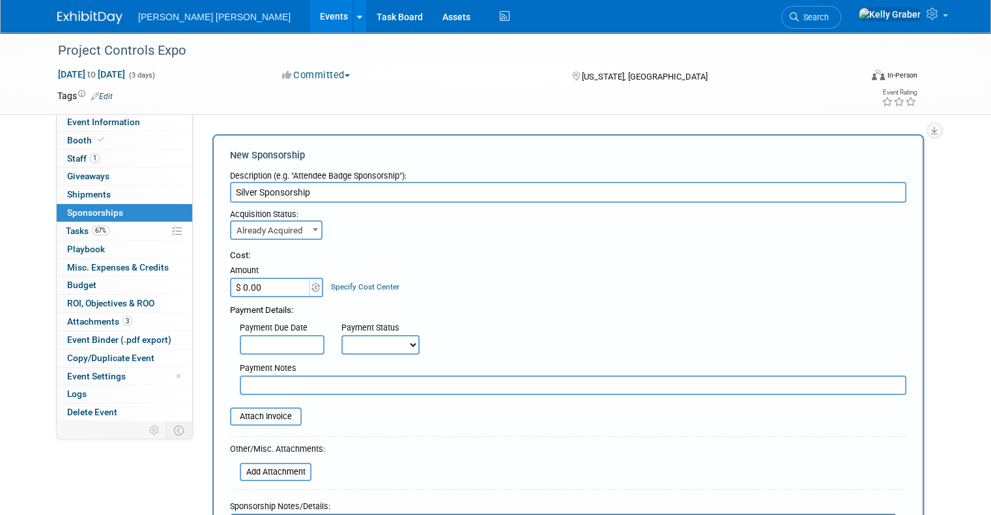
click at [279, 346] on input "text" at bounding box center [282, 345] width 85 height 20
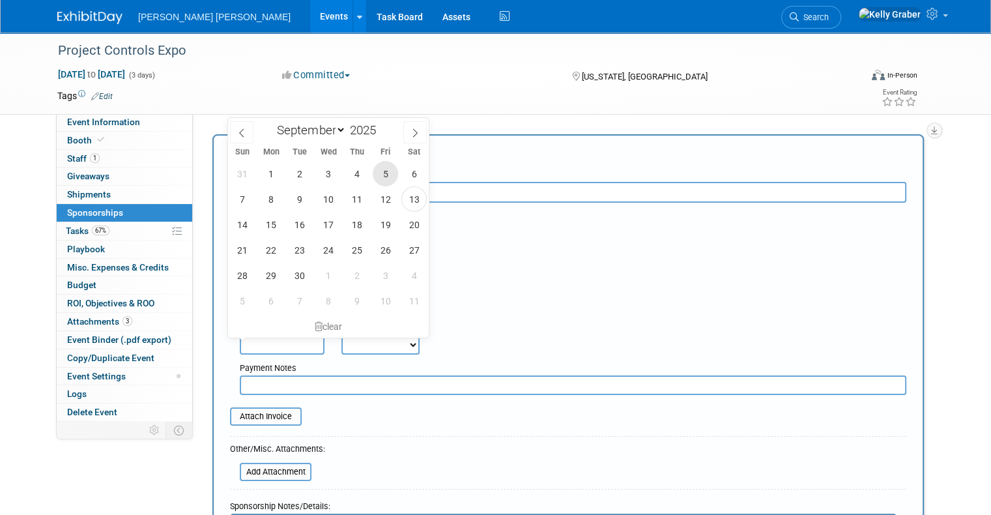
click at [391, 171] on span "5" at bounding box center [385, 173] width 25 height 25
type input "[DATE]"
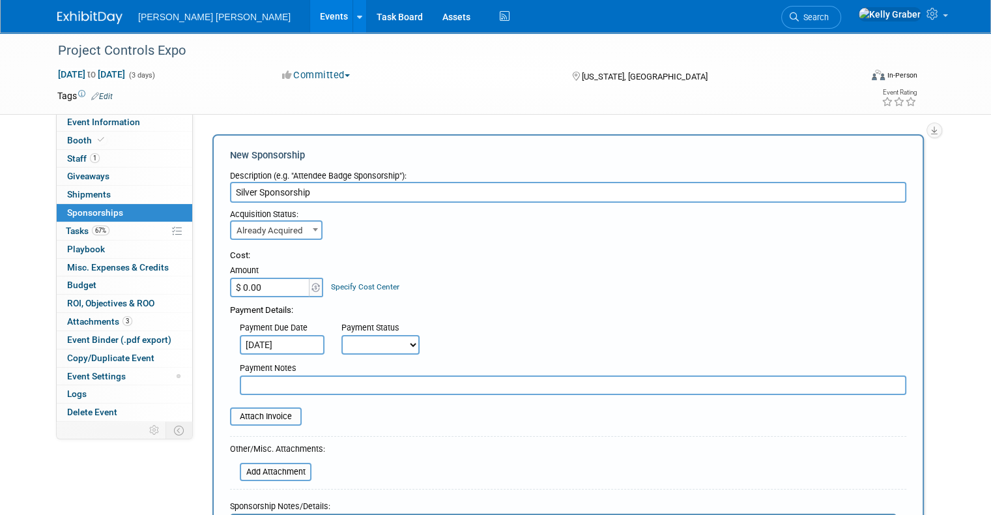
click at [341, 343] on select "Not Paid Yet Partially Paid Paid in Full" at bounding box center [380, 345] width 78 height 20
select select "1"
click at [341, 335] on select "Not Paid Yet Partially Paid Paid in Full" at bounding box center [380, 345] width 78 height 20
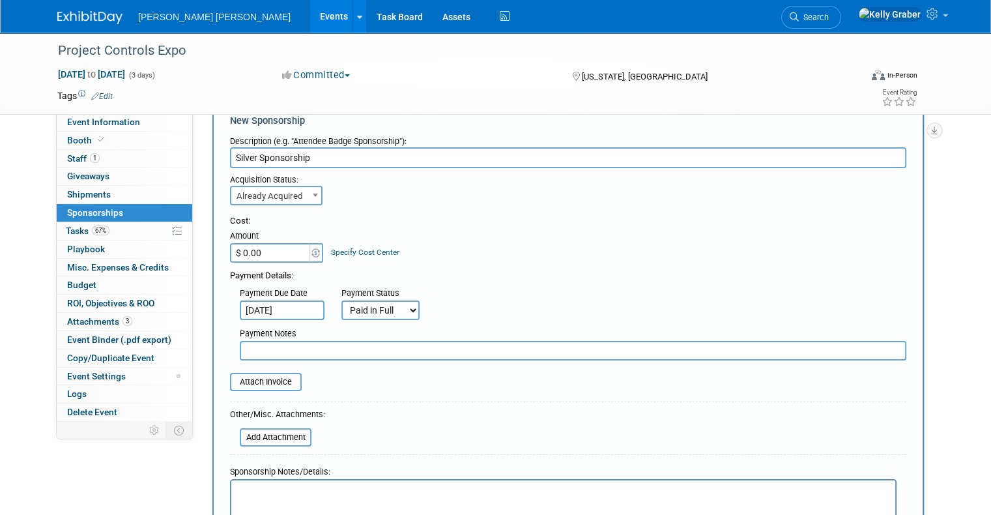
scroll to position [65, 0]
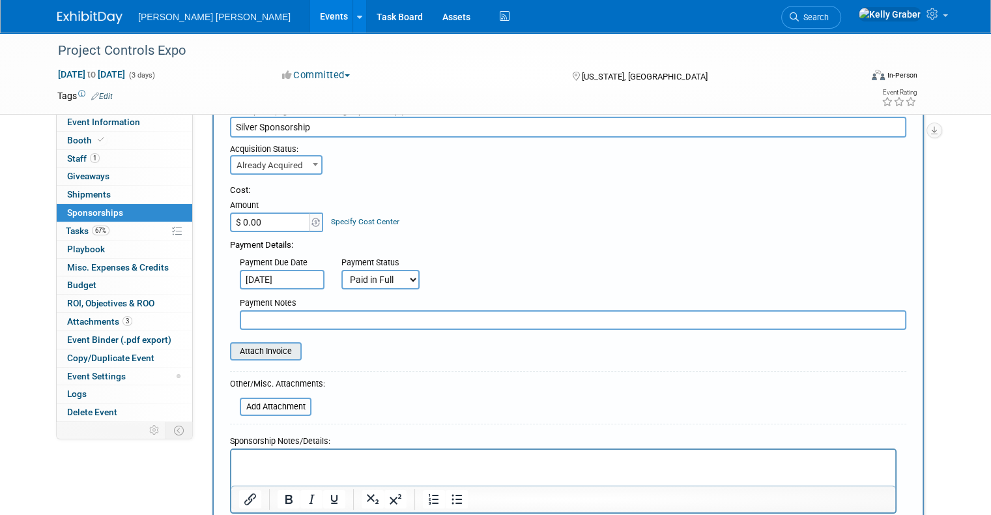
click at [262, 351] on input "file" at bounding box center [222, 351] width 155 height 16
click at [260, 215] on input "$ 0.00" at bounding box center [270, 222] width 81 height 20
type input "$ 5,000.00"
click at [268, 347] on input "file" at bounding box center [222, 351] width 155 height 16
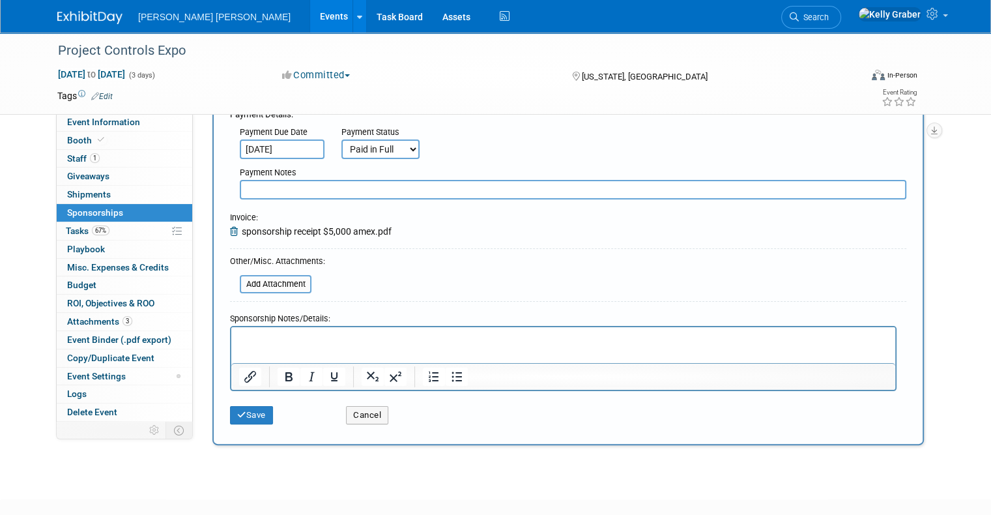
scroll to position [261, 0]
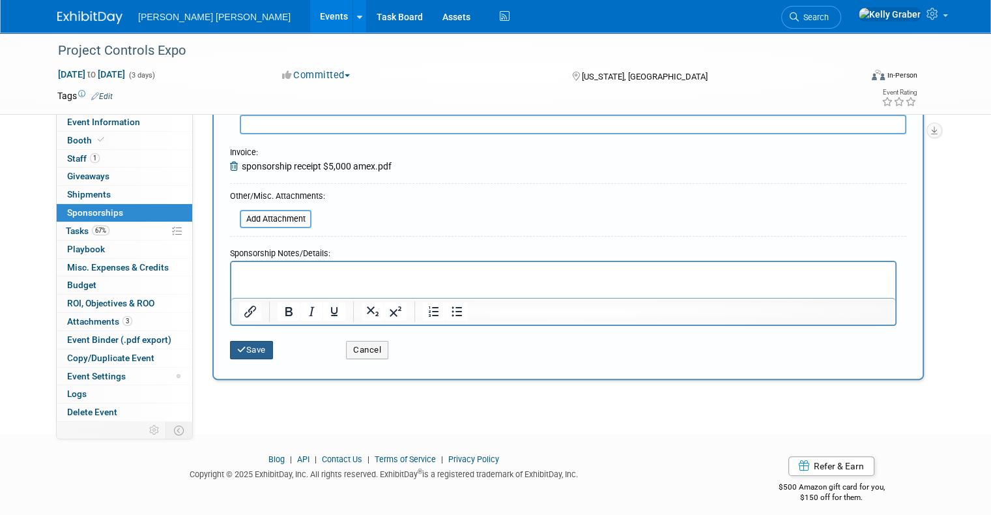
click at [230, 347] on button "Save" at bounding box center [251, 350] width 43 height 18
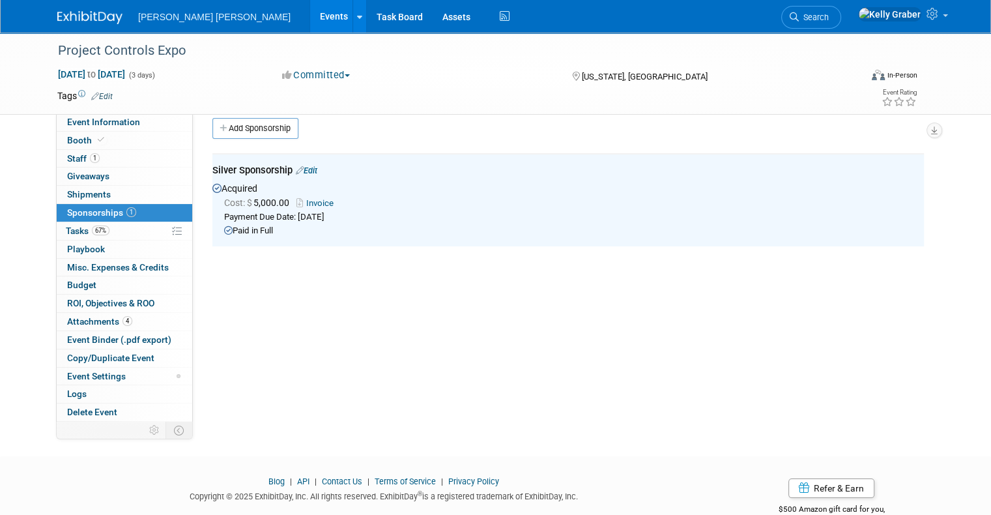
scroll to position [0, 0]
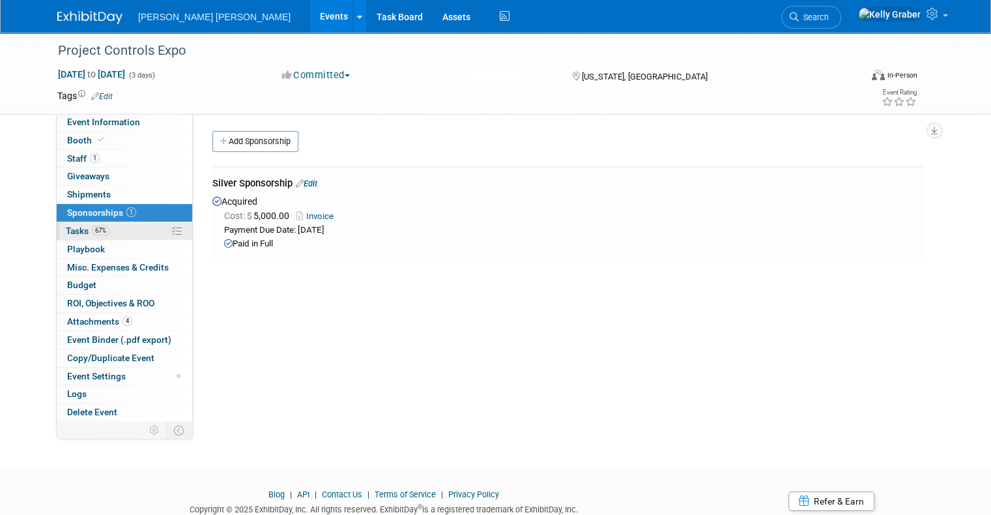
click at [118, 228] on link "67% Tasks 67%" at bounding box center [124, 231] width 135 height 18
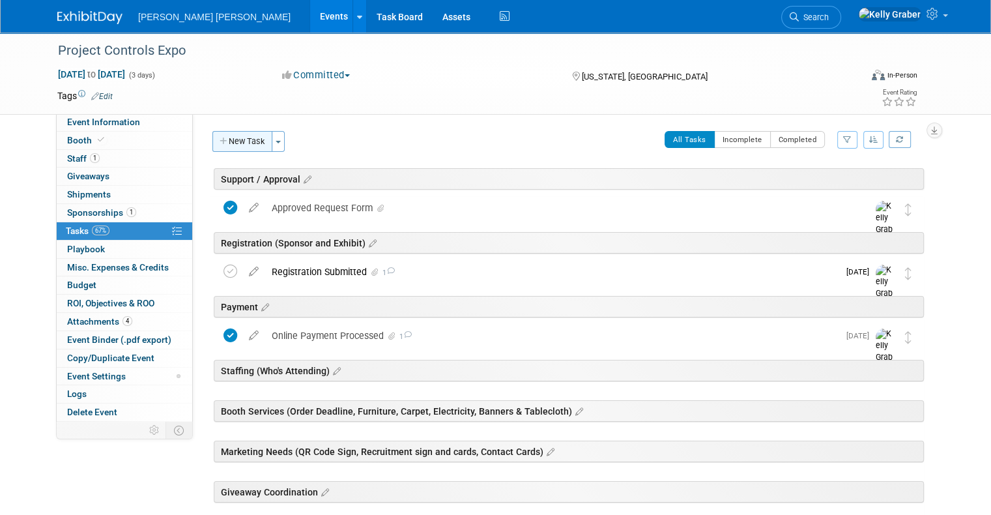
click at [244, 144] on button "New Task" at bounding box center [242, 141] width 60 height 21
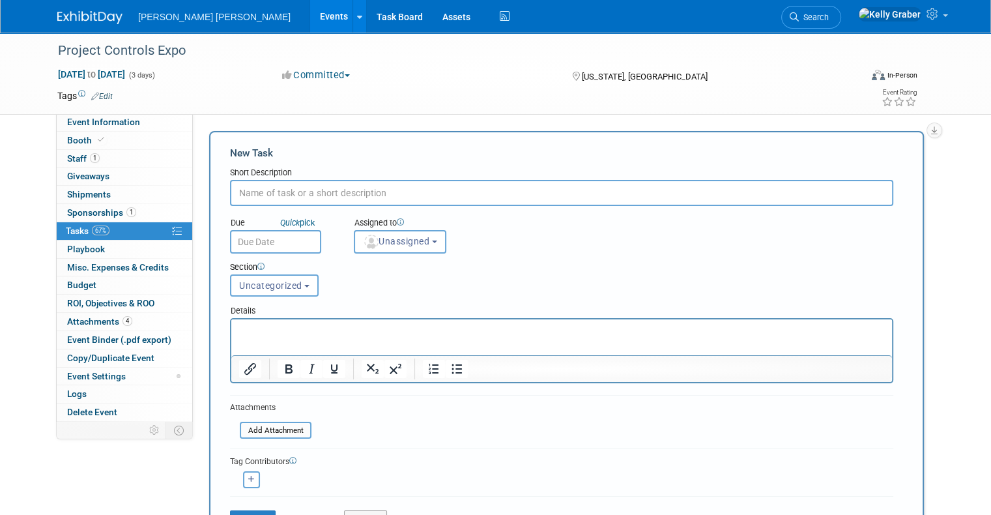
click at [274, 193] on input "text" at bounding box center [561, 193] width 663 height 26
type input "W"
type input "A"
type input "Planned Attendees"
click at [354, 244] on button "Unassigned" at bounding box center [400, 241] width 92 height 23
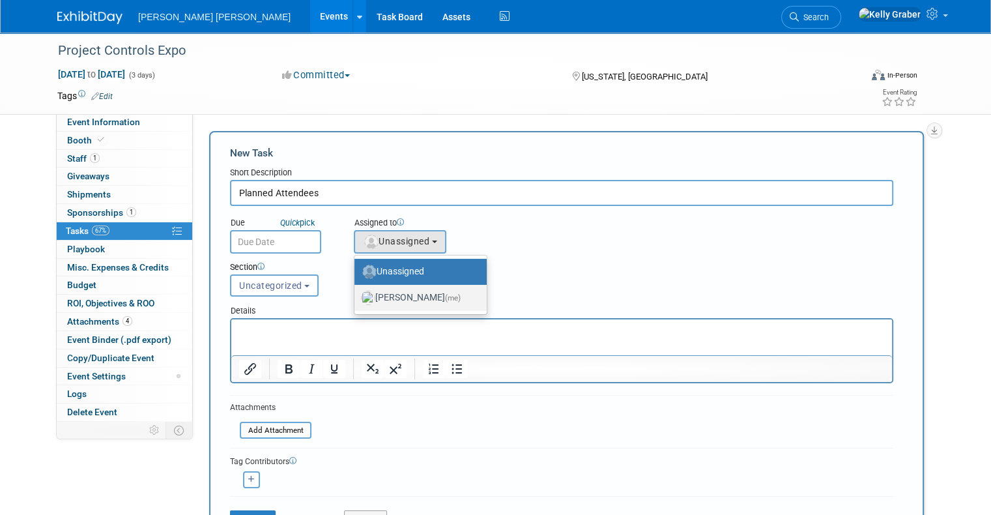
click at [365, 292] on label "[PERSON_NAME] (me)" at bounding box center [417, 297] width 113 height 21
click at [356, 292] on input "[PERSON_NAME] (me)" at bounding box center [352, 296] width 8 height 8
select select "ec37184c-c01f-4f21-939d-fe7fd02e2e7e"
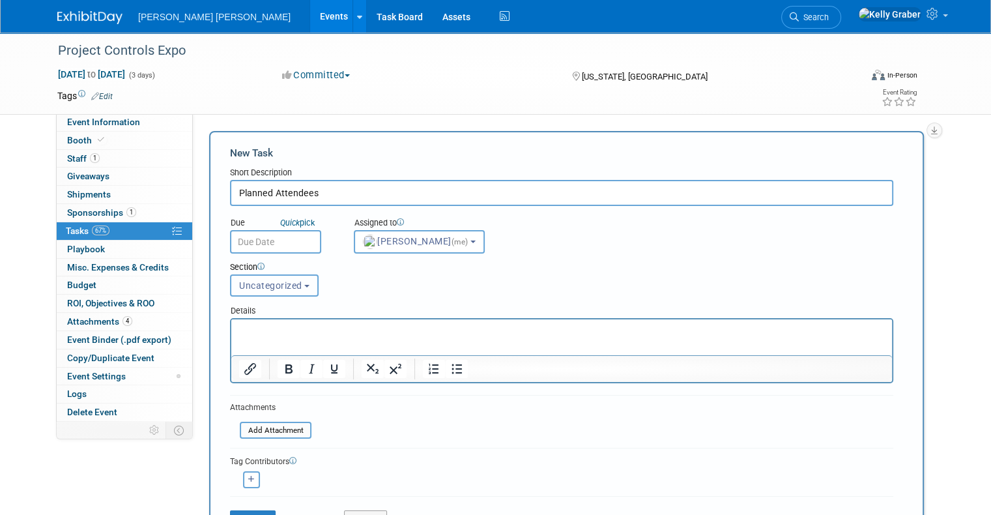
click at [236, 277] on button "Uncategorized" at bounding box center [274, 285] width 89 height 22
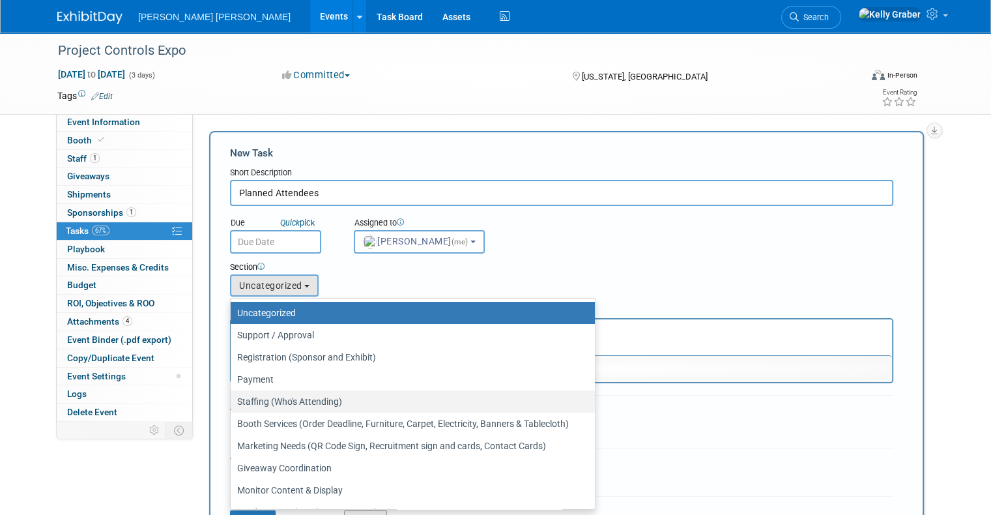
click at [253, 393] on label "Staffing (Who's Attending)" at bounding box center [409, 401] width 345 height 17
click at [233, 397] on input "Staffing (Who's Attending)" at bounding box center [228, 401] width 8 height 8
select select "11274712"
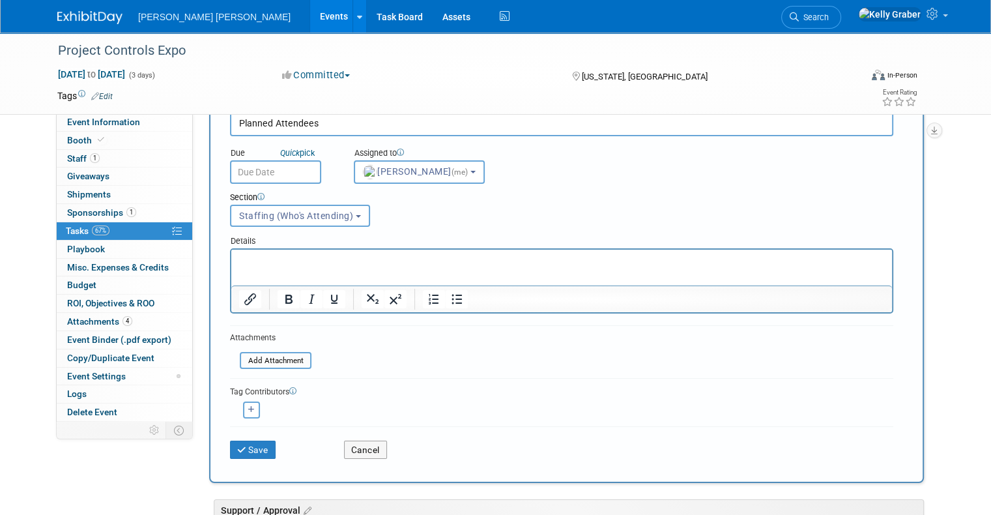
scroll to position [195, 0]
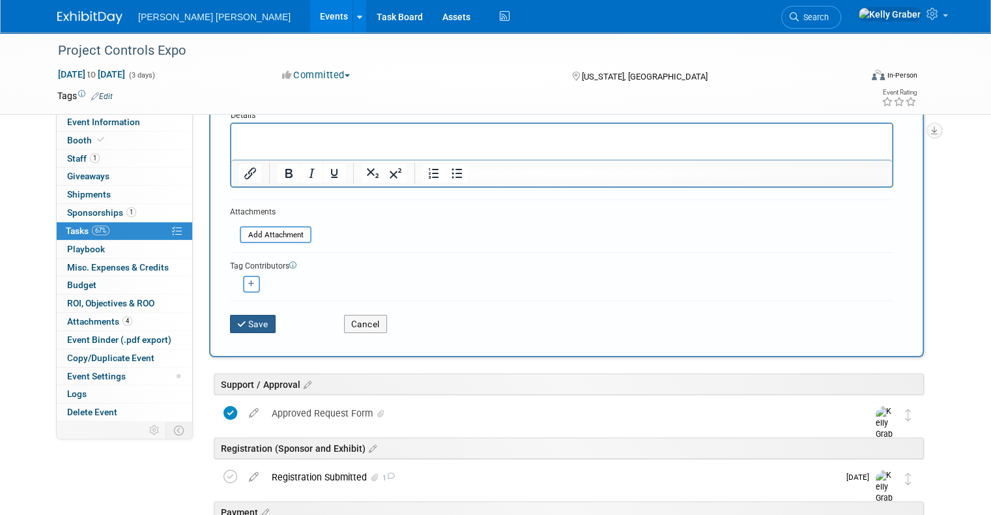
click at [244, 321] on button "Save" at bounding box center [253, 324] width 46 height 18
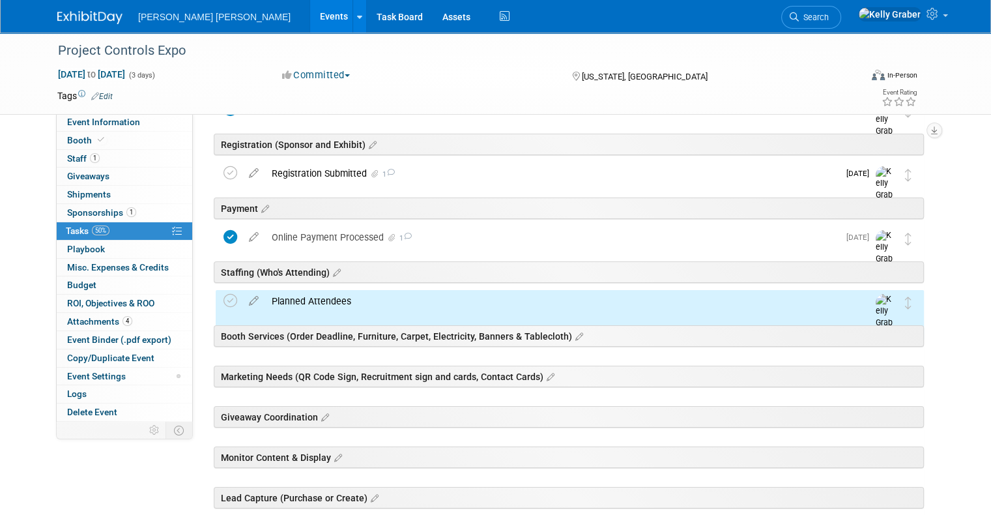
scroll to position [130, 0]
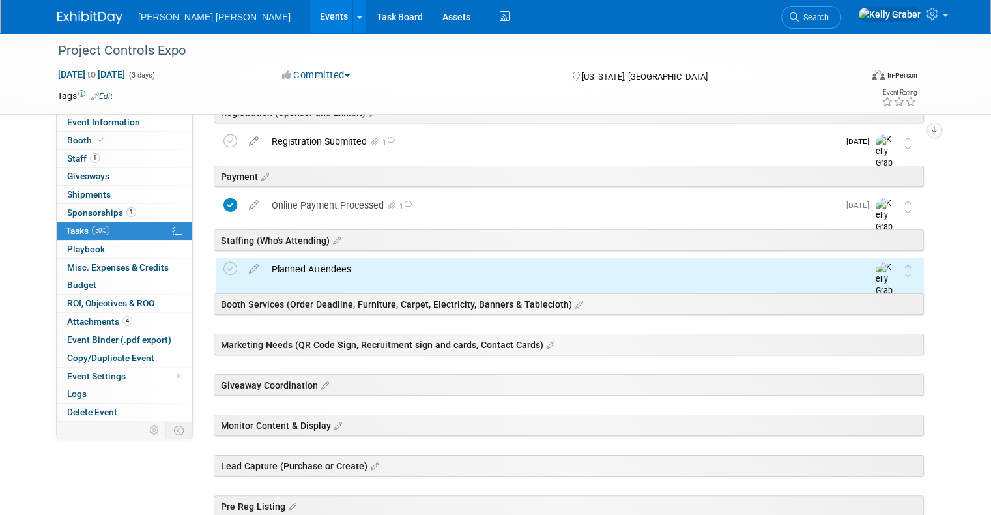
click at [298, 264] on div "Planned Attendees" at bounding box center [557, 269] width 584 height 22
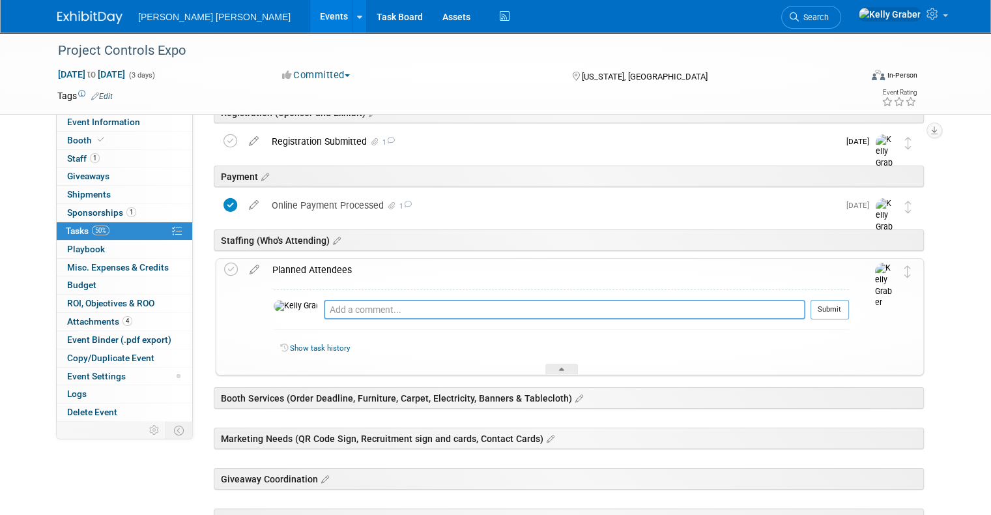
click at [324, 314] on textarea at bounding box center [564, 310] width 481 height 20
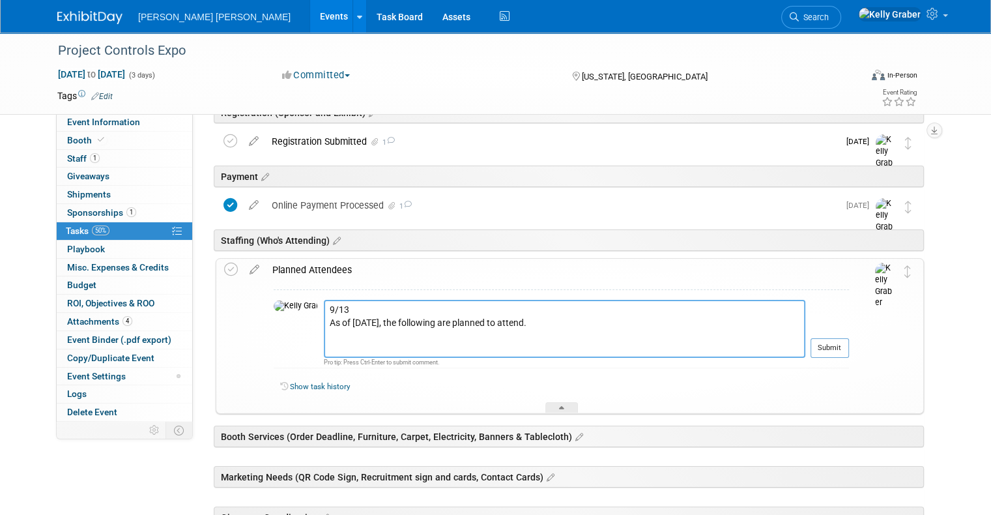
paste textarea "1. [PERSON_NAME] 2. [PERSON_NAME] 3. [PERSON_NAME] 4. [PERSON_NAME] 5. [PERSON_…"
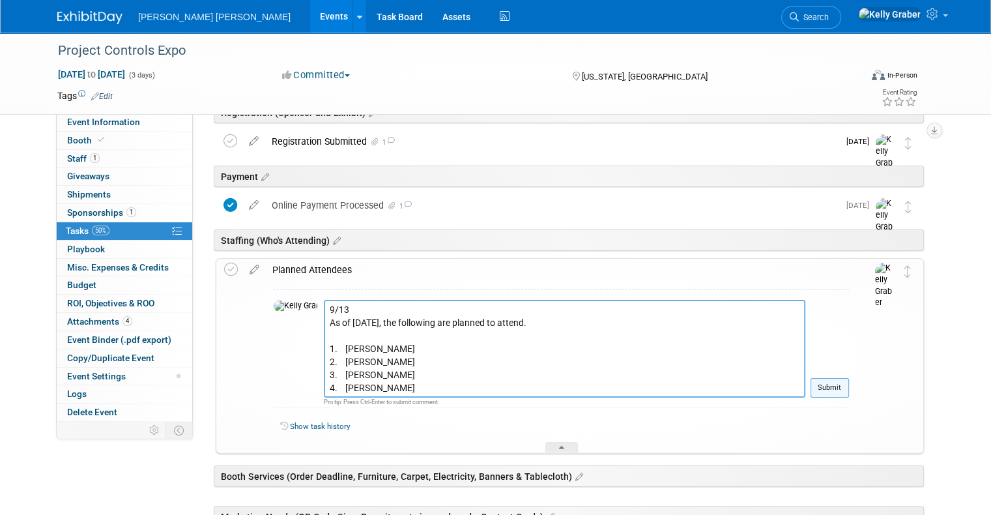
type textarea "9/13 As of [DATE], the following are planned to attend. 1. [PERSON_NAME] 2. [PE…"
click at [836, 385] on button "Submit" at bounding box center [829, 388] width 38 height 20
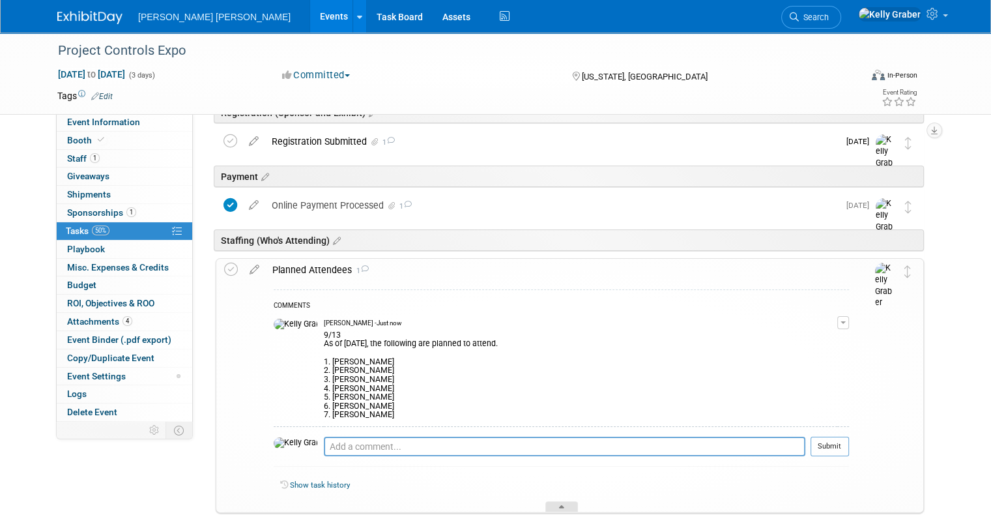
click at [561, 505] on icon at bounding box center [561, 509] width 5 height 8
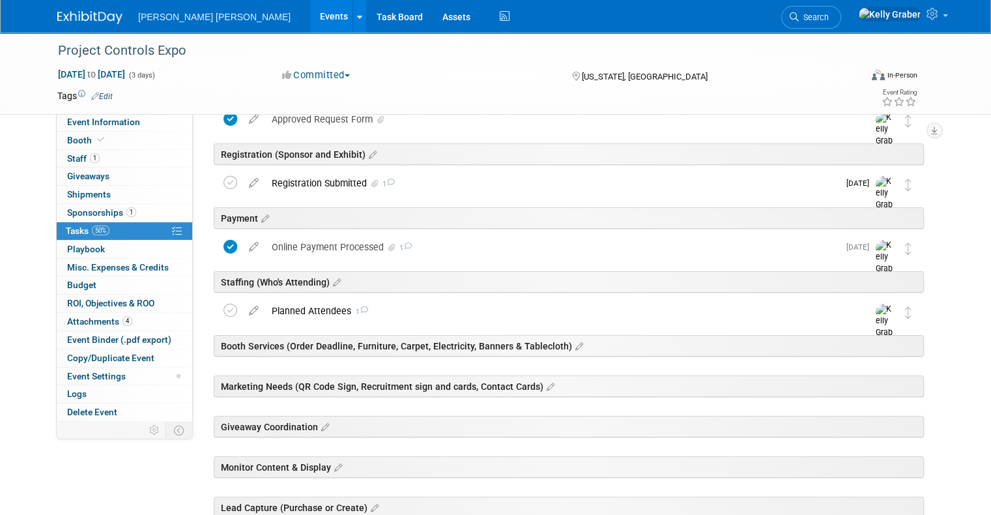
scroll to position [0, 0]
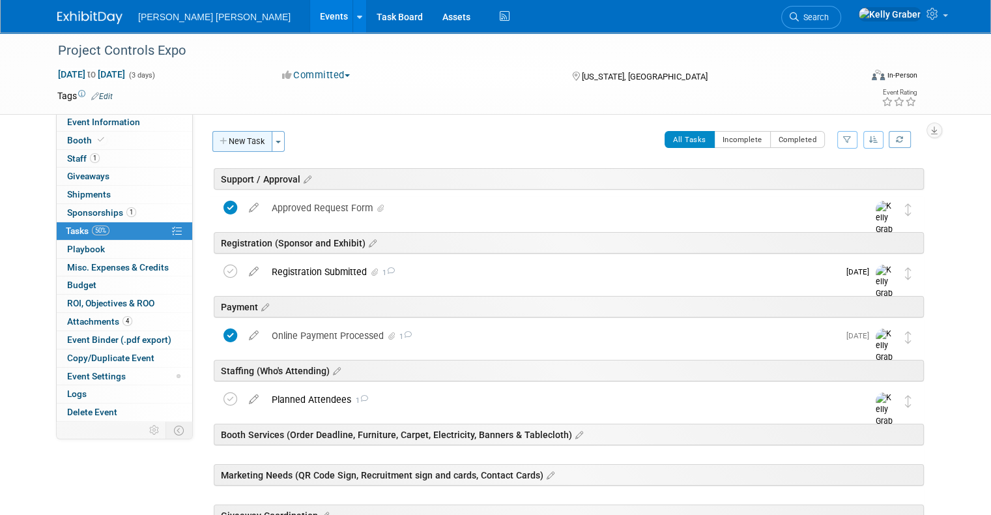
click at [229, 143] on button "New Task" at bounding box center [242, 141] width 60 height 21
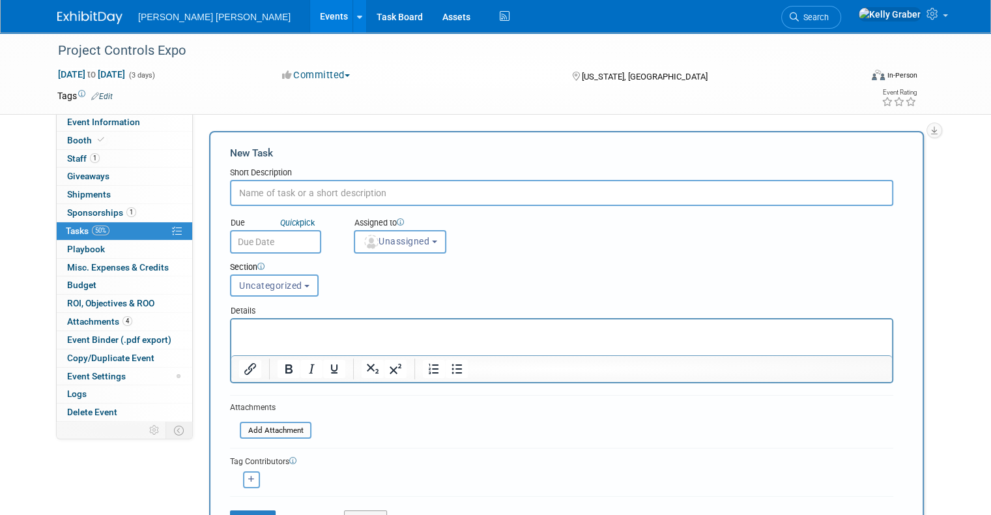
click at [275, 194] on input "text" at bounding box center [561, 193] width 663 height 26
type input "Weekly Planning Calls"
click at [387, 237] on span "Unassigned" at bounding box center [396, 241] width 66 height 10
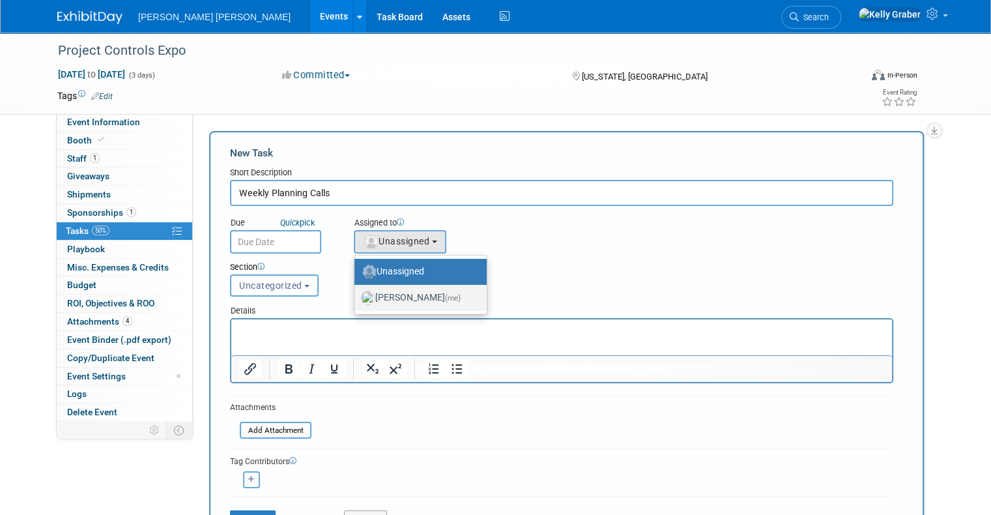
click at [392, 292] on label "[PERSON_NAME] (me)" at bounding box center [417, 297] width 113 height 21
click at [356, 292] on input "[PERSON_NAME] (me)" at bounding box center [352, 296] width 8 height 8
select select "ec37184c-c01f-4f21-939d-fe7fd02e2e7e"
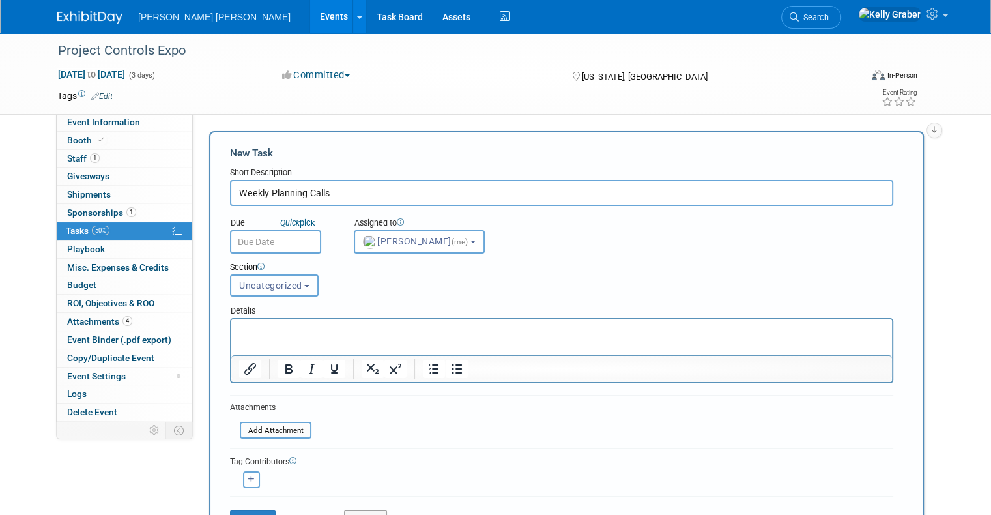
click at [266, 280] on span "Uncategorized" at bounding box center [270, 285] width 63 height 10
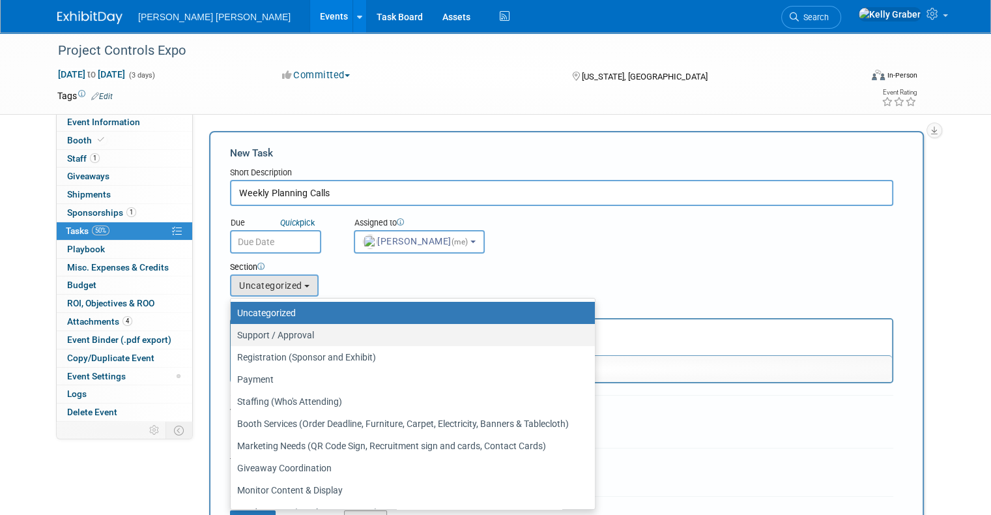
click at [268, 332] on label "Support / Approval" at bounding box center [409, 334] width 345 height 17
click at [233, 332] on input "Support / Approval" at bounding box center [228, 335] width 8 height 8
select select "11274715"
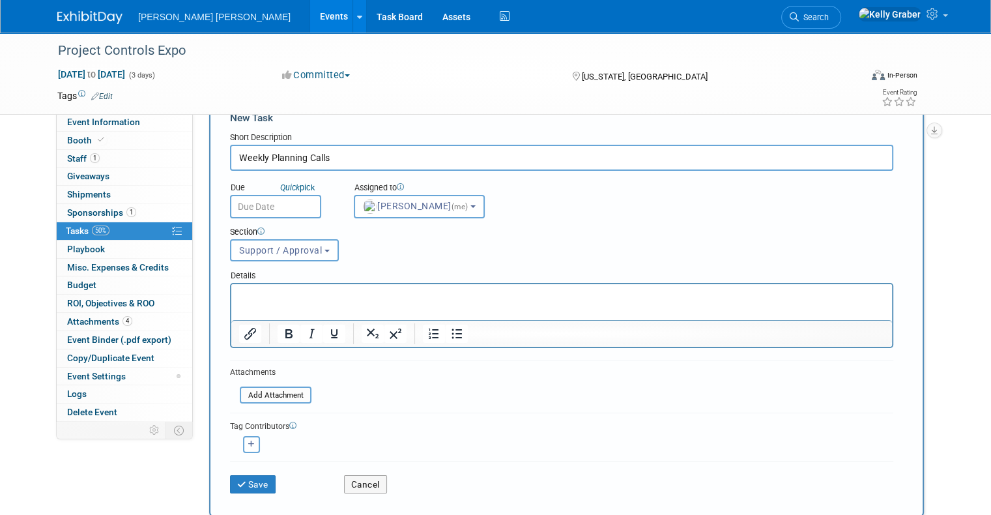
scroll to position [65, 0]
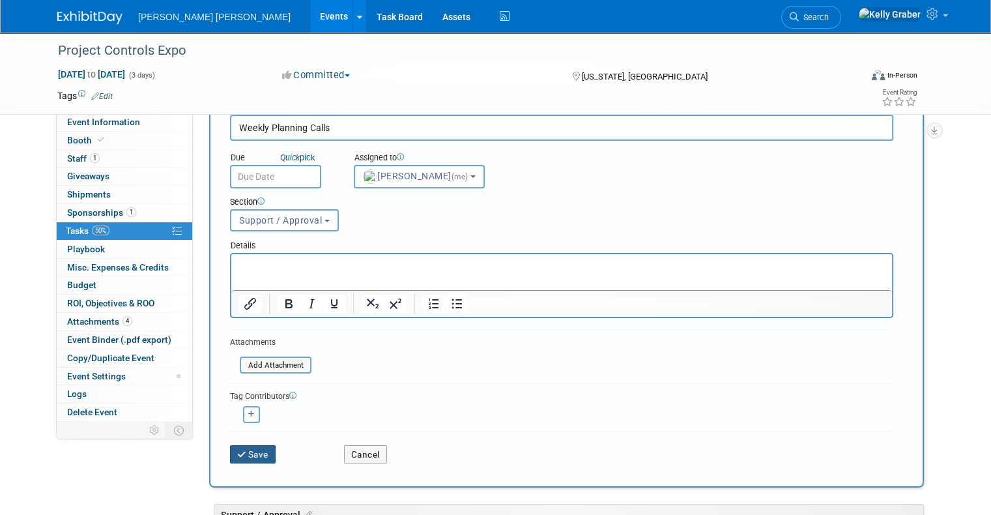
click at [242, 447] on button "Save" at bounding box center [253, 454] width 46 height 18
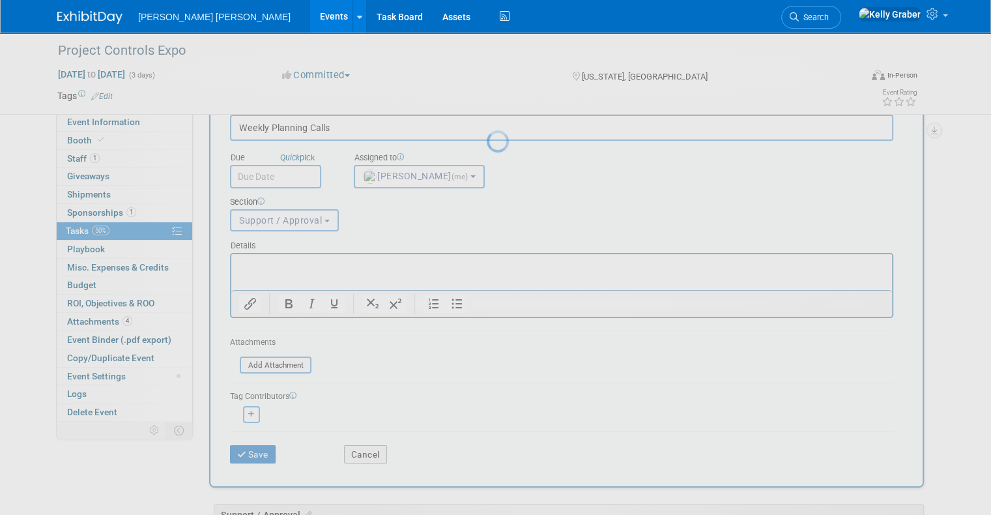
scroll to position [0, 0]
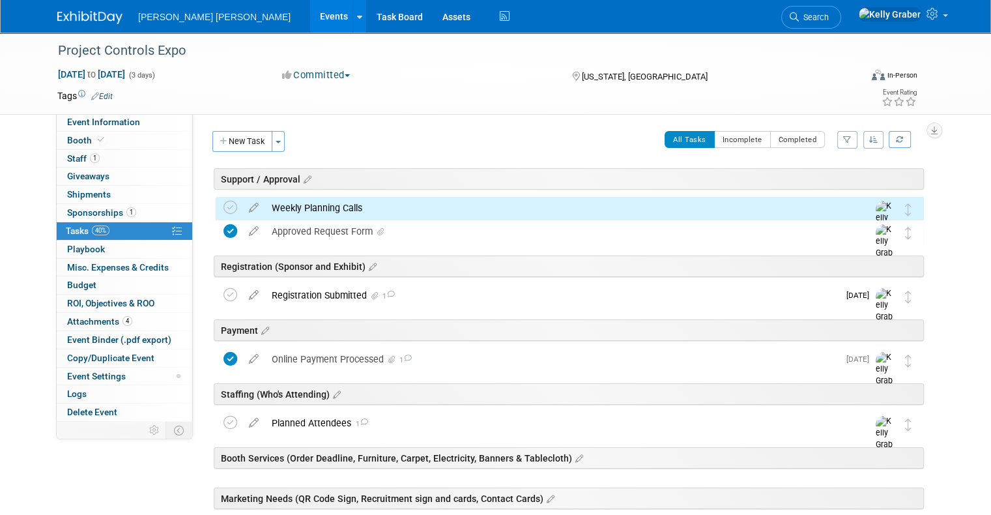
click at [313, 209] on div "Weekly Planning Calls" at bounding box center [557, 208] width 584 height 22
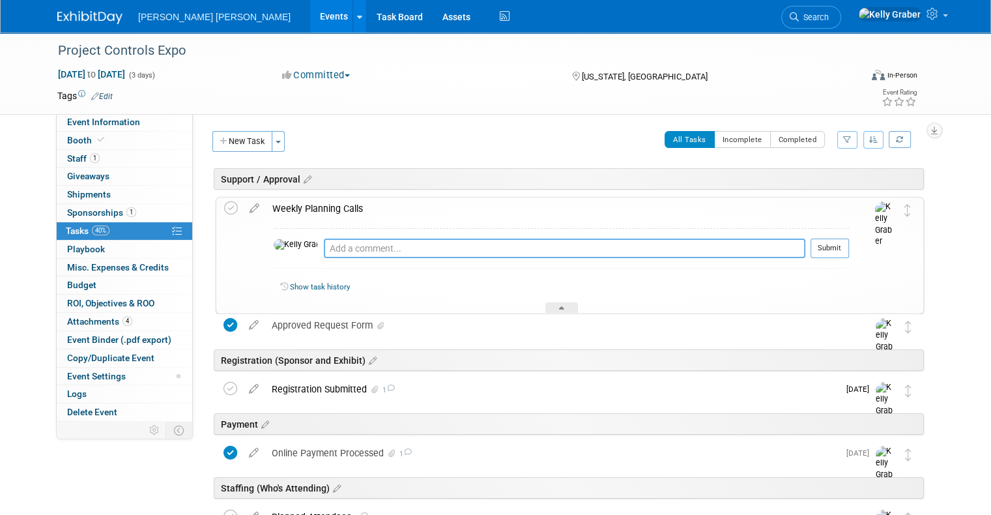
click at [326, 246] on textarea at bounding box center [564, 248] width 481 height 20
type textarea "8"
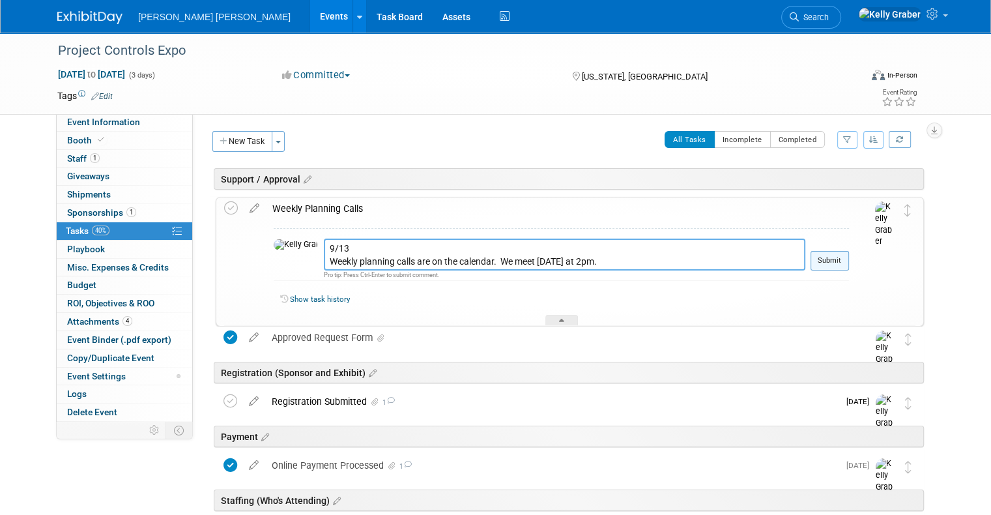
type textarea "9/13 Weekly planning calls are on the calendar. We meet [DATE] at 2pm."
click at [847, 259] on button "Submit" at bounding box center [829, 261] width 38 height 20
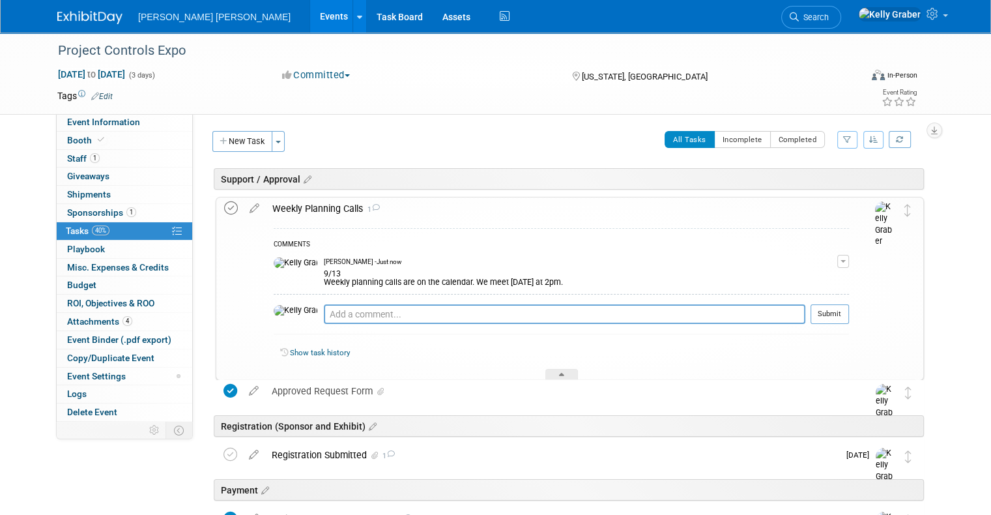
click at [224, 202] on icon at bounding box center [231, 208] width 14 height 14
click at [566, 373] on div at bounding box center [561, 374] width 33 height 11
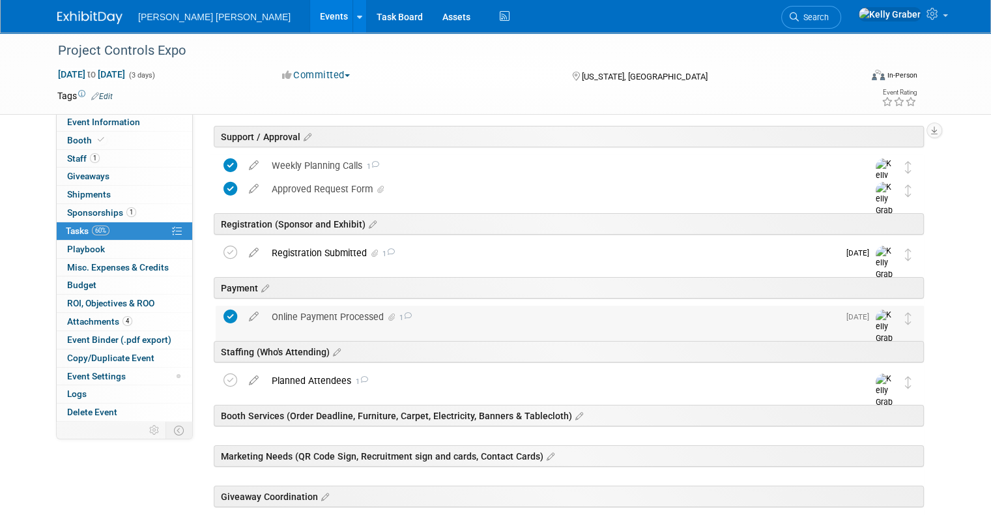
scroll to position [65, 0]
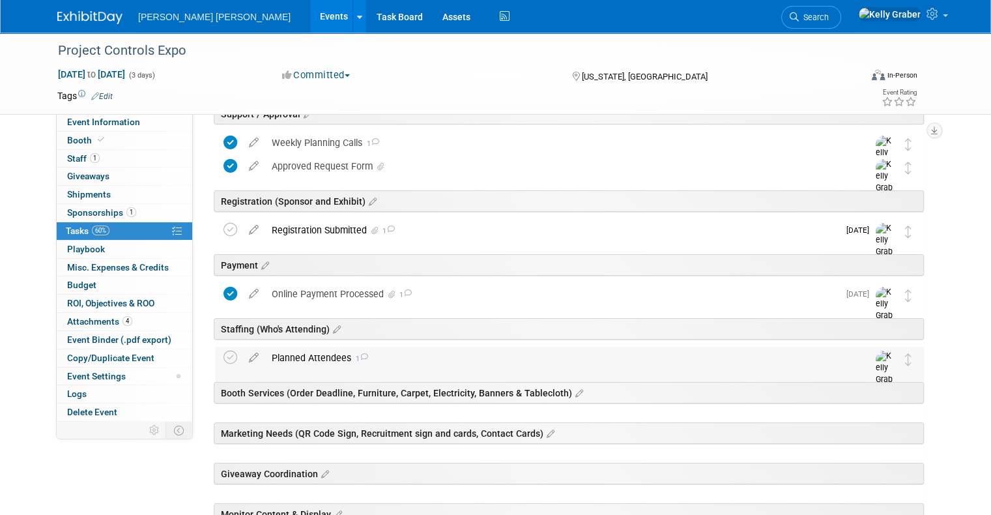
click at [444, 358] on div "Planned Attendees 1" at bounding box center [557, 358] width 584 height 22
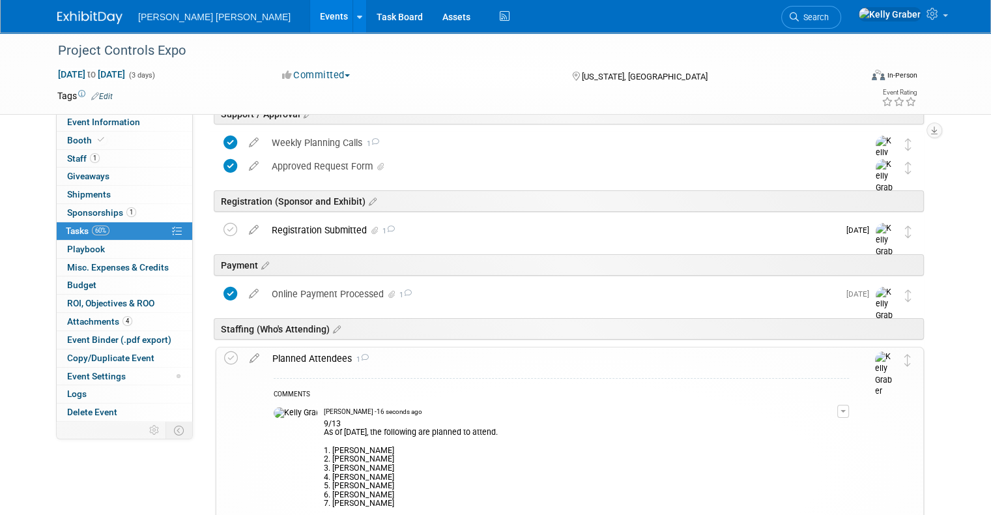
click at [444, 358] on div "Planned Attendees 1" at bounding box center [557, 358] width 583 height 22
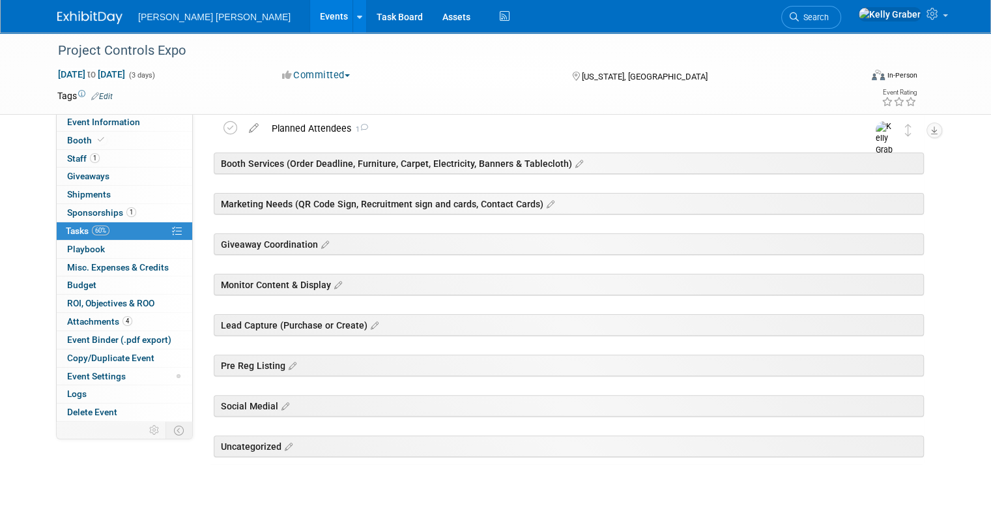
scroll to position [322, 0]
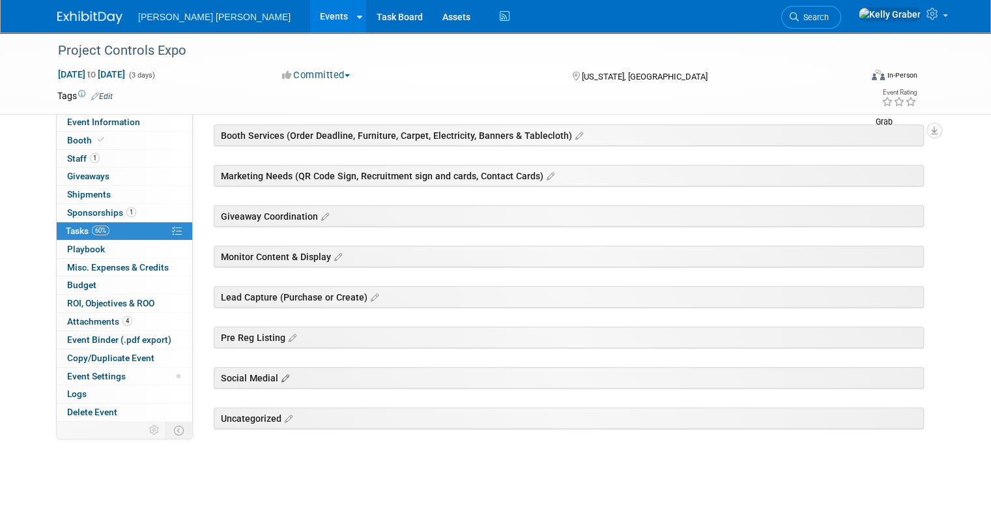
click at [278, 376] on icon at bounding box center [283, 379] width 11 height 12
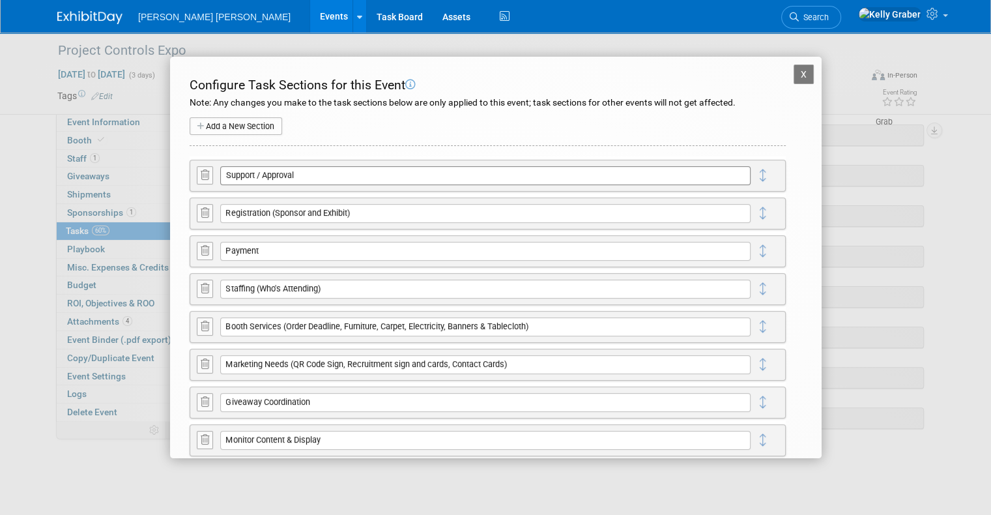
click at [318, 178] on input "Support / Approval" at bounding box center [485, 175] width 530 height 18
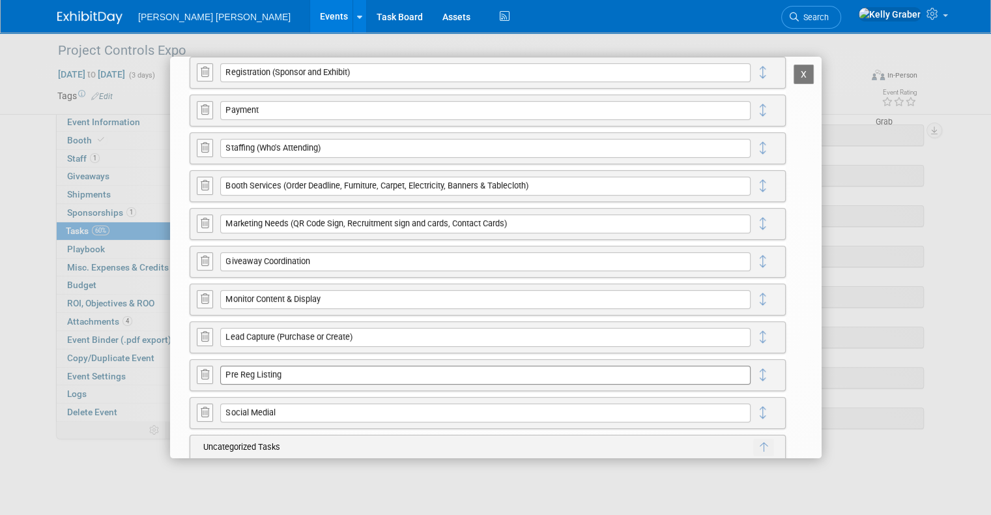
scroll to position [162, 0]
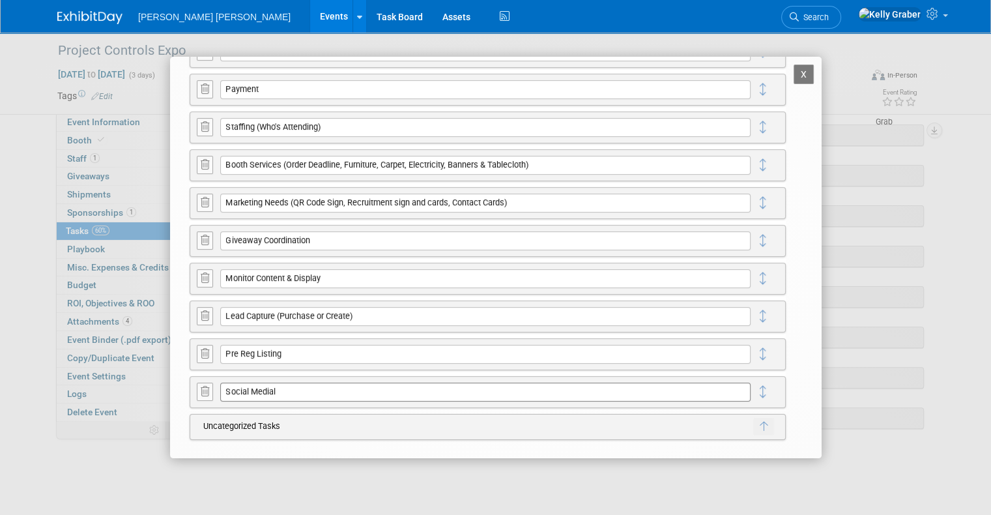
click at [307, 385] on input "Social Medial" at bounding box center [485, 391] width 530 height 18
type input "Social Media"
click at [223, 412] on button "button" at bounding box center [231, 413] width 23 height 17
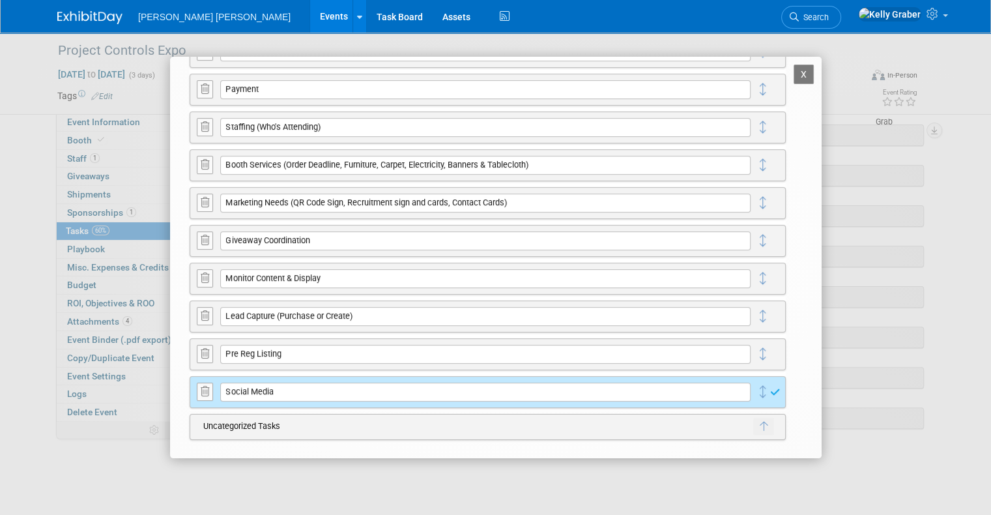
click at [793, 76] on button "X" at bounding box center [803, 74] width 21 height 20
